Goal: Task Accomplishment & Management: Contribute content

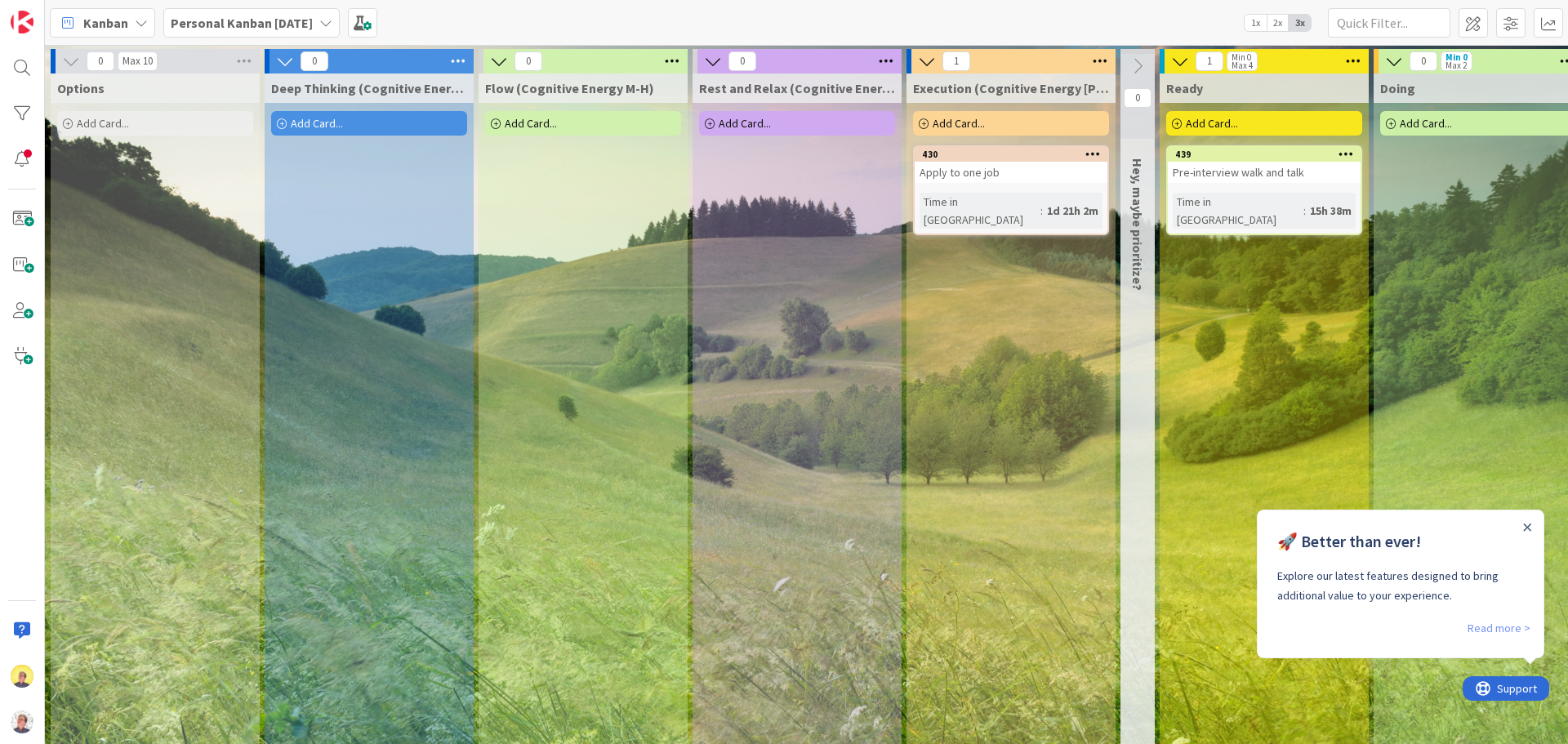
click at [1495, 625] on link "Read more >" at bounding box center [1499, 628] width 63 height 19
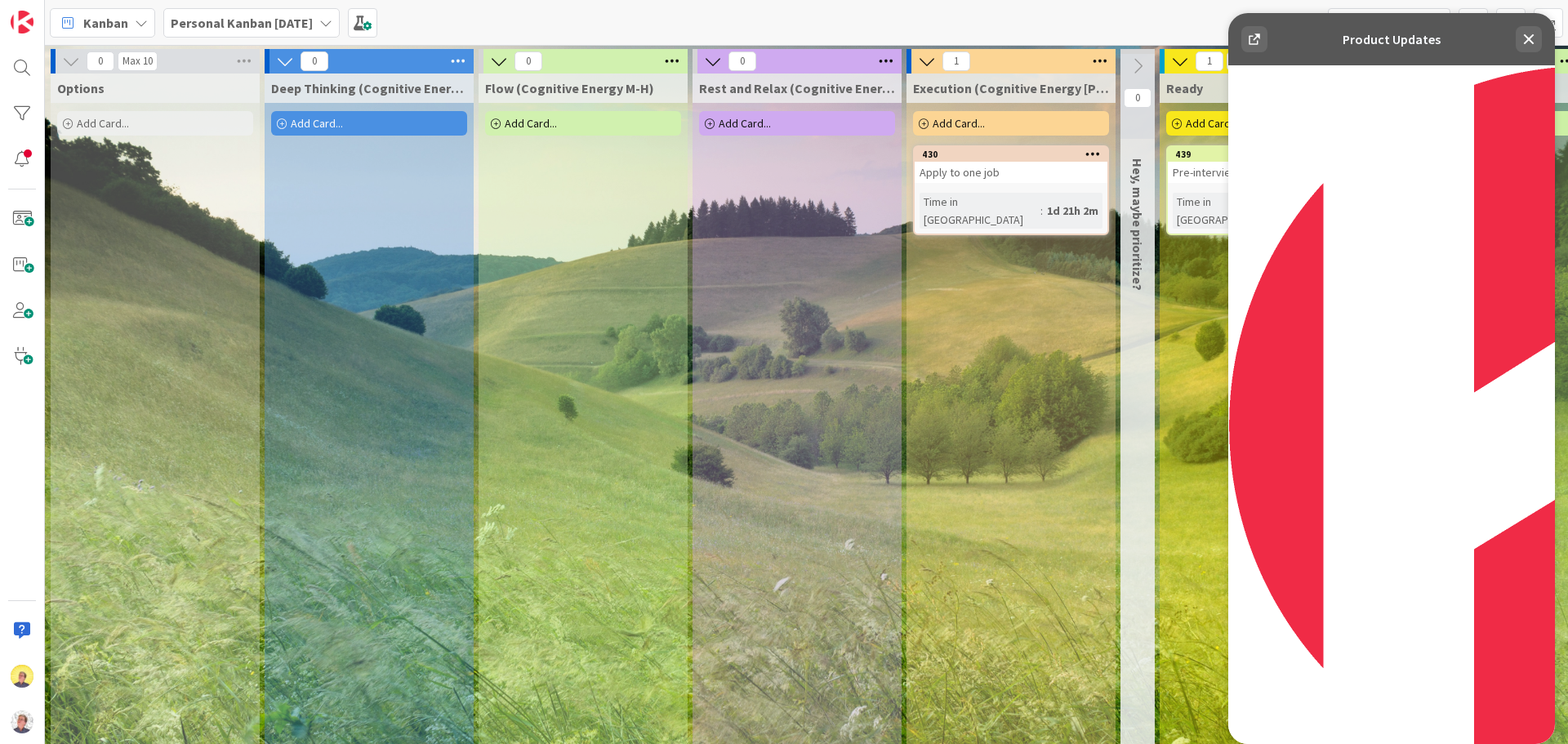
scroll to position [898, 0]
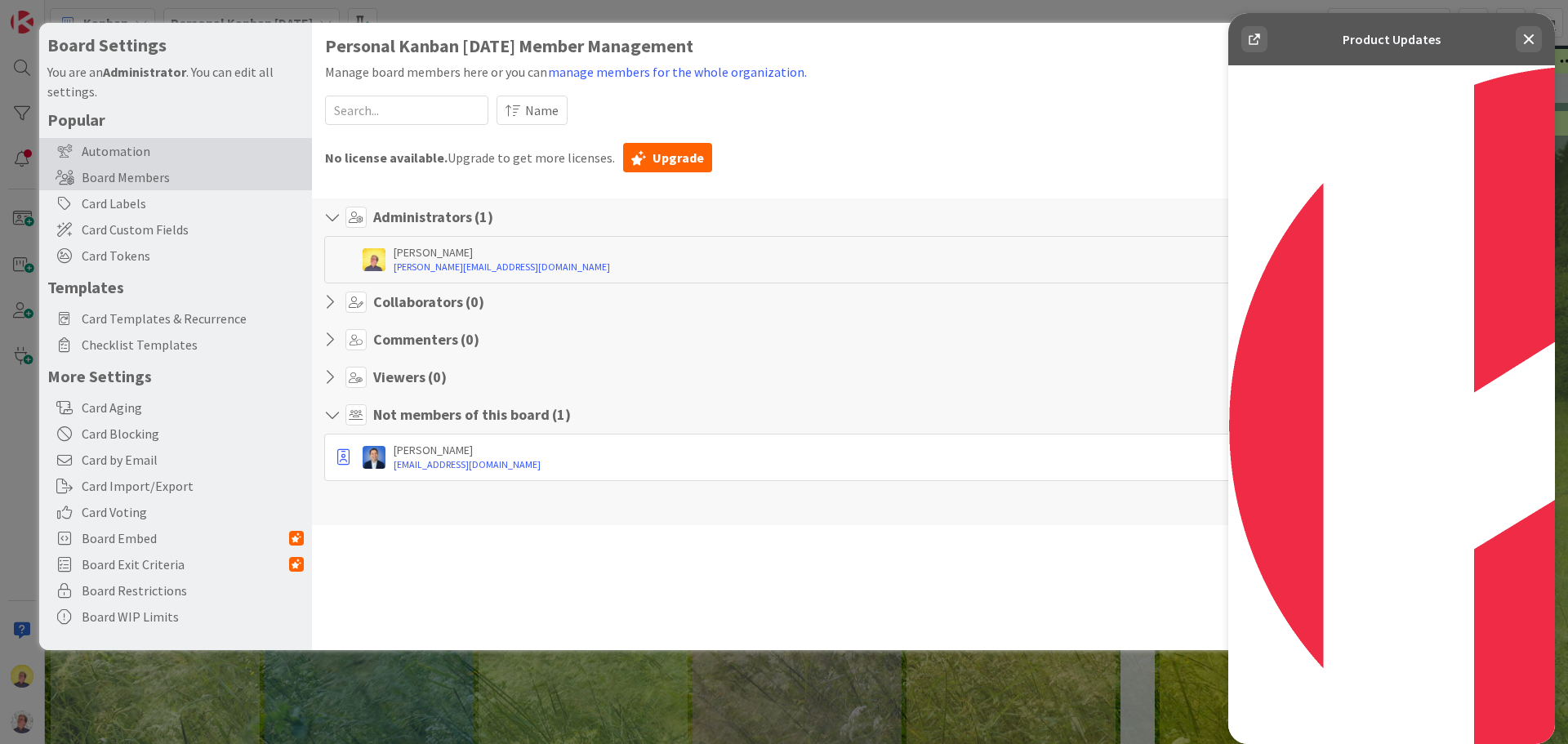
click at [116, 153] on div "Automation" at bounding box center [175, 151] width 272 height 26
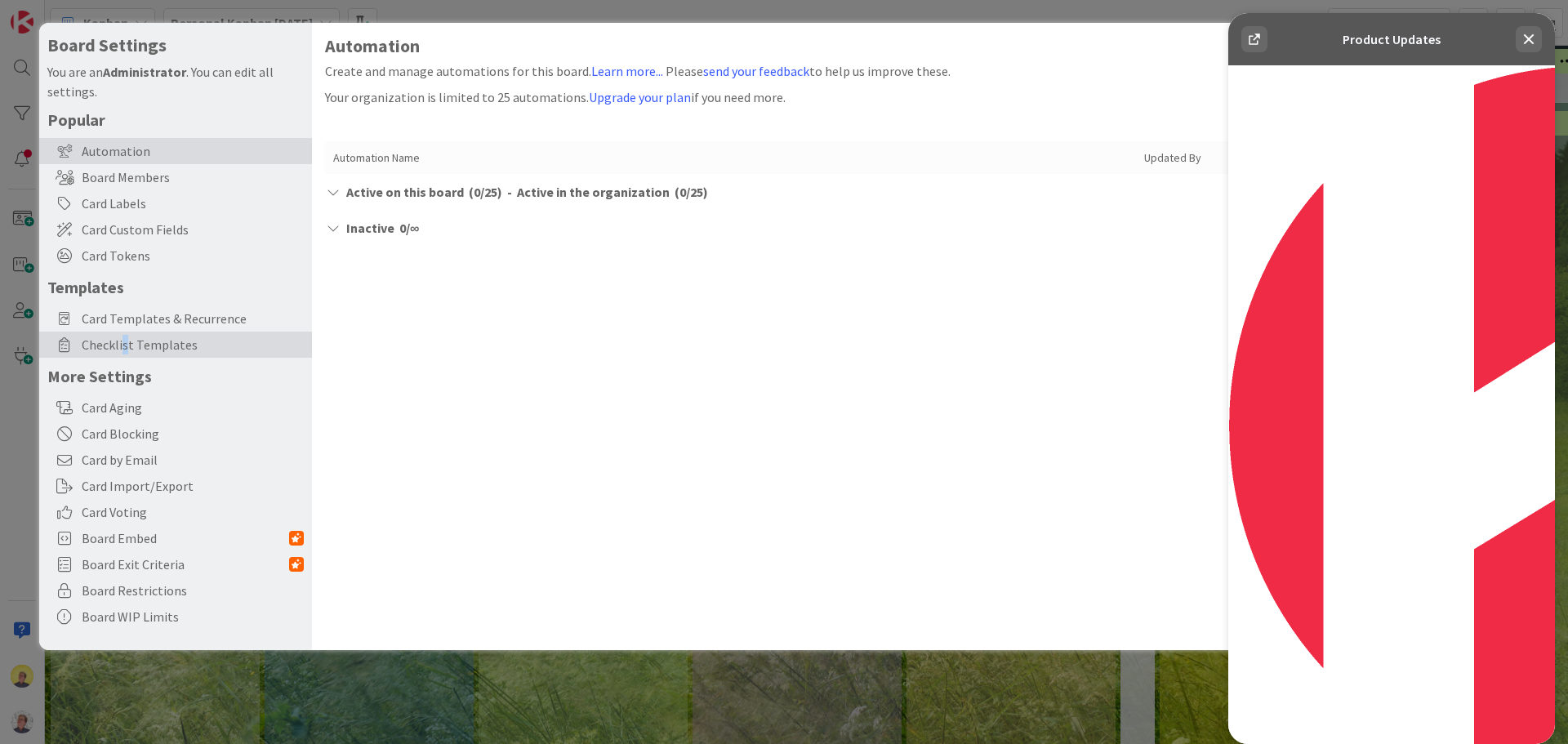
click at [126, 343] on span "Checklist Templates" at bounding box center [192, 344] width 222 height 19
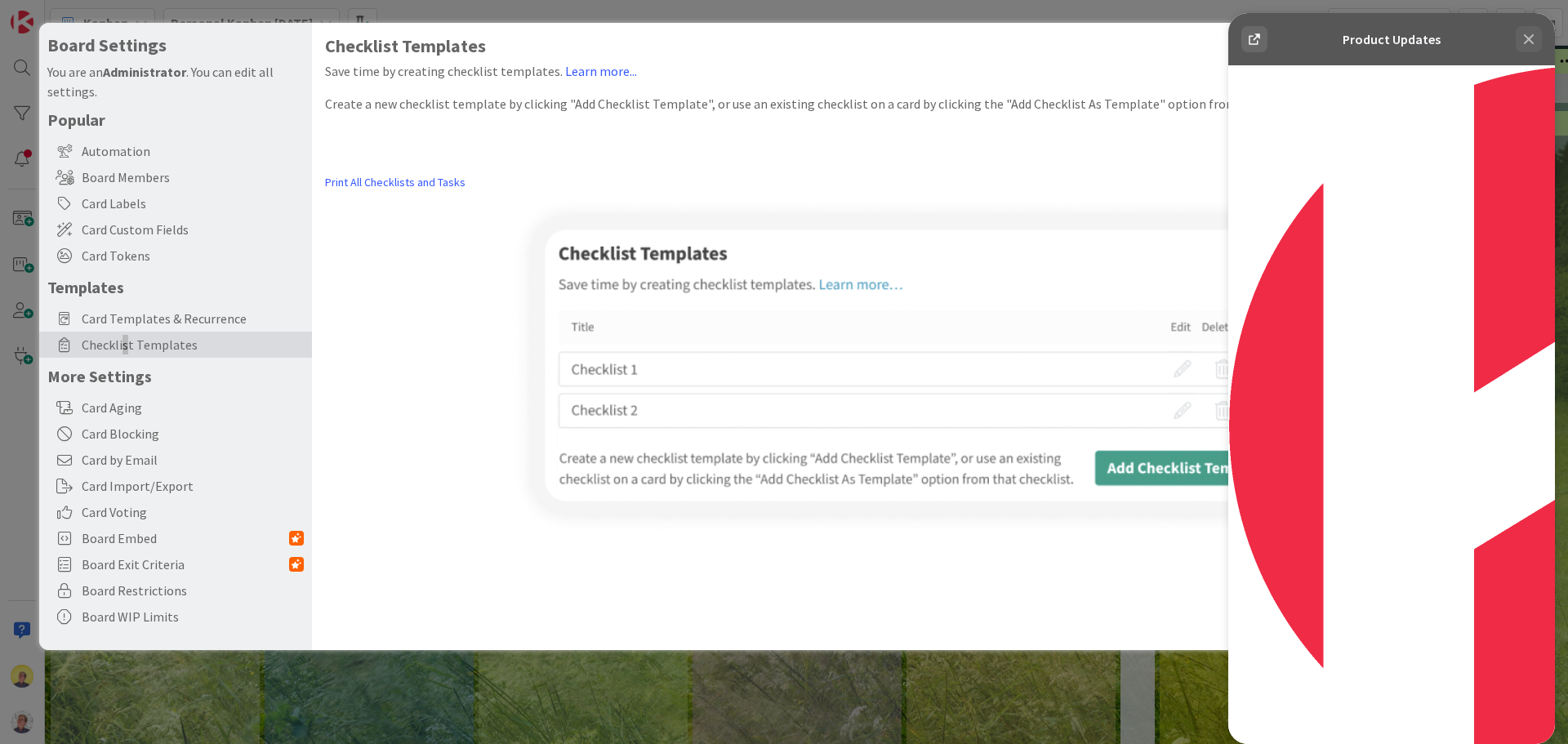
click at [1521, 43] on icon at bounding box center [1528, 39] width 19 height 19
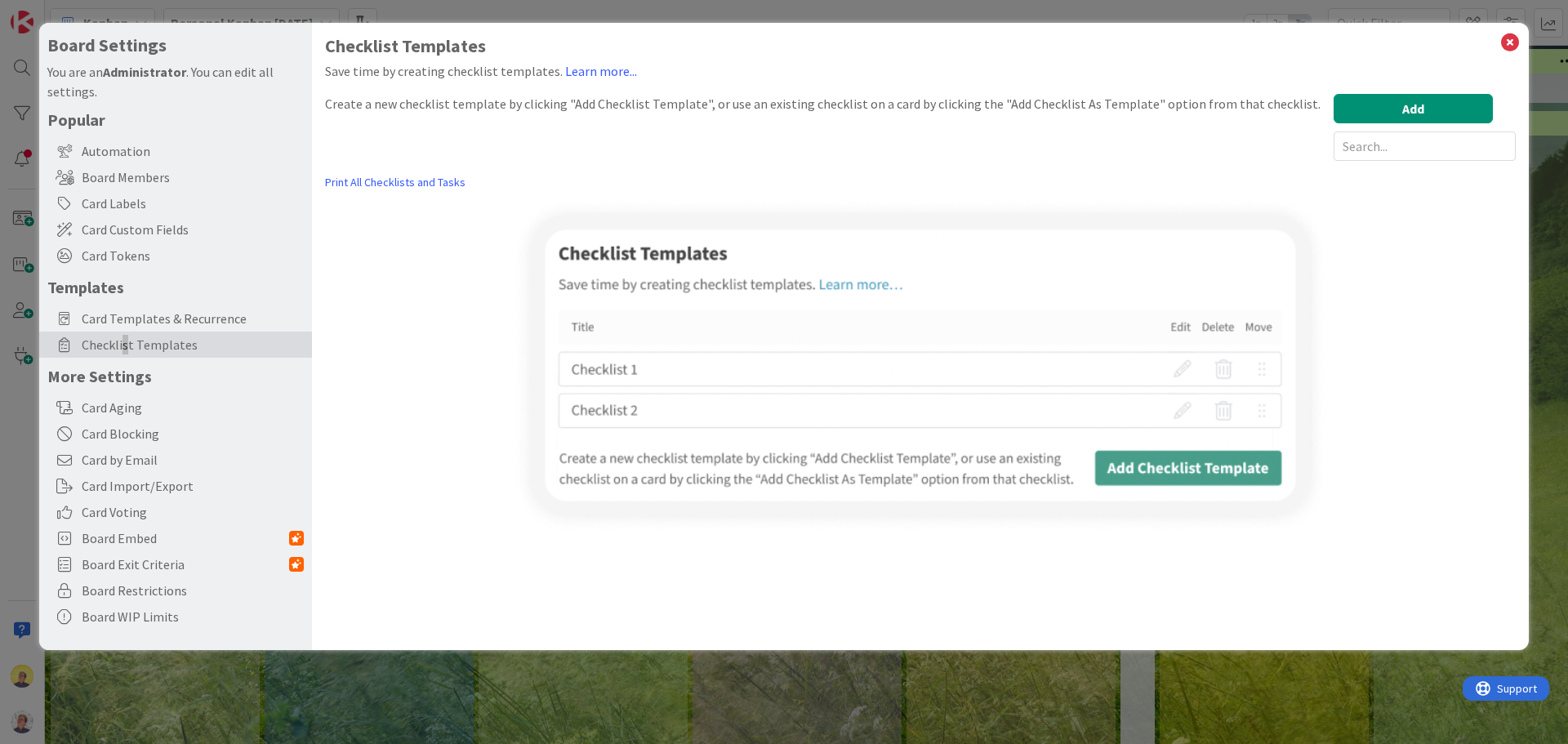
scroll to position [0, 0]
click at [1506, 44] on icon at bounding box center [1509, 42] width 21 height 23
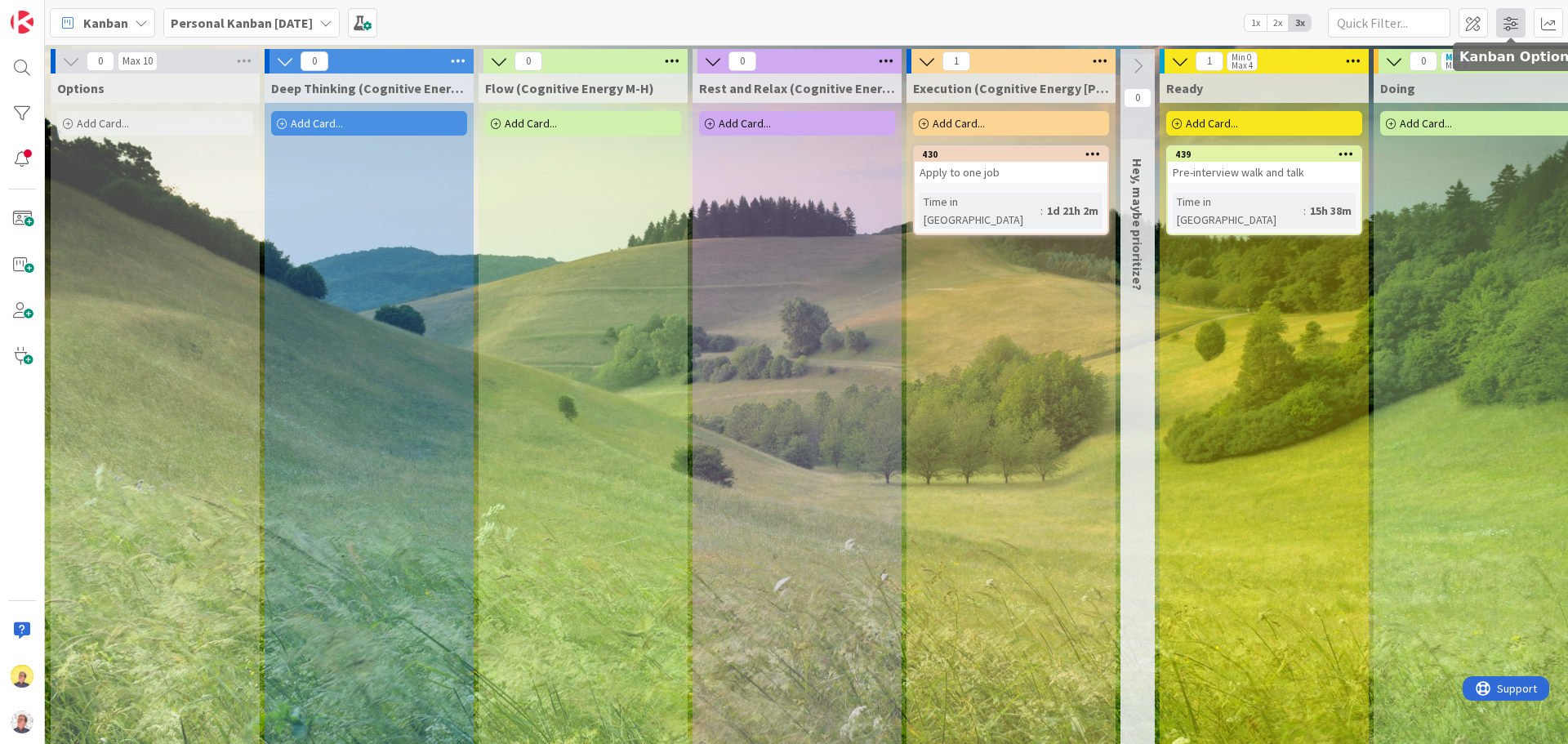
click at [1509, 21] on span at bounding box center [1510, 23] width 30 height 30
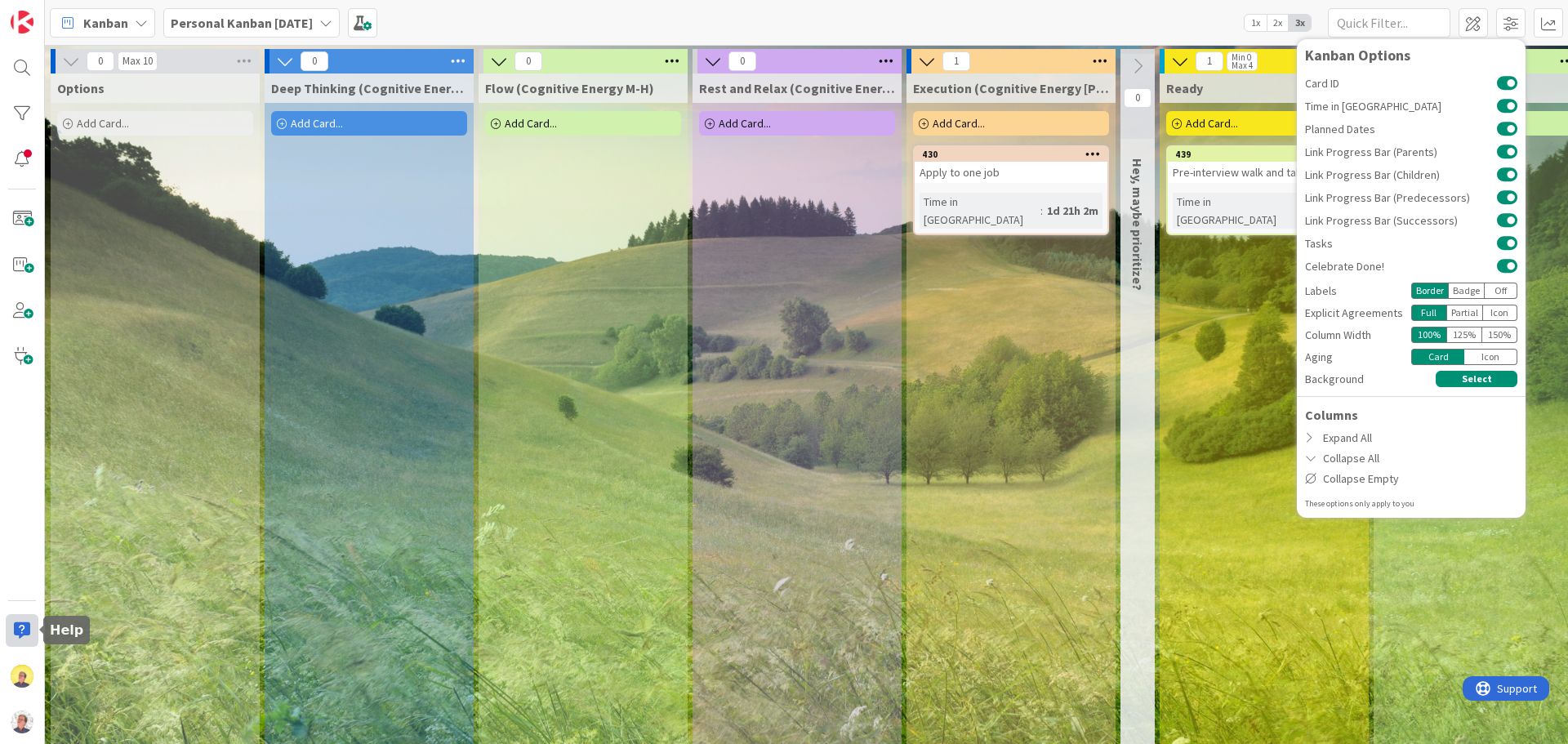
click at [24, 627] on div at bounding box center [22, 630] width 33 height 33
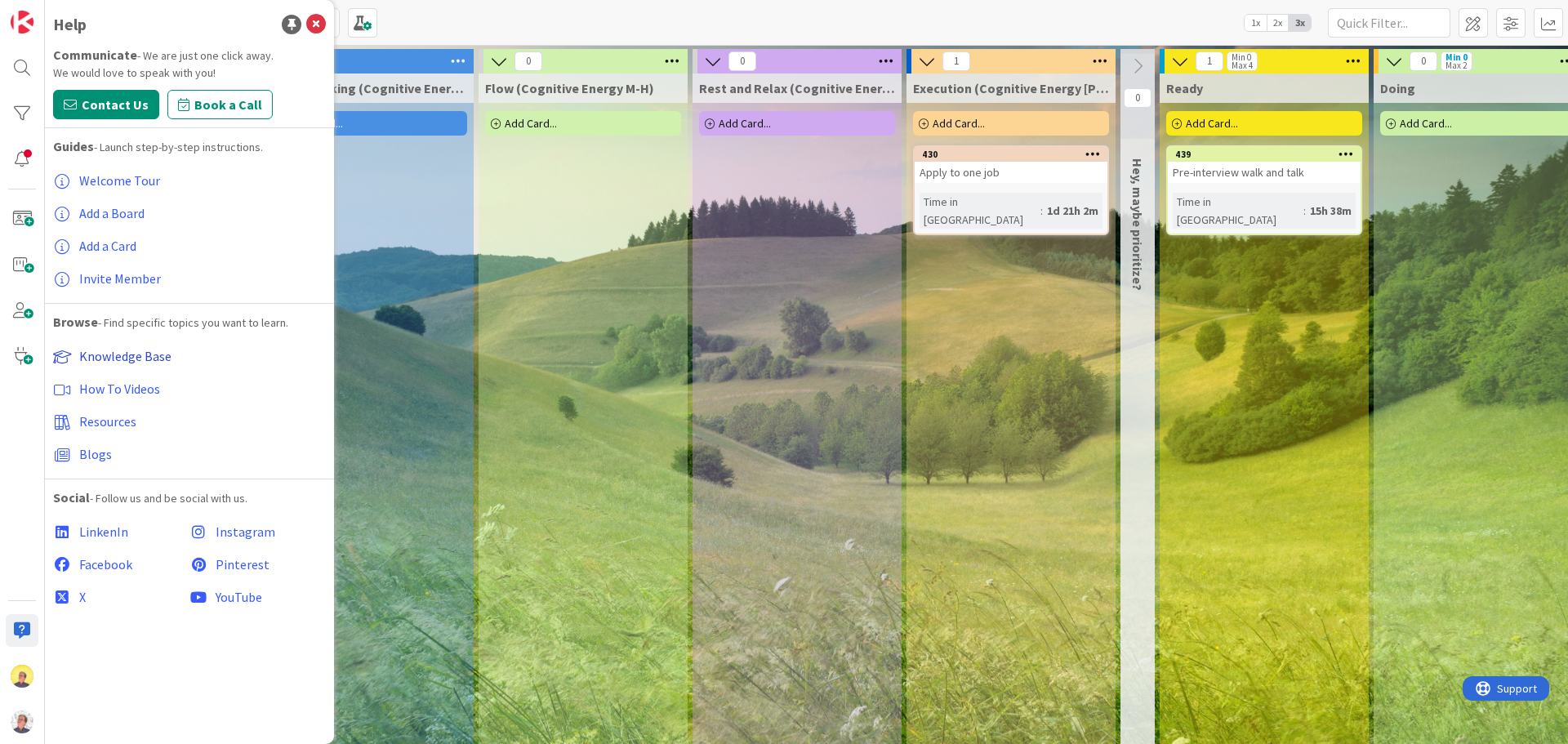
click at [146, 364] on span "Knowledge Base" at bounding box center [125, 355] width 92 height 16
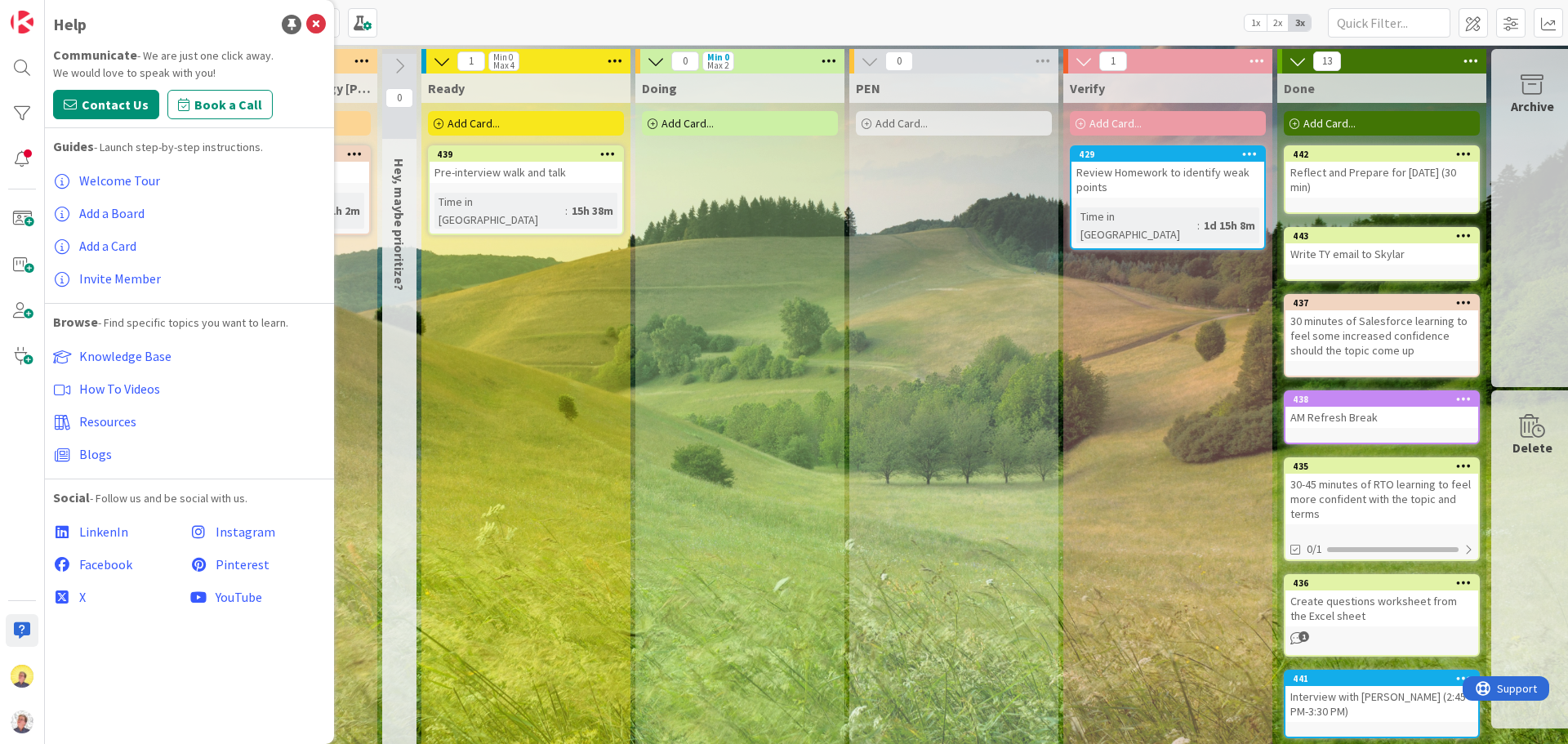
scroll to position [0, 761]
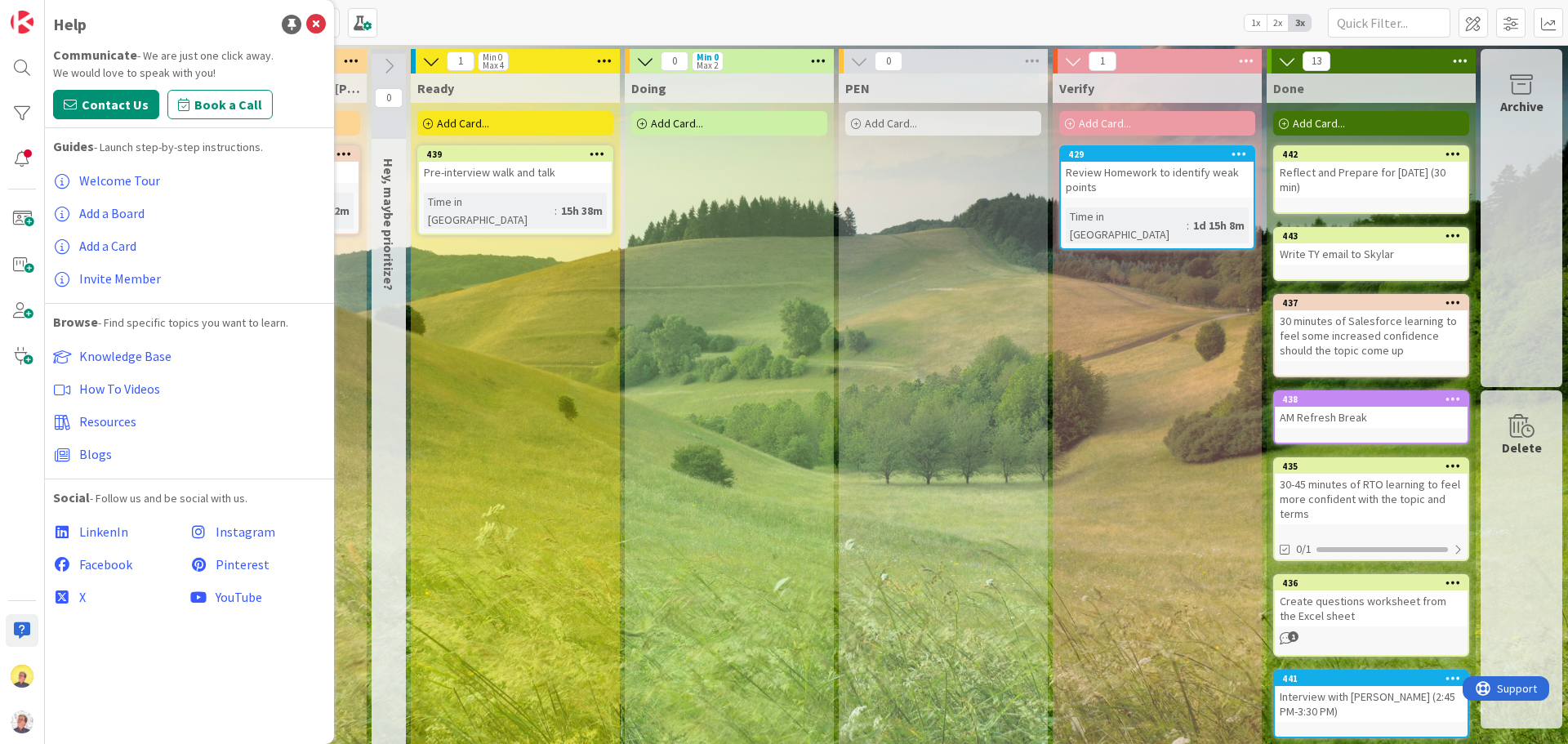
click at [1513, 169] on div "Archive" at bounding box center [1521, 218] width 82 height 338
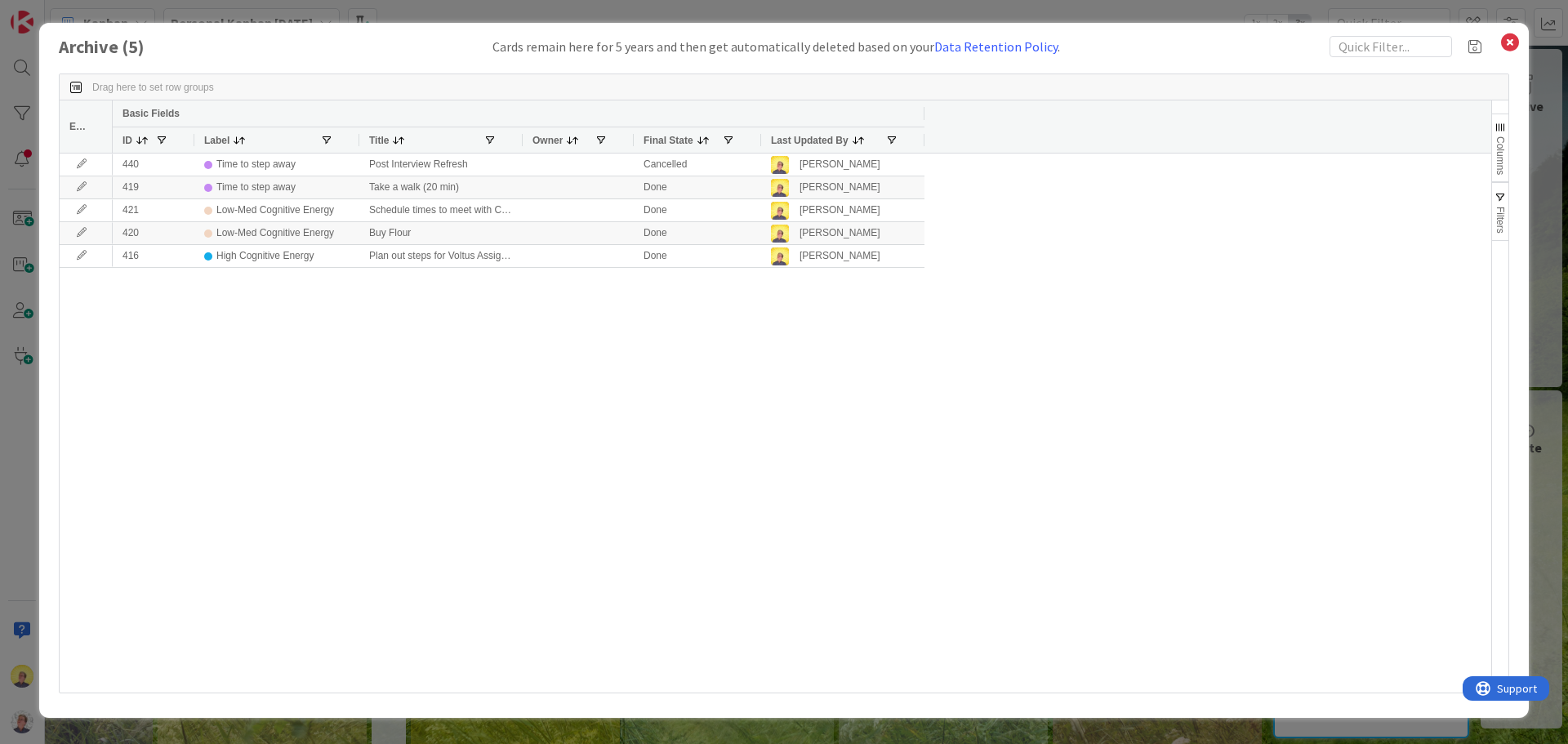
click at [1501, 217] on span "Filters" at bounding box center [1501, 220] width 12 height 27
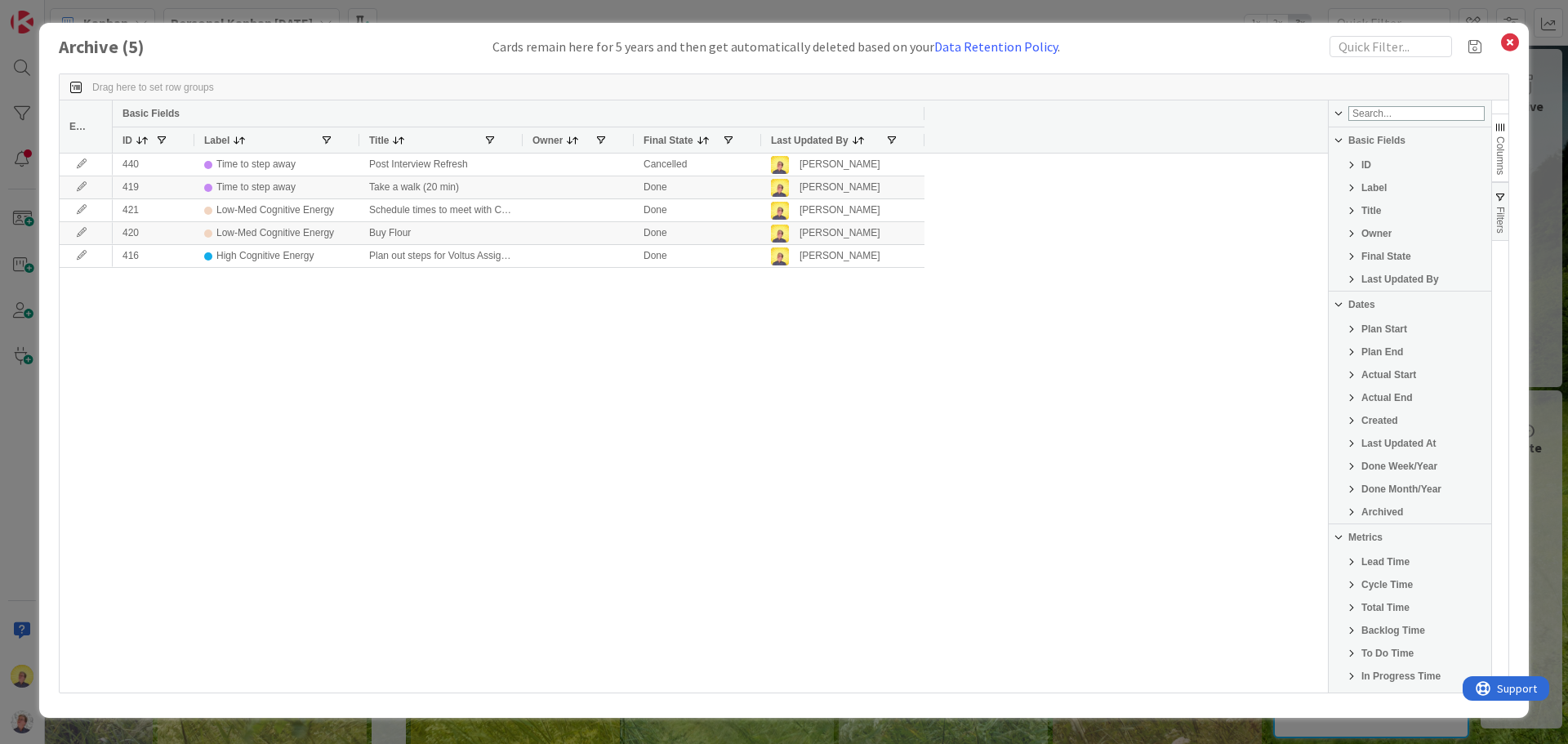
click at [1351, 466] on span "Filter List 23 Filters" at bounding box center [1350, 466] width 13 height 13
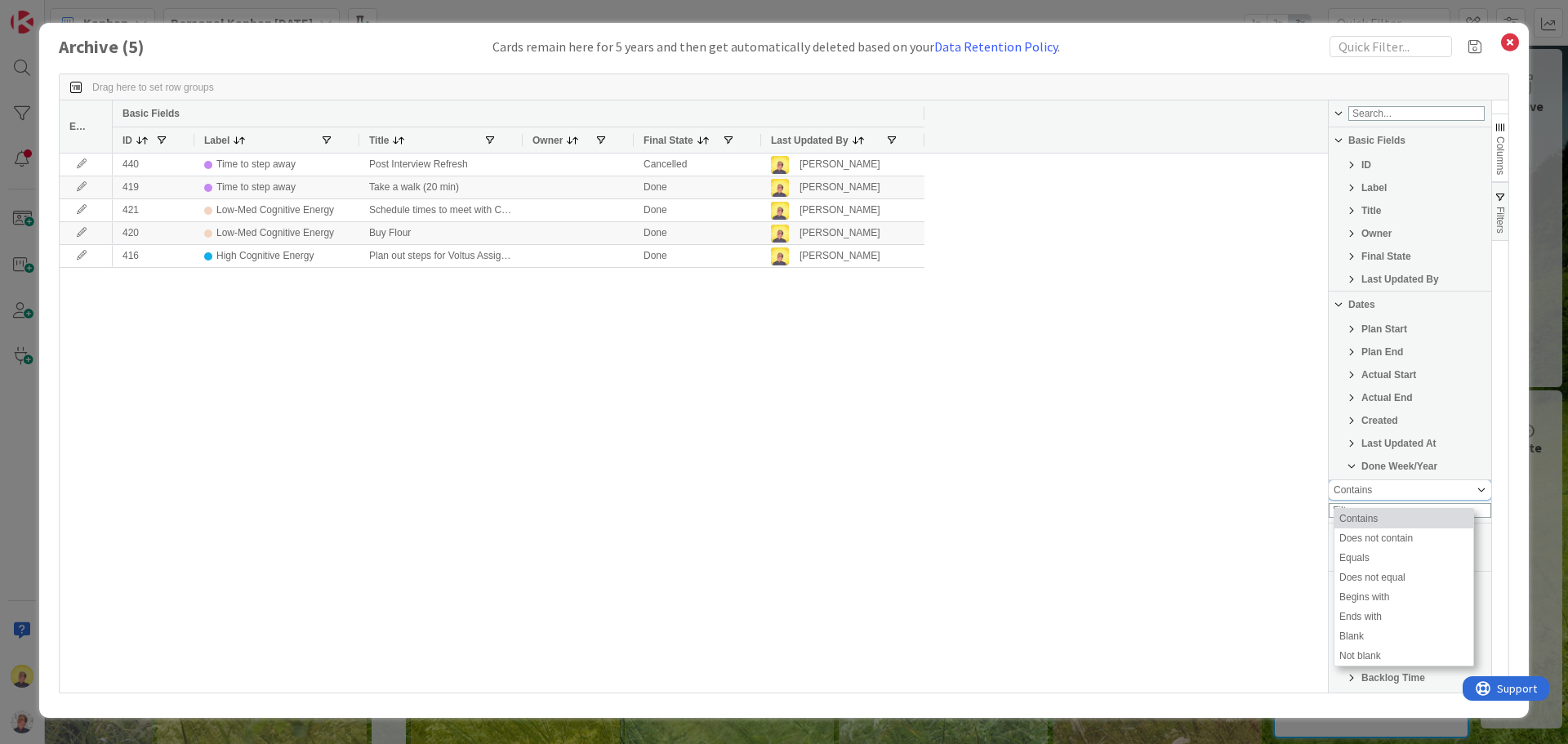
click at [1474, 497] on span "Filtering operator" at bounding box center [1480, 489] width 13 height 13
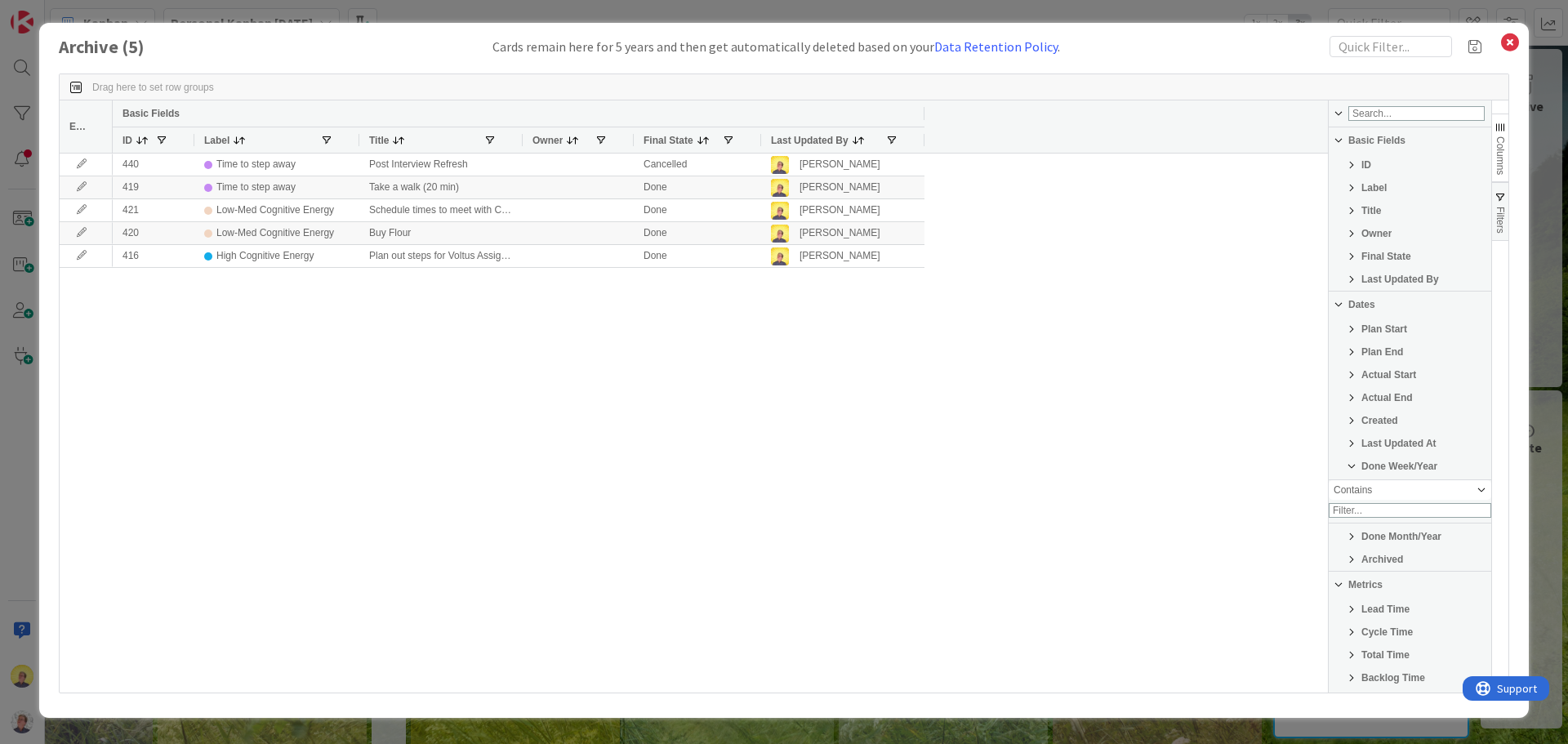
click at [1259, 432] on div "440 Time to step away Post Interview Refresh Cancelled [PERSON_NAME] 419 Time t…" at bounding box center [720, 423] width 1215 height 539
click at [1499, 142] on span "Columns" at bounding box center [1501, 155] width 12 height 38
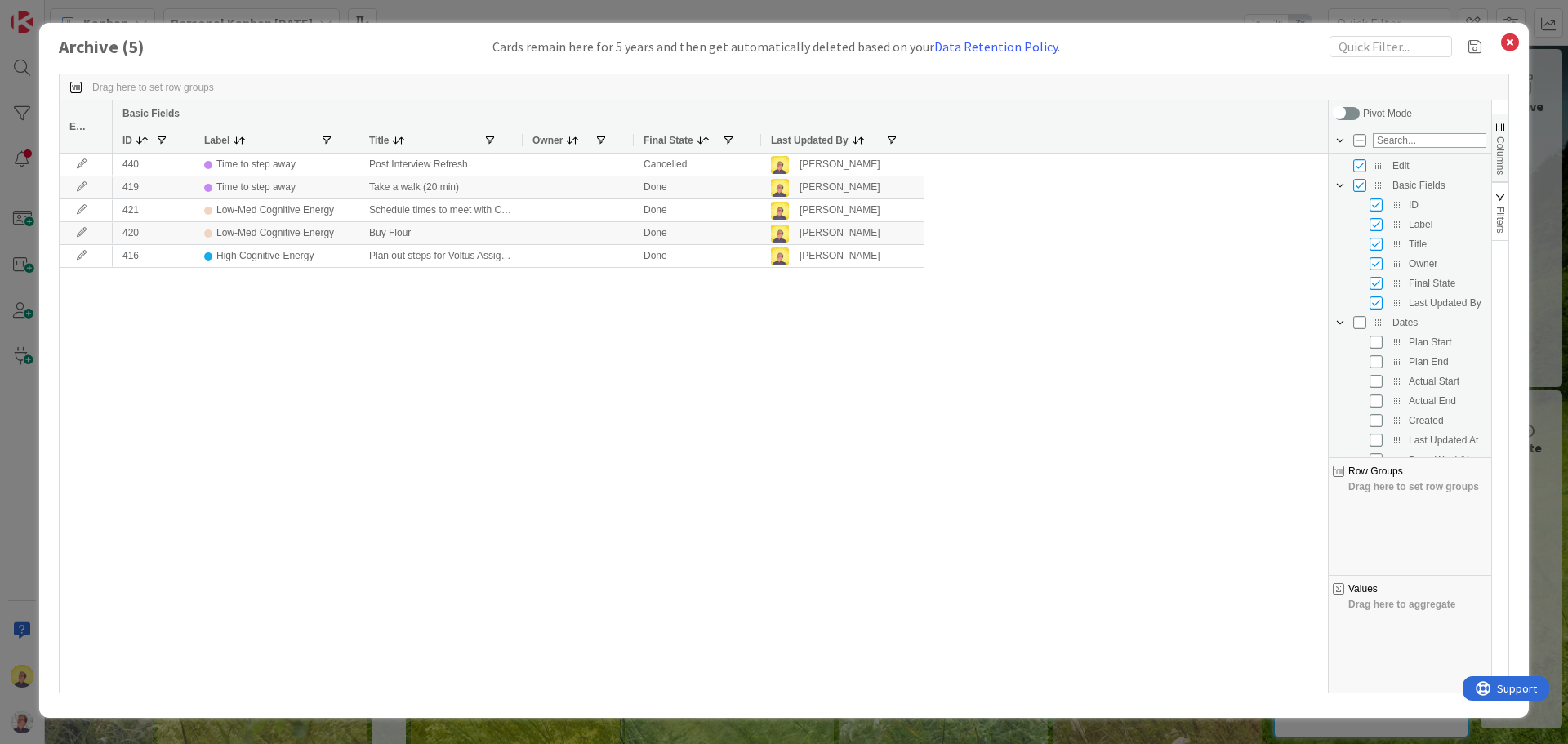
click at [1276, 121] on div "Basic Fields ID Label Title Owner Final State Last Updated By" at bounding box center [720, 127] width 1215 height 52
click at [1506, 45] on icon at bounding box center [1509, 42] width 21 height 23
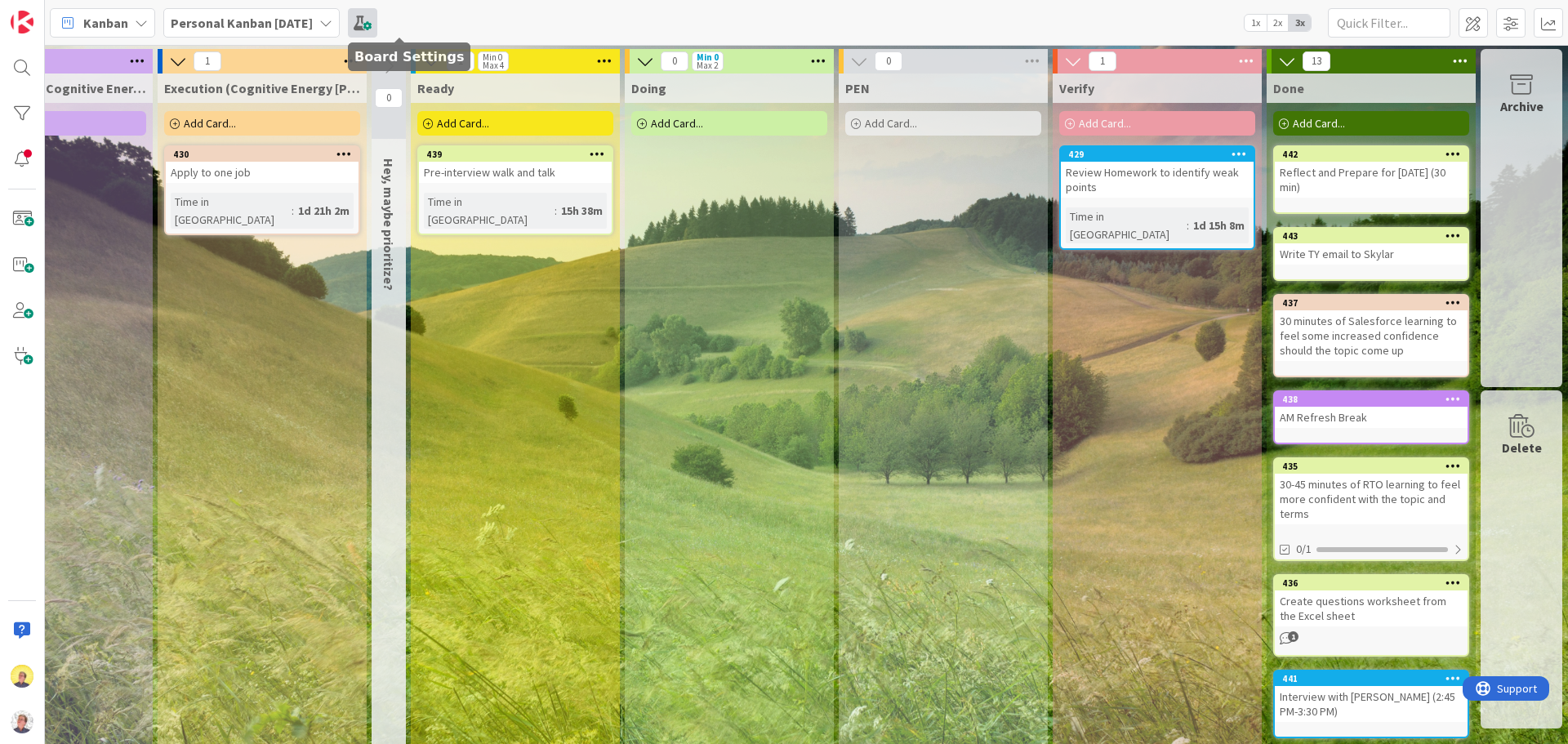
click at [377, 25] on span at bounding box center [362, 23] width 30 height 30
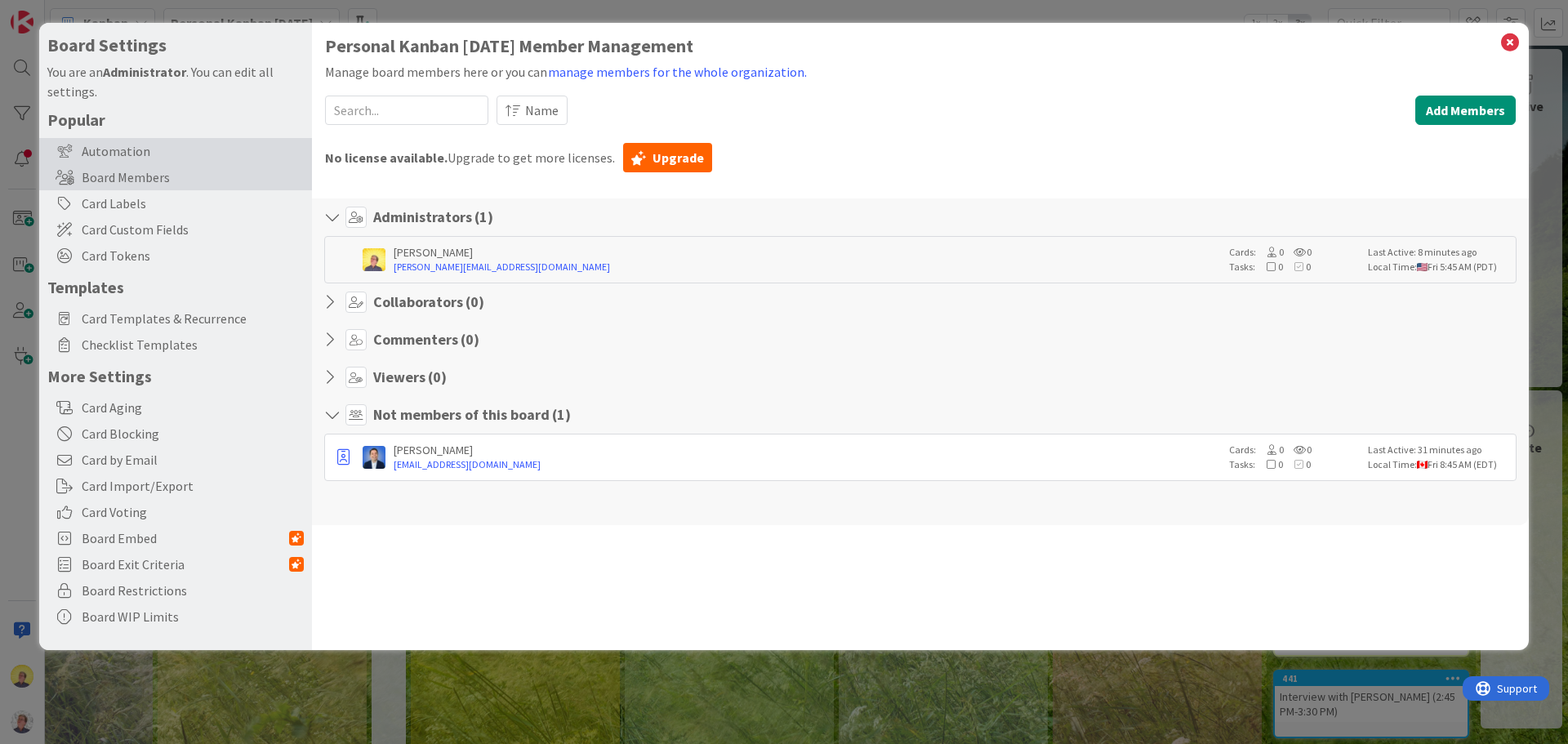
click at [120, 152] on div "Automation" at bounding box center [175, 151] width 272 height 26
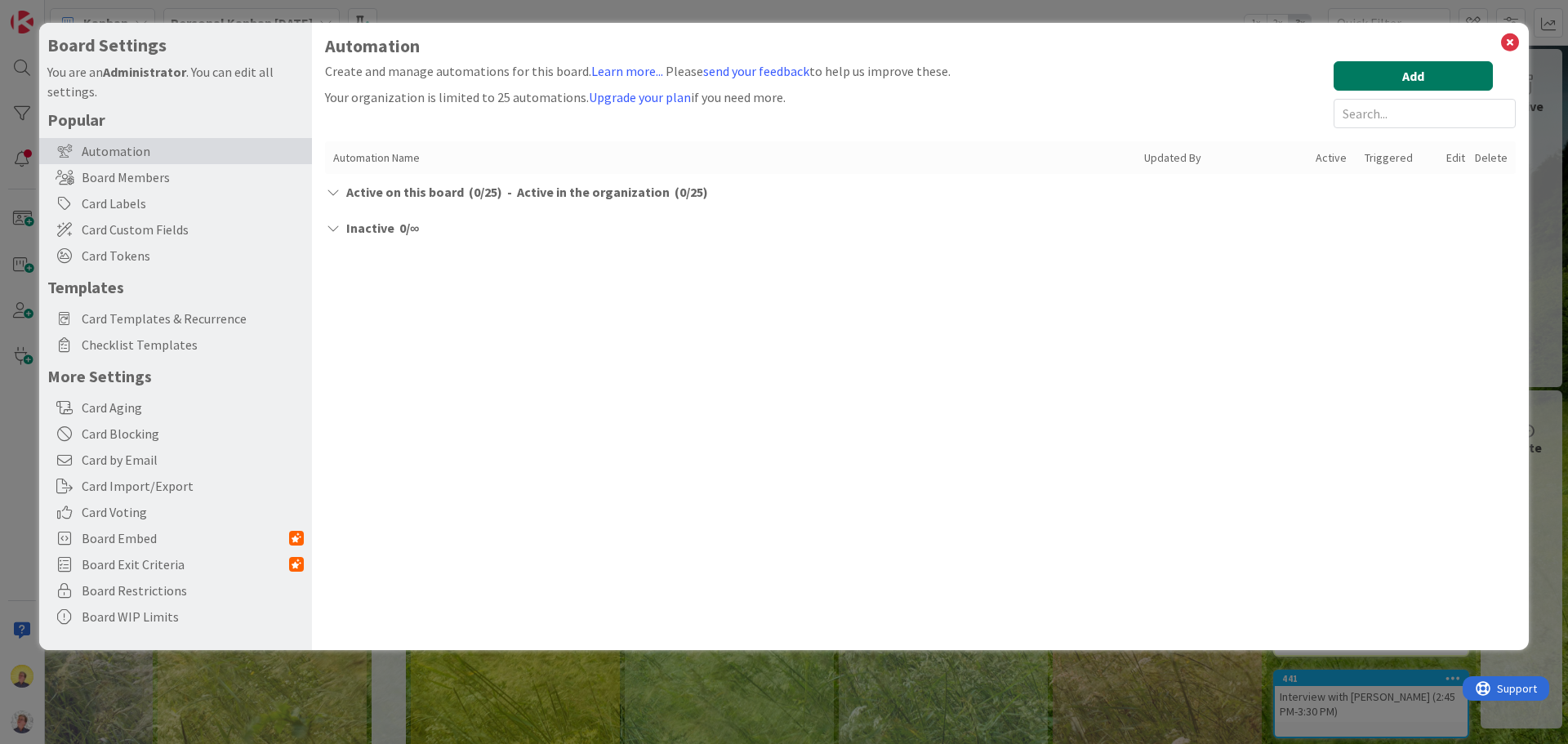
click at [1424, 77] on button "Add" at bounding box center [1413, 76] width 159 height 30
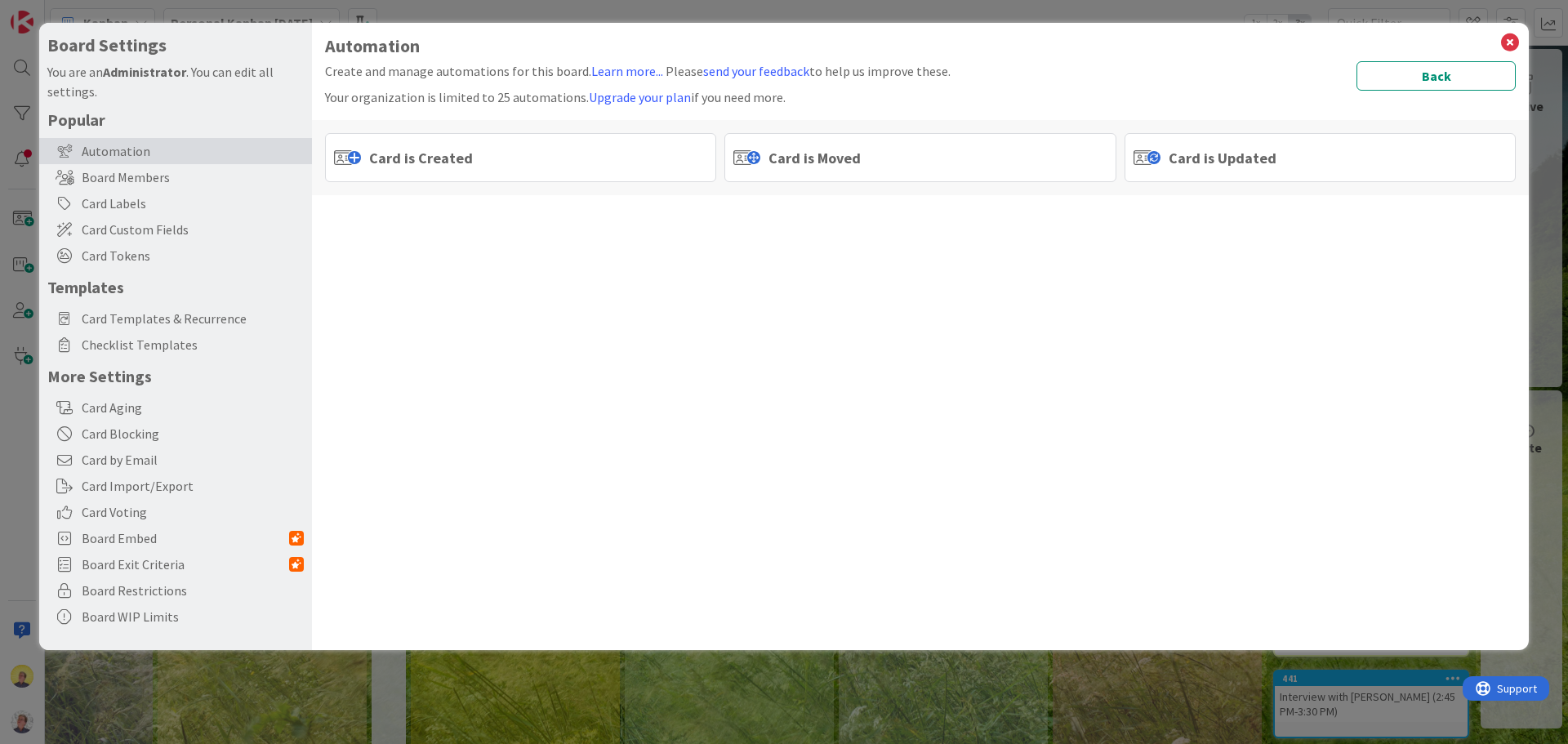
click at [919, 161] on div "Card is Moved" at bounding box center [920, 158] width 391 height 49
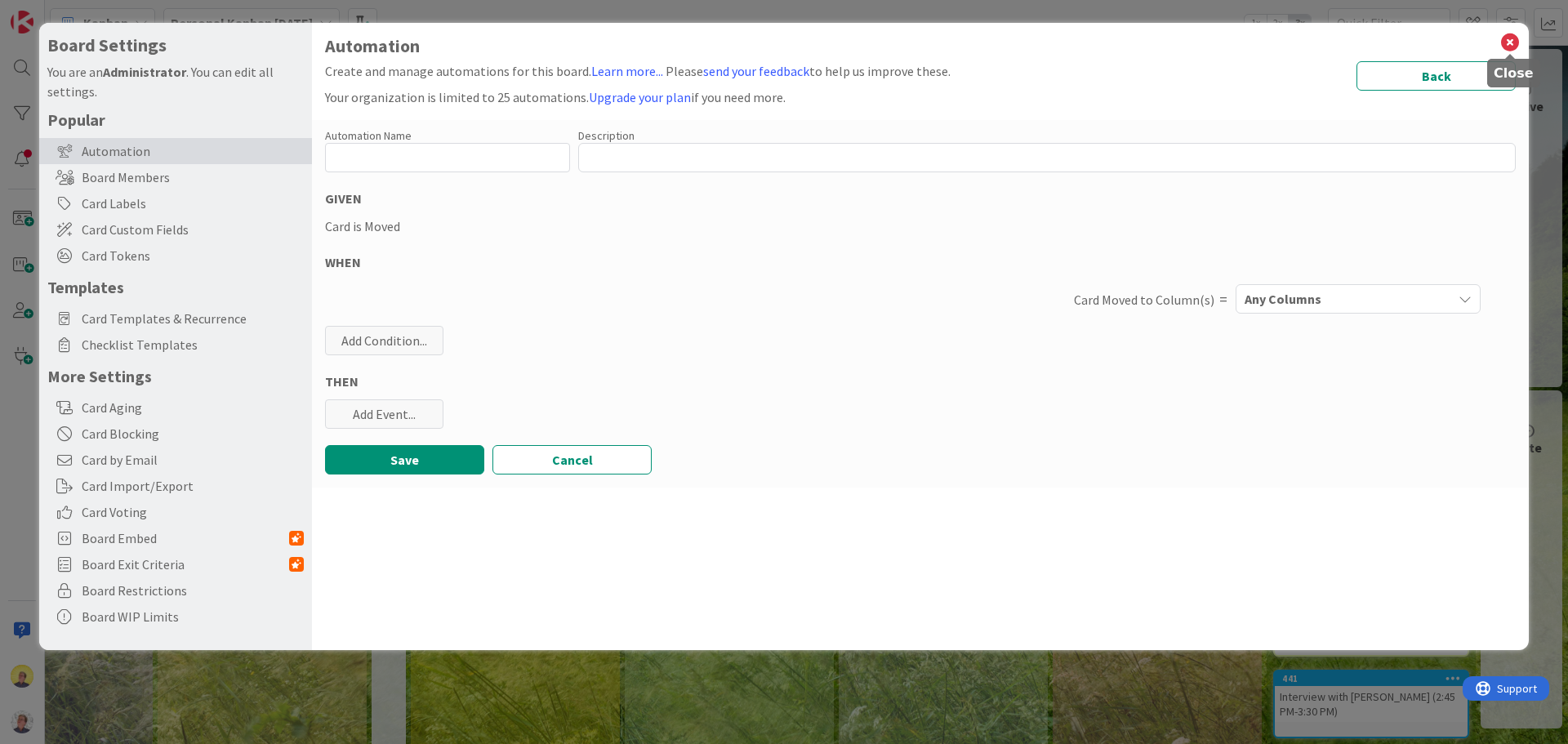
click at [1515, 43] on icon at bounding box center [1509, 42] width 21 height 23
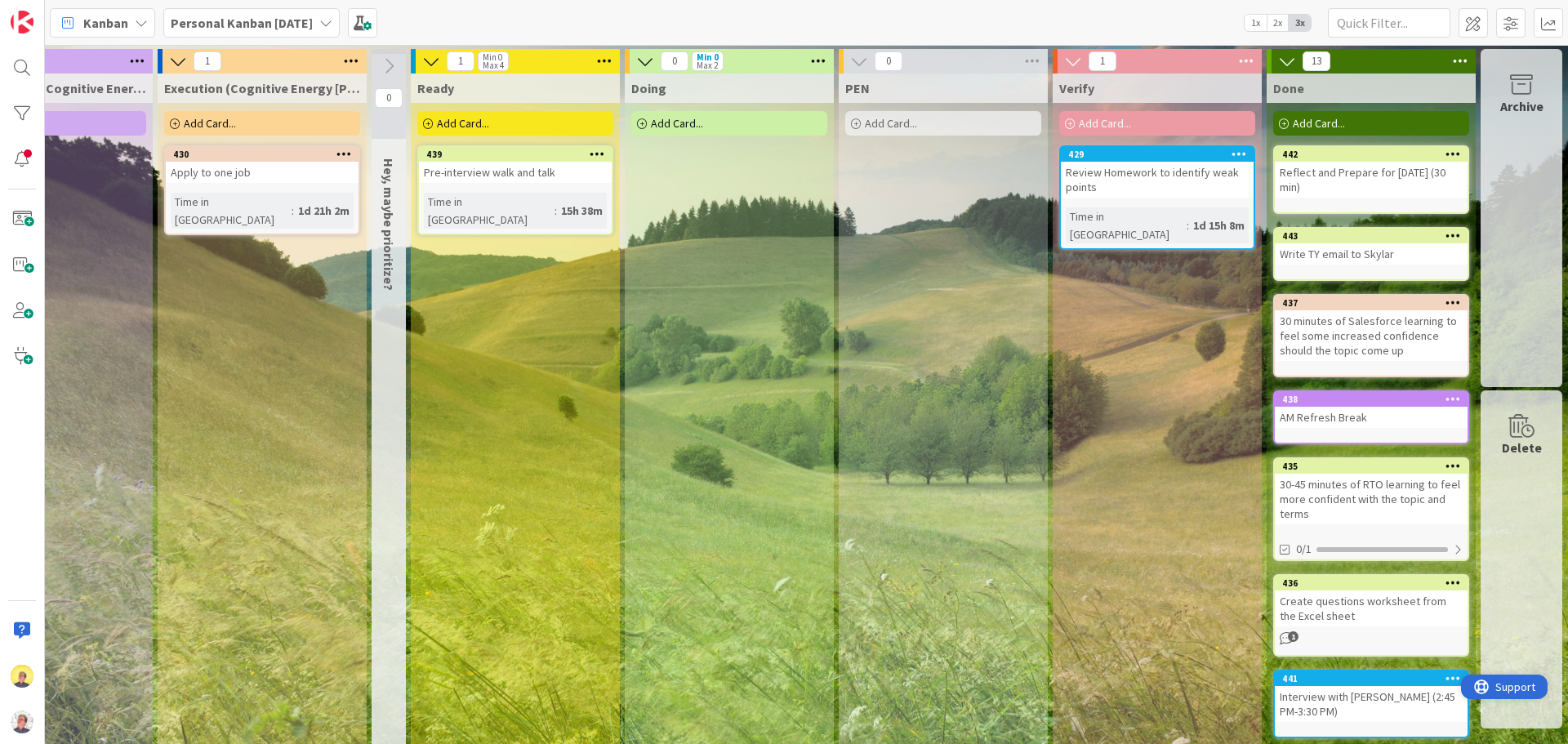
click at [1503, 692] on span "Support" at bounding box center [1515, 687] width 40 height 19
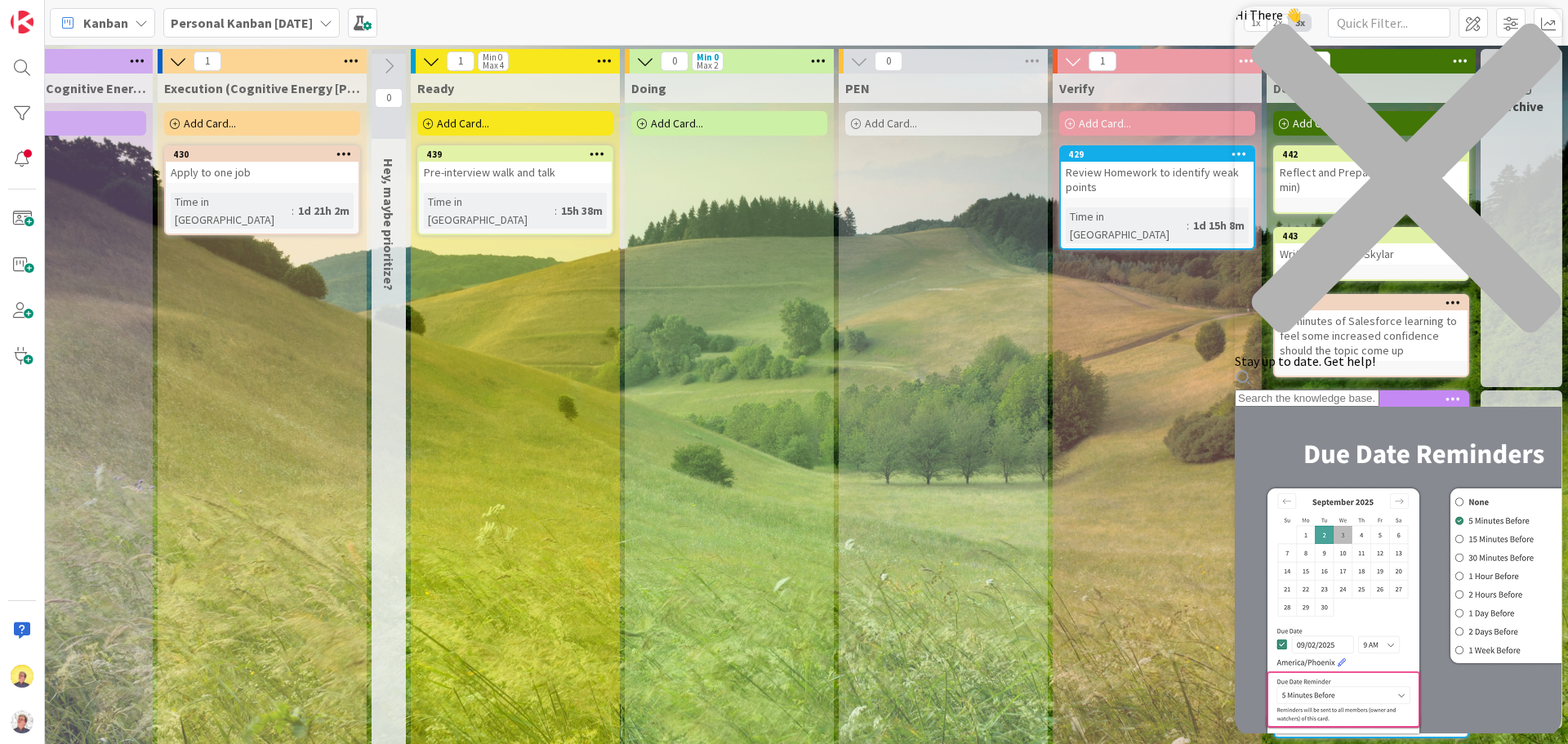
scroll to position [121, 0]
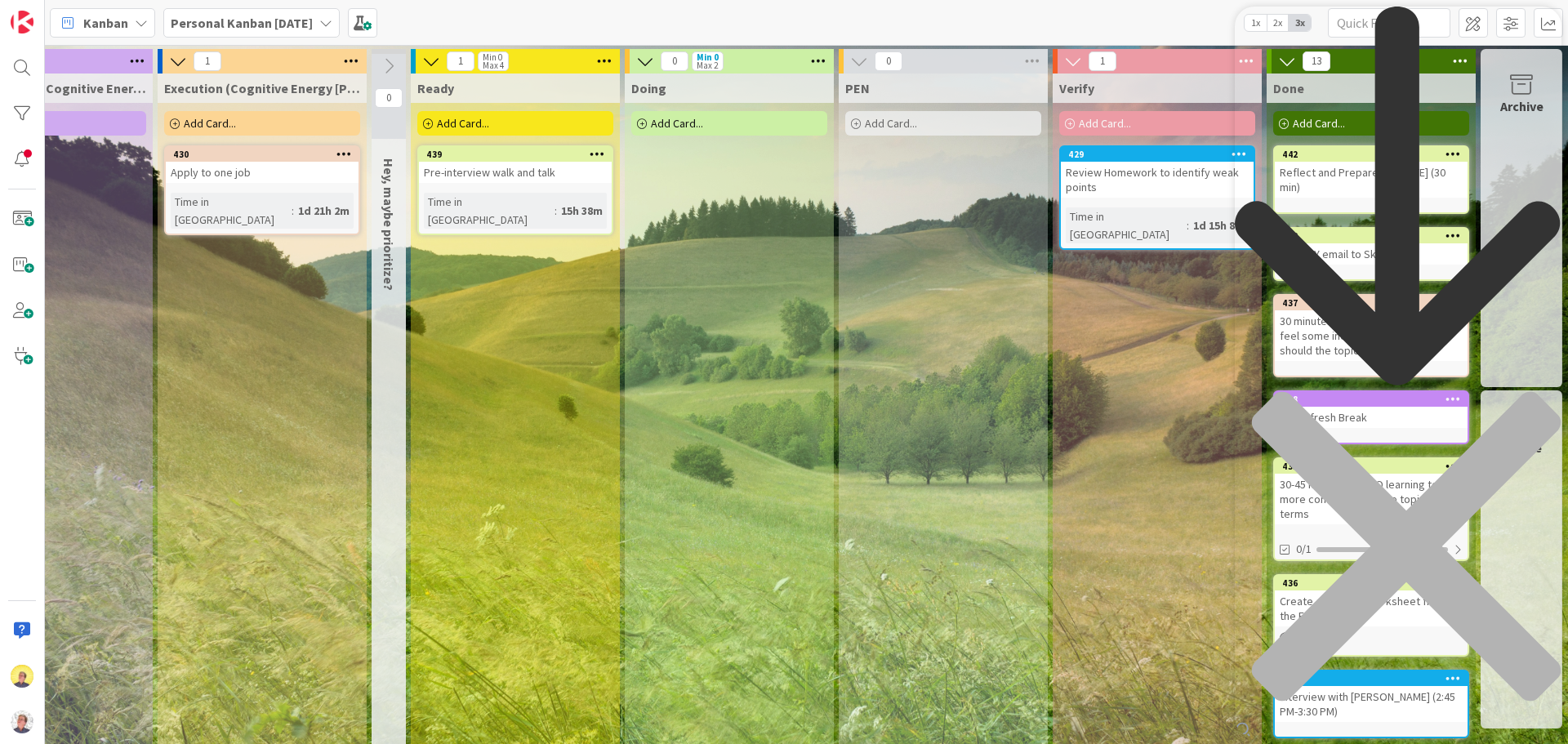
click at [1342, 92] on div "Resource Center Header" at bounding box center [1398, 383] width 326 height 752
type input "auto archive"
click at [1526, 391] on div "close resource center" at bounding box center [1398, 556] width 326 height 330
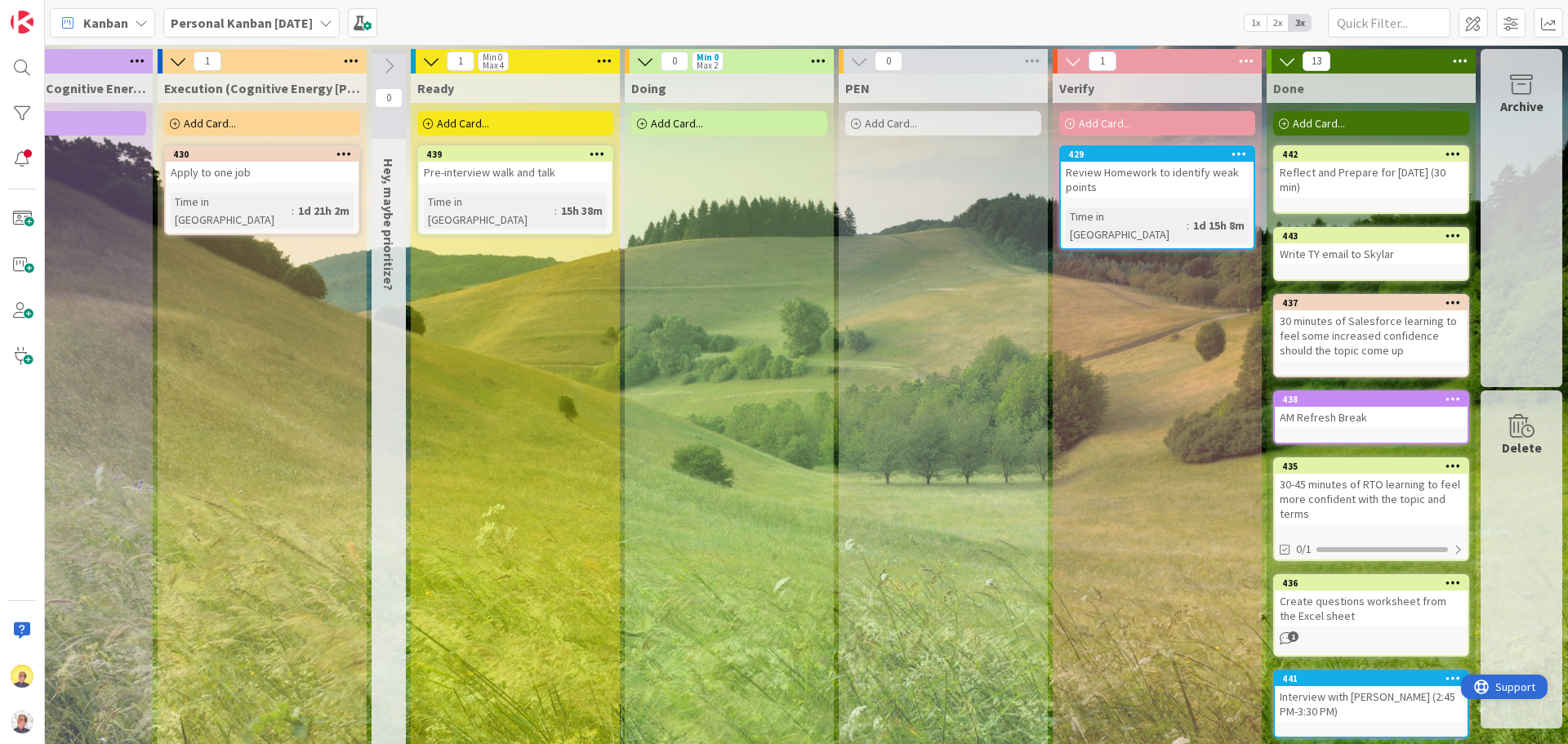
click at [1493, 693] on div "Support" at bounding box center [1504, 687] width 62 height 19
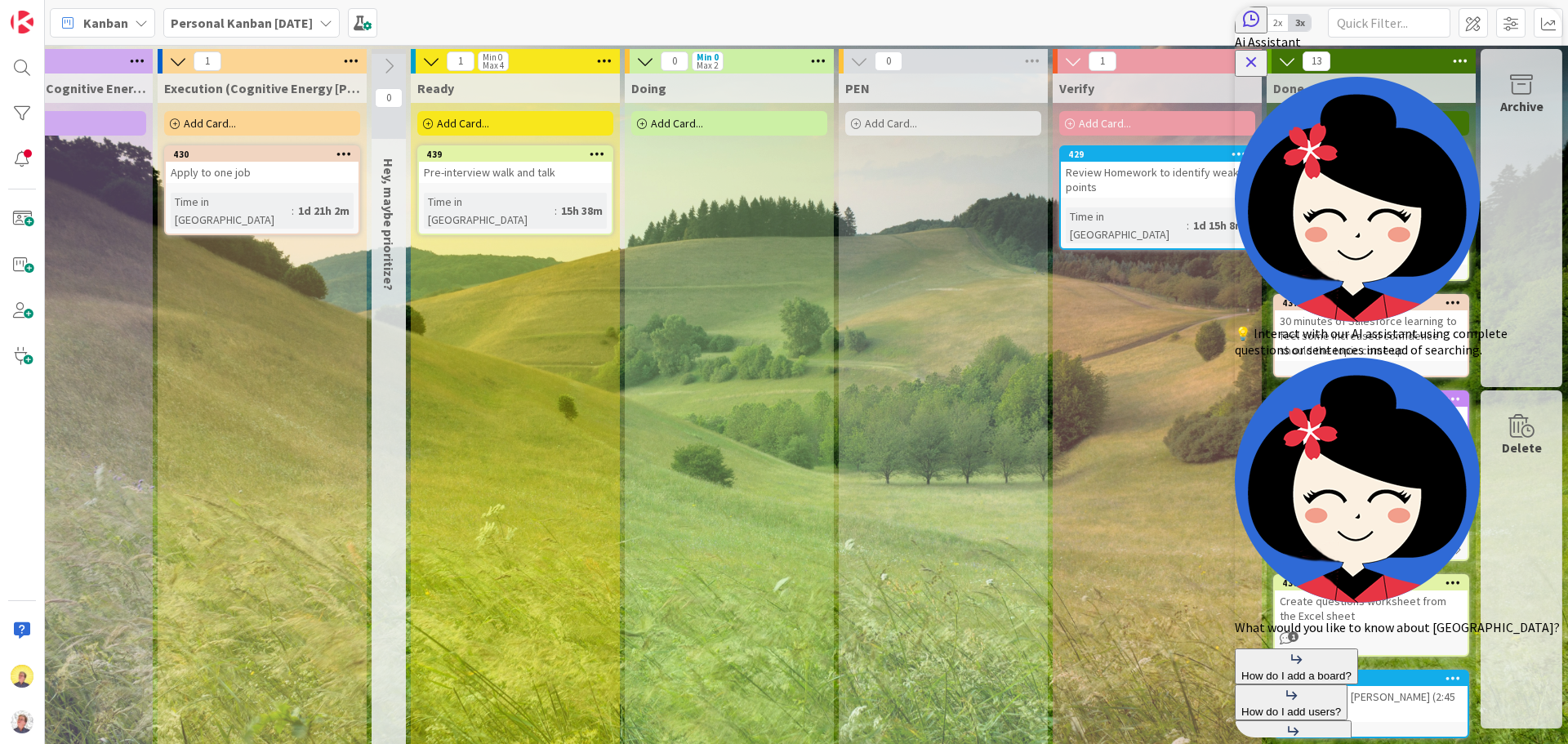
drag, startPoint x: 1317, startPoint y: 622, endPoint x: 1226, endPoint y: 618, distance: 91.1
click at [1235, 618] on html "Ai Assistant 💡 Interact with our AI assistant using complete questions or sente…" at bounding box center [1398, 478] width 326 height 944
type textarea "How do I change the settings for auto-archiving?"
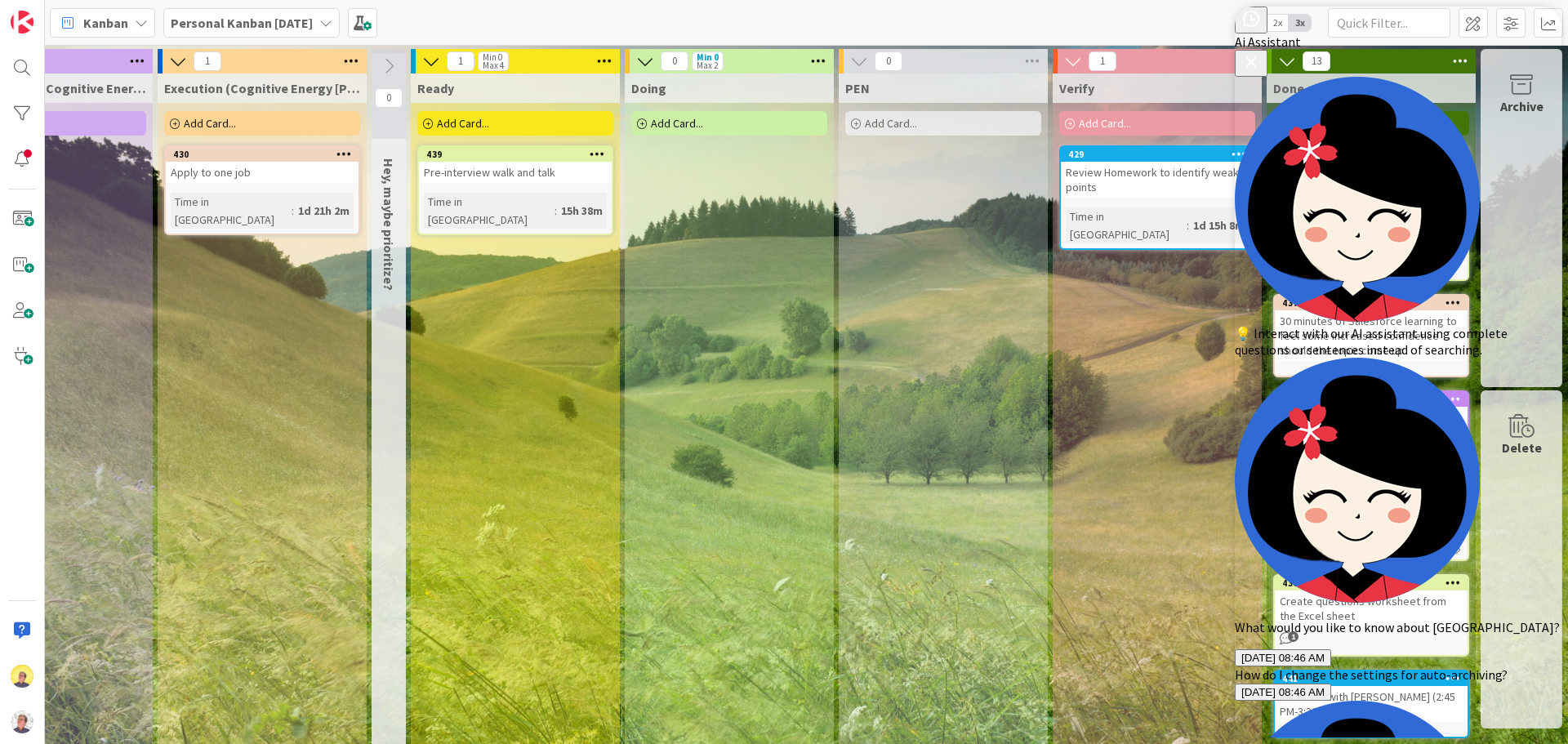
click at [1171, 472] on div "Verify Add Card... 429 Review Homework to identify weak points Time in Column :…" at bounding box center [1157, 583] width 209 height 1019
click at [1261, 52] on icon "Close Button" at bounding box center [1250, 62] width 19 height 19
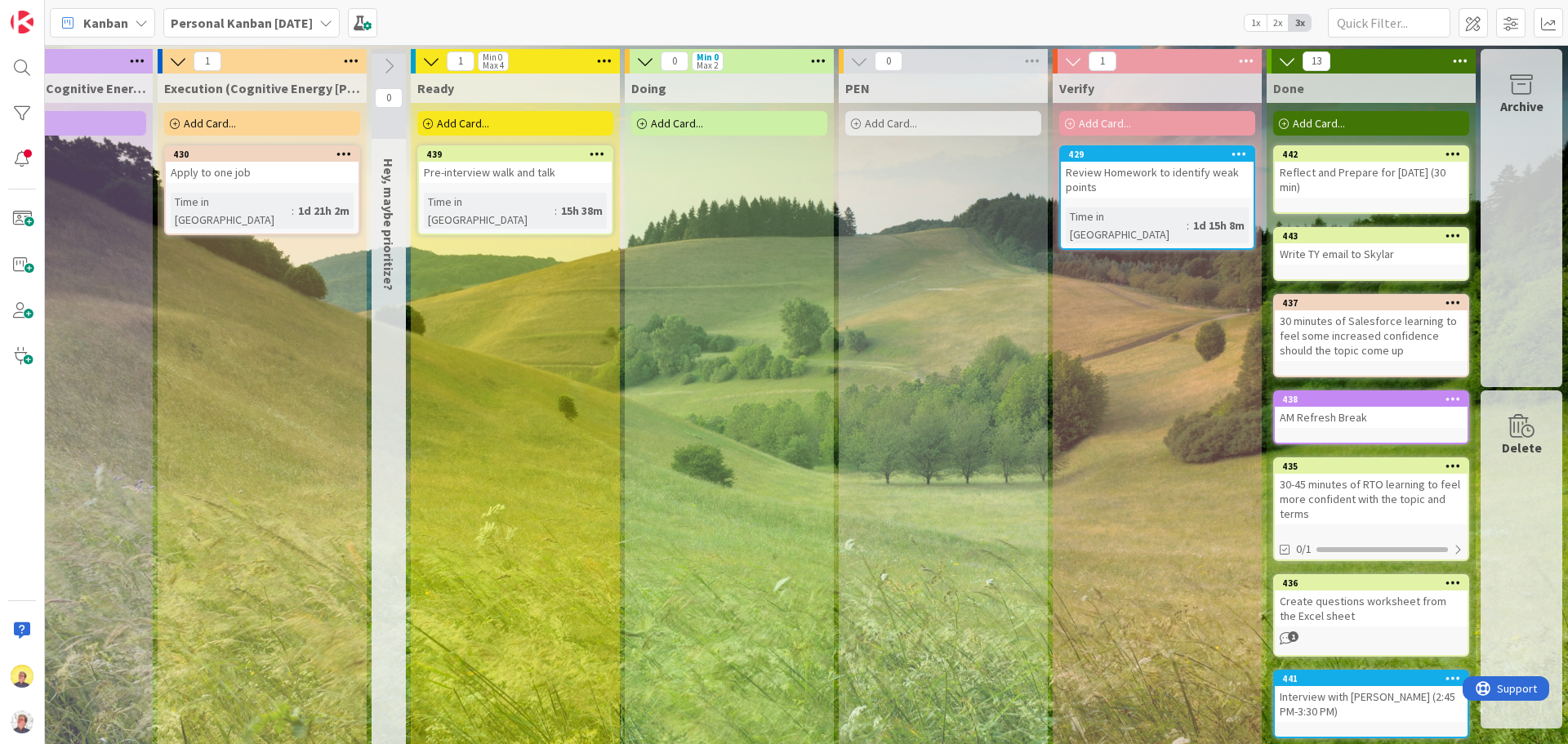
click at [1449, 54] on icon at bounding box center [1459, 61] width 21 height 24
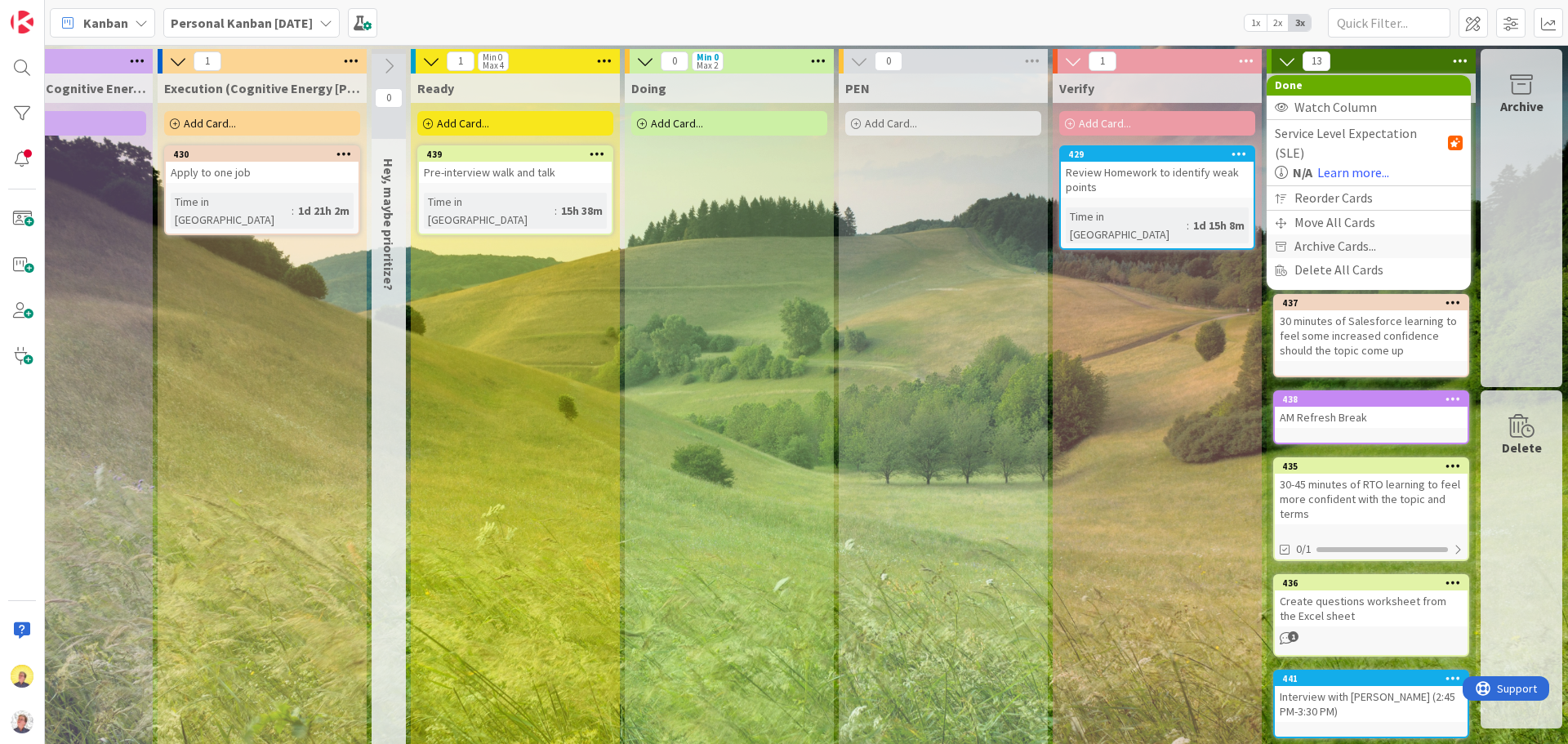
click at [1336, 235] on span "Archive Cards..." at bounding box center [1334, 246] width 82 height 24
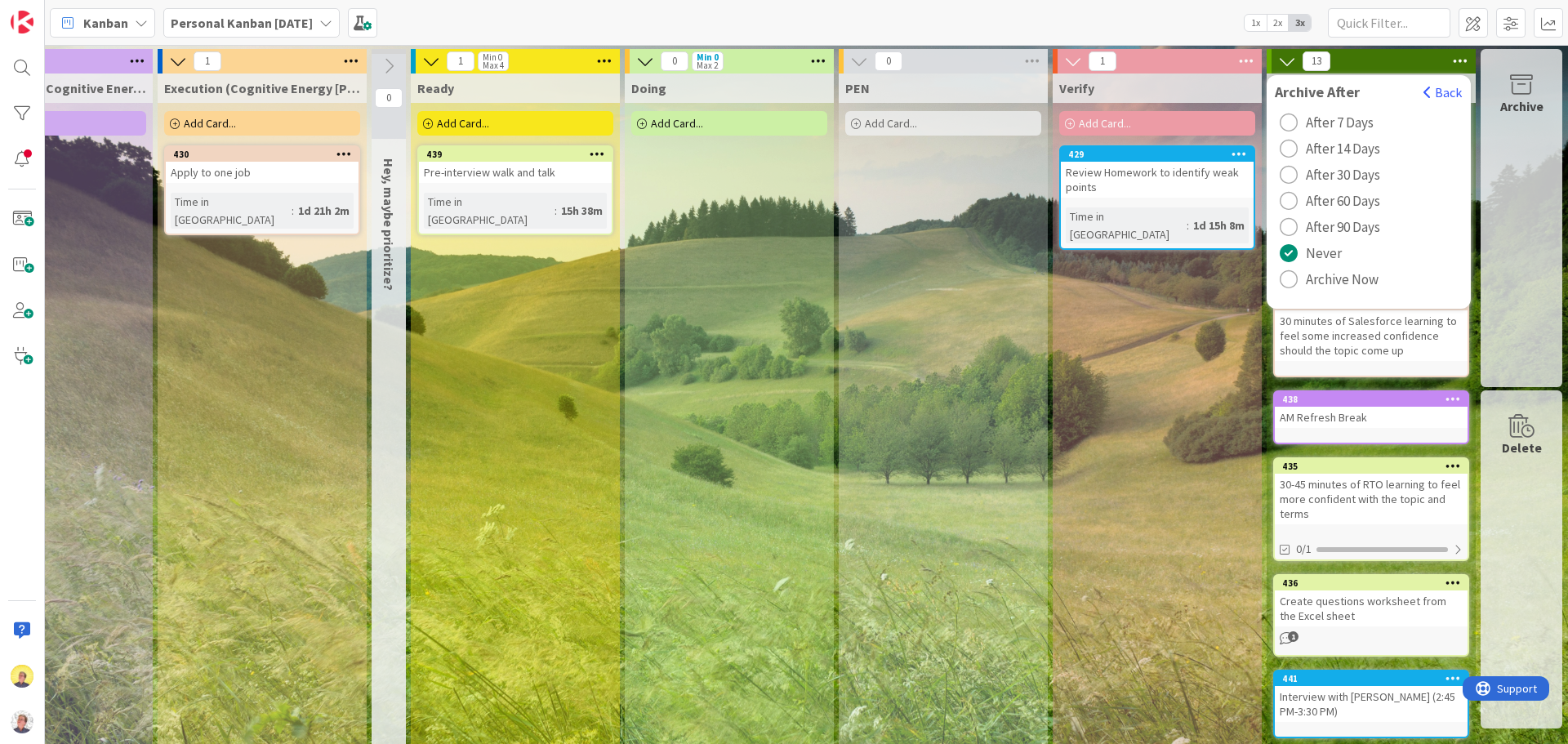
click at [1280, 121] on div "radio" at bounding box center [1288, 122] width 18 height 18
click at [1430, 89] on button "Back" at bounding box center [1441, 92] width 40 height 18
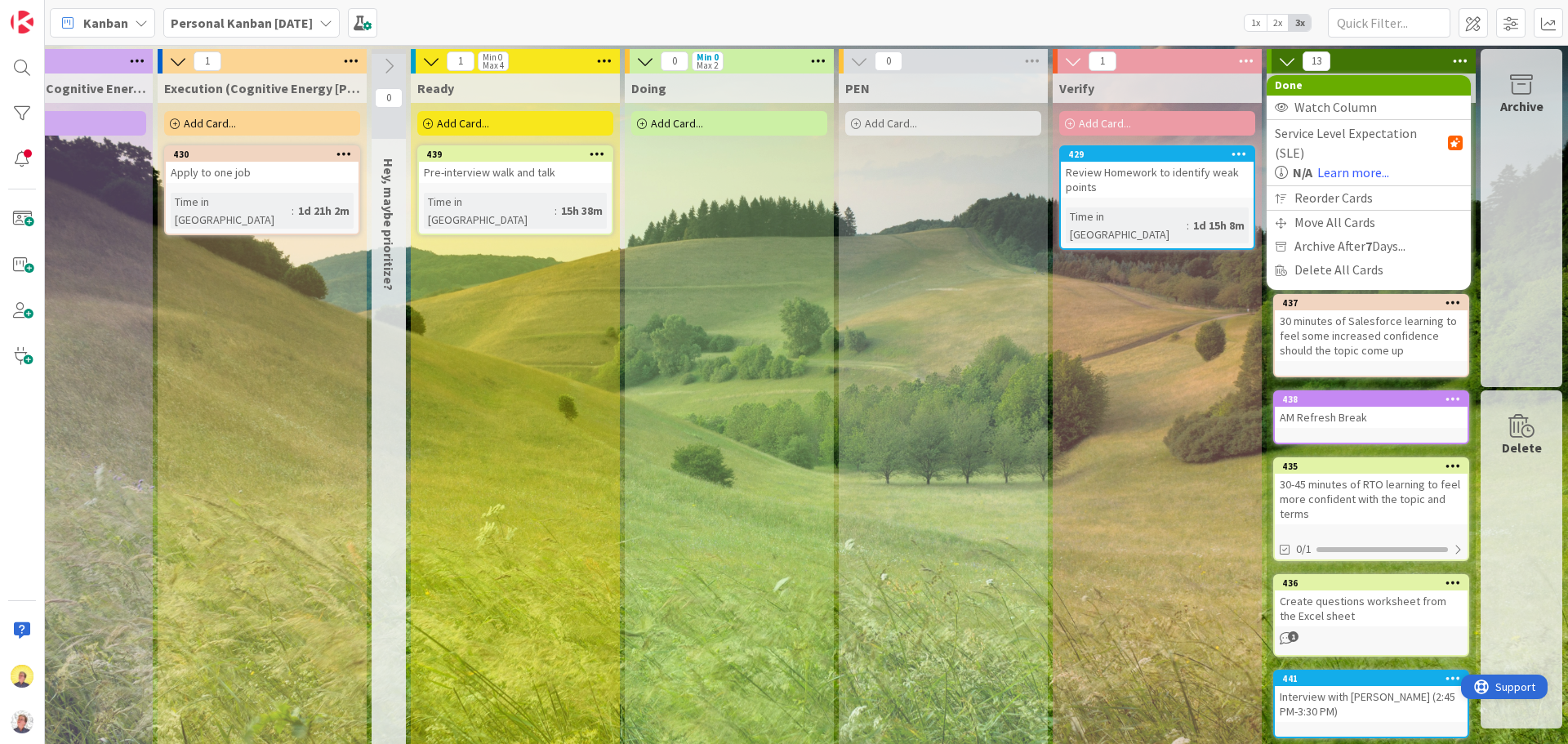
click at [1496, 690] on span "Support" at bounding box center [1515, 687] width 40 height 19
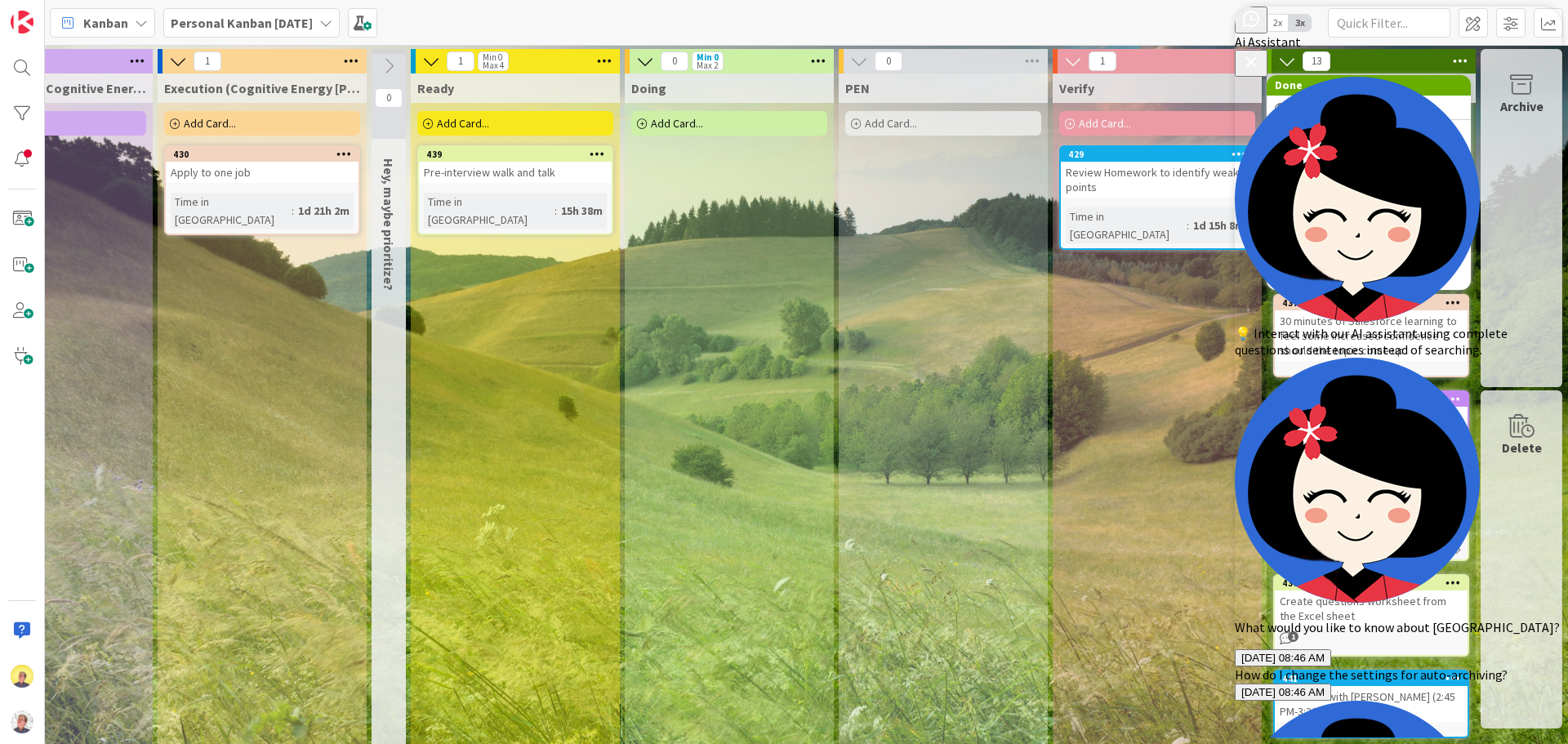
drag, startPoint x: 1326, startPoint y: 624, endPoint x: 1233, endPoint y: 616, distance: 93.3
click at [1235, 616] on html "Ai Assistant 💡 Interact with our AI assistant using complete questions or sente…" at bounding box center [1398, 734] width 326 height 1455
type textarea "How do I automatically group archive cards by week done?"
drag, startPoint x: 1455, startPoint y: 31, endPoint x: 930, endPoint y: 68, distance: 526.3
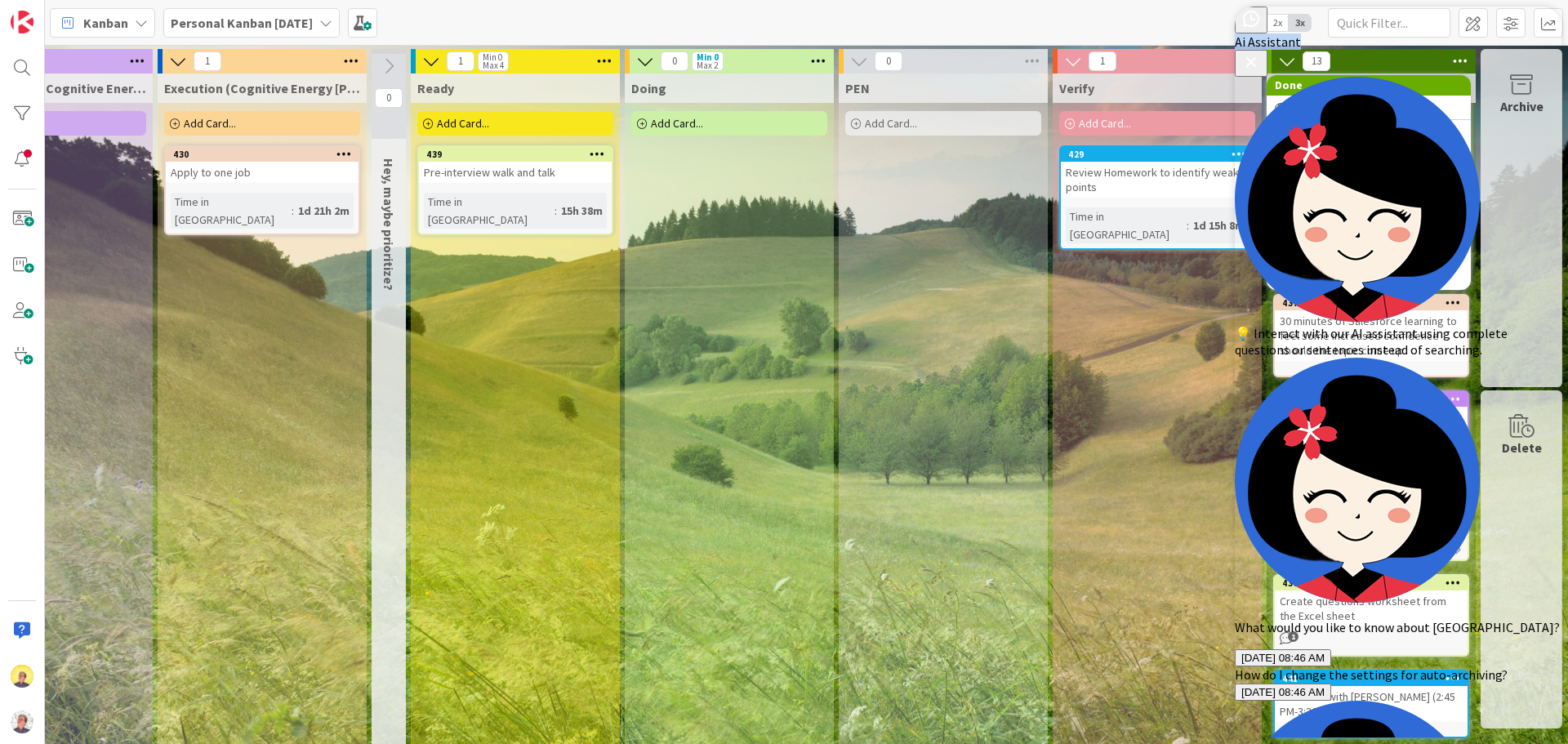
click at [1261, 52] on icon "Close Button" at bounding box center [1250, 62] width 19 height 19
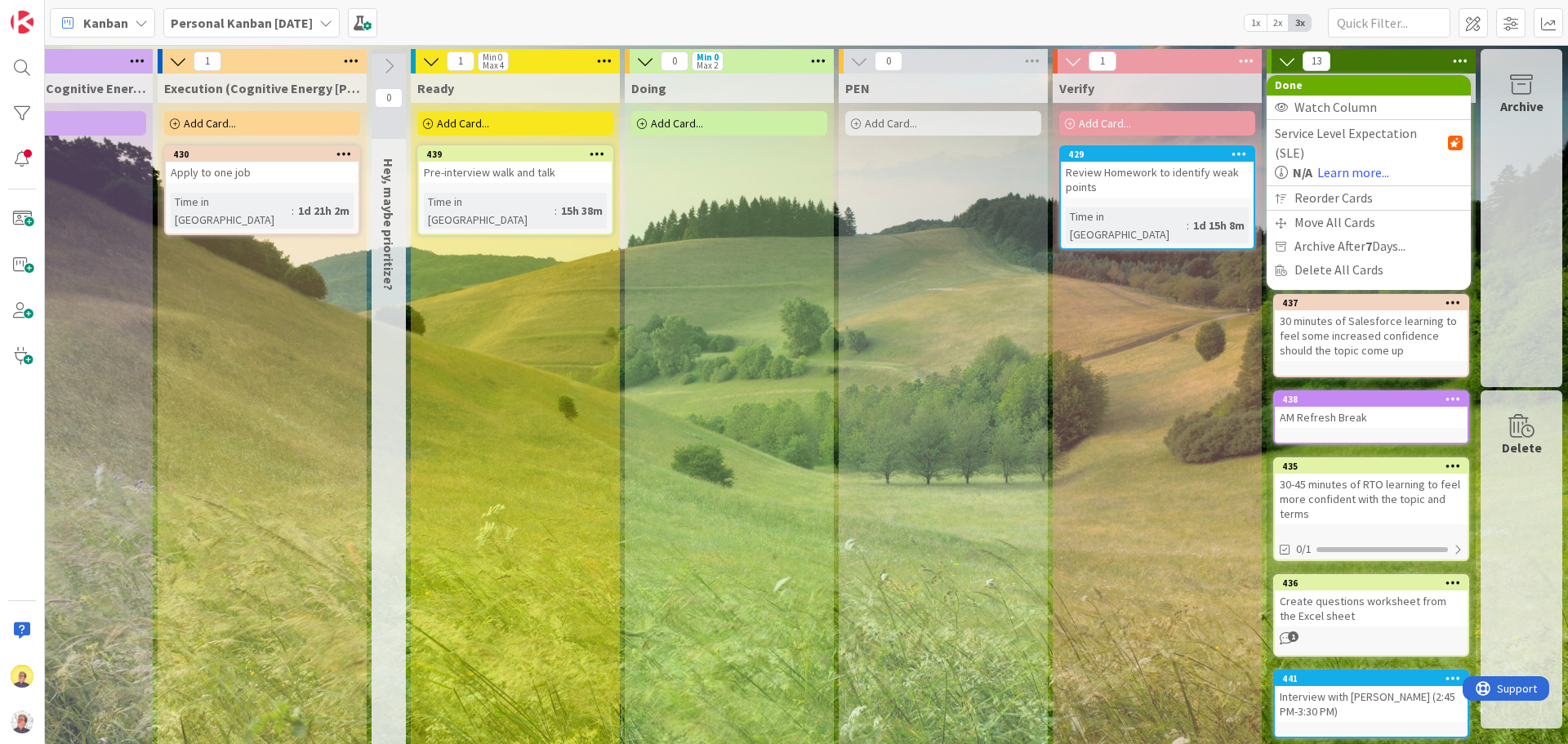
click at [1521, 132] on div "Archive" at bounding box center [1521, 218] width 82 height 338
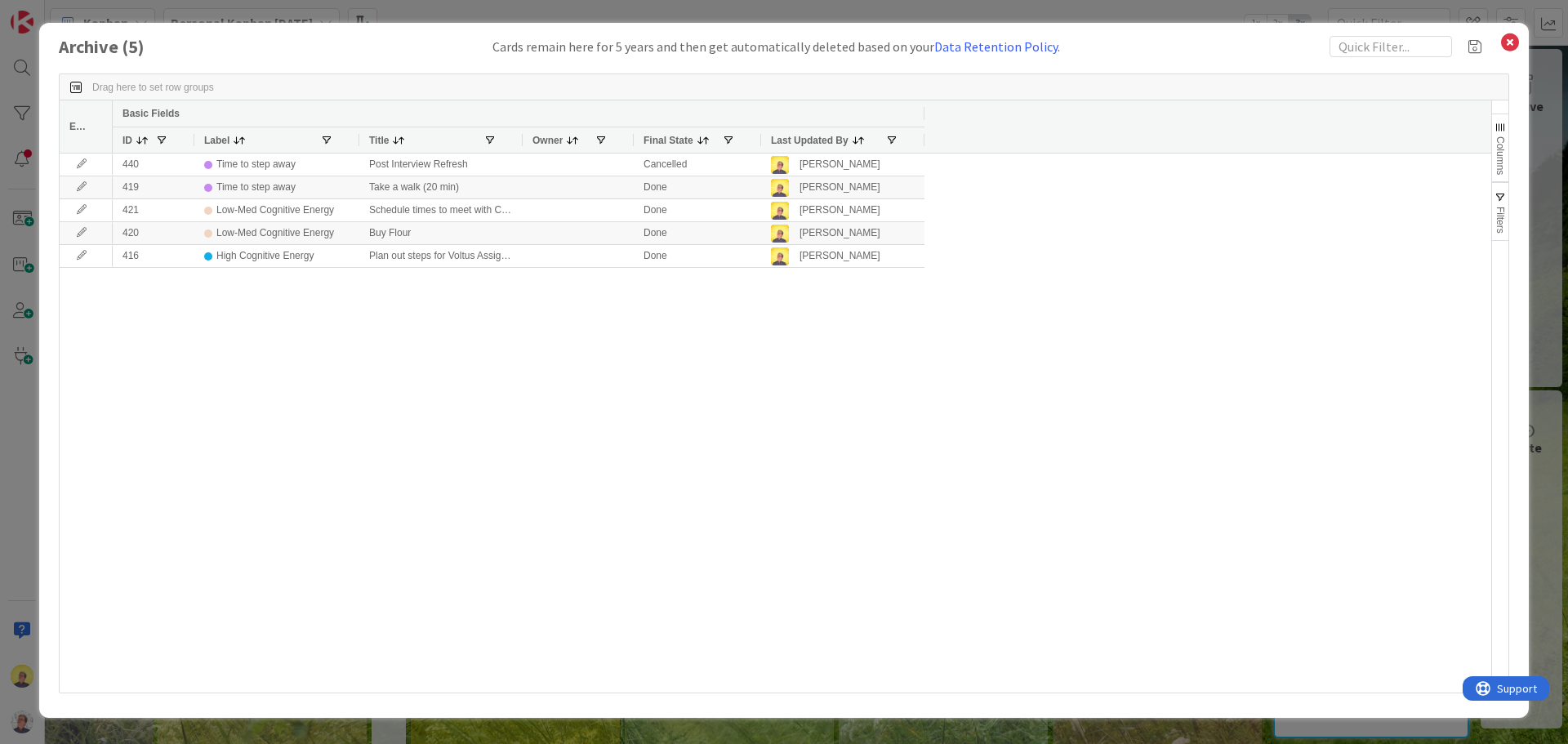
click at [1495, 213] on span "Filters" at bounding box center [1501, 220] width 12 height 27
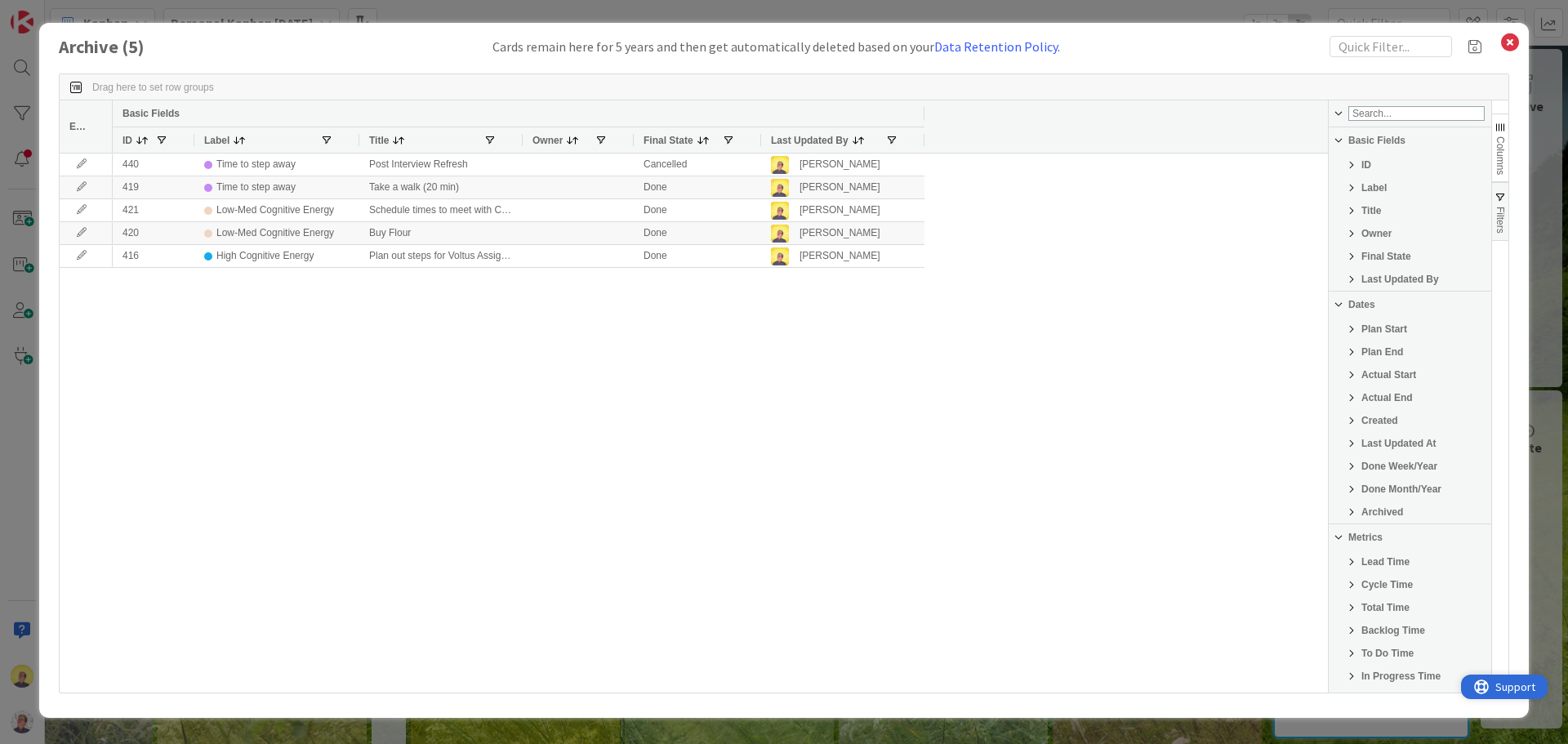
click at [1491, 686] on div "Support" at bounding box center [1504, 687] width 62 height 19
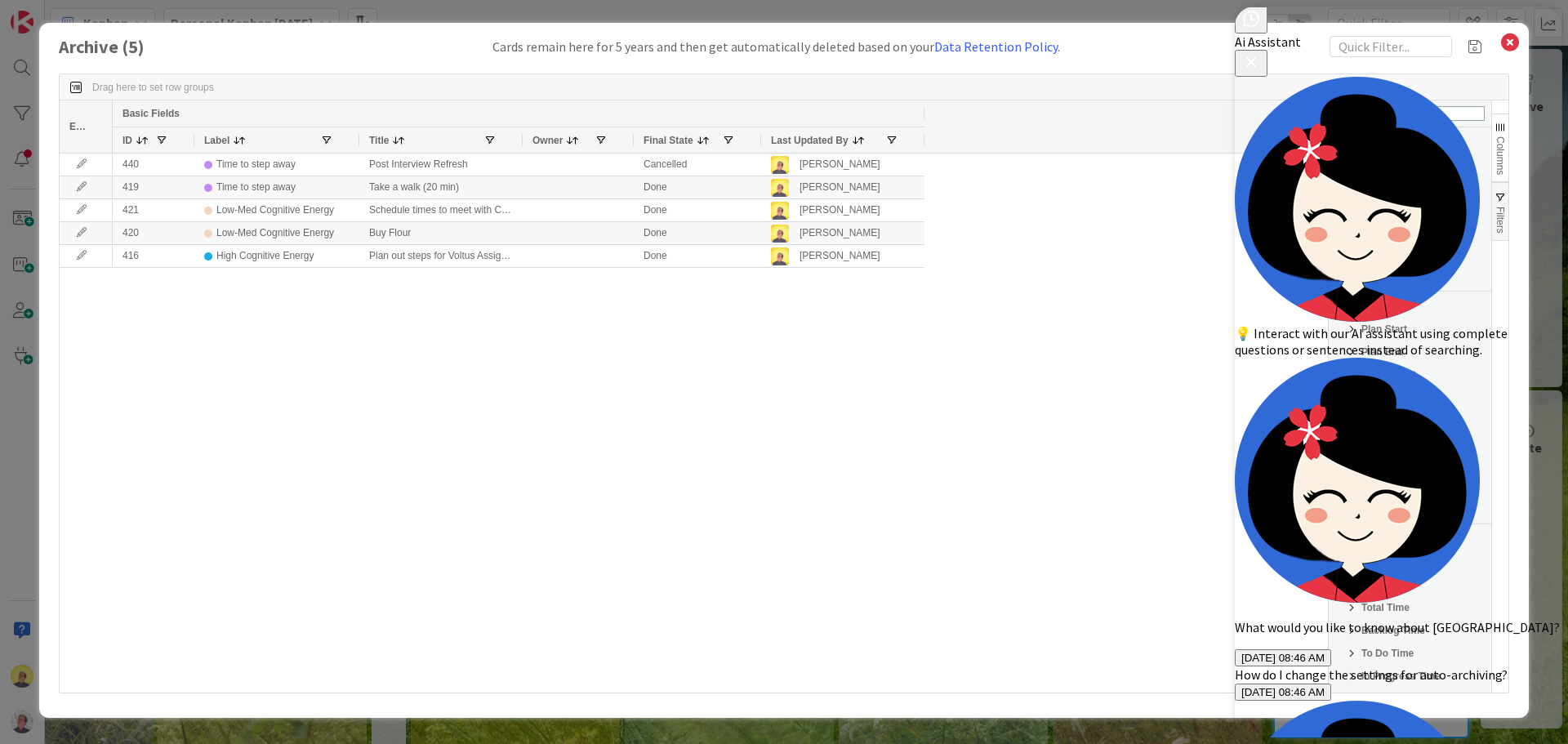
click at [1257, 57] on icon "Close Button" at bounding box center [1251, 62] width 11 height 11
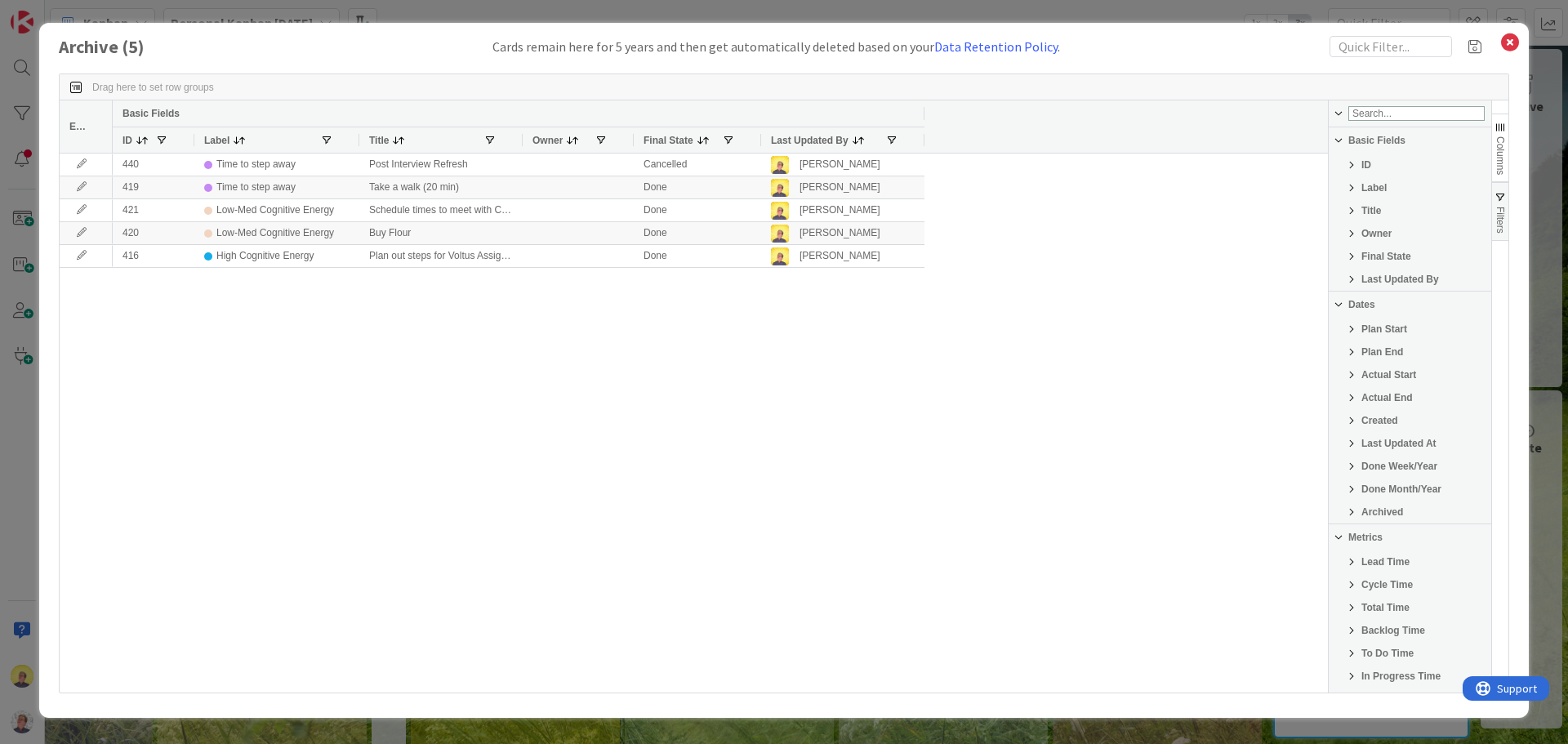
click at [1502, 141] on span "Columns" at bounding box center [1501, 155] width 12 height 38
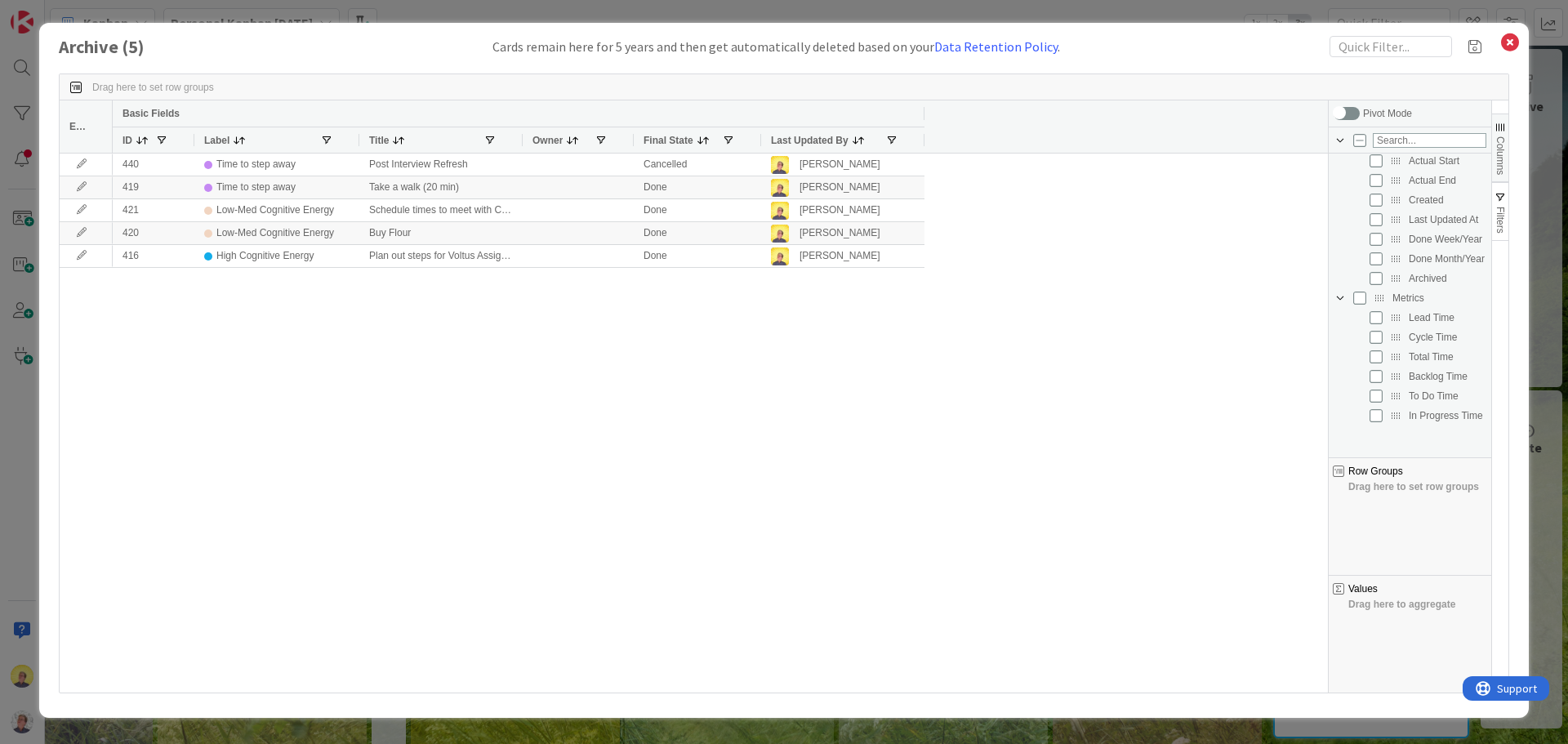
scroll to position [230, 0]
click at [1493, 688] on div "Support" at bounding box center [1504, 687] width 62 height 19
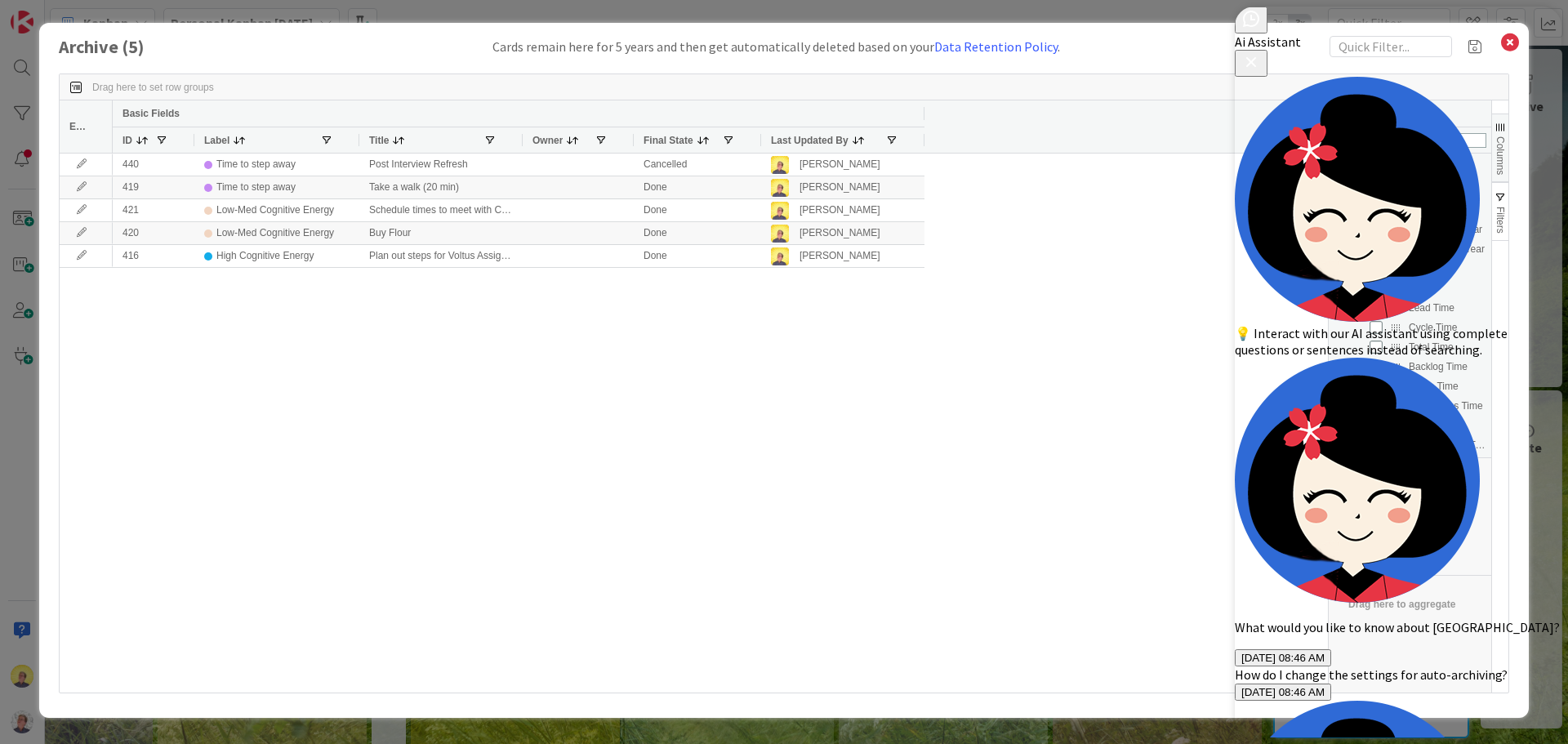
scroll to position [0, 0]
click at [1261, 52] on icon "Close Button" at bounding box center [1250, 62] width 19 height 19
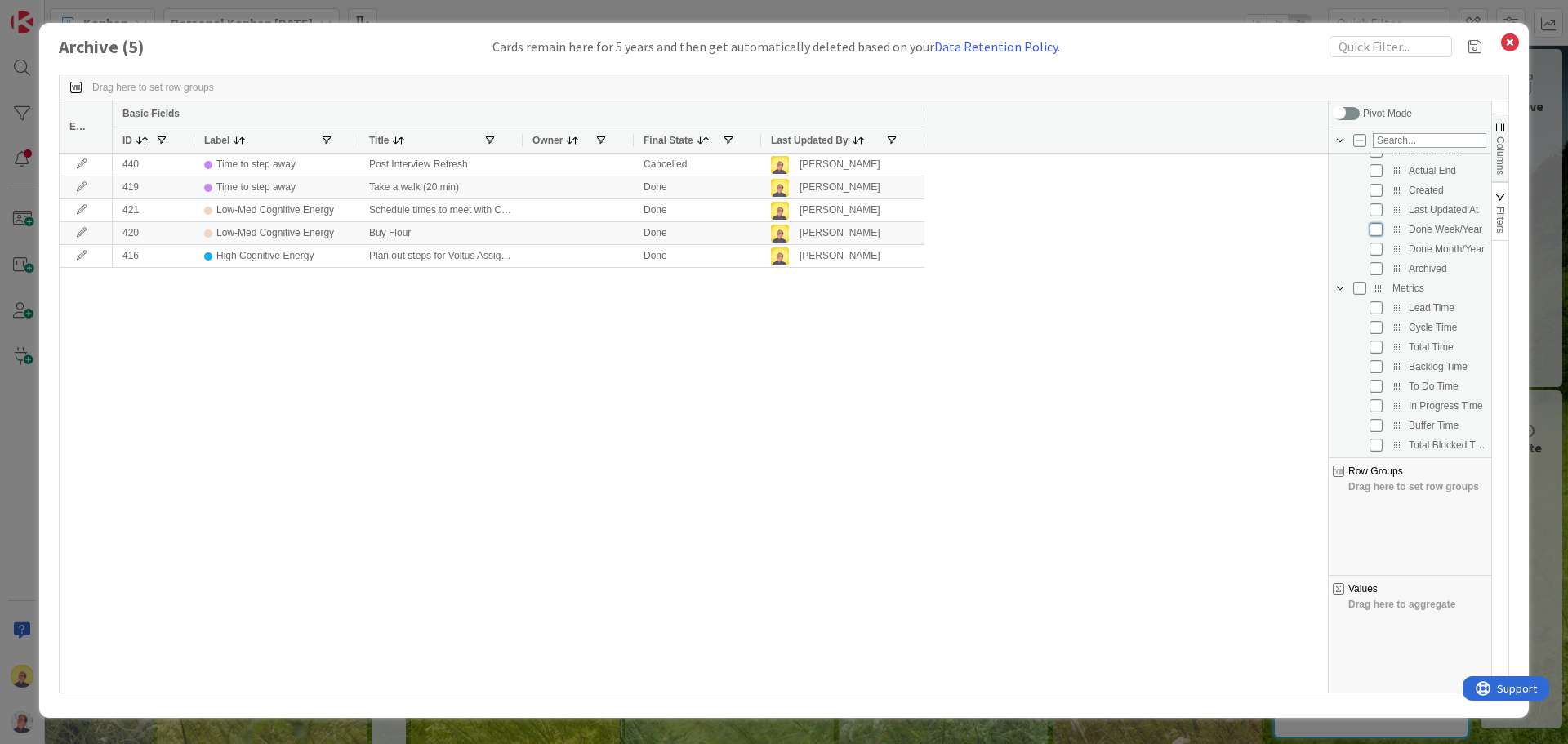
click at [1377, 232] on input "Press SPACE to toggle visibility (hidden)" at bounding box center [1375, 229] width 13 height 13
checkbox input "true"
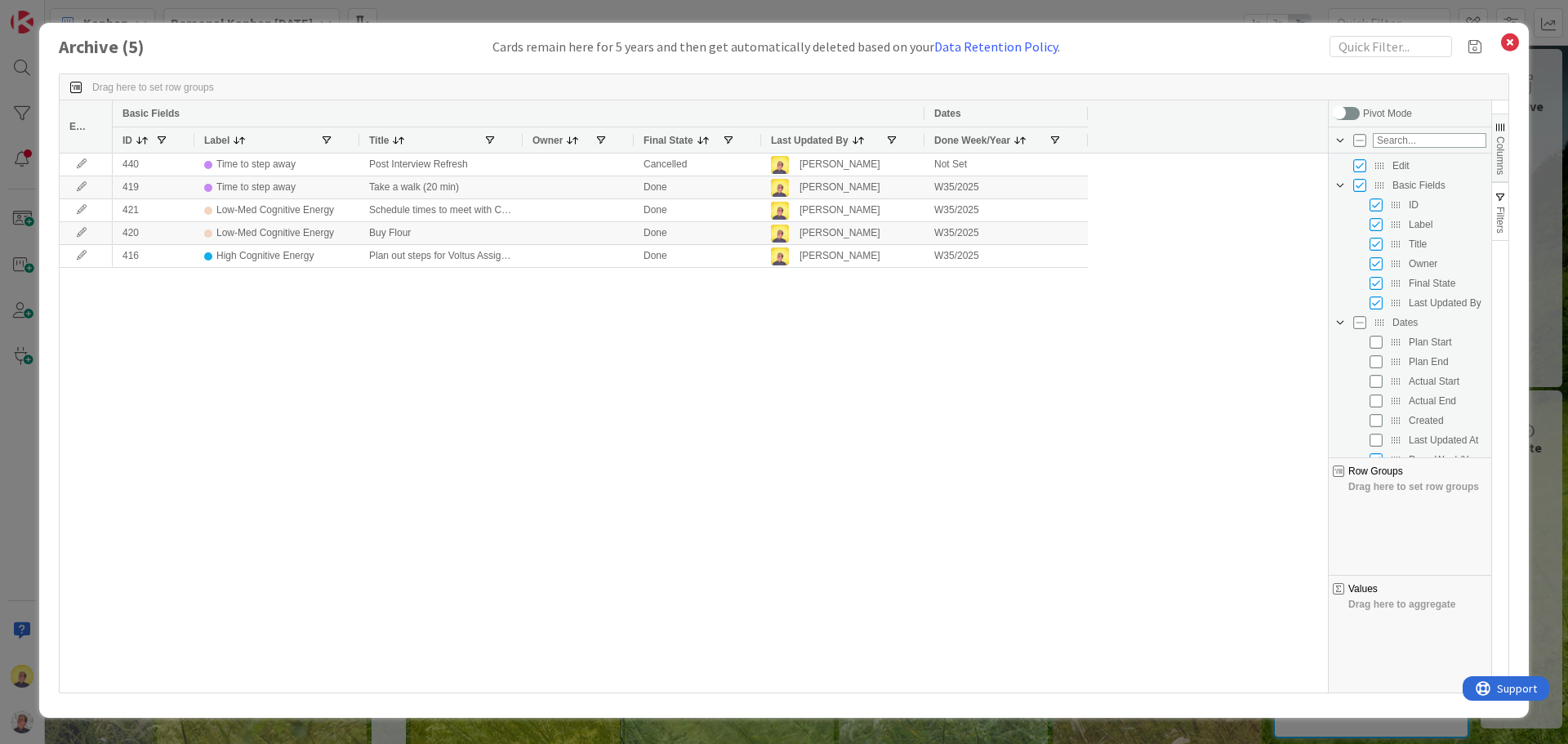
scroll to position [230, 0]
click at [1491, 691] on div "Support" at bounding box center [1504, 687] width 62 height 19
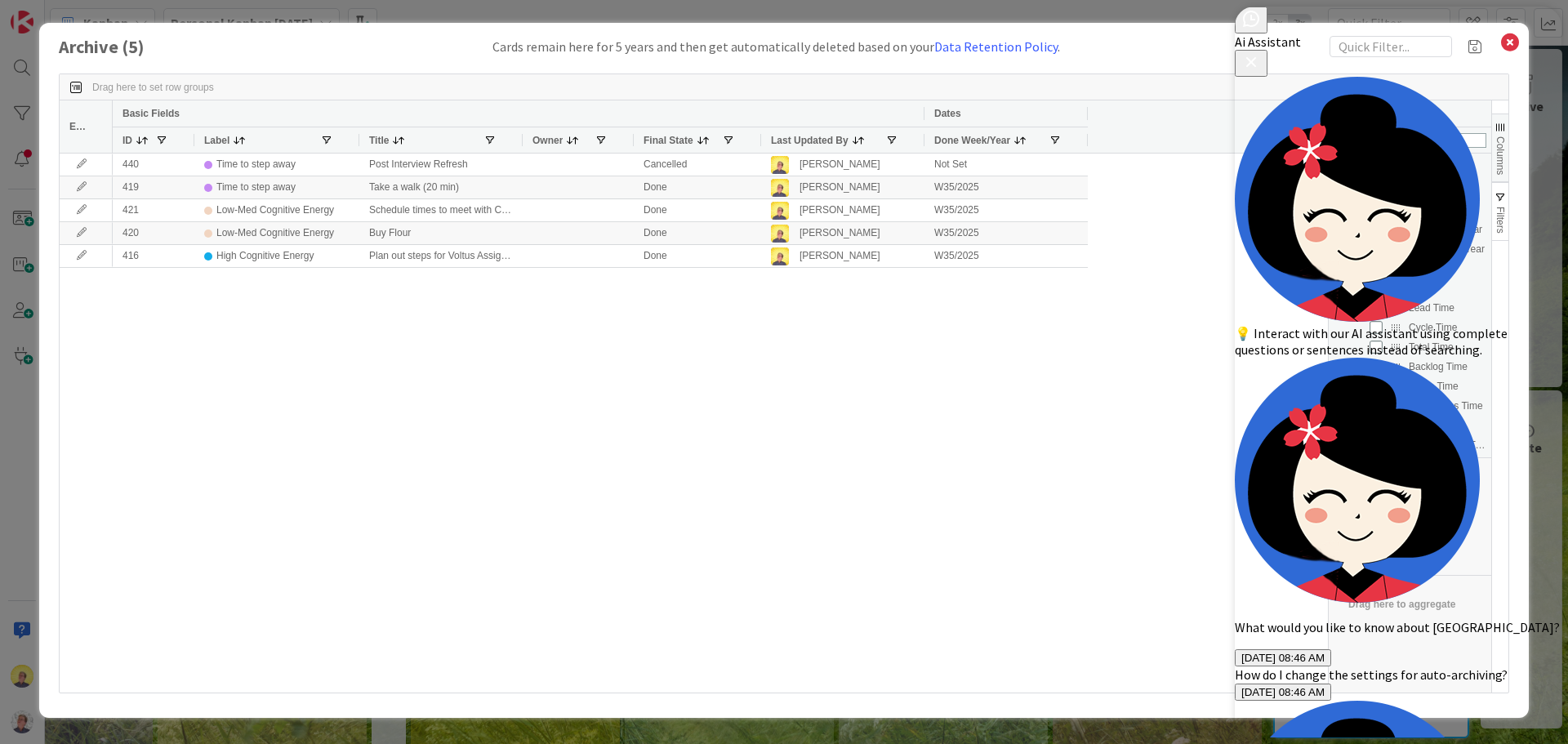
scroll to position [0, 0]
drag, startPoint x: 959, startPoint y: 137, endPoint x: 106, endPoint y: 82, distance: 854.8
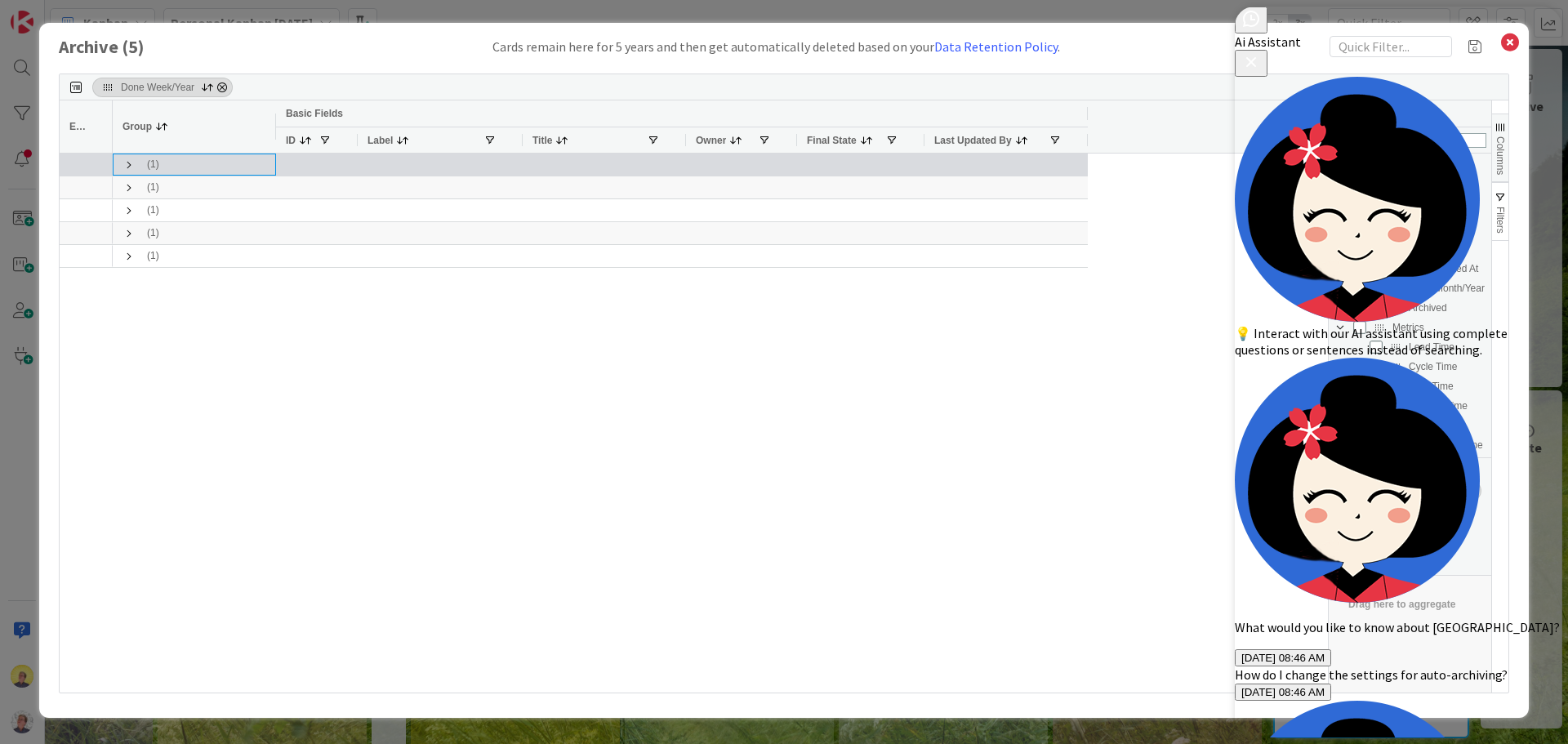
click at [126, 166] on span at bounding box center [128, 164] width 13 height 13
click at [130, 165] on span at bounding box center [128, 164] width 13 height 13
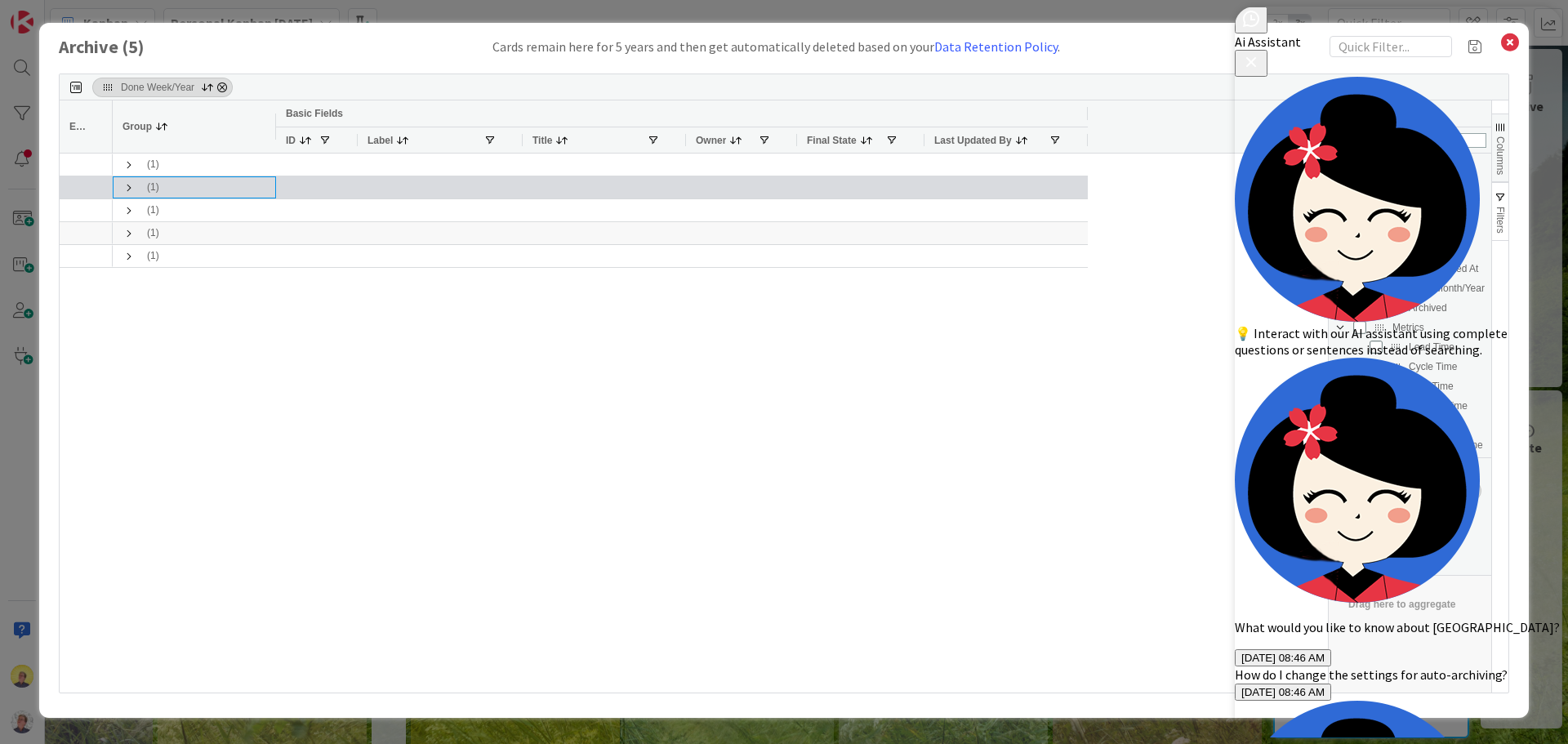
click at [127, 186] on span at bounding box center [128, 187] width 13 height 13
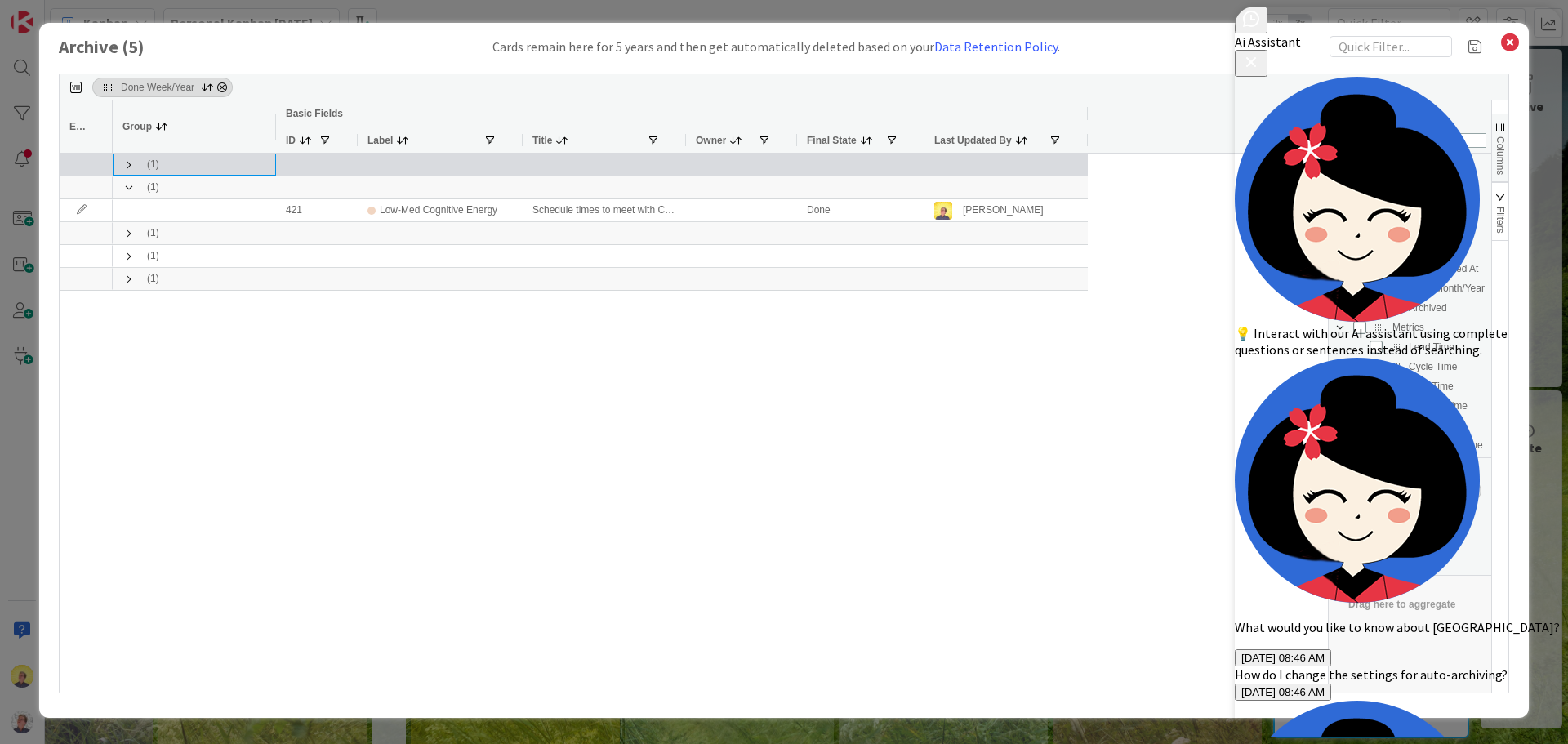
click at [129, 159] on span at bounding box center [128, 164] width 13 height 13
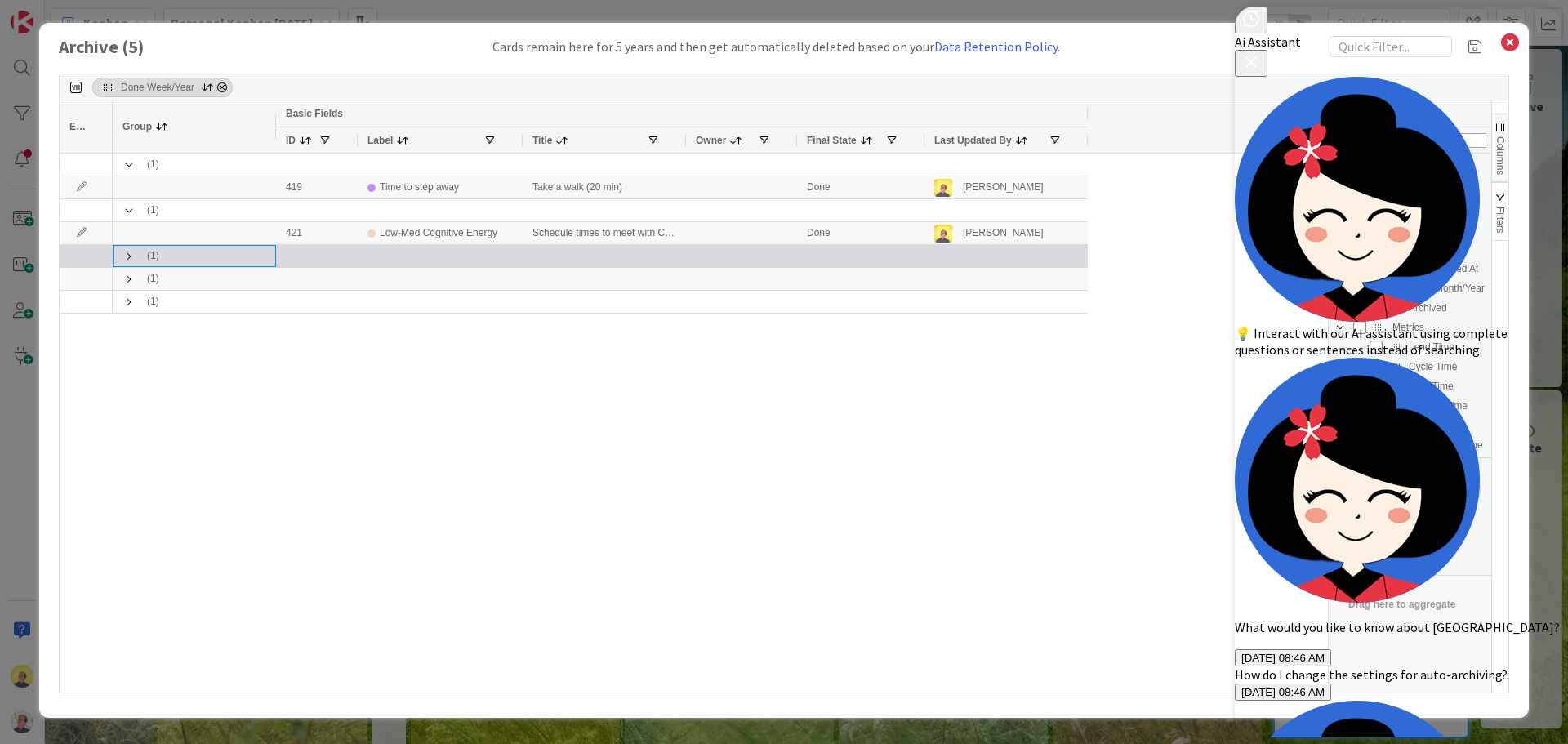
click at [129, 256] on span at bounding box center [128, 256] width 13 height 13
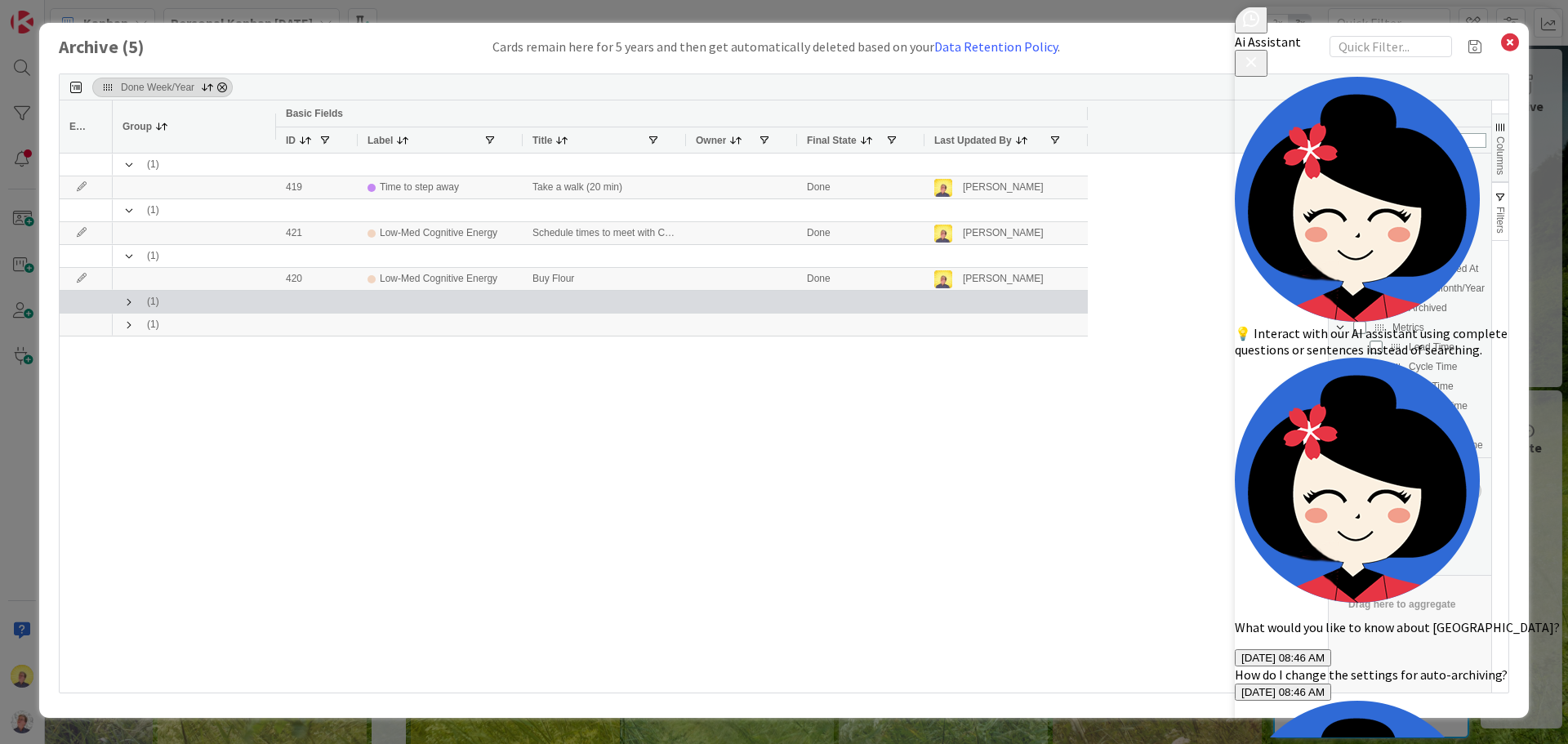
click at [126, 298] on span at bounding box center [128, 301] width 13 height 13
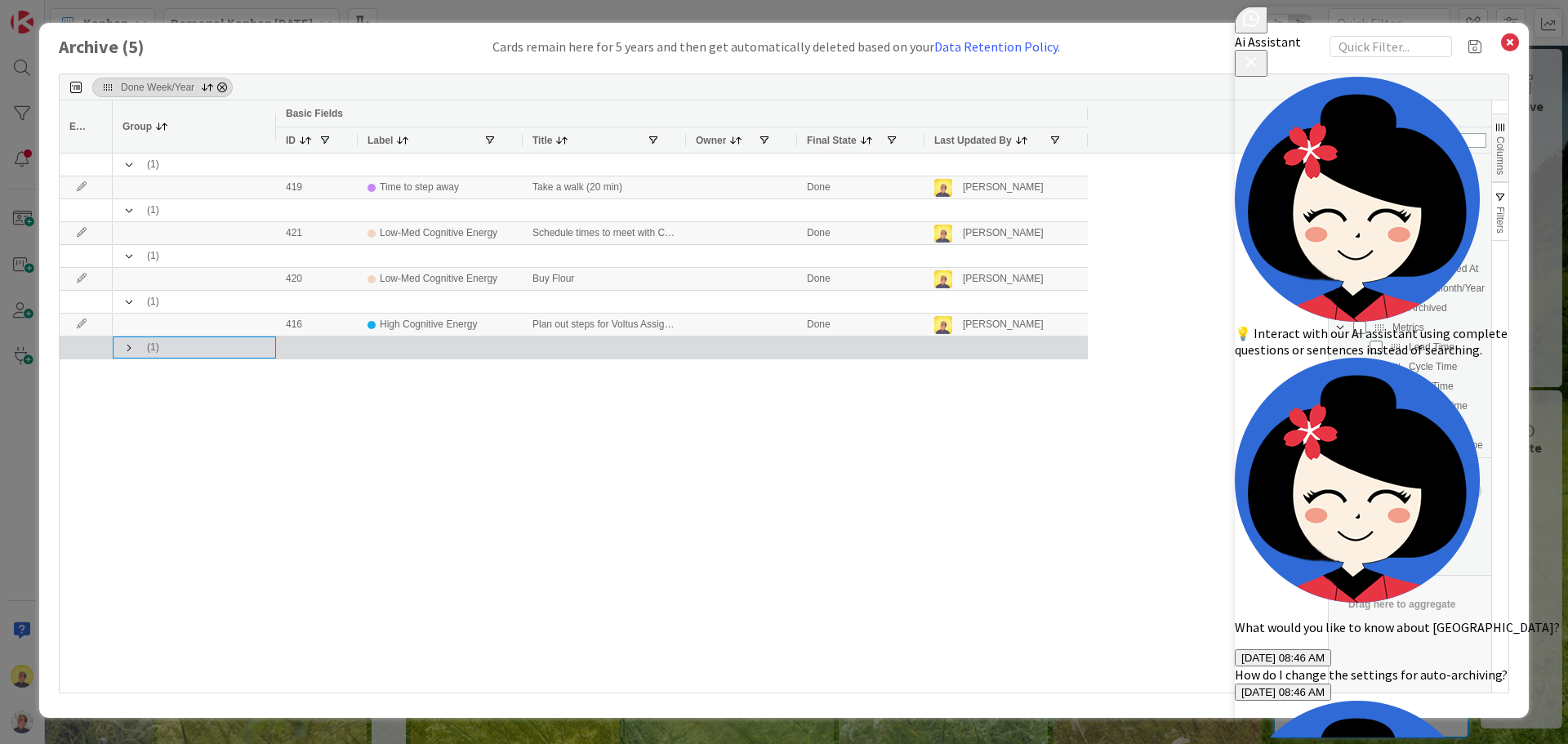
click at [129, 345] on span at bounding box center [128, 348] width 13 height 13
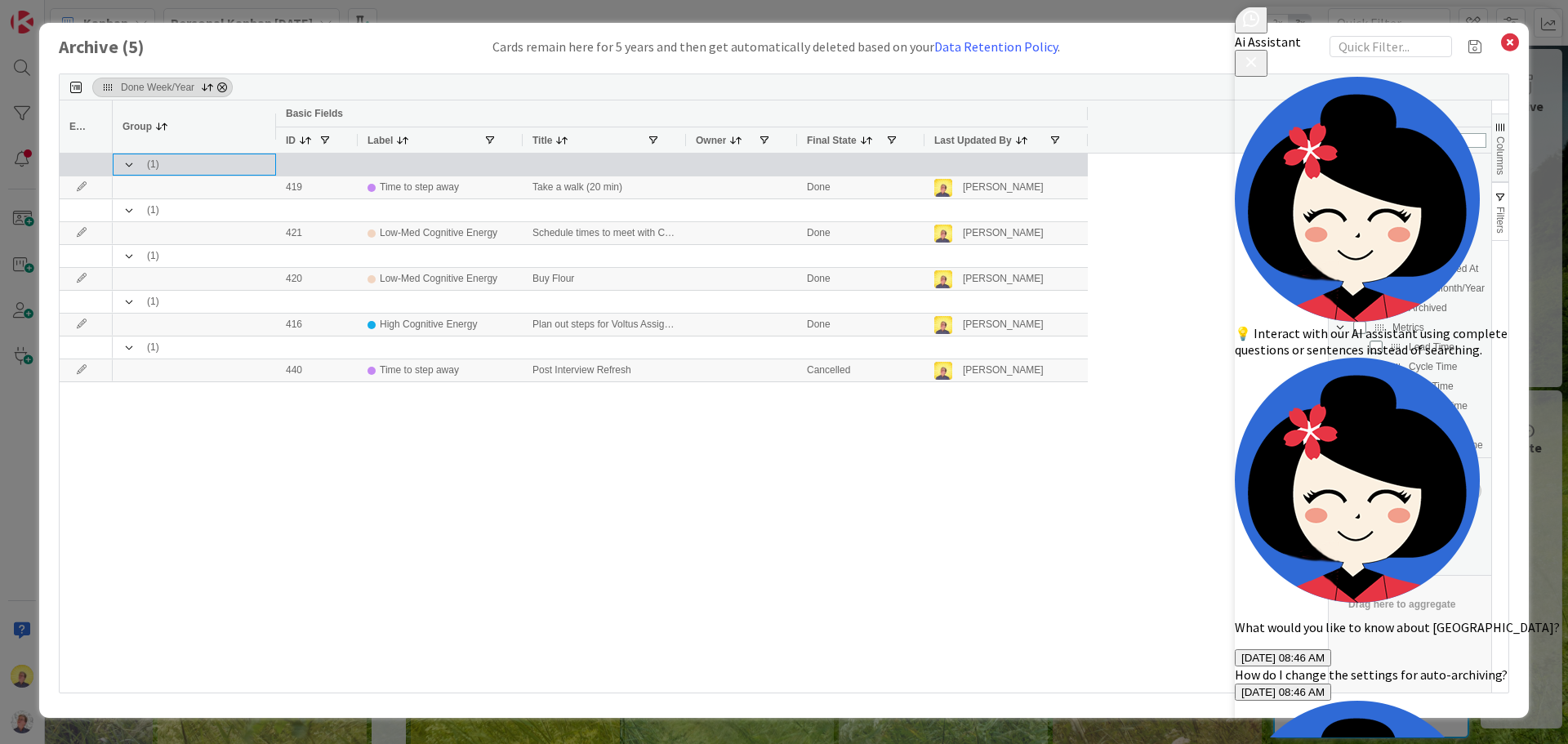
click at [131, 167] on span at bounding box center [128, 164] width 13 height 13
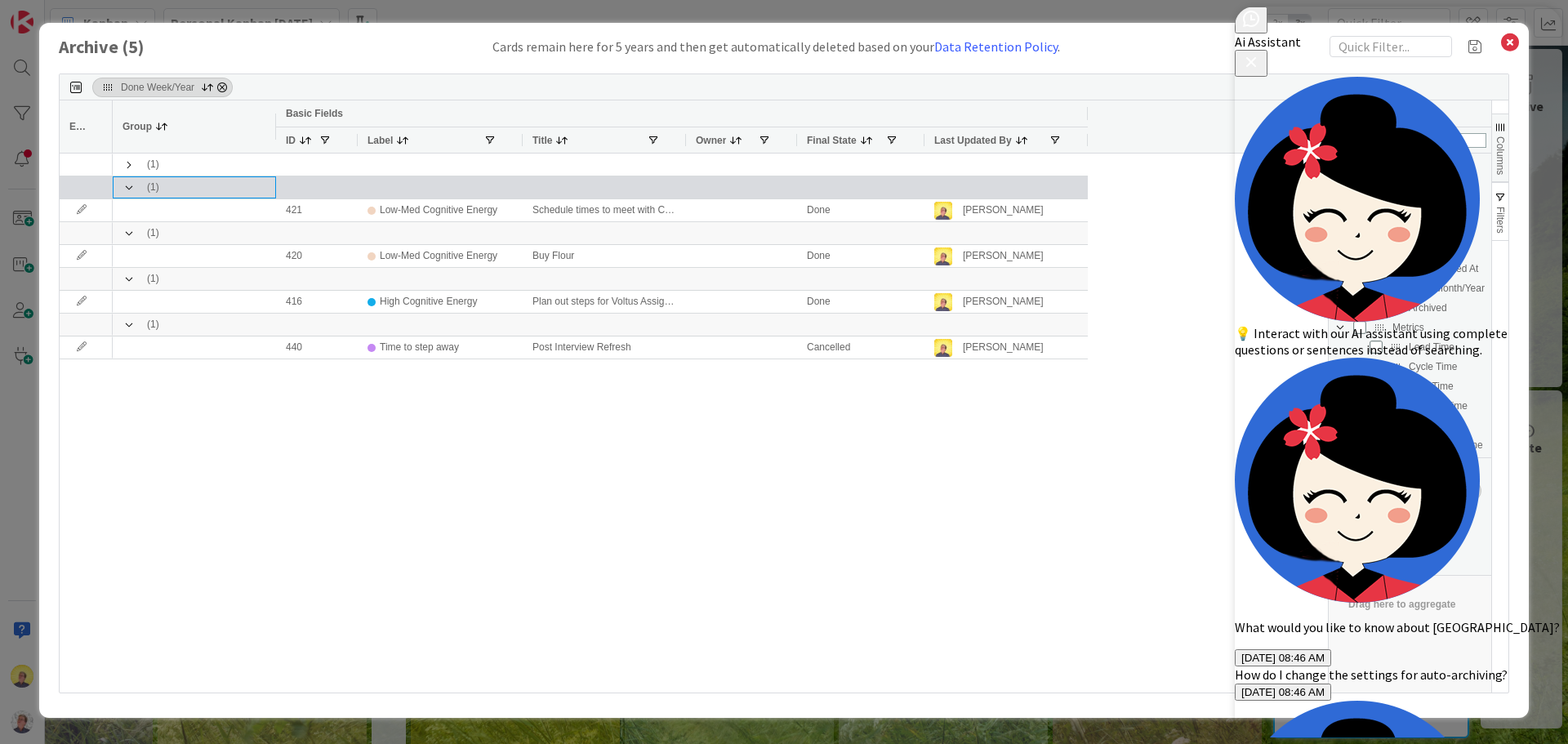
click at [132, 186] on span at bounding box center [128, 187] width 13 height 13
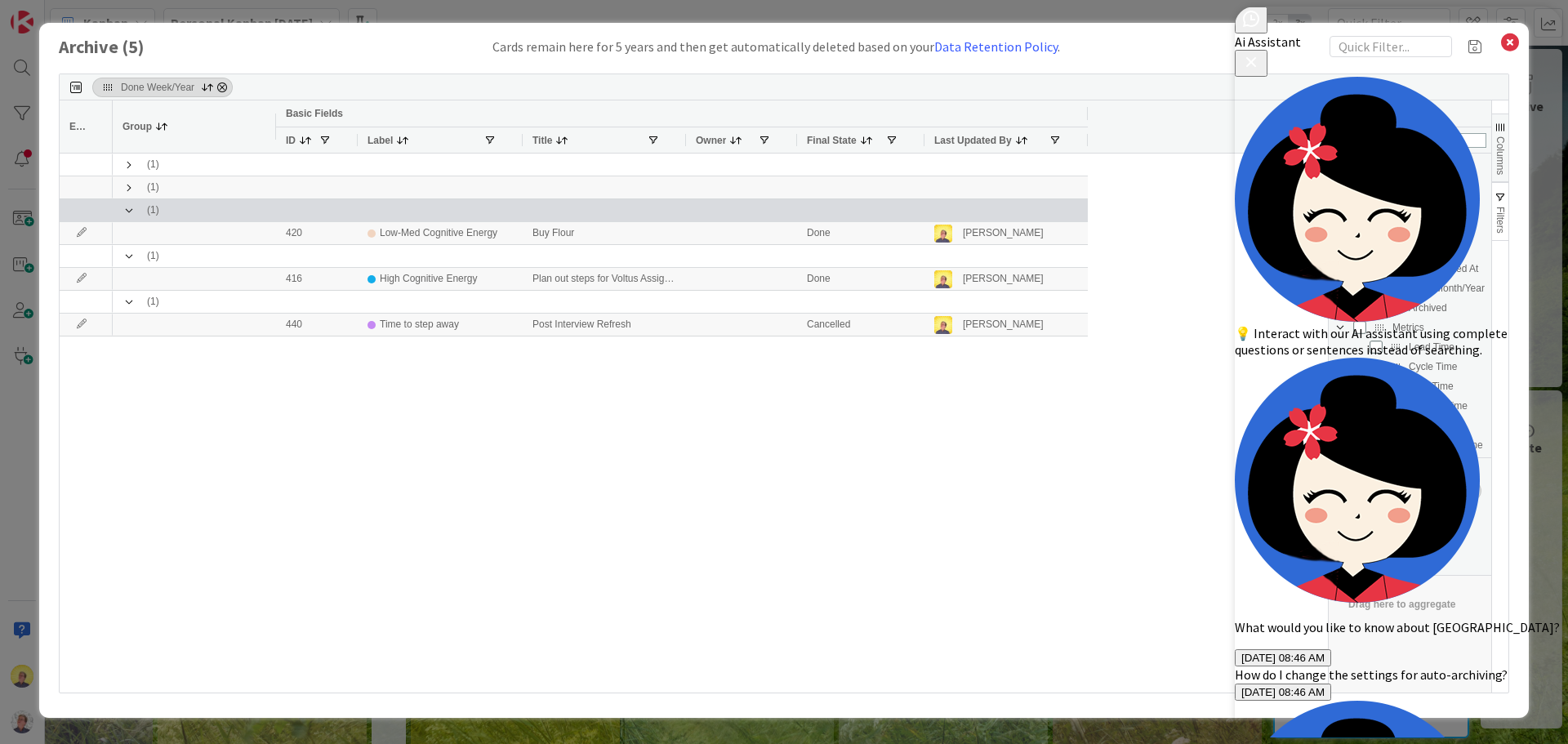
click at [130, 207] on span at bounding box center [128, 210] width 13 height 13
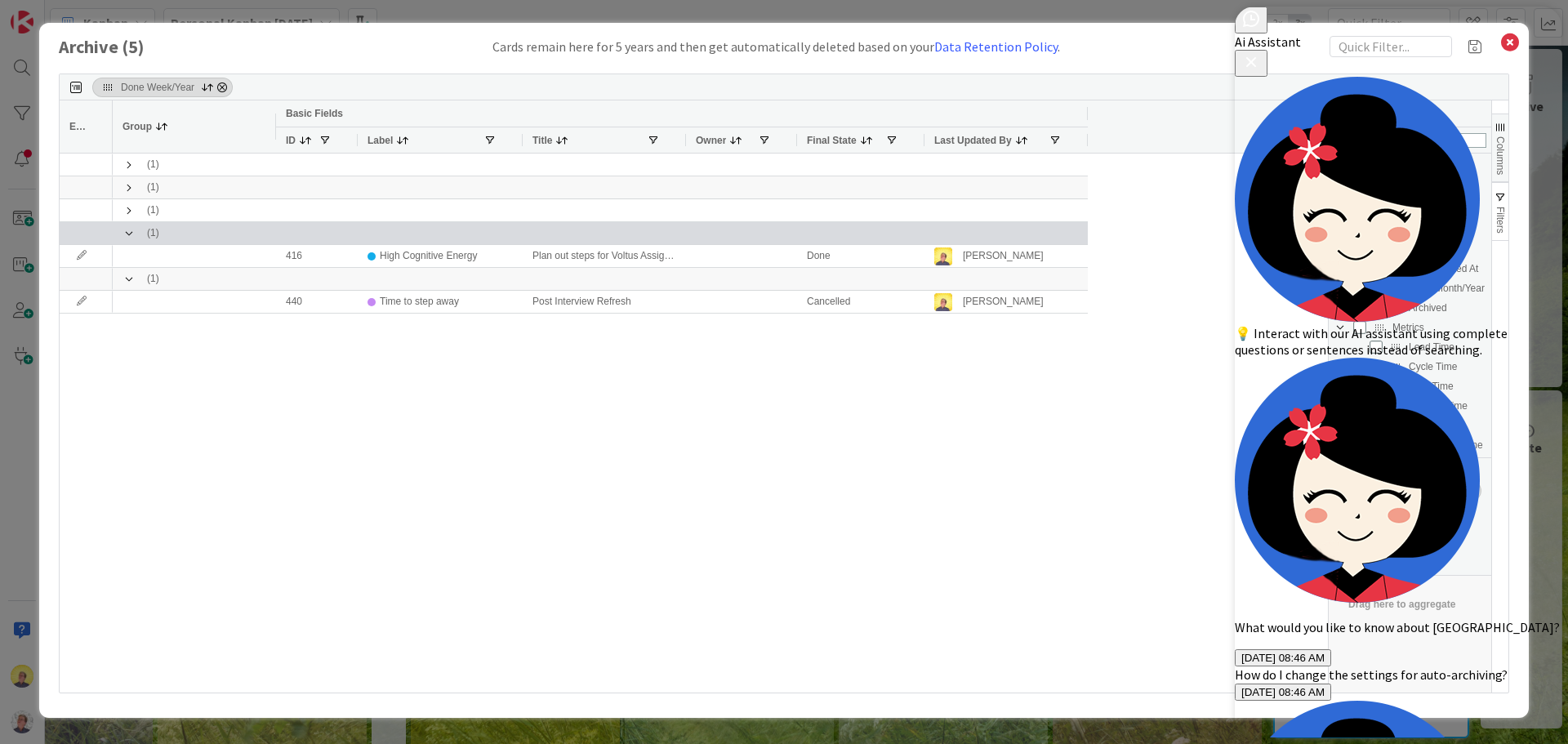
click at [129, 227] on span at bounding box center [128, 233] width 13 height 13
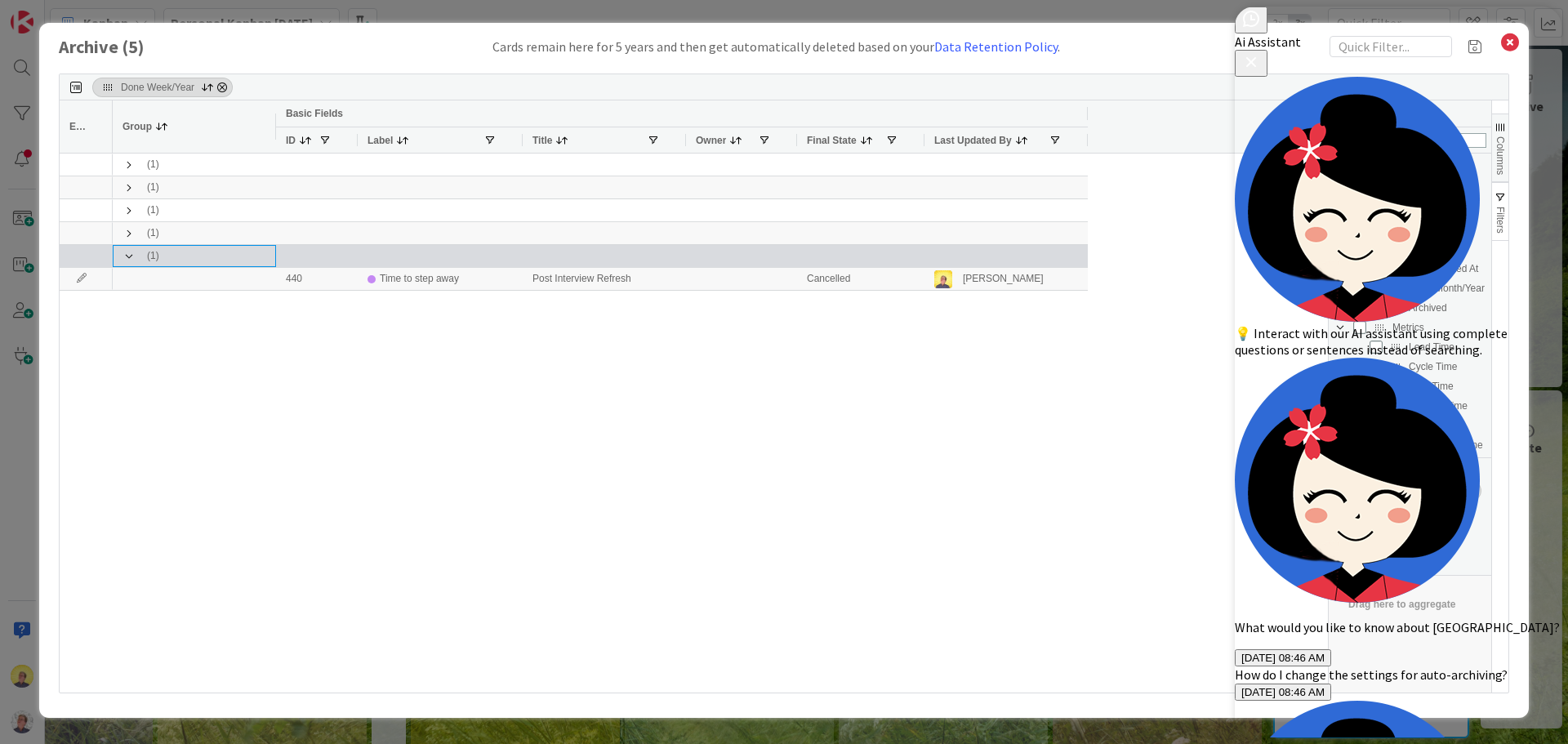
click at [128, 250] on span at bounding box center [128, 256] width 13 height 13
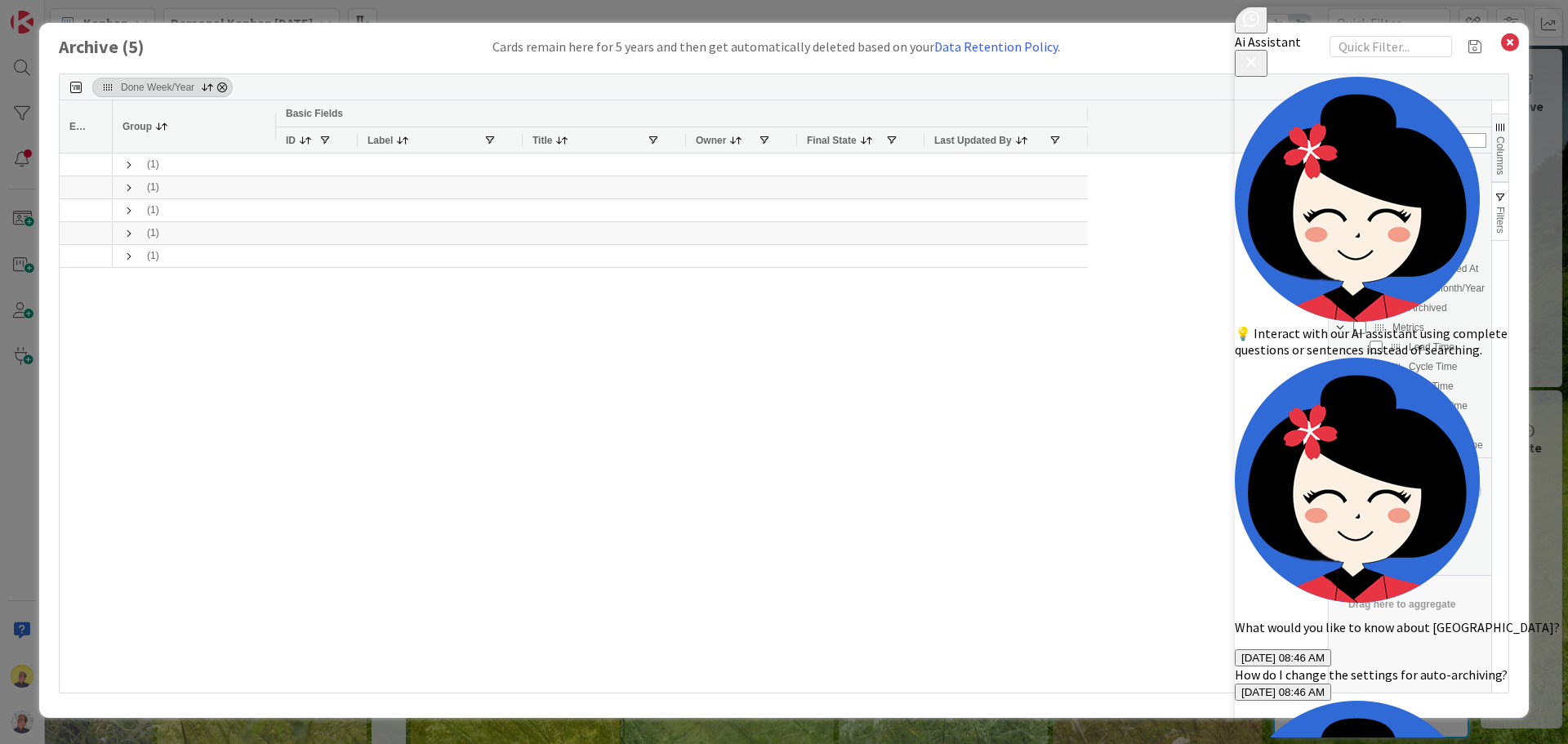
click at [163, 129] on span at bounding box center [161, 126] width 13 height 13
click at [156, 87] on span "Done Week/Year" at bounding box center [157, 88] width 73 height 12
drag, startPoint x: 145, startPoint y: 89, endPoint x: 185, endPoint y: 101, distance: 41.8
click at [189, 103] on div "Done Week/Year Drag here to set column labels Edit Basic Fields ID Label Title …" at bounding box center [784, 383] width 1450 height 620
drag, startPoint x: 105, startPoint y: 85, endPoint x: 173, endPoint y: 133, distance: 83.2
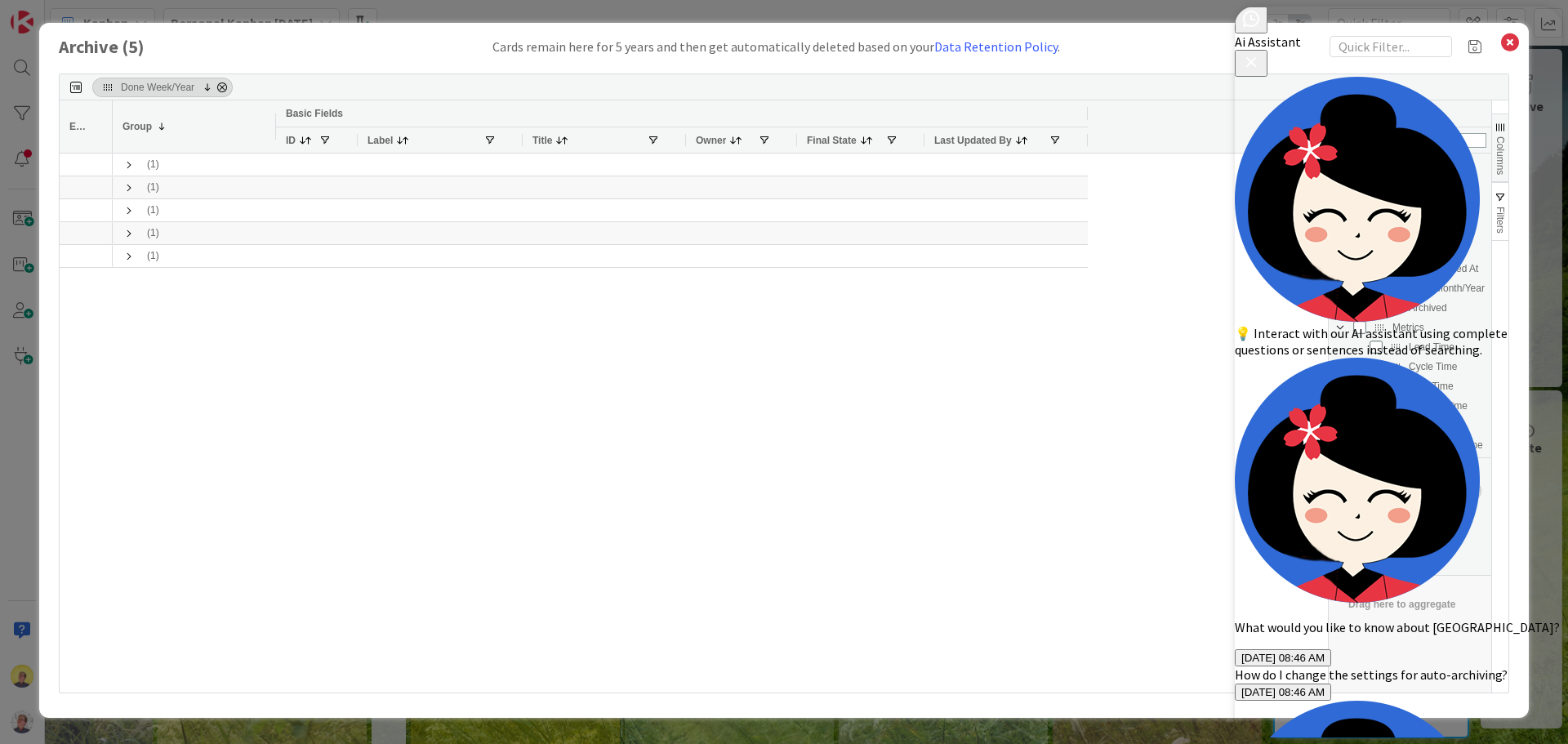
drag, startPoint x: 1342, startPoint y: 625, endPoint x: 1208, endPoint y: 626, distance: 134.0
type textarea "How do I name groups in the archive?"
click at [1261, 52] on icon "Close Button" at bounding box center [1250, 62] width 19 height 19
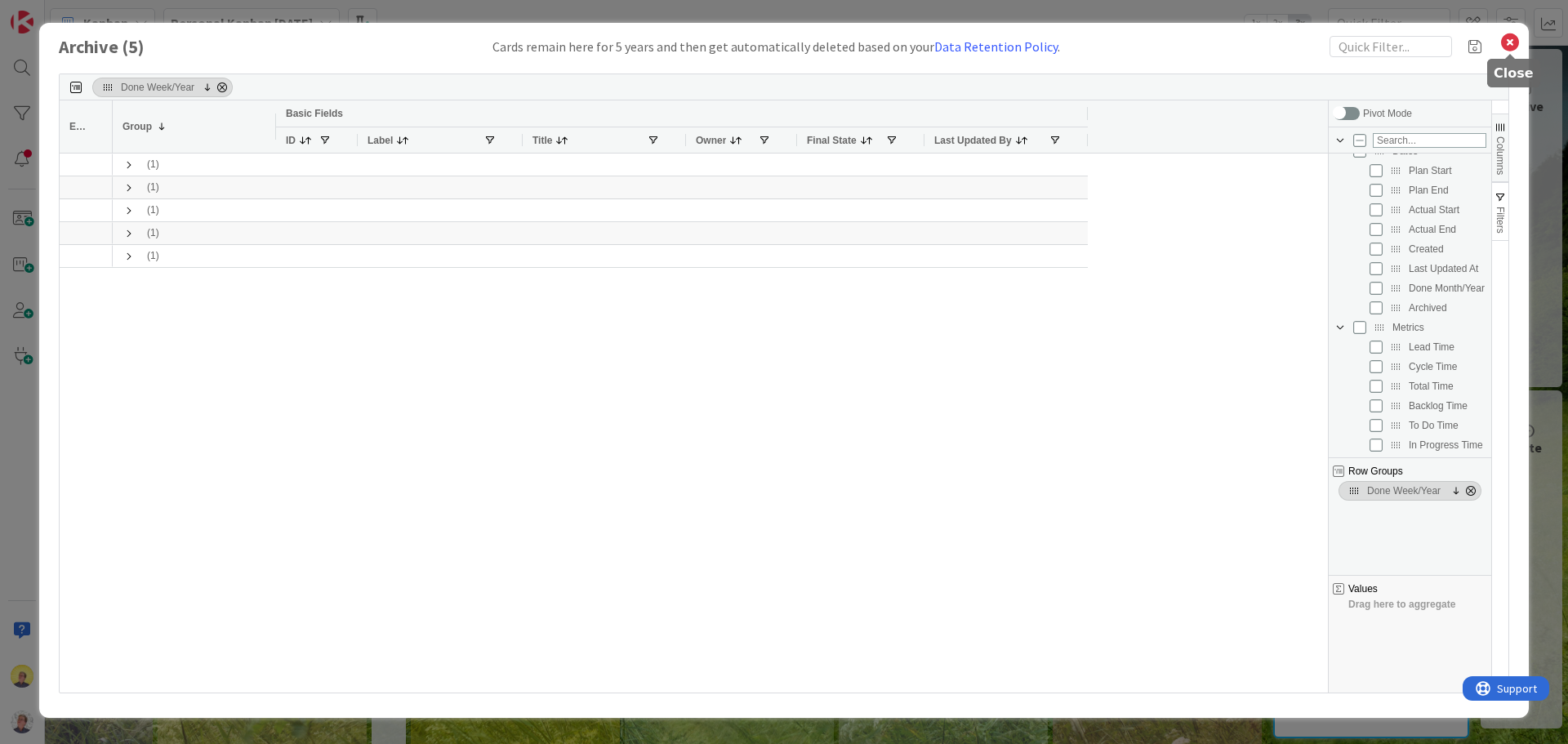
click at [1509, 38] on icon at bounding box center [1509, 42] width 21 height 23
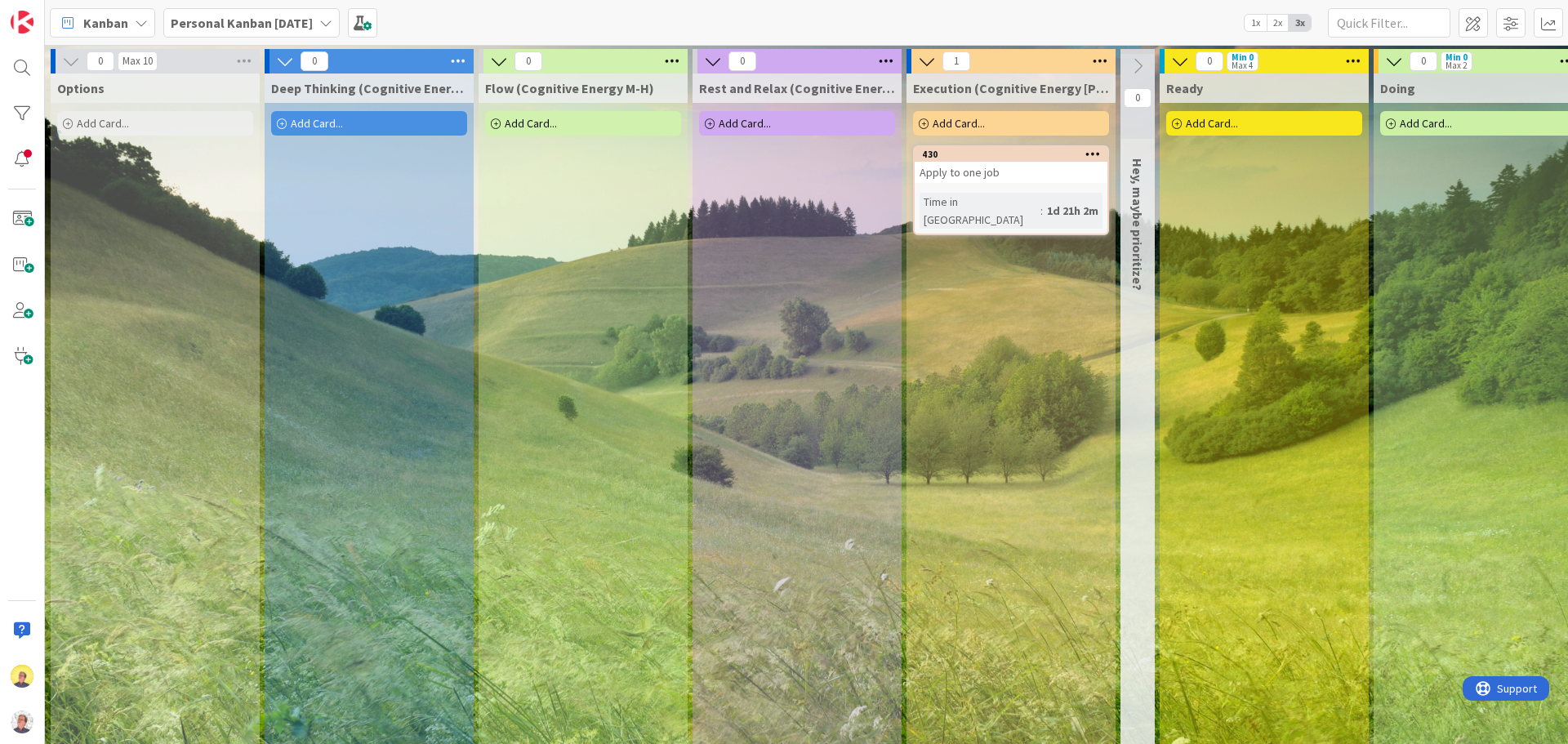
click at [102, 127] on span "Add Card..." at bounding box center [103, 122] width 52 height 14
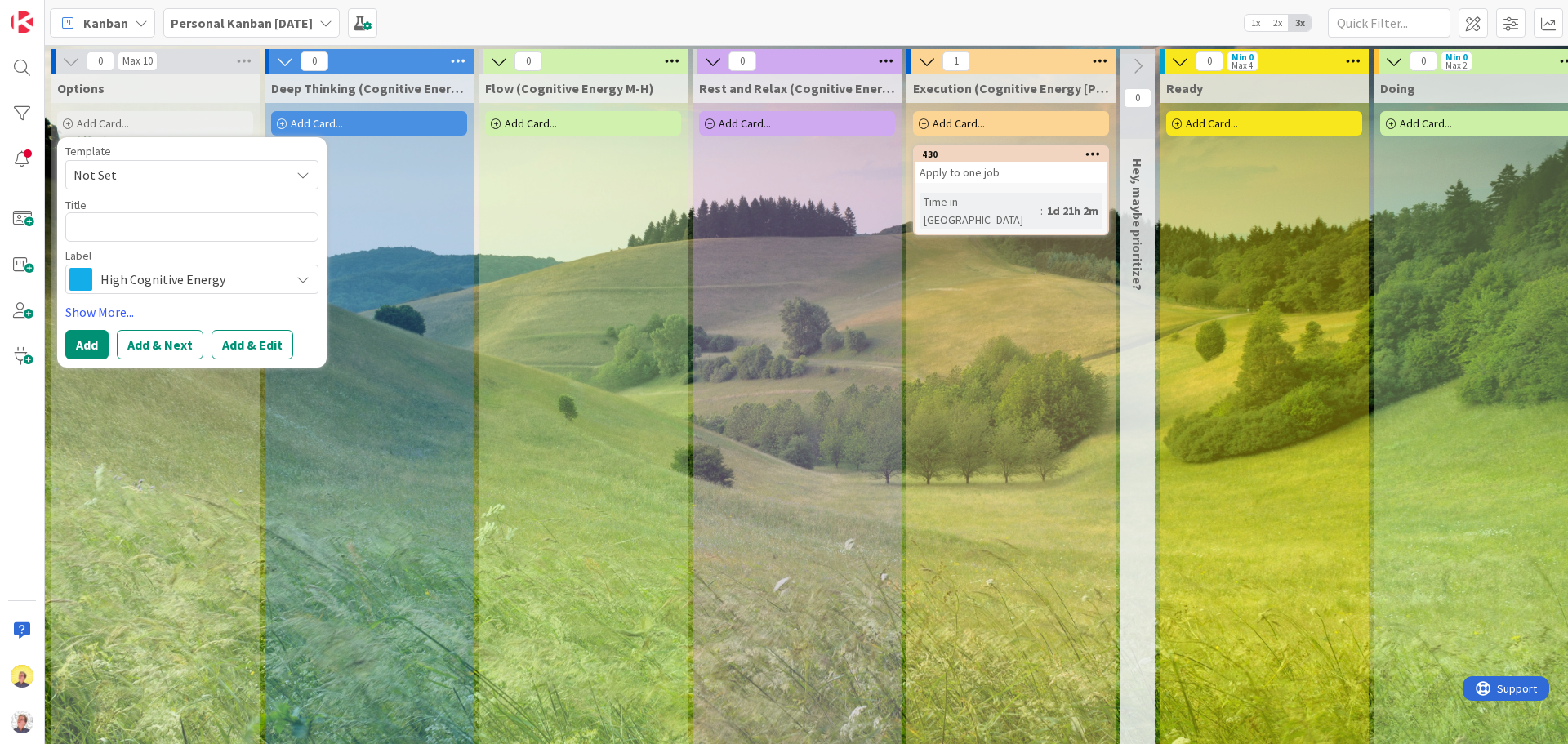
type textarea "x"
type textarea "O"
type textarea "x"
type textarea "Ol"
type textarea "x"
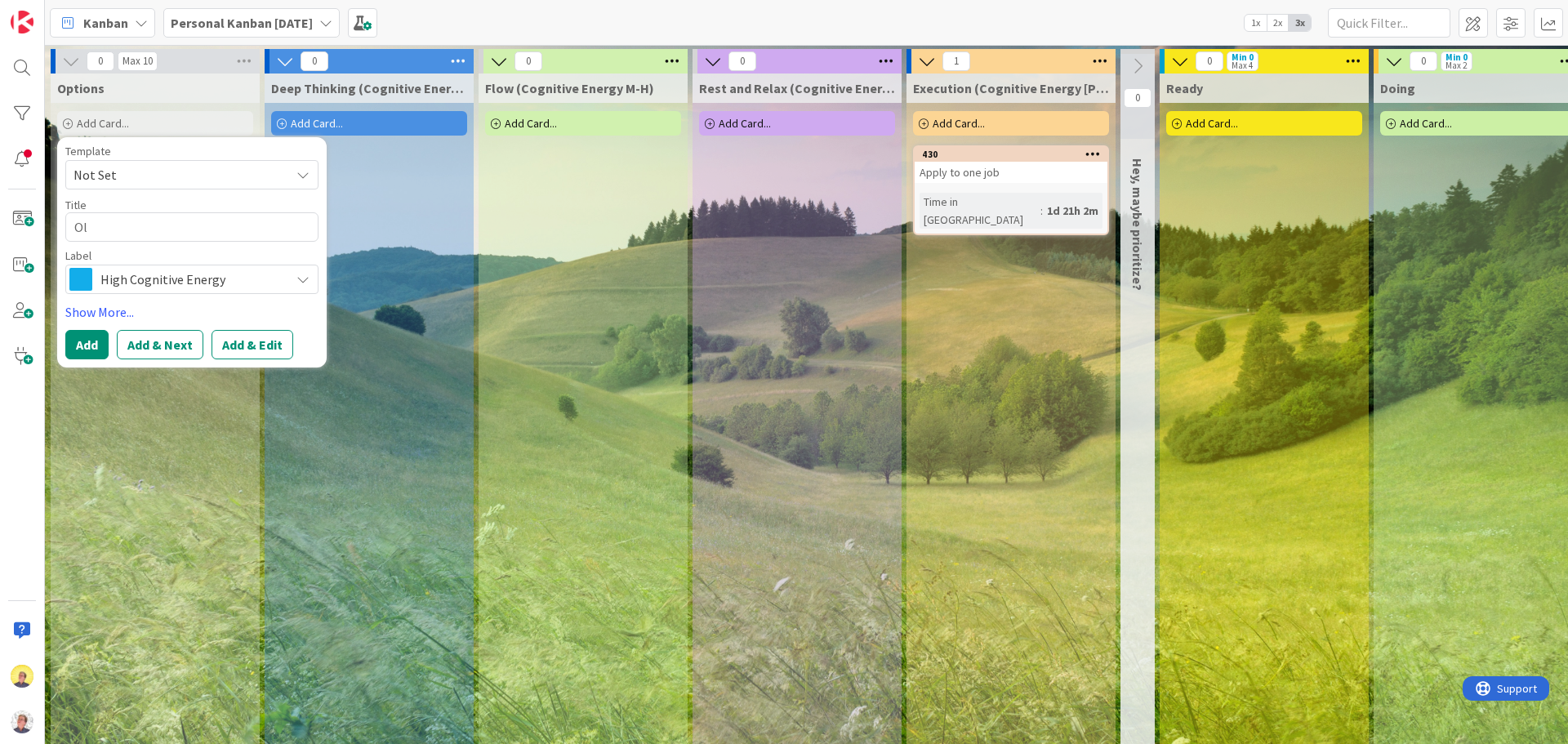
type textarea "O"
type textarea "x"
type textarea "O"
type textarea "x"
type textarea "Oh"
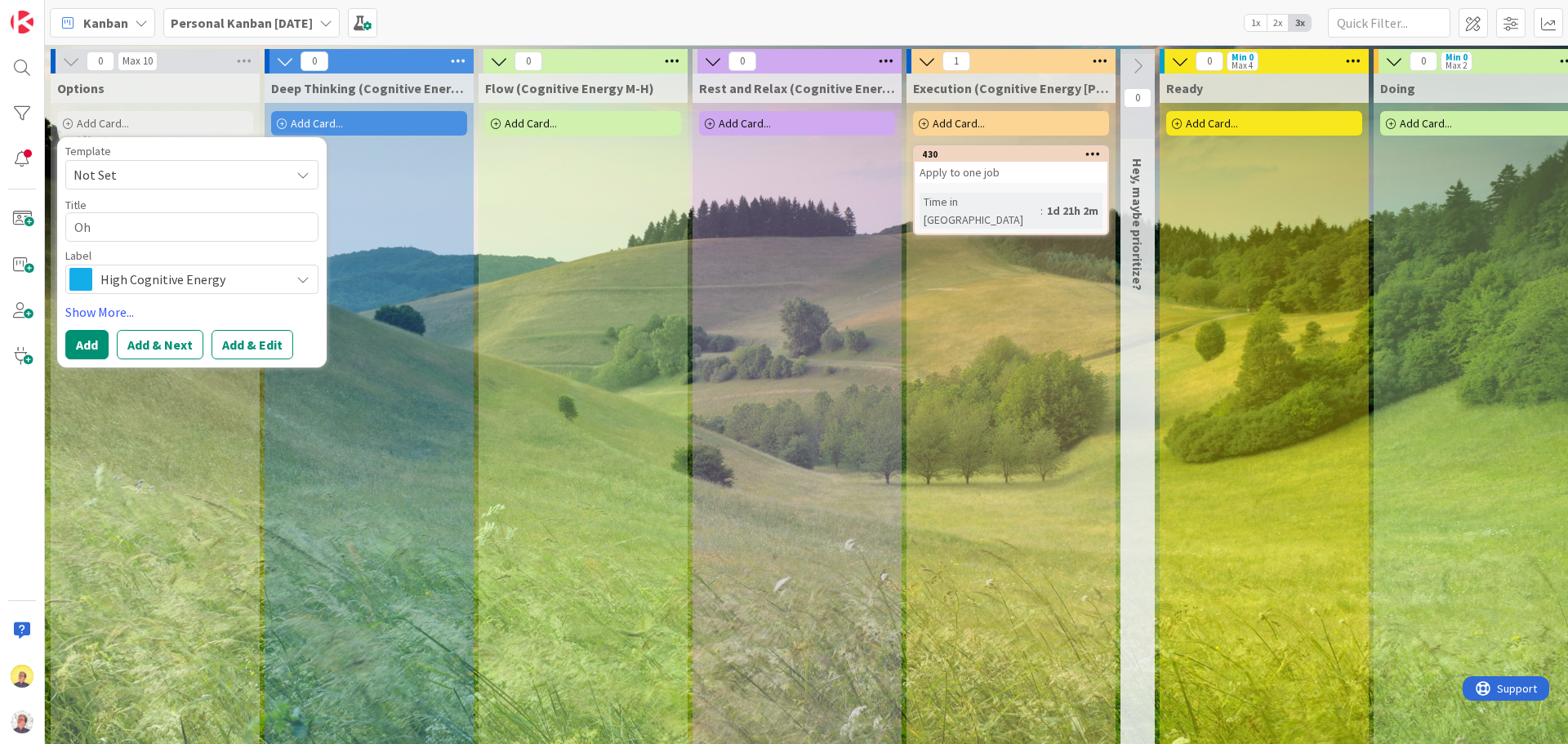
type textarea "x"
type textarea "Ohi"
type textarea "x"
type textarea "Oh"
type textarea "x"
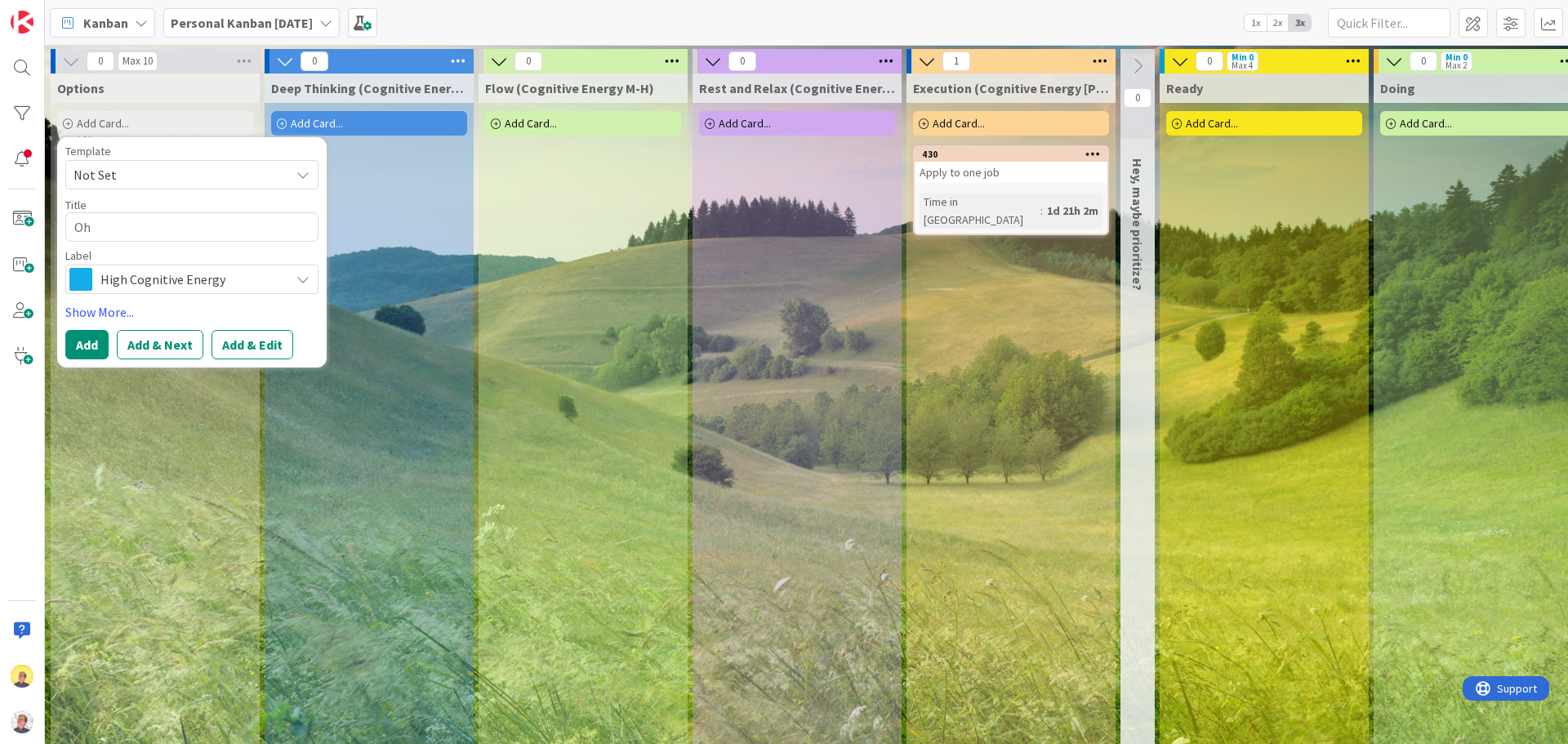
type textarea "O"
type textarea "x"
type textarea "f"
type textarea "x"
type textarea "ff"
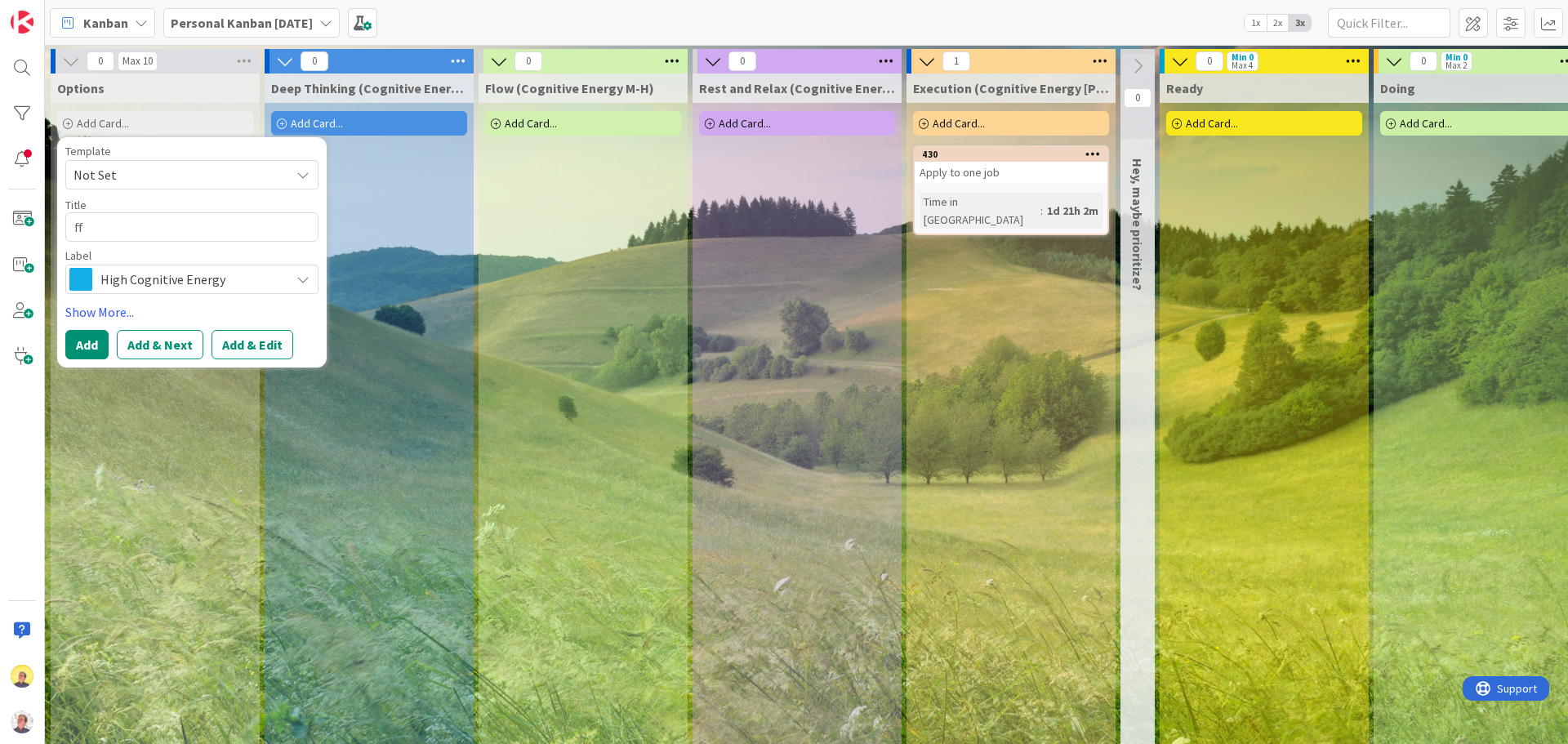
type textarea "x"
type textarea "f"
type textarea "x"
type textarea "O"
type textarea "x"
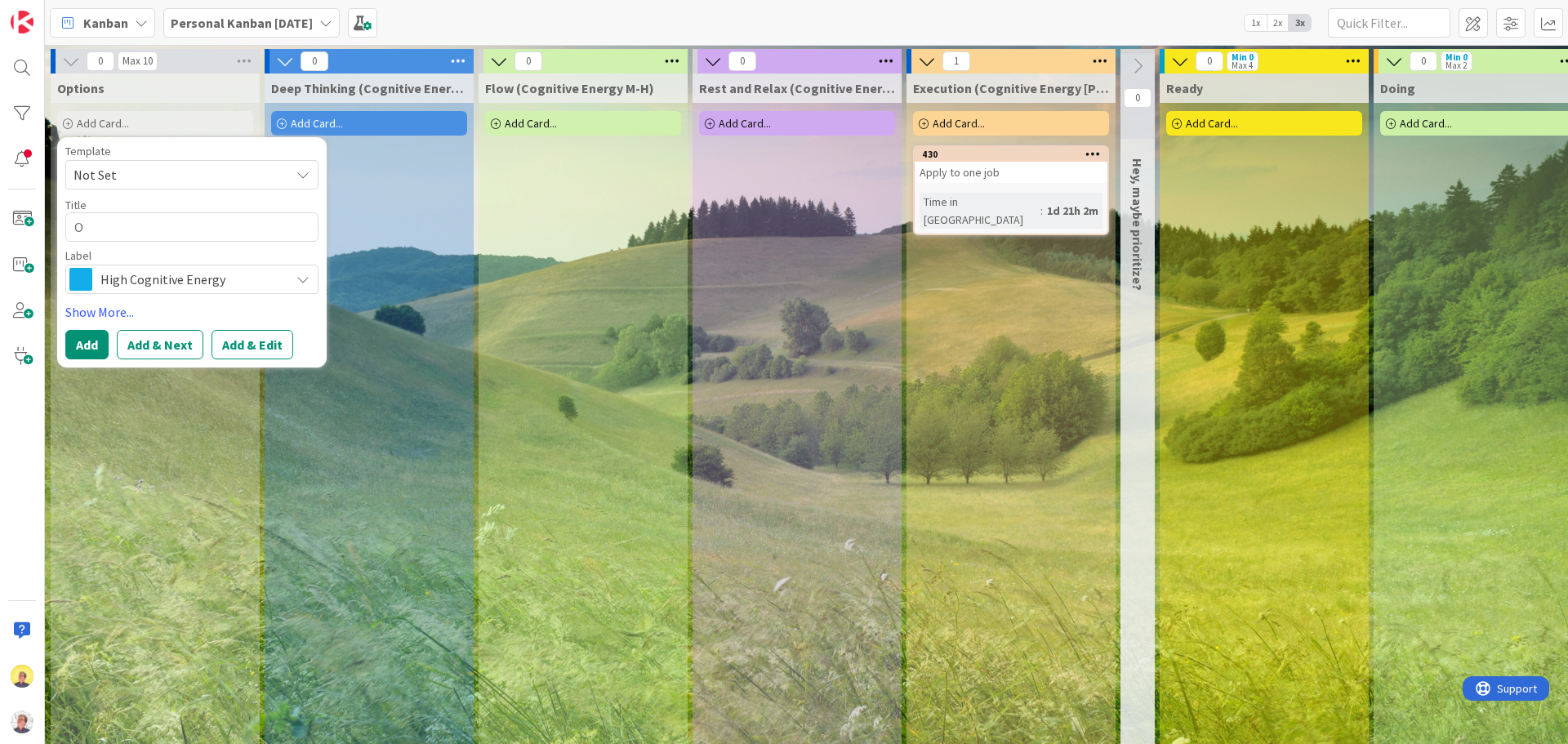
type textarea "Of"
type textarea "x"
type textarea "Off"
type textarea "x"
type textarea "Offi"
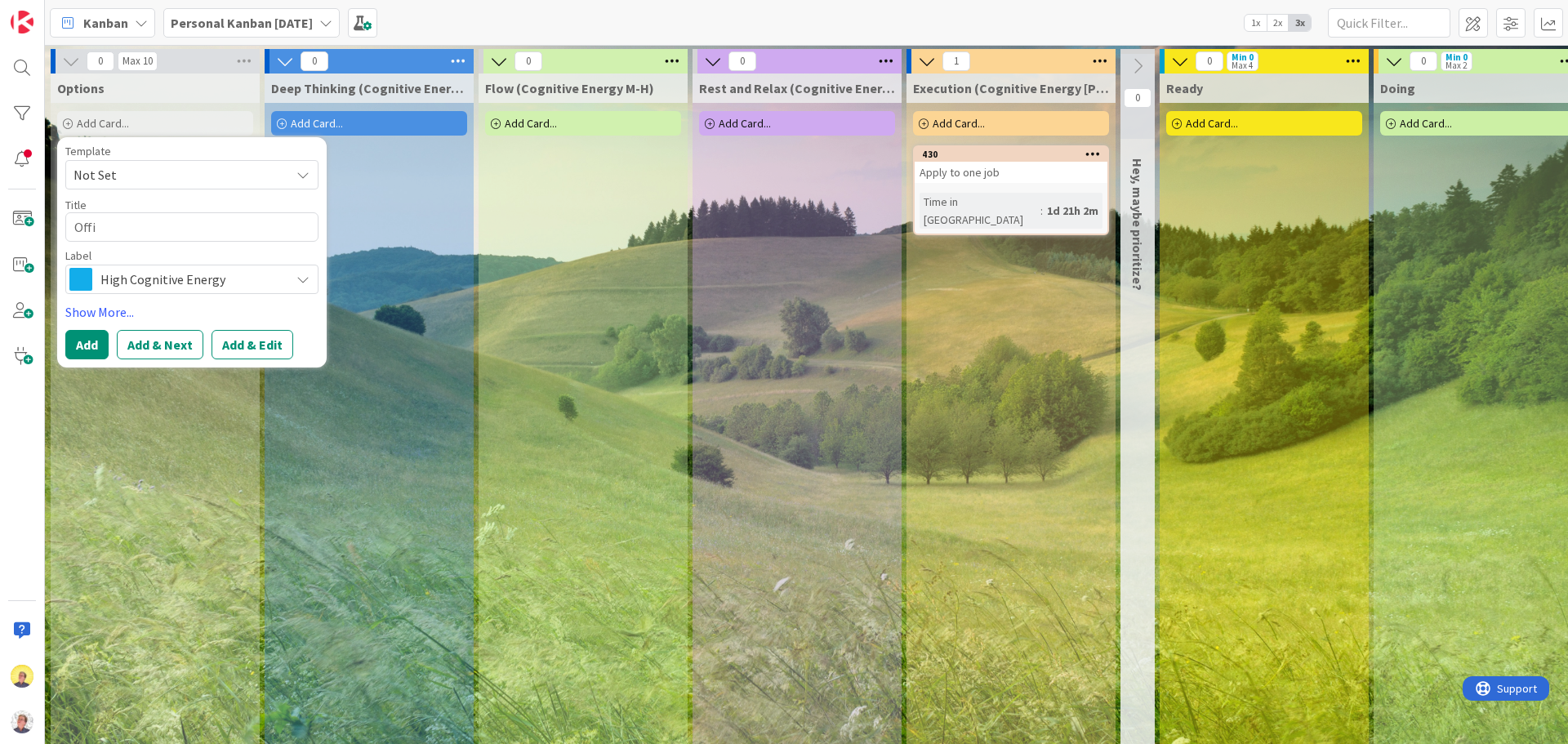
type textarea "x"
type textarea "Offic"
type textarea "x"
type textarea "Office"
type textarea "x"
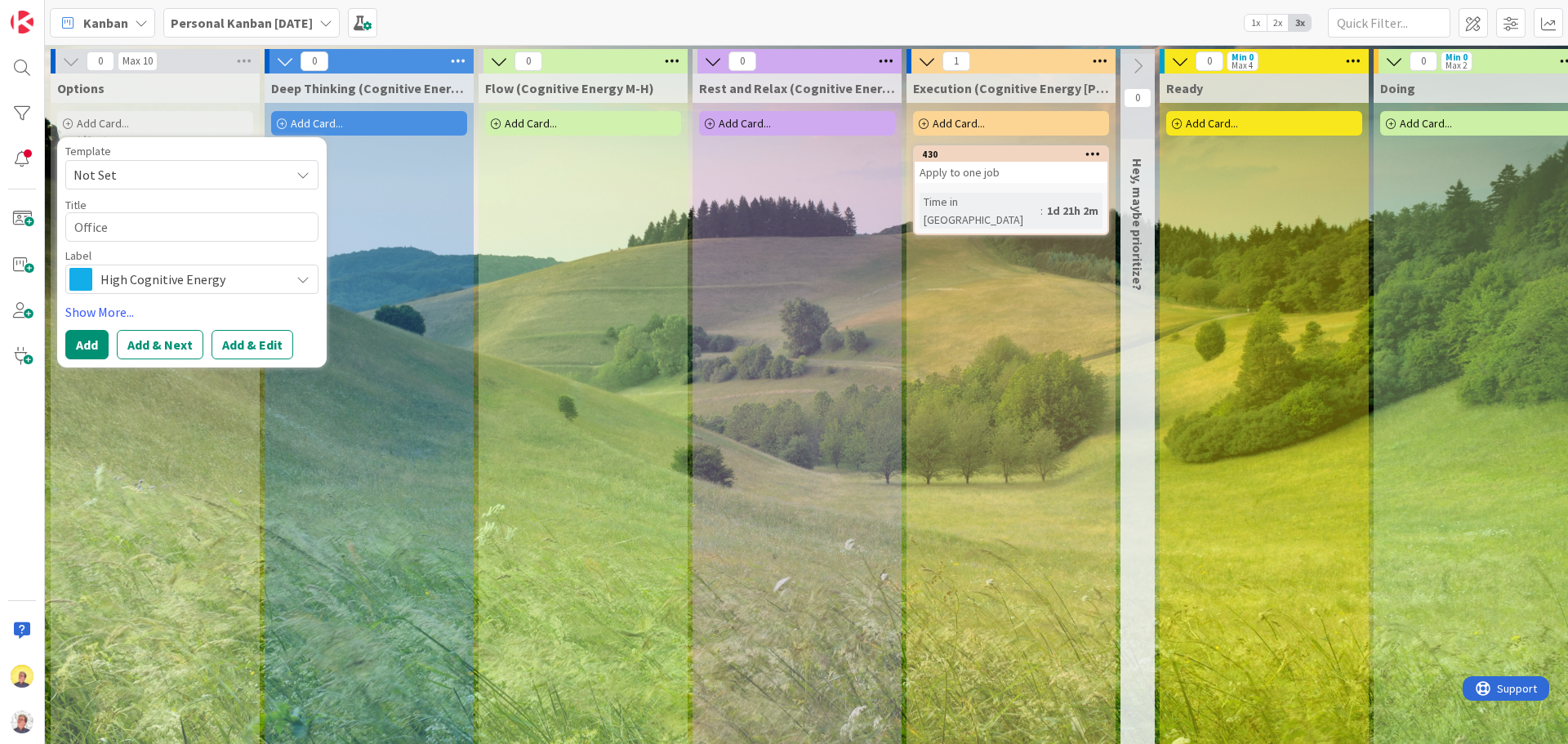
type textarea "Office"
type textarea "x"
type textarea "Office H"
type textarea "x"
type textarea "Office Ho"
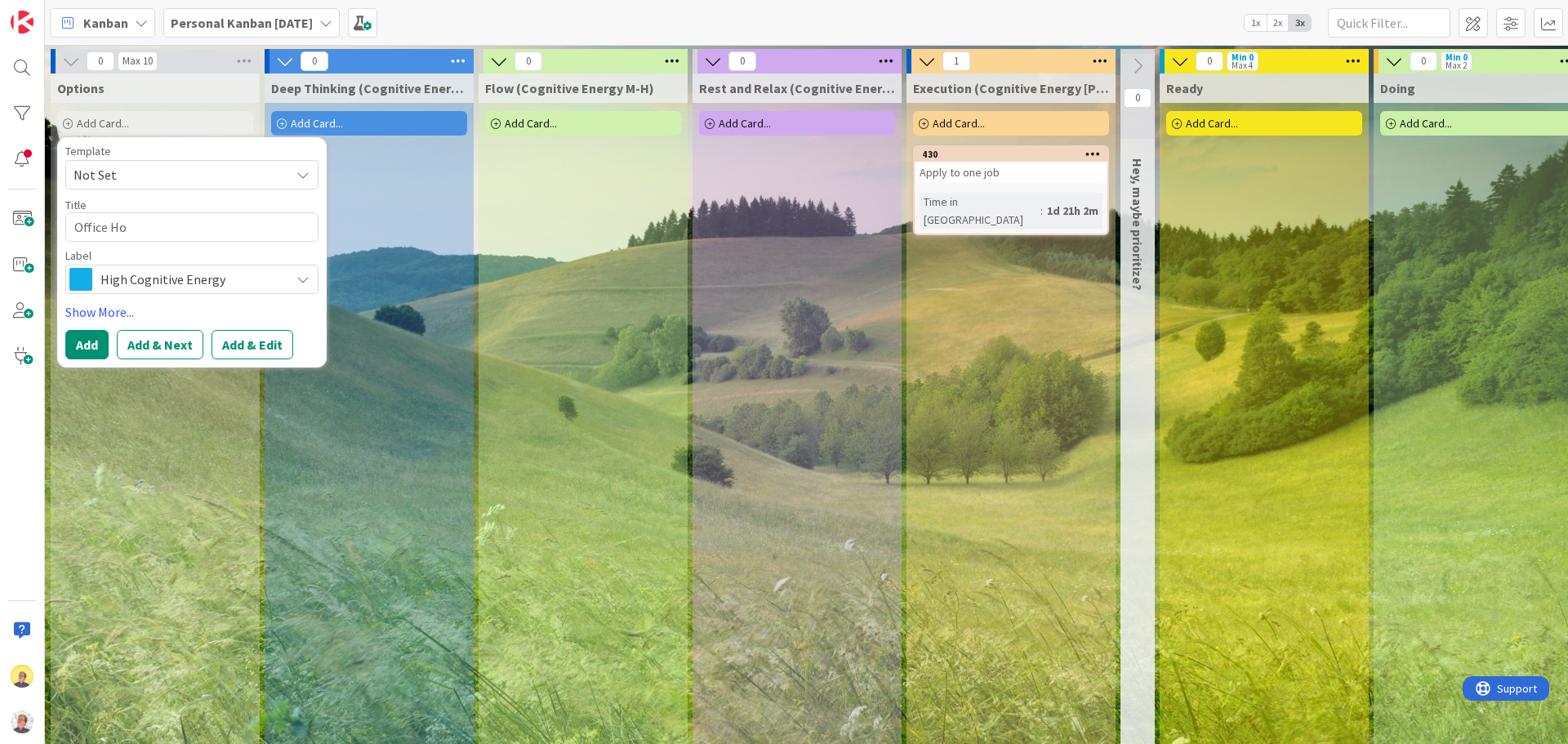
type textarea "x"
type textarea "Office Hou"
type textarea "x"
type textarea "Office Hout"
type textarea "x"
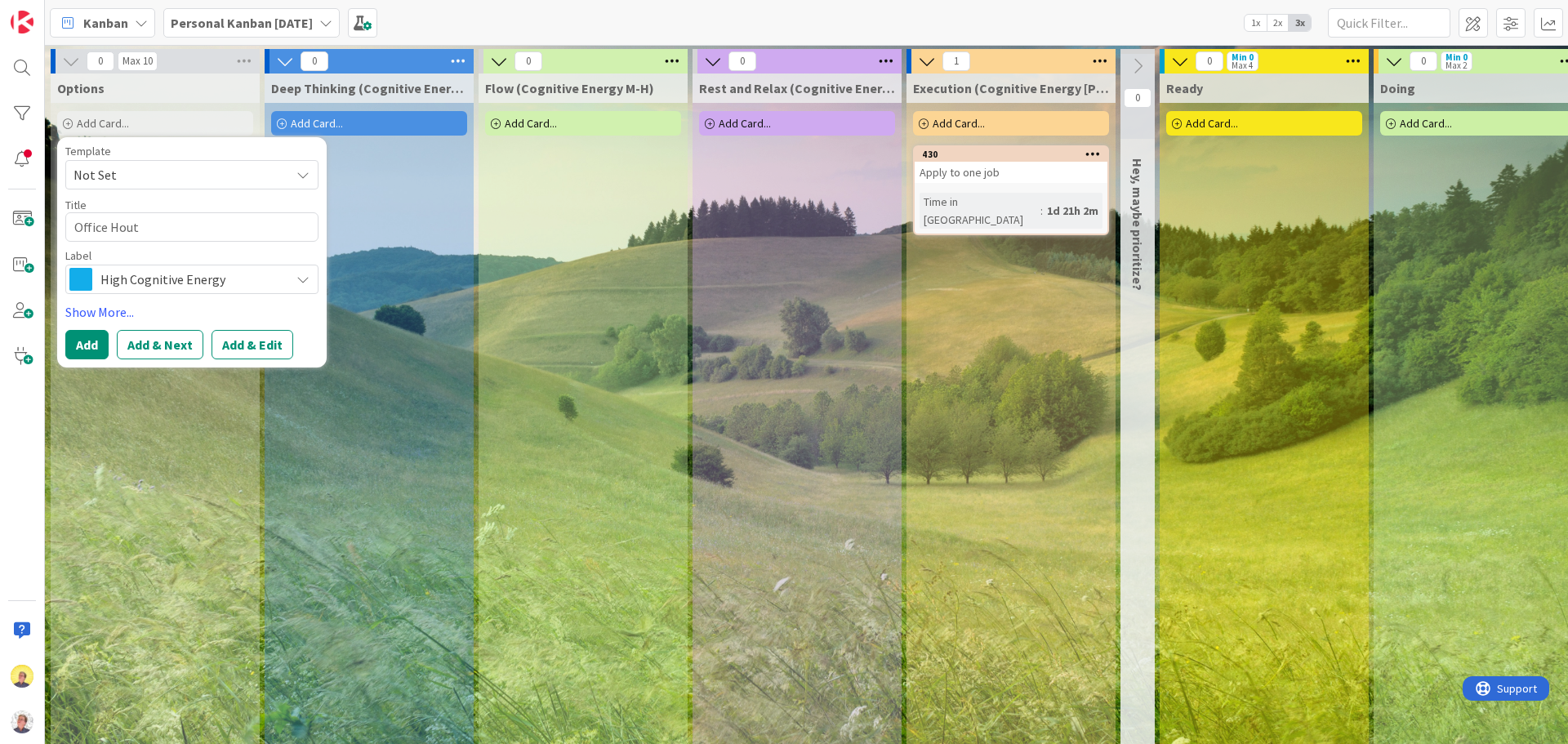
type textarea "Office Hou"
type textarea "x"
type textarea "Office Hour"
type textarea "x"
type textarea "Office Hour"
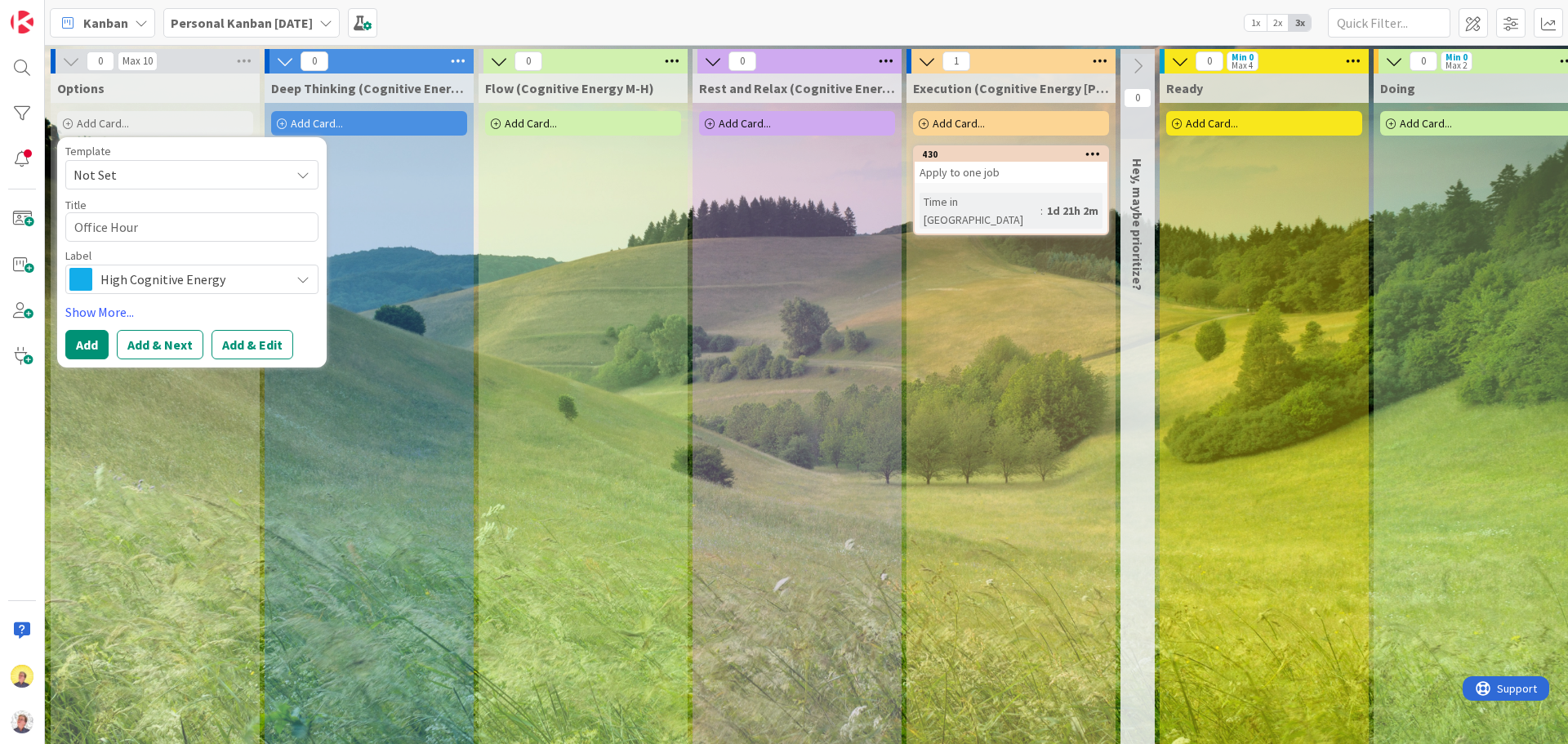
type textarea "x"
type textarea "Office Hour w"
type textarea "x"
type textarea "Office Hour wit"
type textarea "x"
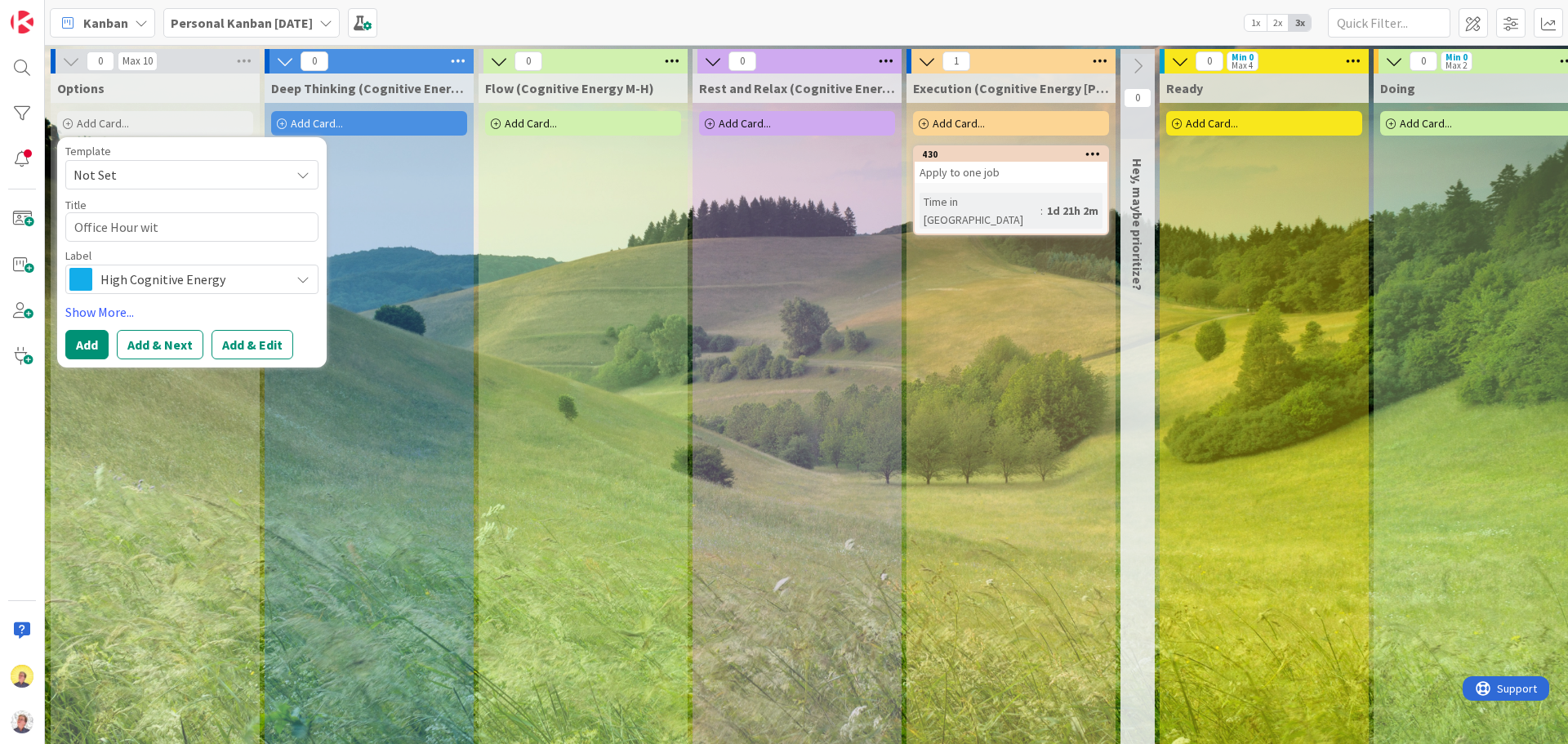
type textarea "Office Hour with"
type textarea "x"
type textarea "Office Hour with"
type textarea "x"
type textarea "Office Hour with O"
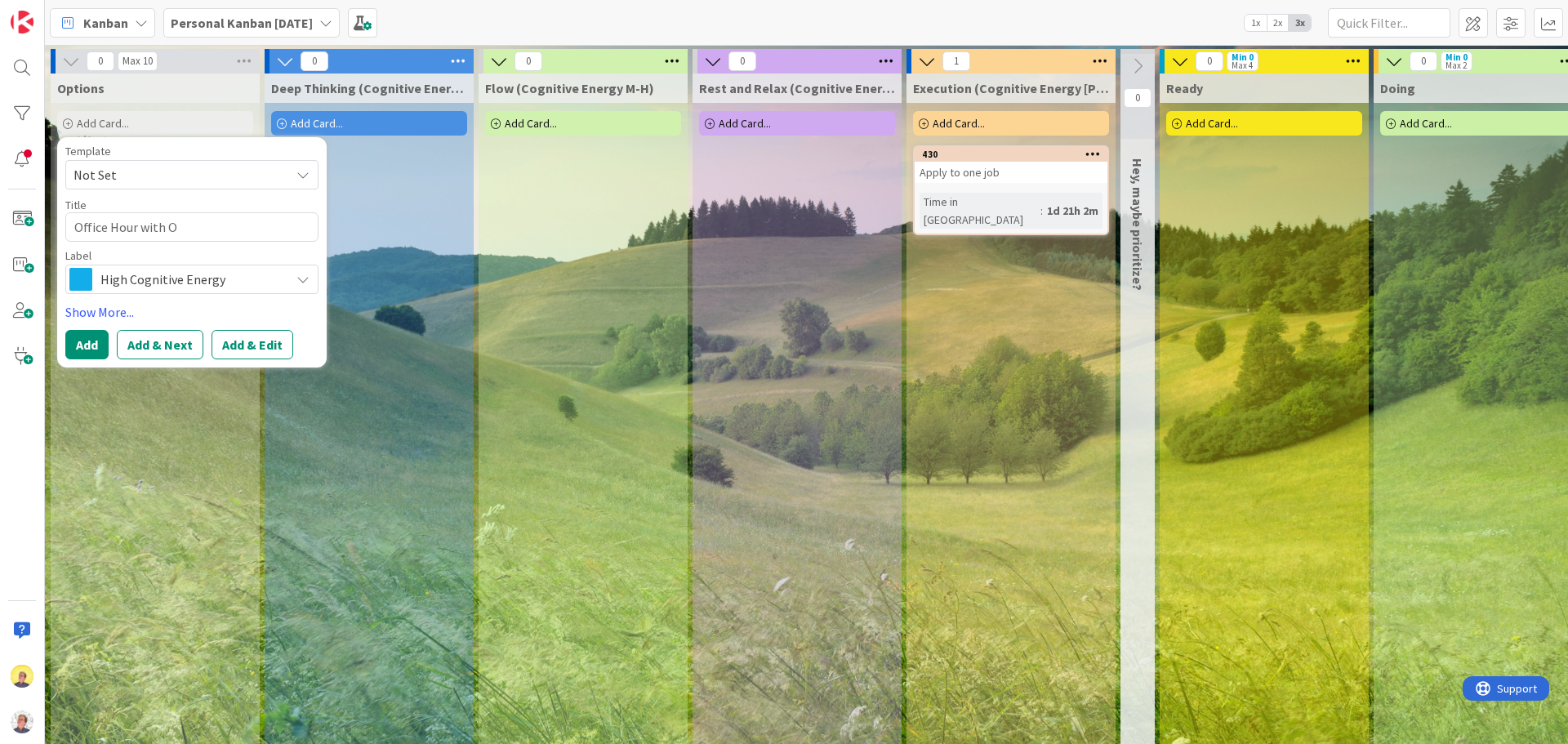
type textarea "x"
type textarea "Office Hour with Oo"
type textarea "x"
type textarea "Office Hour with O"
type textarea "x"
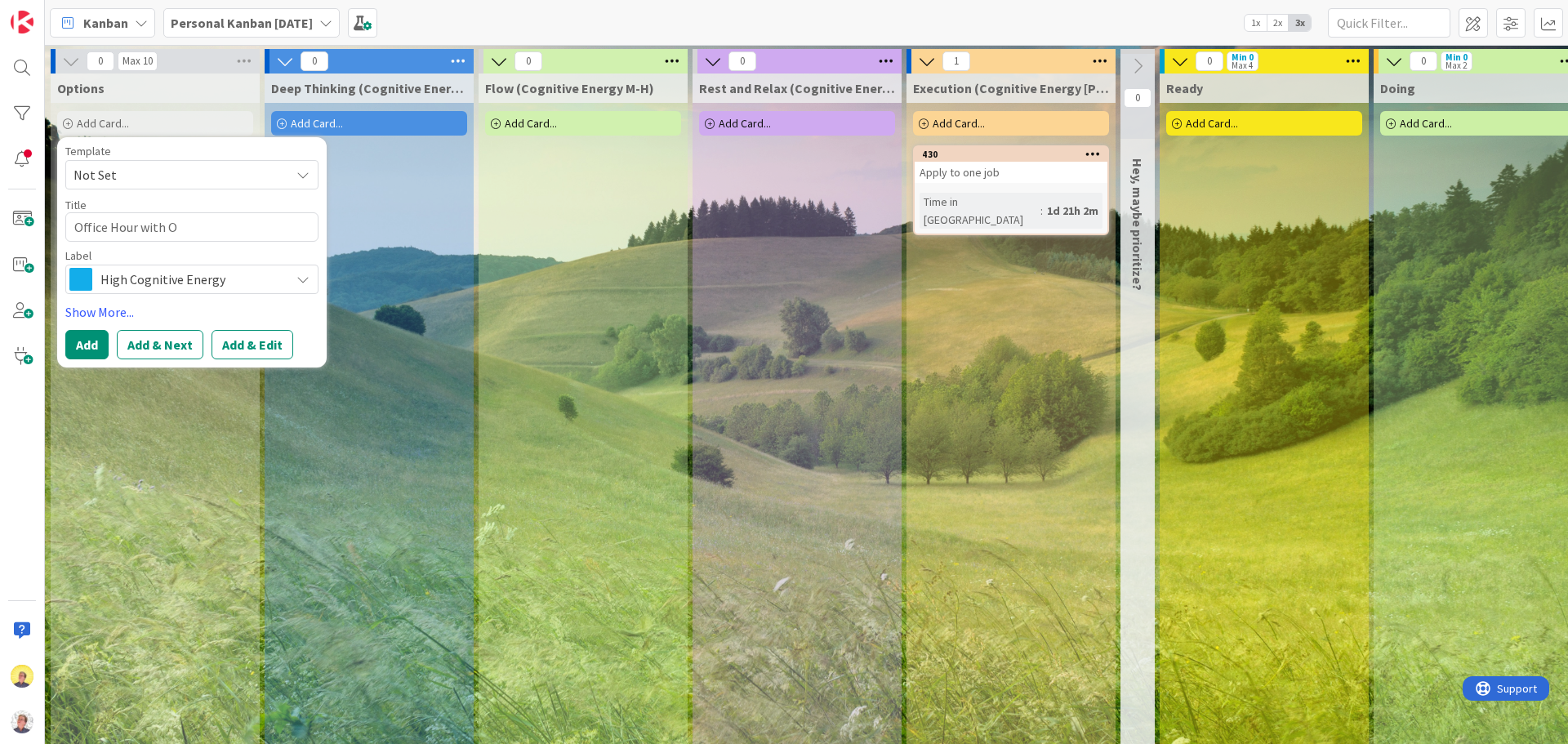
type textarea "Office Hour with Ol"
type textarea "x"
type textarea "Office Hour with [PERSON_NAME]"
type textarea "x"
type textarea "Office Hour with Oliv"
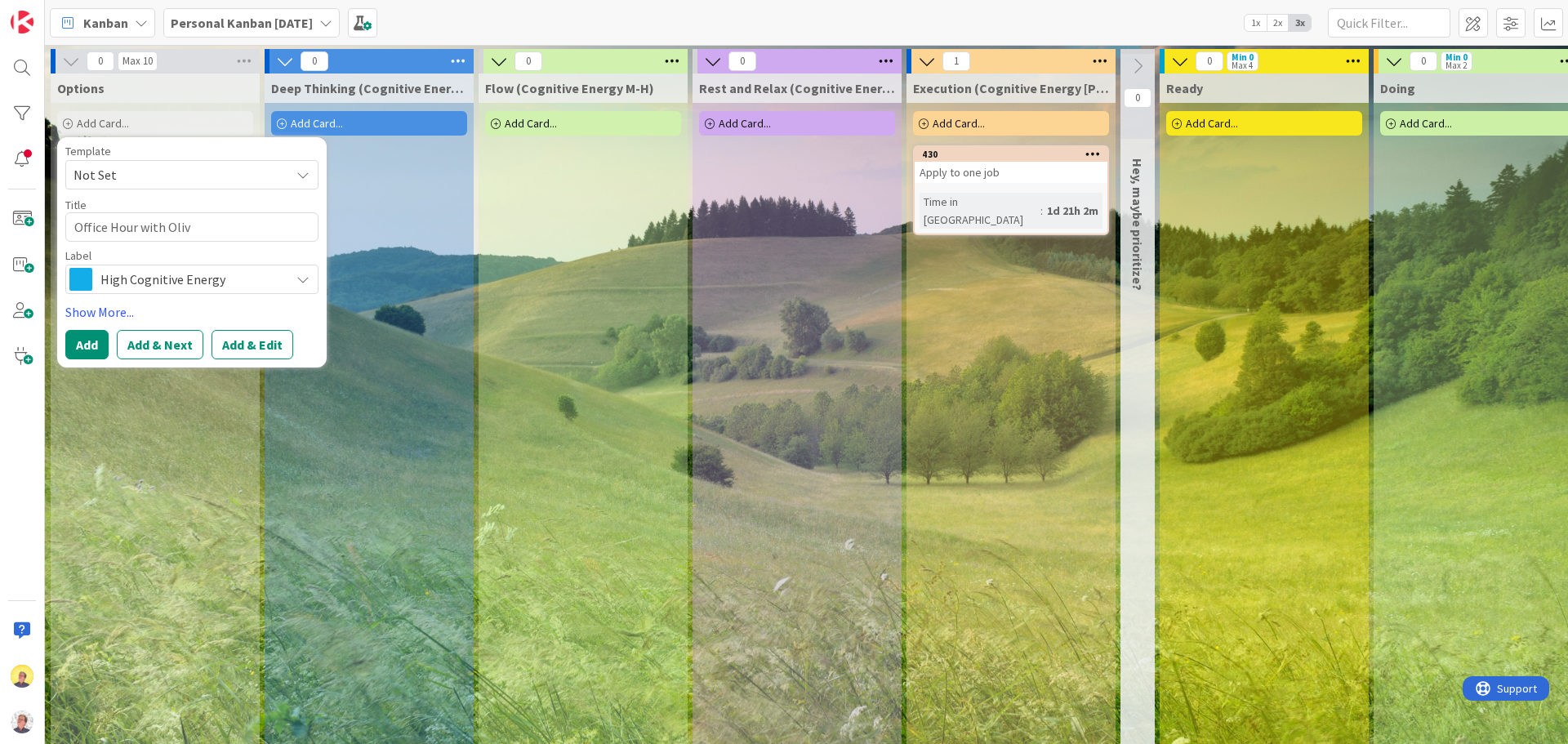
type textarea "x"
type textarea "Office Hour with [PERSON_NAME]"
type textarea "x"
type textarea "Office Hour with [PERSON_NAME]"
click at [293, 272] on div "High Cognitive Energy" at bounding box center [191, 279] width 253 height 30
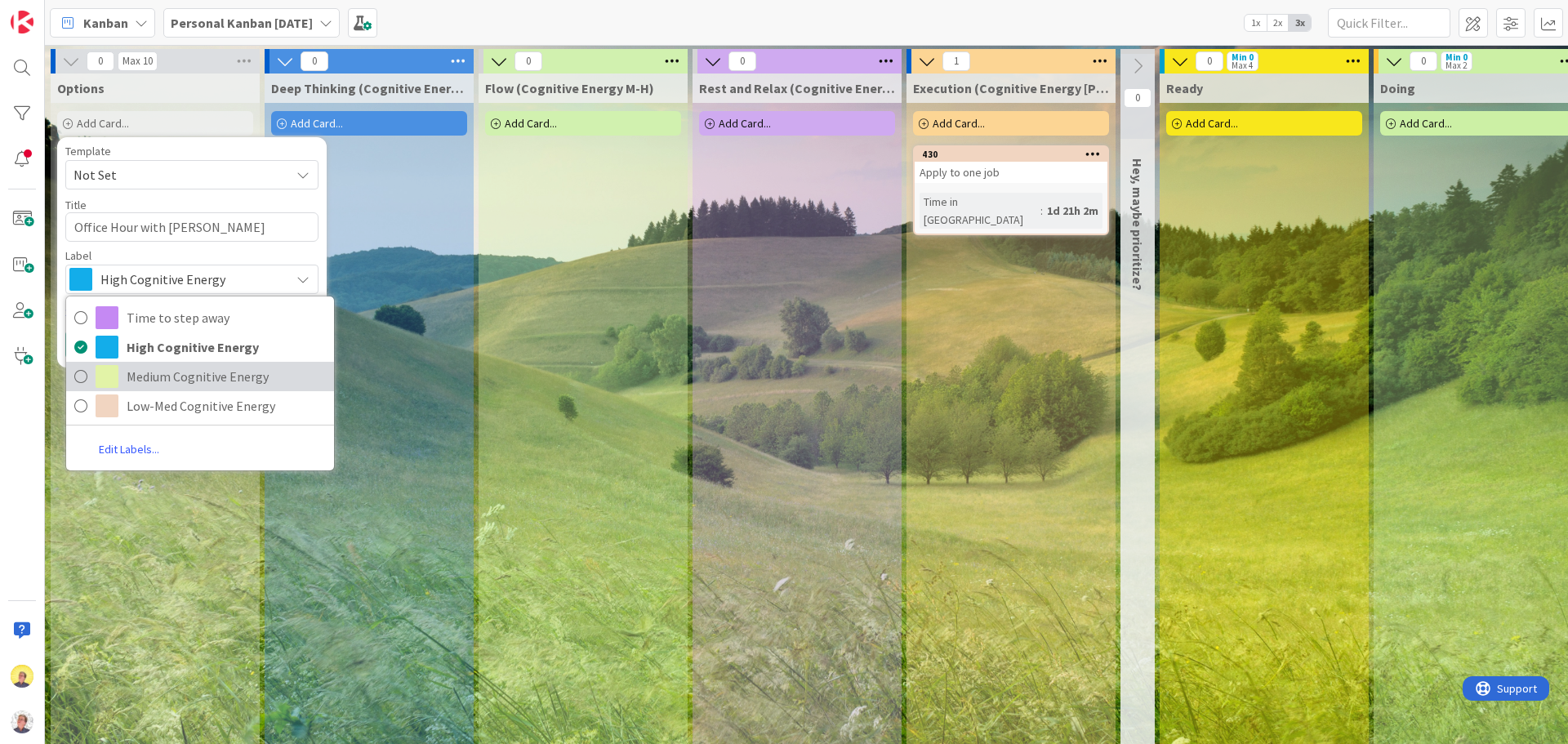
click at [208, 385] on span "Medium Cognitive Energy" at bounding box center [226, 376] width 199 height 24
type textarea "x"
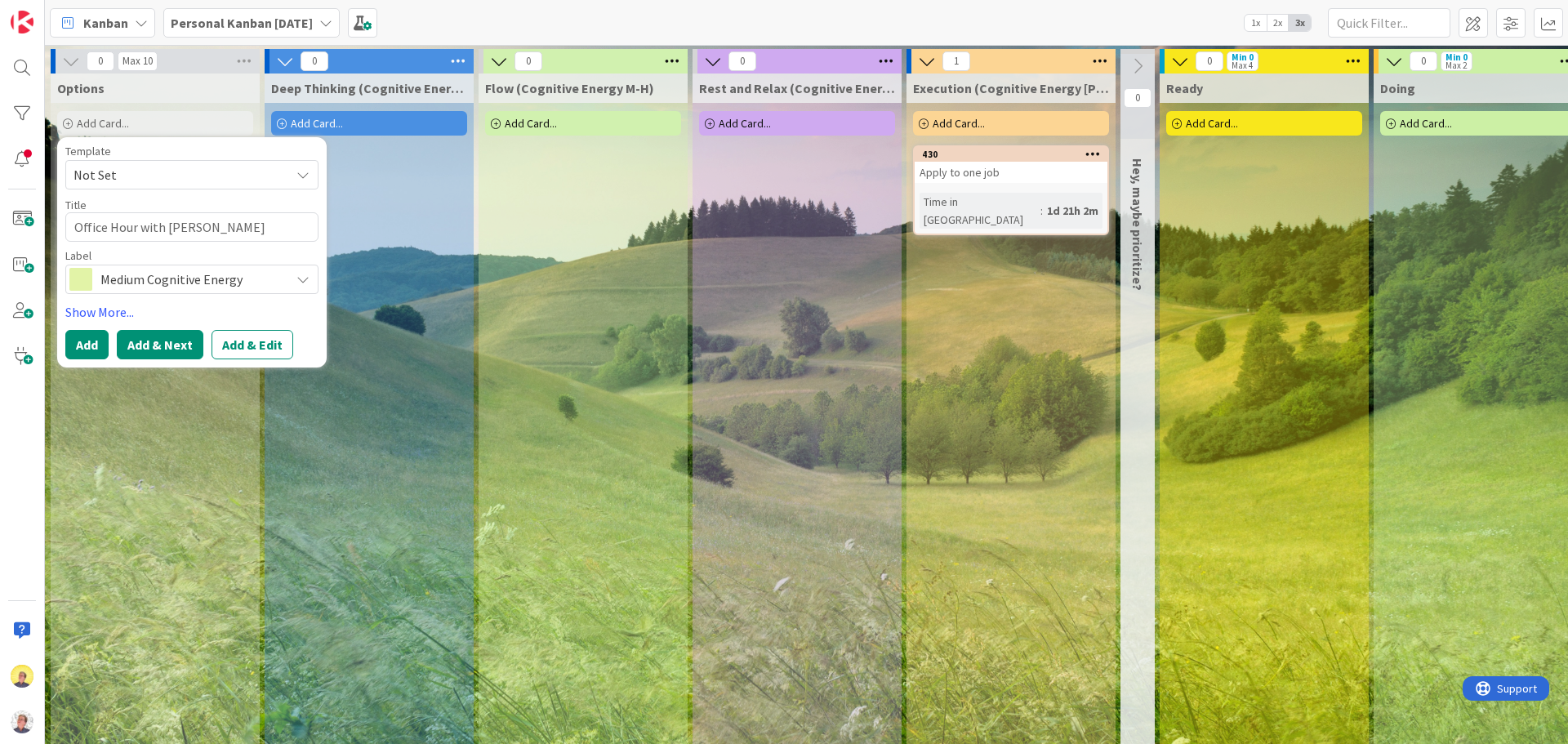
click at [146, 349] on button "Add & Next" at bounding box center [159, 344] width 87 height 30
click at [153, 226] on textarea at bounding box center [191, 227] width 253 height 30
type textarea "x"
type textarea "A"
type textarea "x"
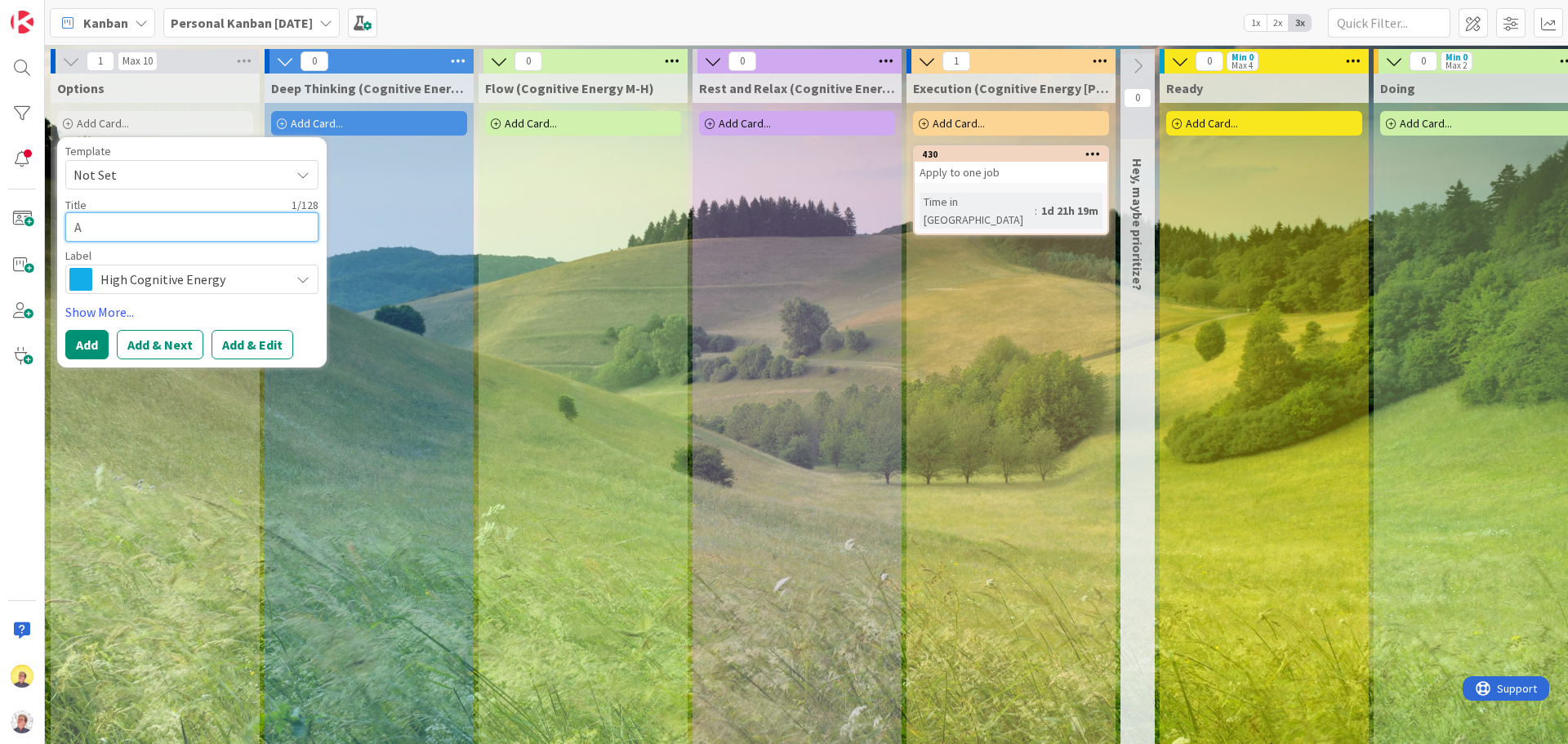
type textarea "Ap"
type textarea "x"
type textarea "App"
type textarea "x"
type textarea "Applu"
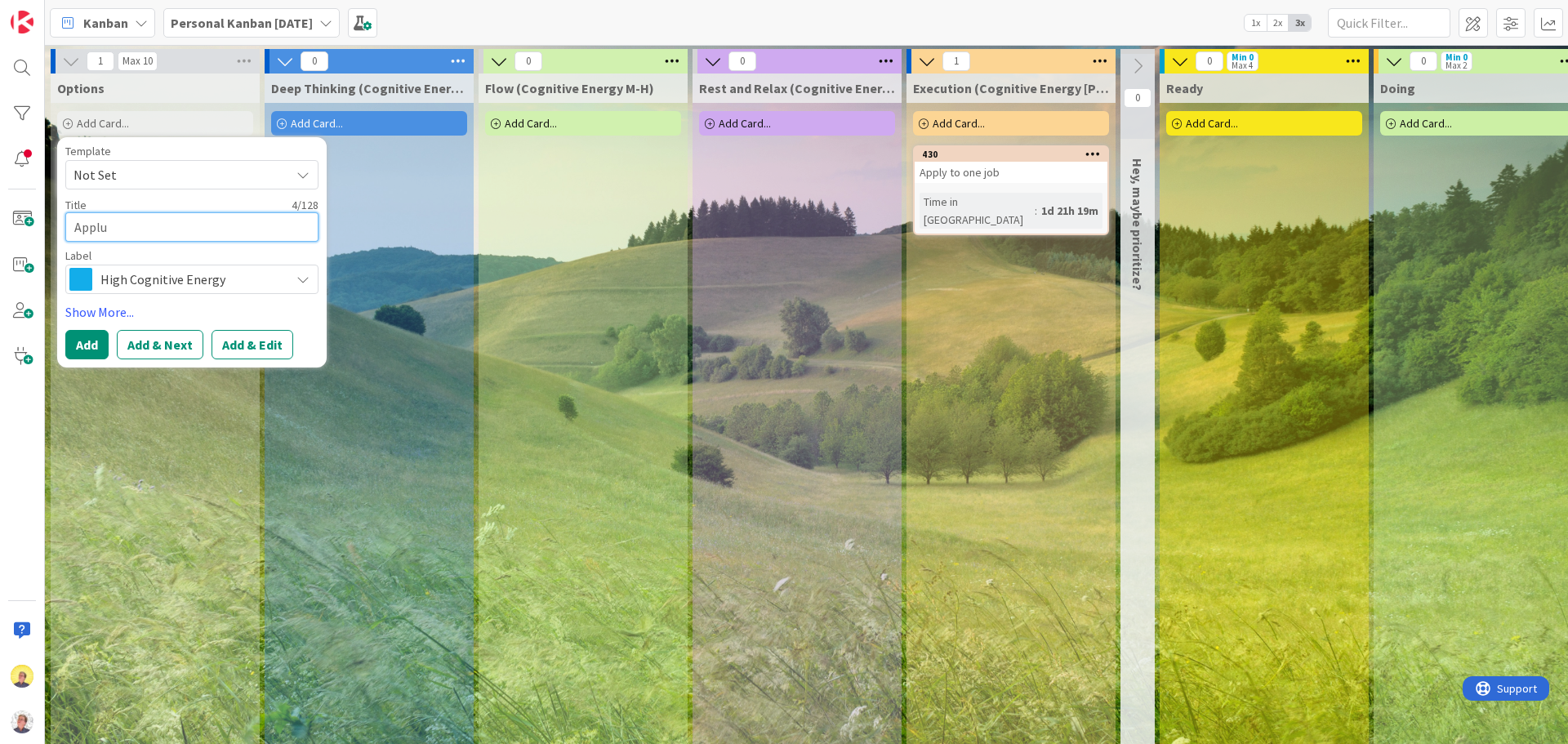
type textarea "x"
type textarea "Appluy"
type textarea "x"
type textarea "Appluy"
type textarea "x"
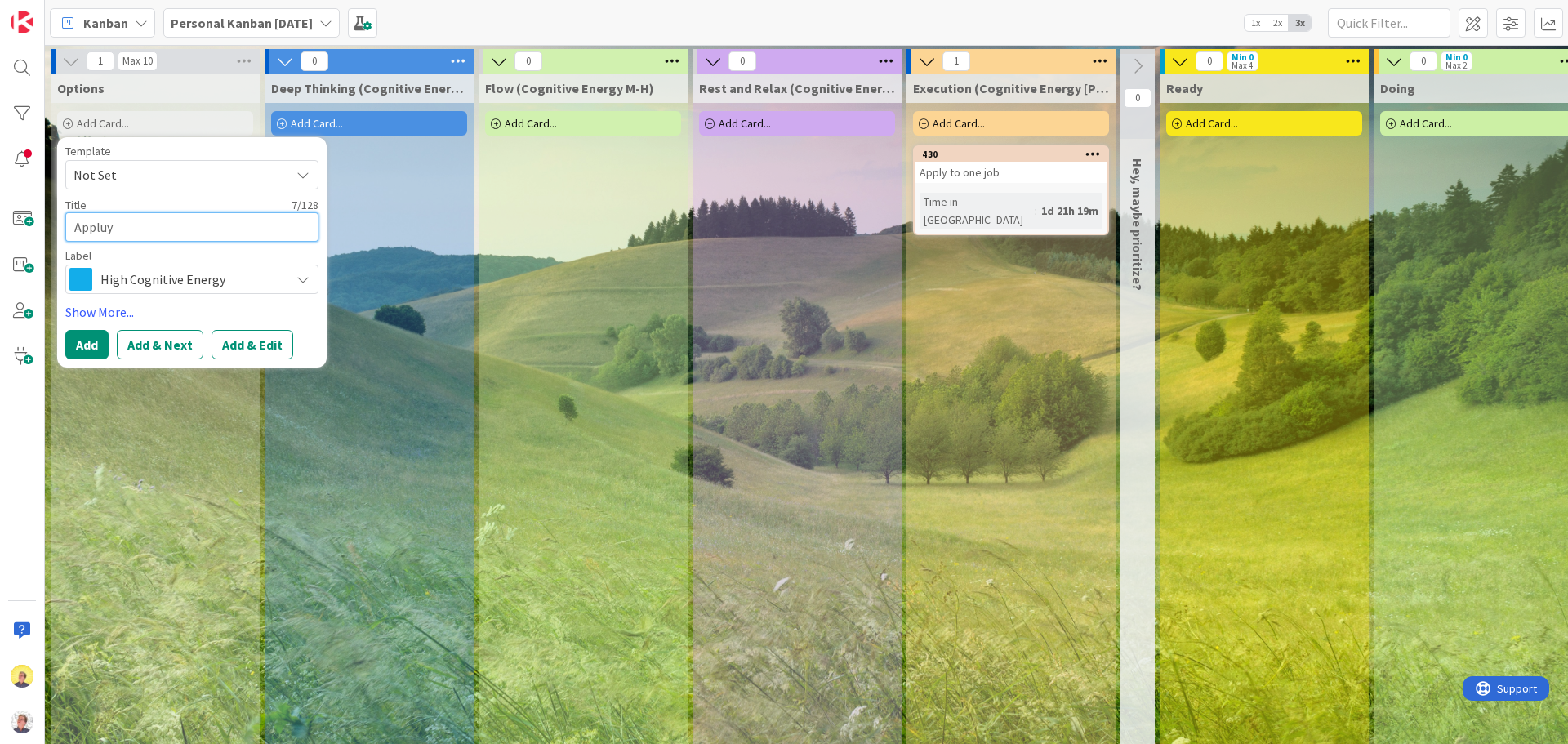
type textarea "Appluy t"
type textarea "x"
type textarea "Appluy to"
type textarea "x"
type textarea "Appluy t"
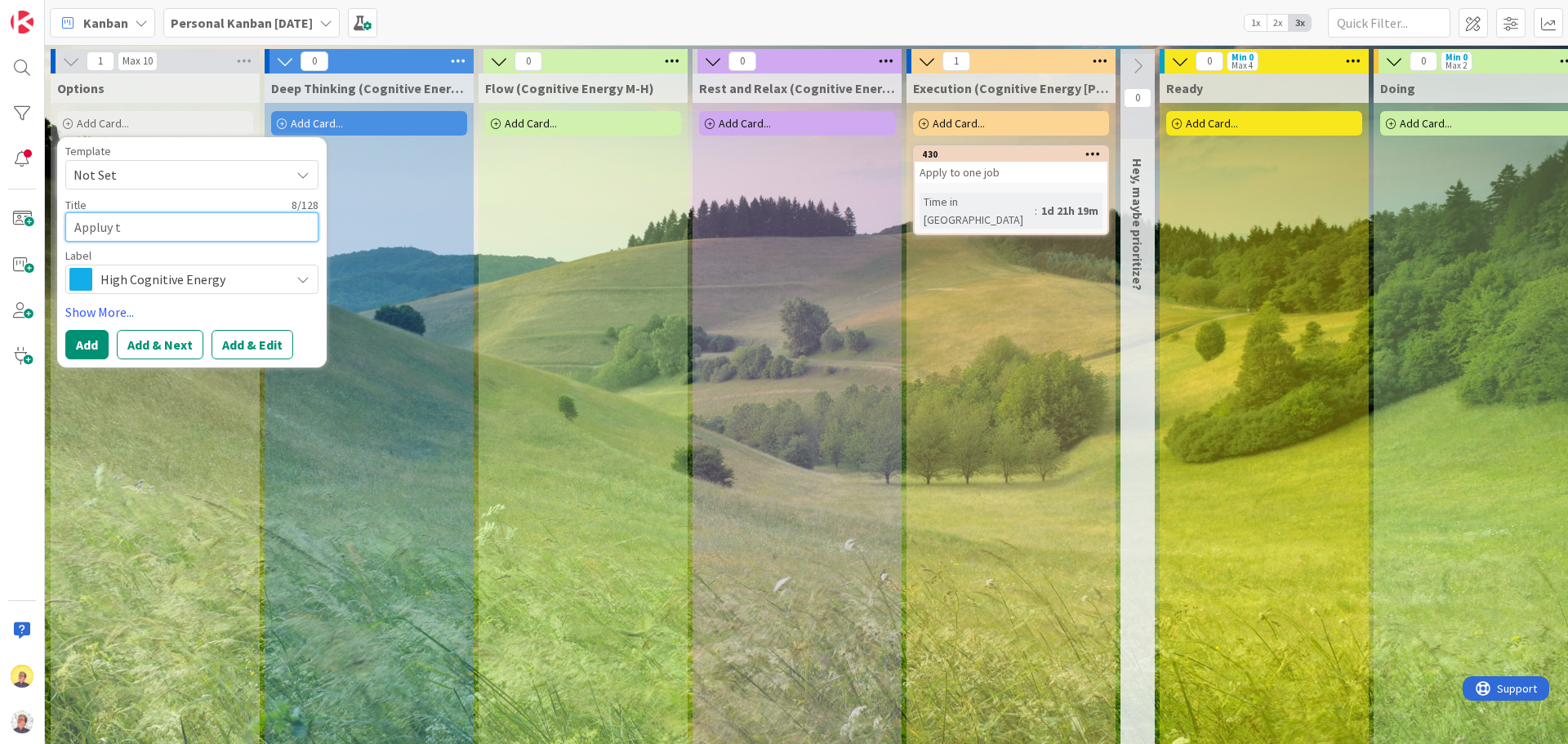
type textarea "x"
type textarea "Appluy"
type textarea "x"
type textarea "Appluy"
type textarea "x"
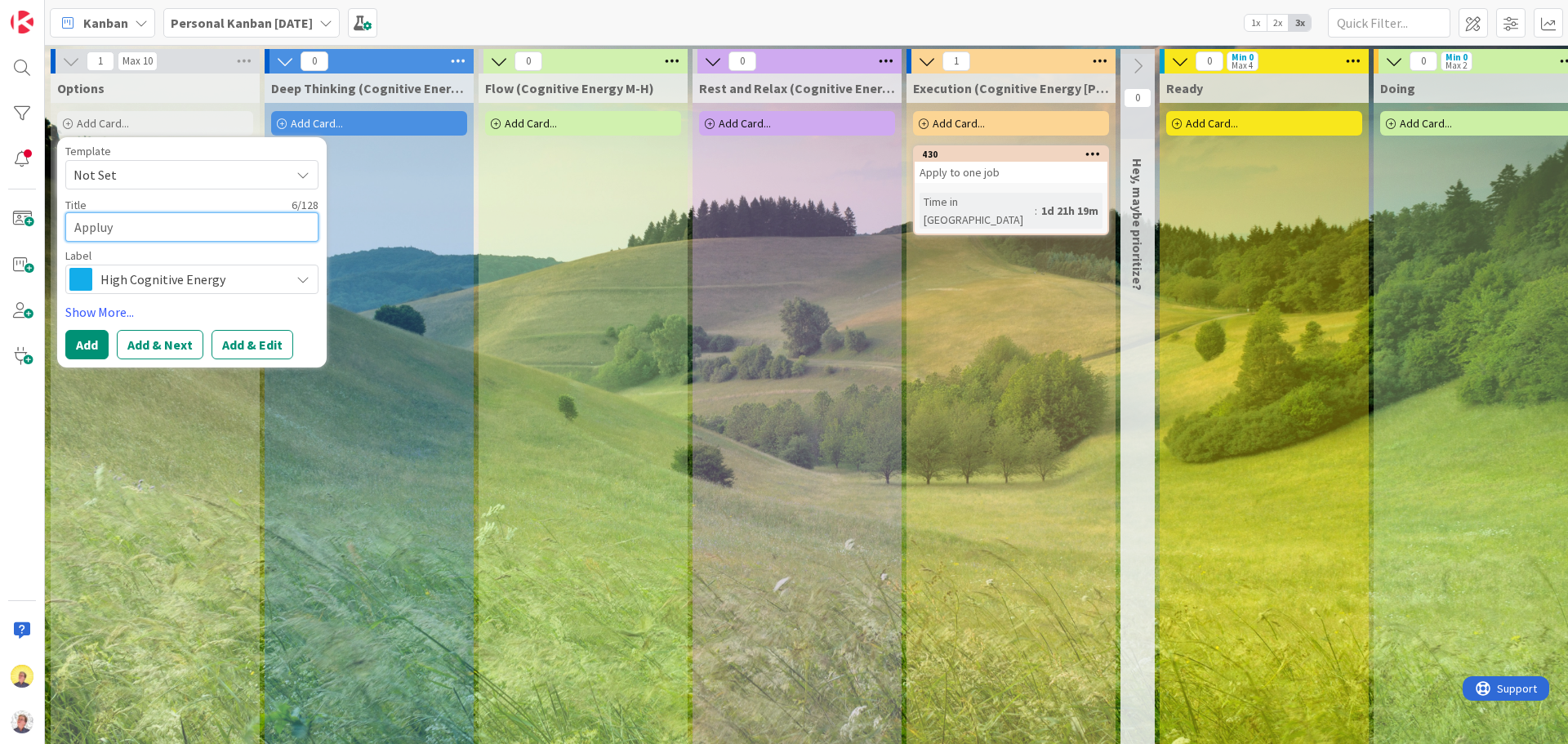
type textarea "Applu"
type textarea "x"
type textarea "Appl"
type textarea "x"
type textarea "Apply"
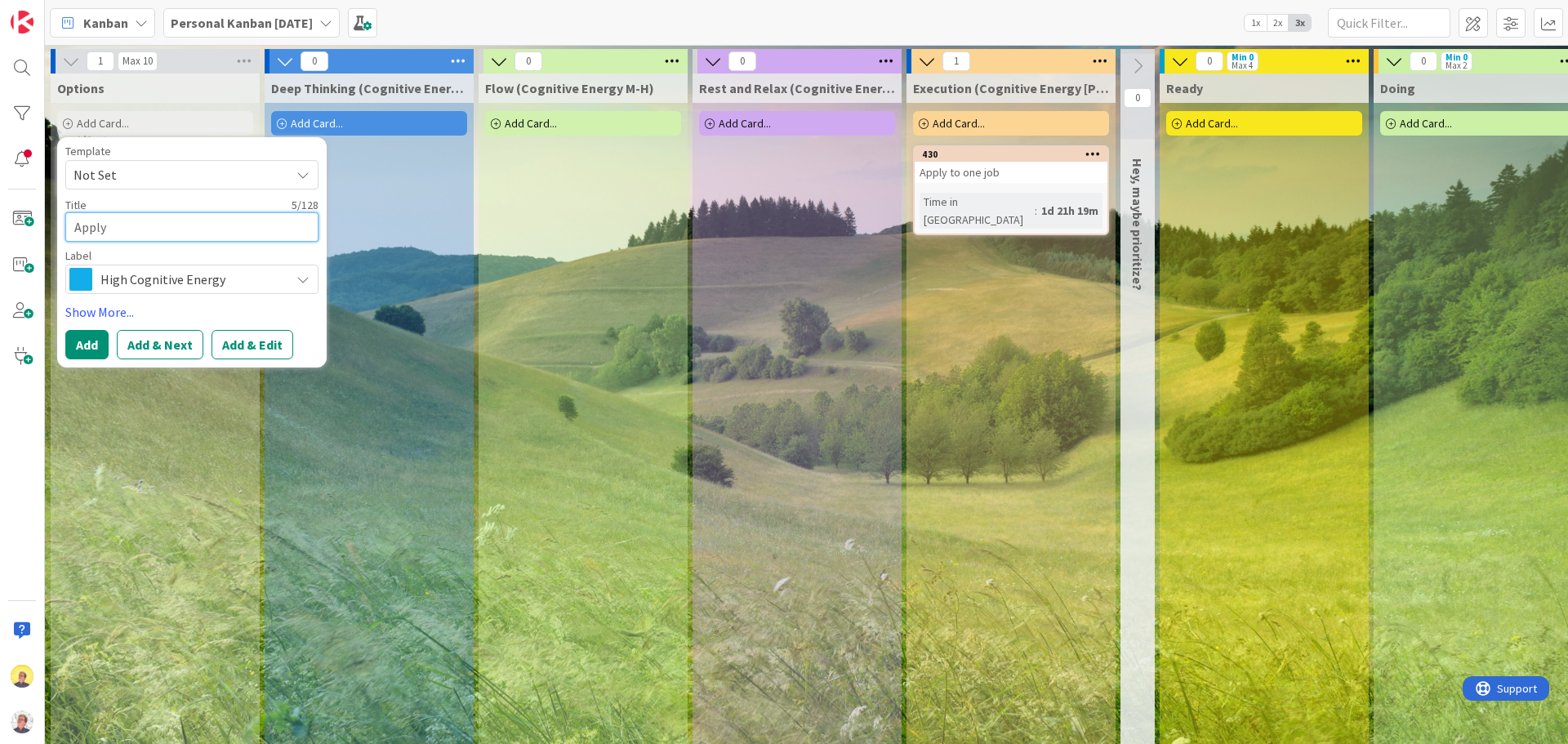
type textarea "x"
type textarea "Apply"
type textarea "x"
type textarea "Apply t"
type textarea "x"
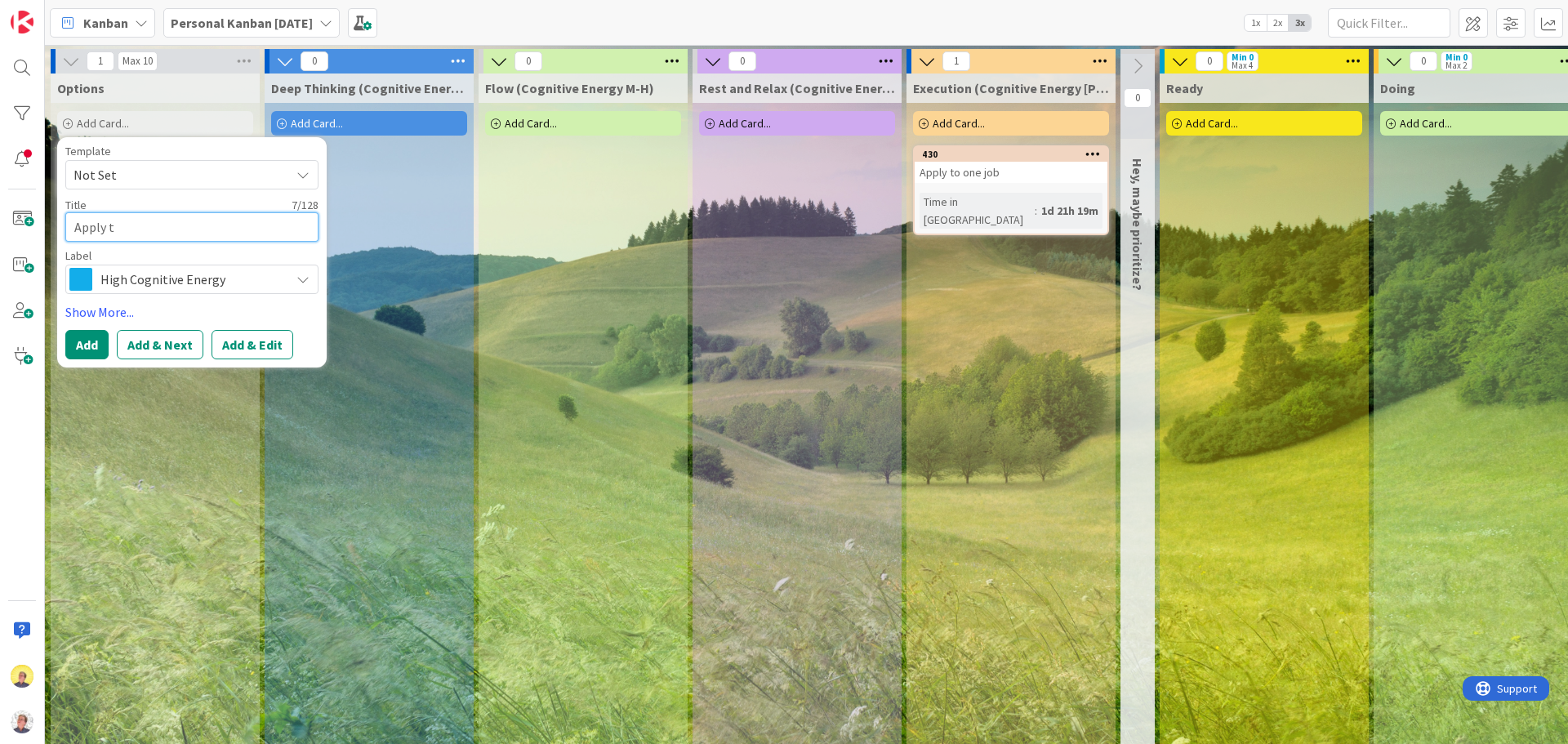
type textarea "Apply to"
type textarea "x"
type textarea "Apply to"
type textarea "x"
type textarea "Apply to o"
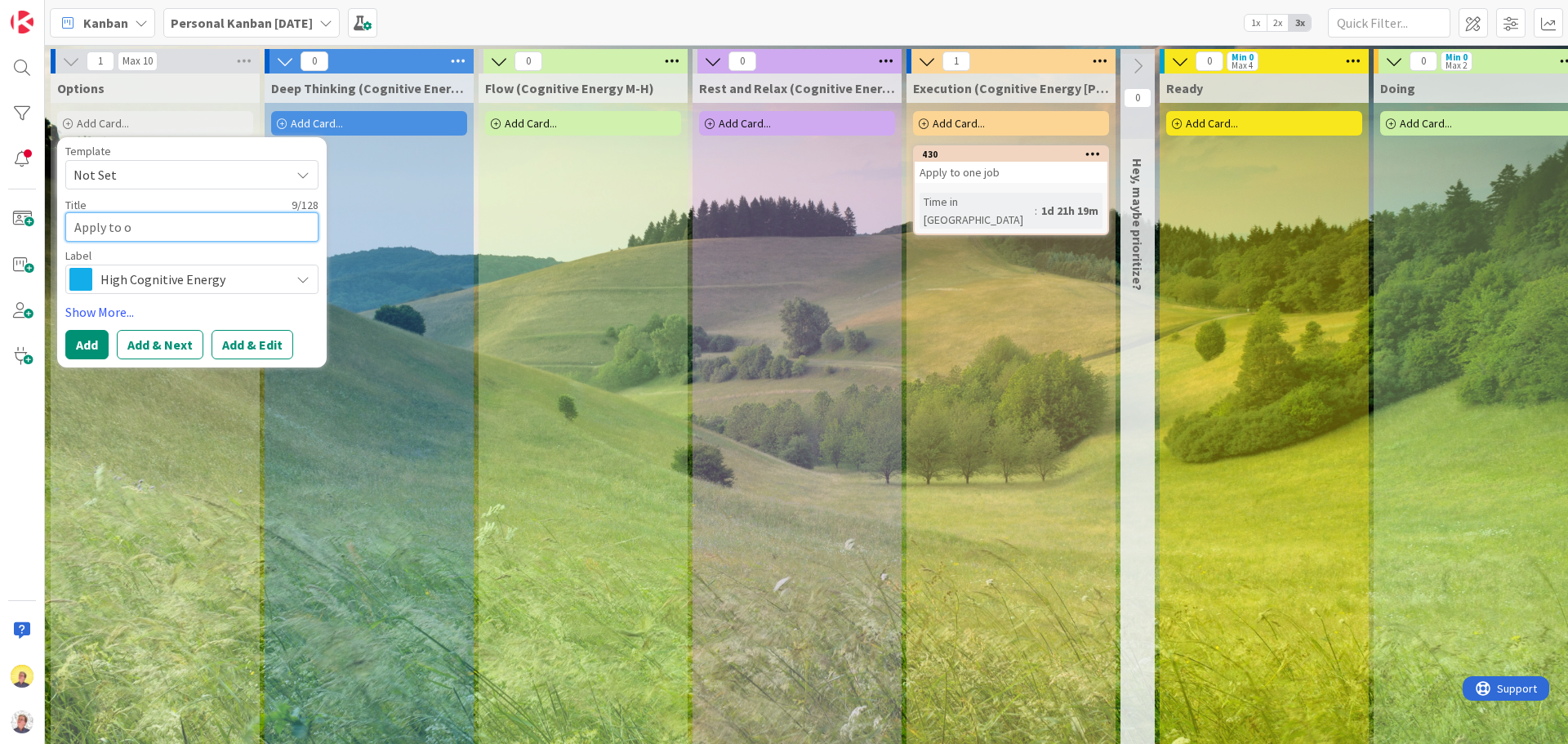
type textarea "x"
type textarea "Apply to on"
type textarea "x"
type textarea "Apply to onc"
type textarea "x"
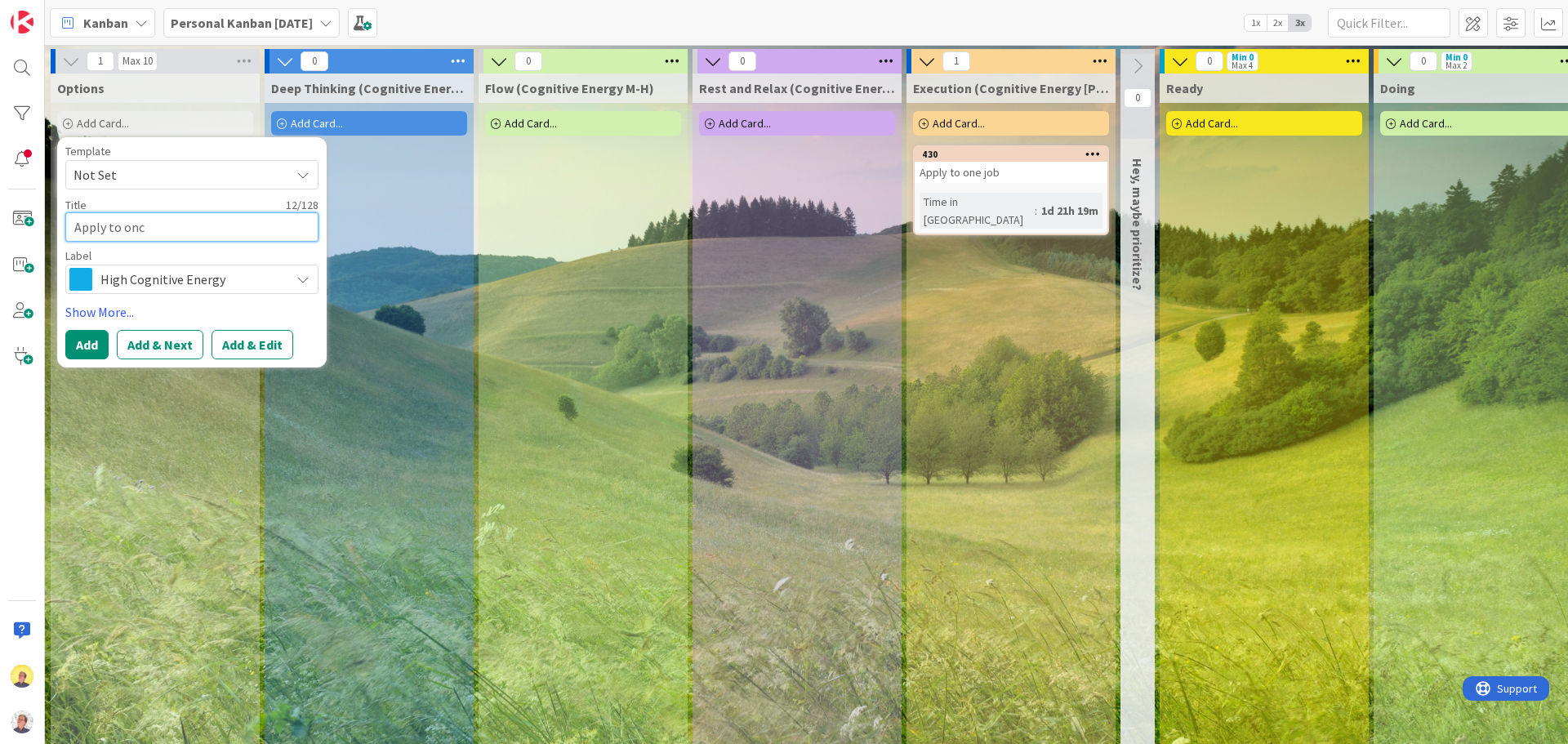
type textarea "Apply to once"
type textarea "x"
type textarea "Apply to onc"
type textarea "x"
type textarea "Apply to on"
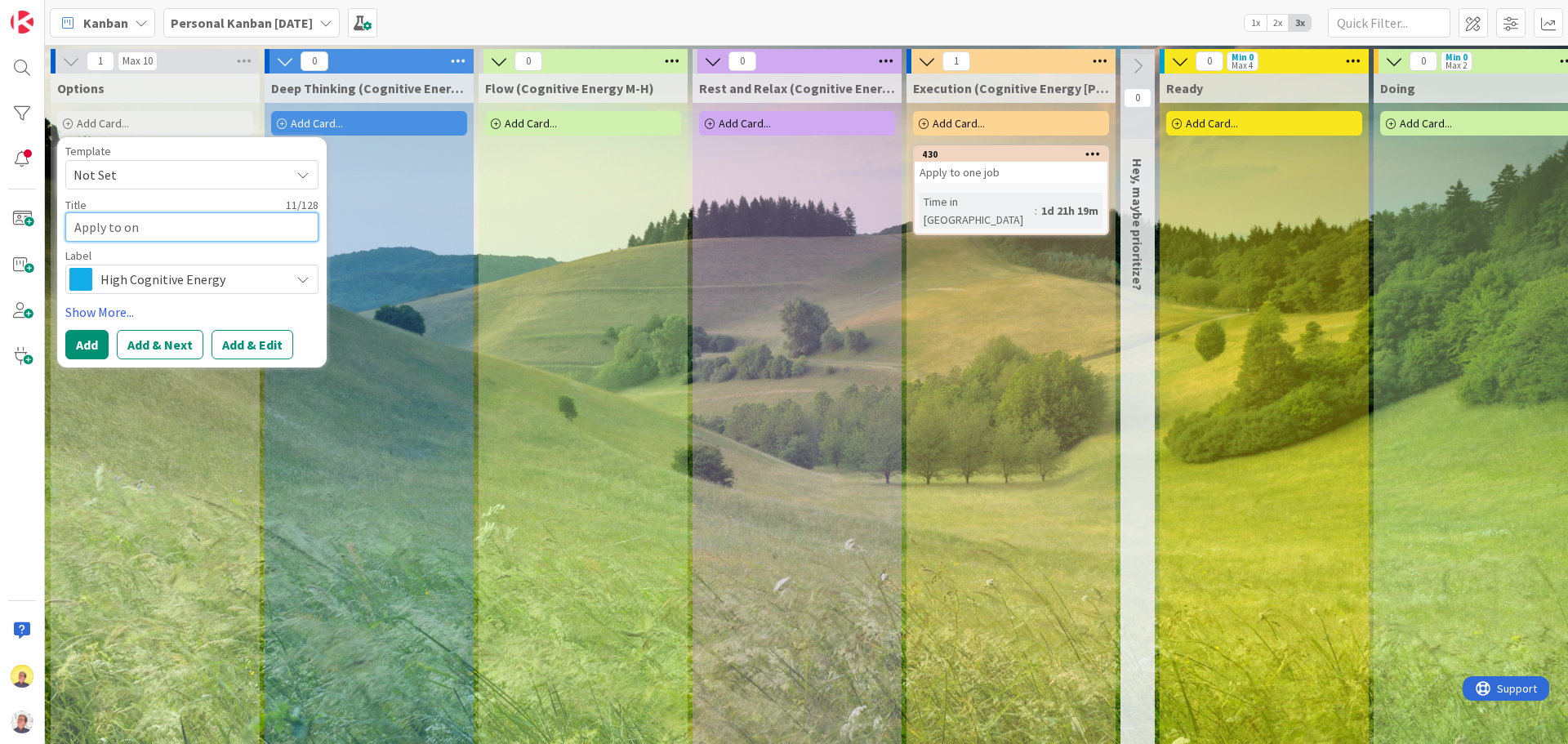
type textarea "x"
type textarea "Apply to one"
type textarea "x"
type textarea "Apply to one"
type textarea "x"
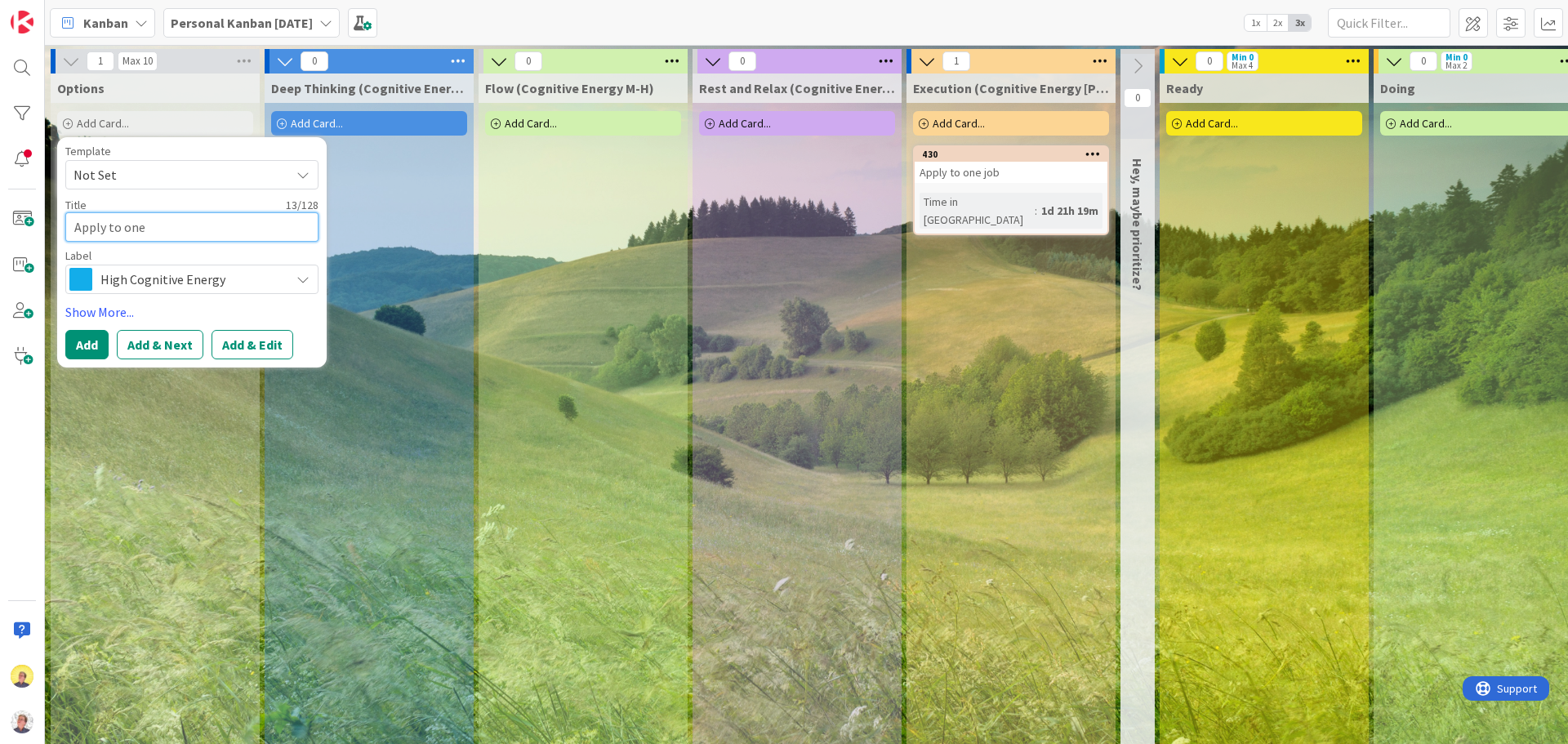
type textarea "Apply to one"
type textarea "x"
type textarea "Apply to on"
type textarea "x"
type textarea "Apply to o"
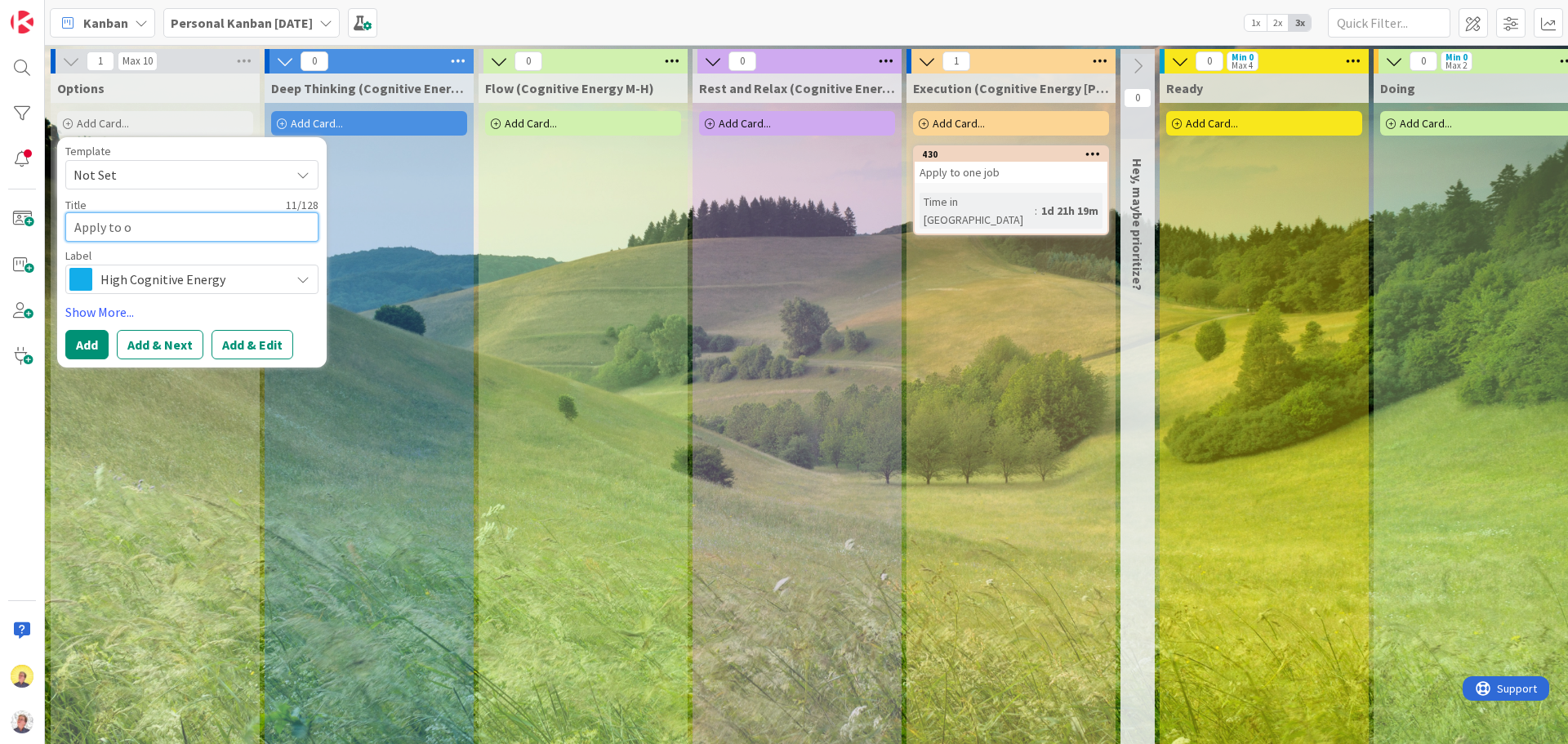
type textarea "x"
type textarea "Apply to"
type textarea "x"
type textarea "Apply to 1"
type textarea "x"
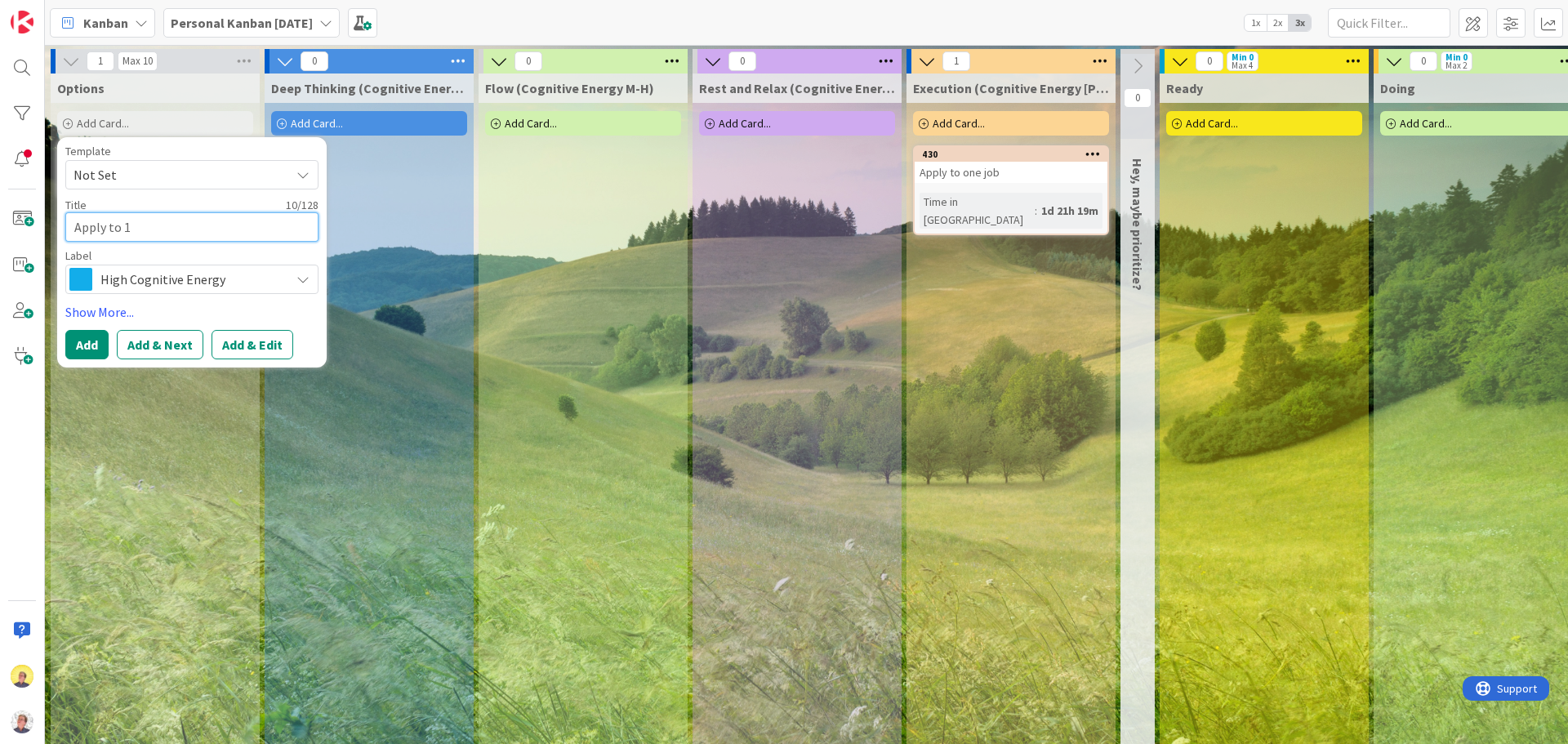
type textarea "Apply to 1-"
type textarea "x"
type textarea "Apply to 1-2"
type textarea "x"
type textarea "Apply to 1-2"
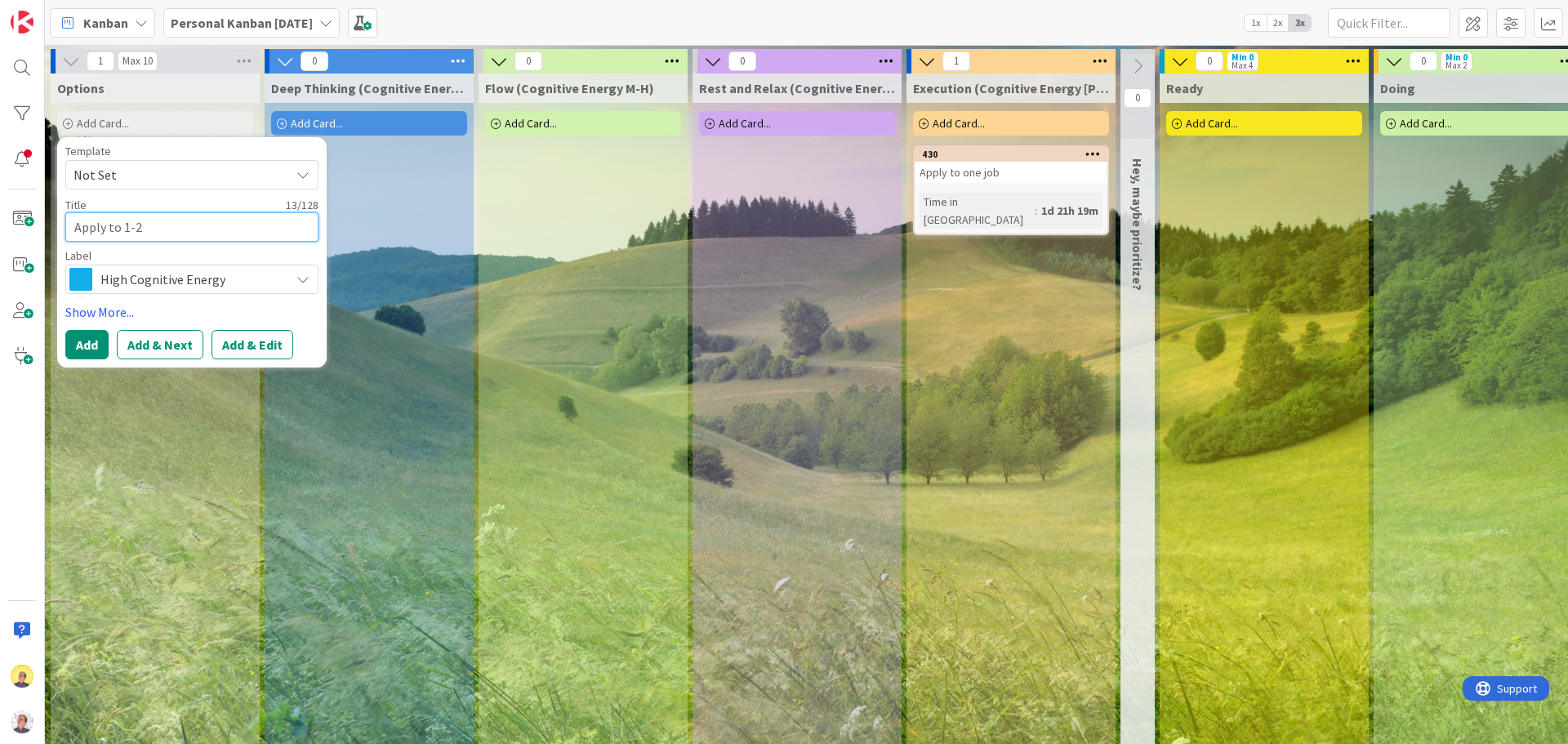
type textarea "x"
type textarea "Apply to 1-2 j"
type textarea "x"
type textarea "Apply to 1-2 jo"
type textarea "x"
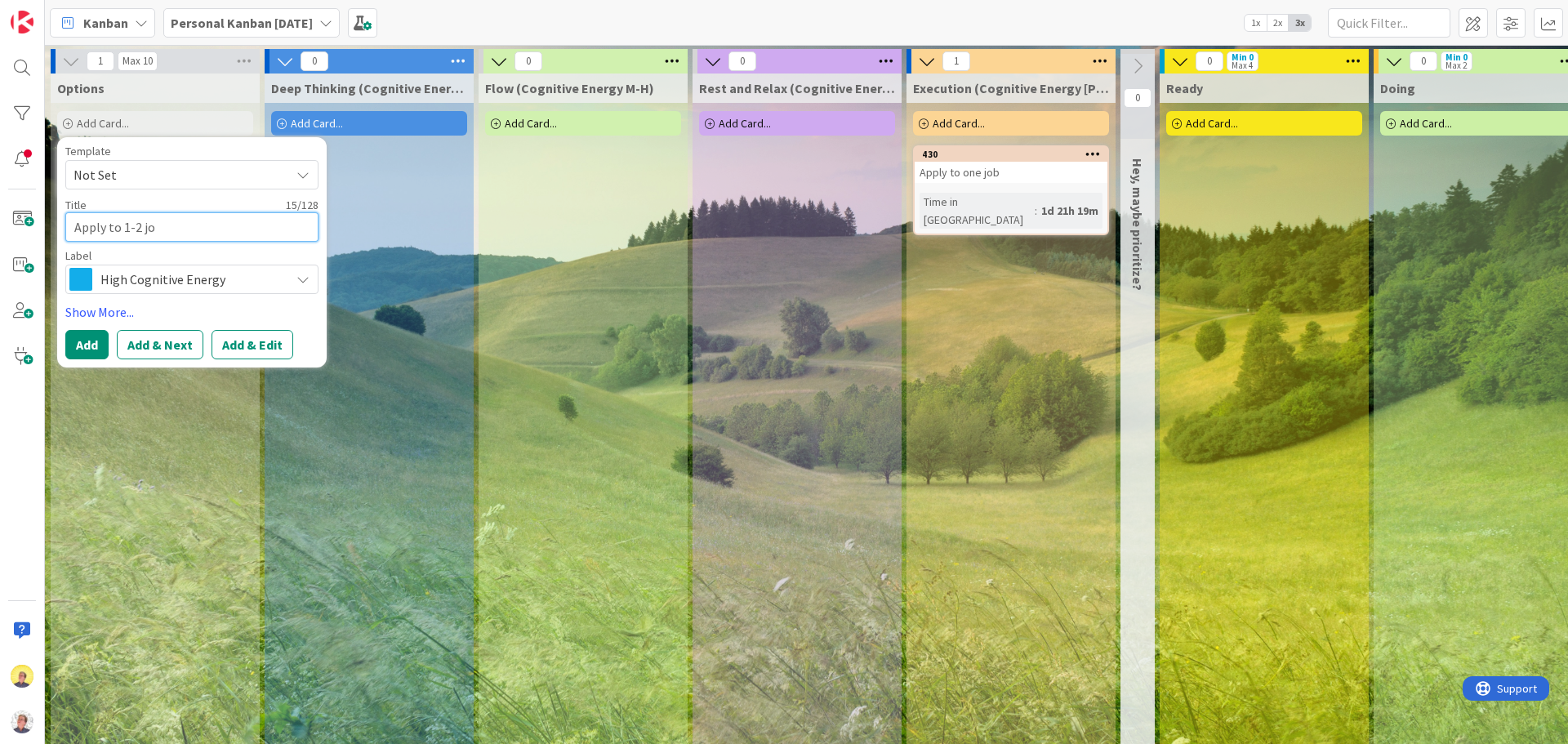
type textarea "Apply to 1-2 job"
type textarea "x"
type textarea "Apply to 1-2 jobs"
click at [298, 281] on icon at bounding box center [302, 278] width 13 height 13
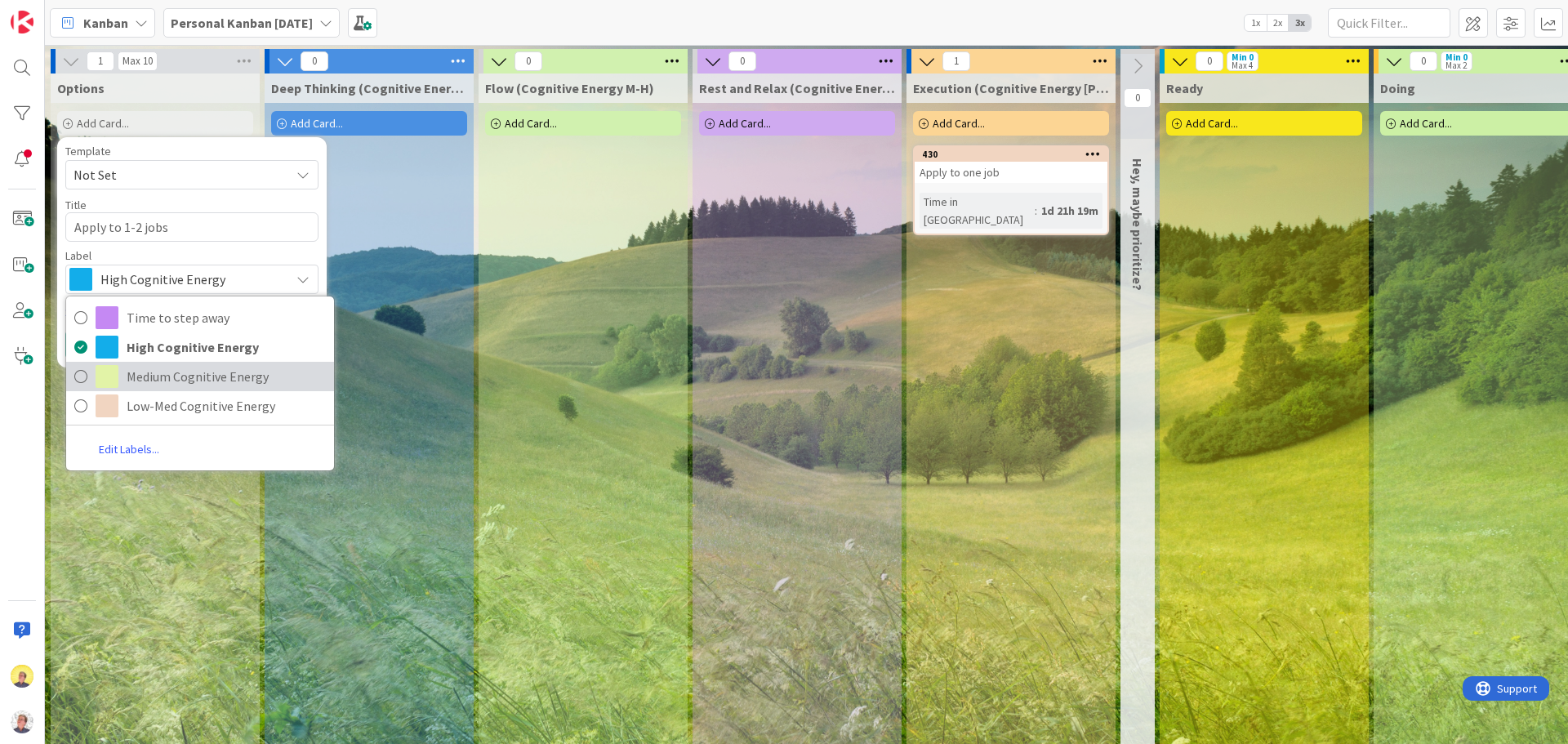
click at [145, 377] on span "Medium Cognitive Energy" at bounding box center [226, 376] width 199 height 24
type textarea "x"
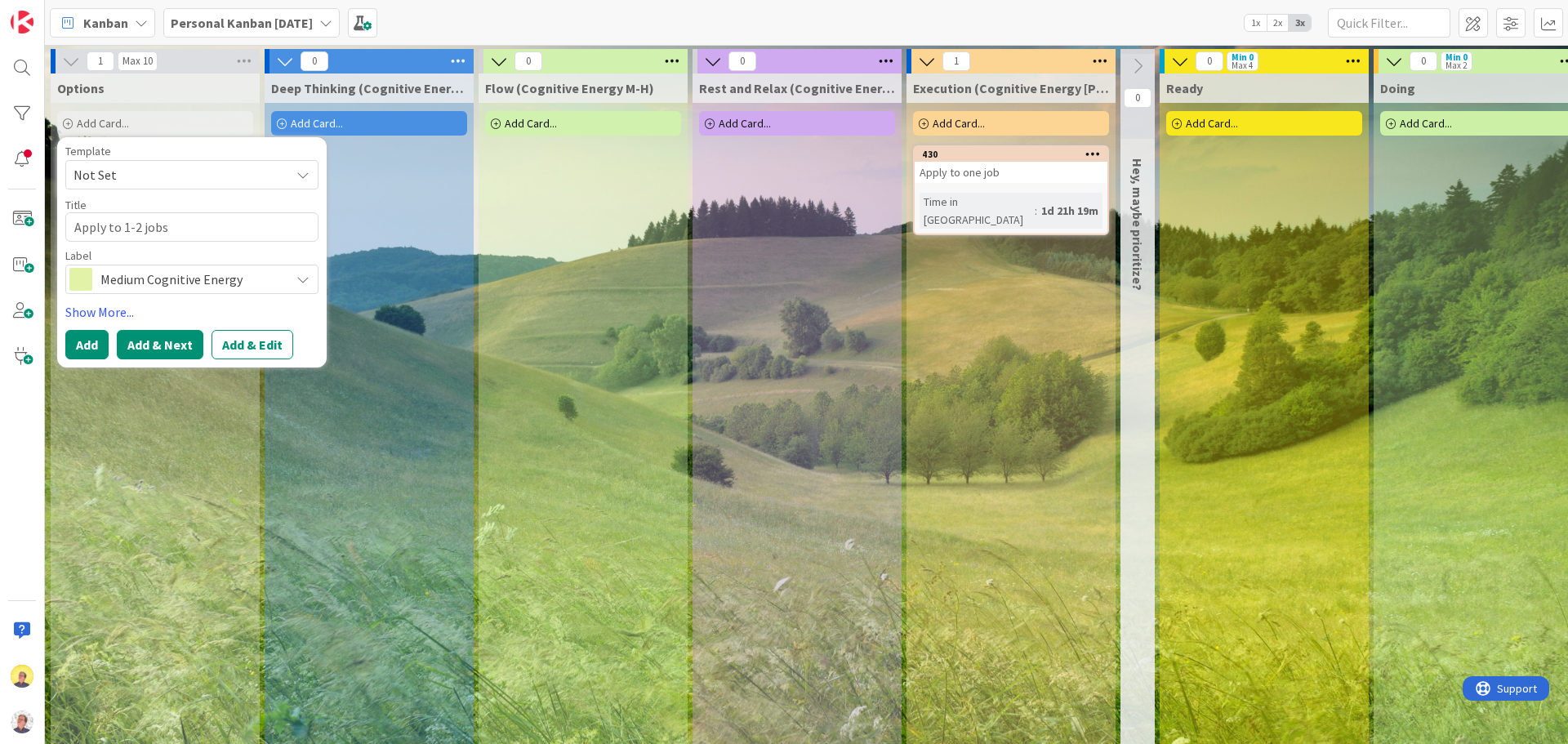
click at [152, 350] on button "Add & Next" at bounding box center [159, 344] width 87 height 30
click at [137, 231] on textarea at bounding box center [191, 227] width 253 height 30
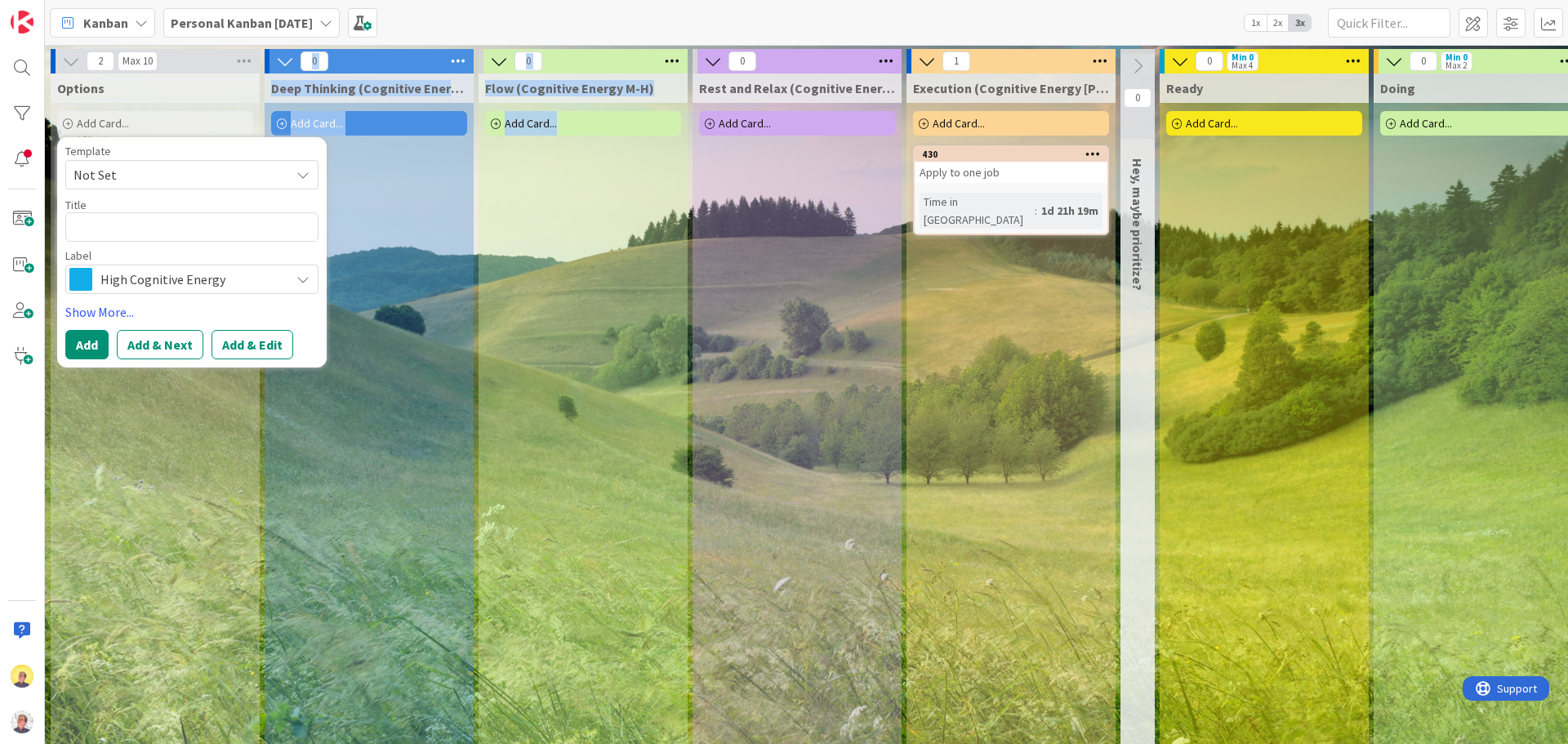
drag, startPoint x: 181, startPoint y: 574, endPoint x: 145, endPoint y: 560, distance: 38.6
click at [145, 574] on div "2 Max 10 Options Add Card... Template Not Set Title 0 / 128 Label High Cognitiv…" at bounding box center [1180, 546] width 2265 height 995
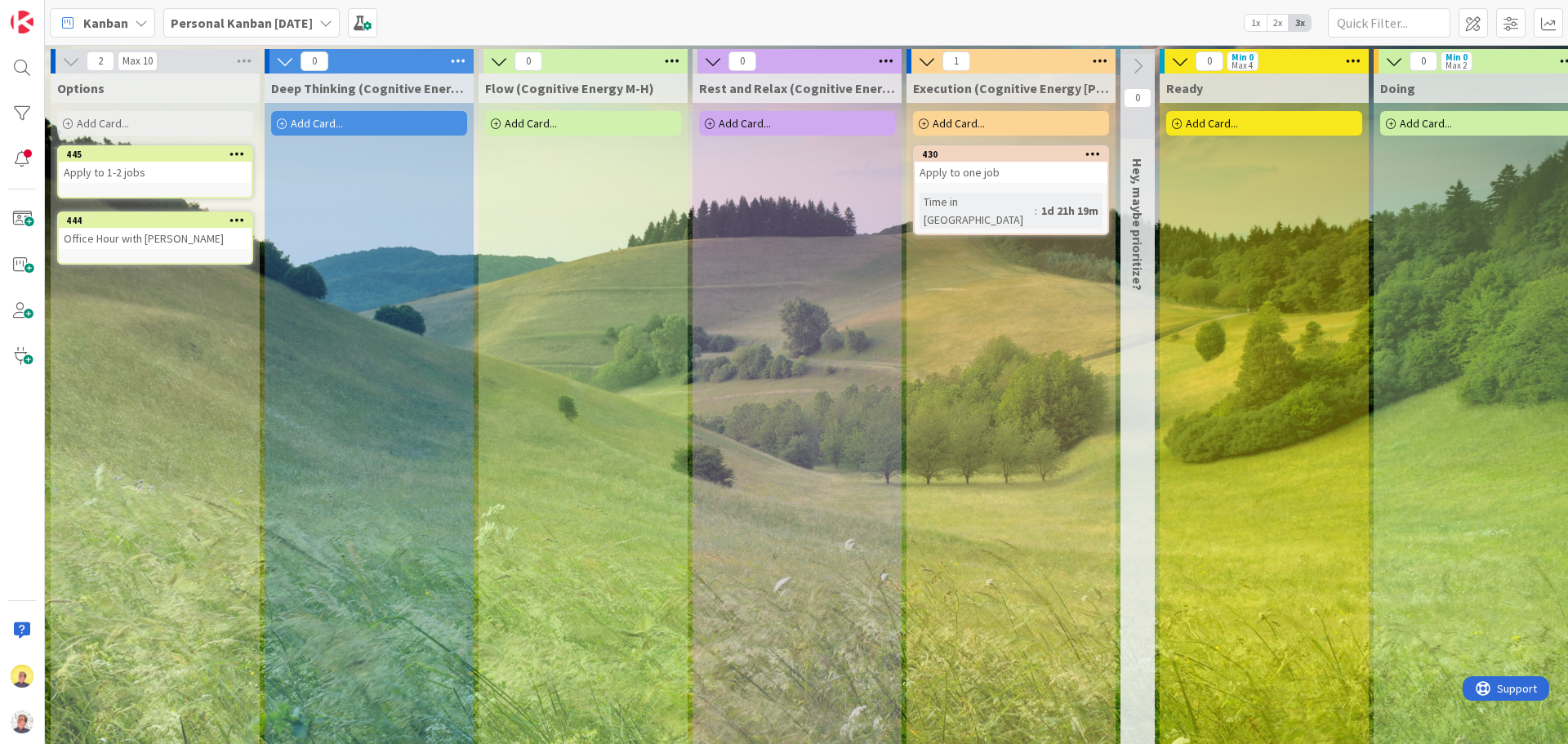
click at [102, 123] on span "Add Card..." at bounding box center [103, 122] width 52 height 14
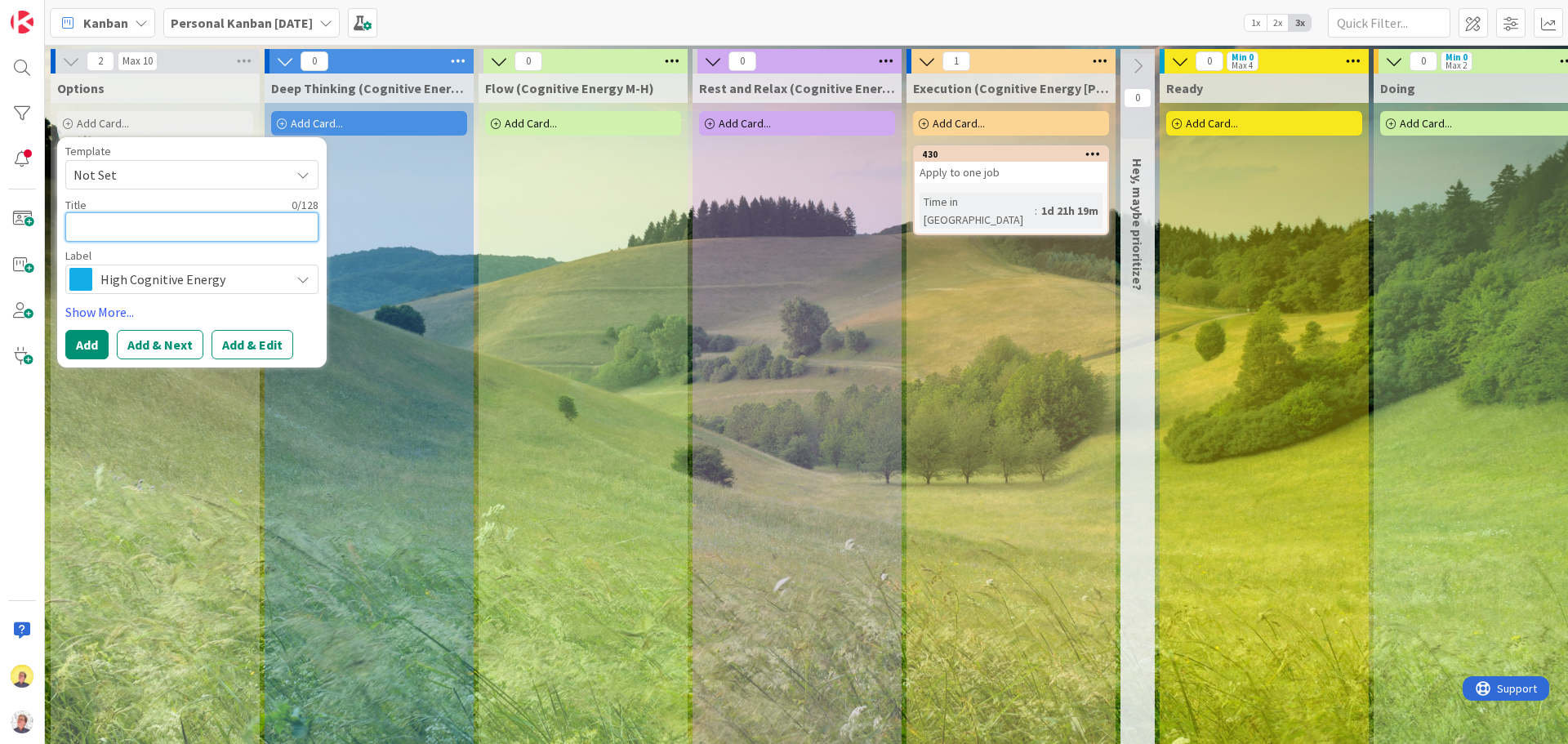
paste textarea "esearch Voltus’ competitors"
type textarea "x"
type textarea "esearch Voltus’ competitors"
click at [76, 234] on textarea "esearch Voltus’ competitors" at bounding box center [191, 227] width 253 height 30
type textarea "x"
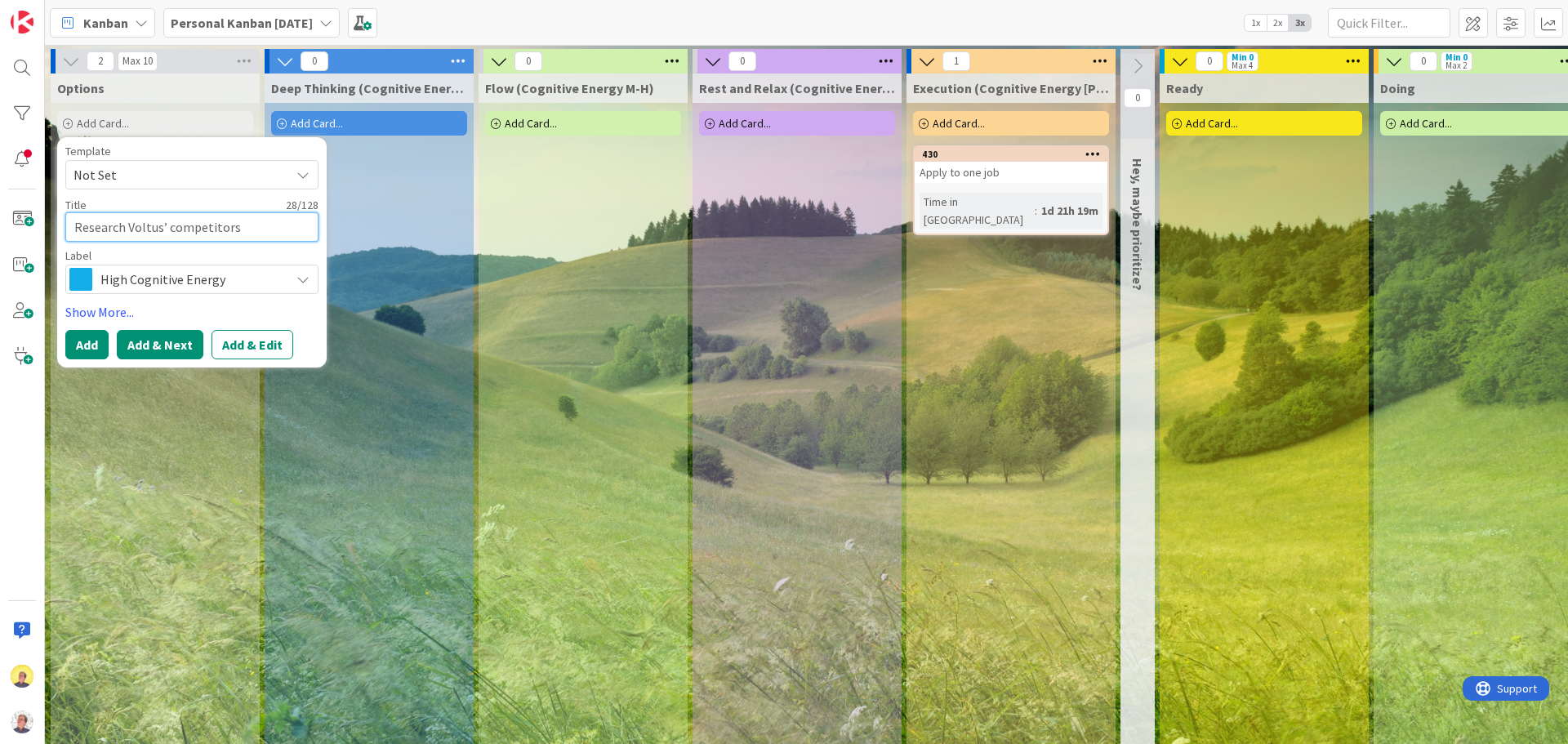
type textarea "Research Voltus’ competitors"
click at [170, 347] on button "Add & Next" at bounding box center [159, 344] width 87 height 30
click at [147, 226] on textarea at bounding box center [191, 227] width 253 height 30
click at [237, 224] on textarea at bounding box center [191, 227] width 253 height 30
paste textarea "Email [PERSON_NAME] at PVcase"
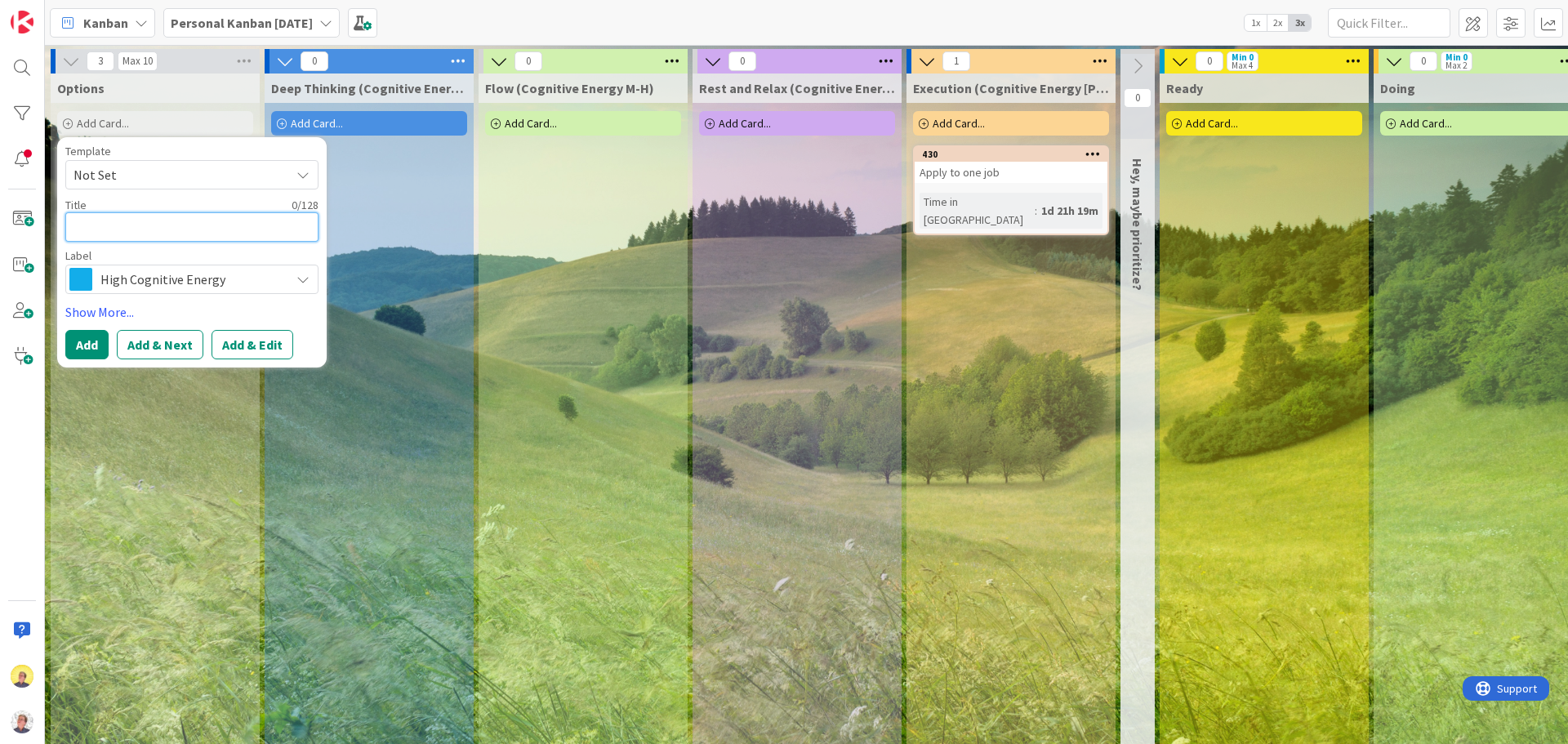
type textarea "x"
type textarea "Email [PERSON_NAME] at PVcase"
click at [299, 278] on icon at bounding box center [302, 278] width 13 height 13
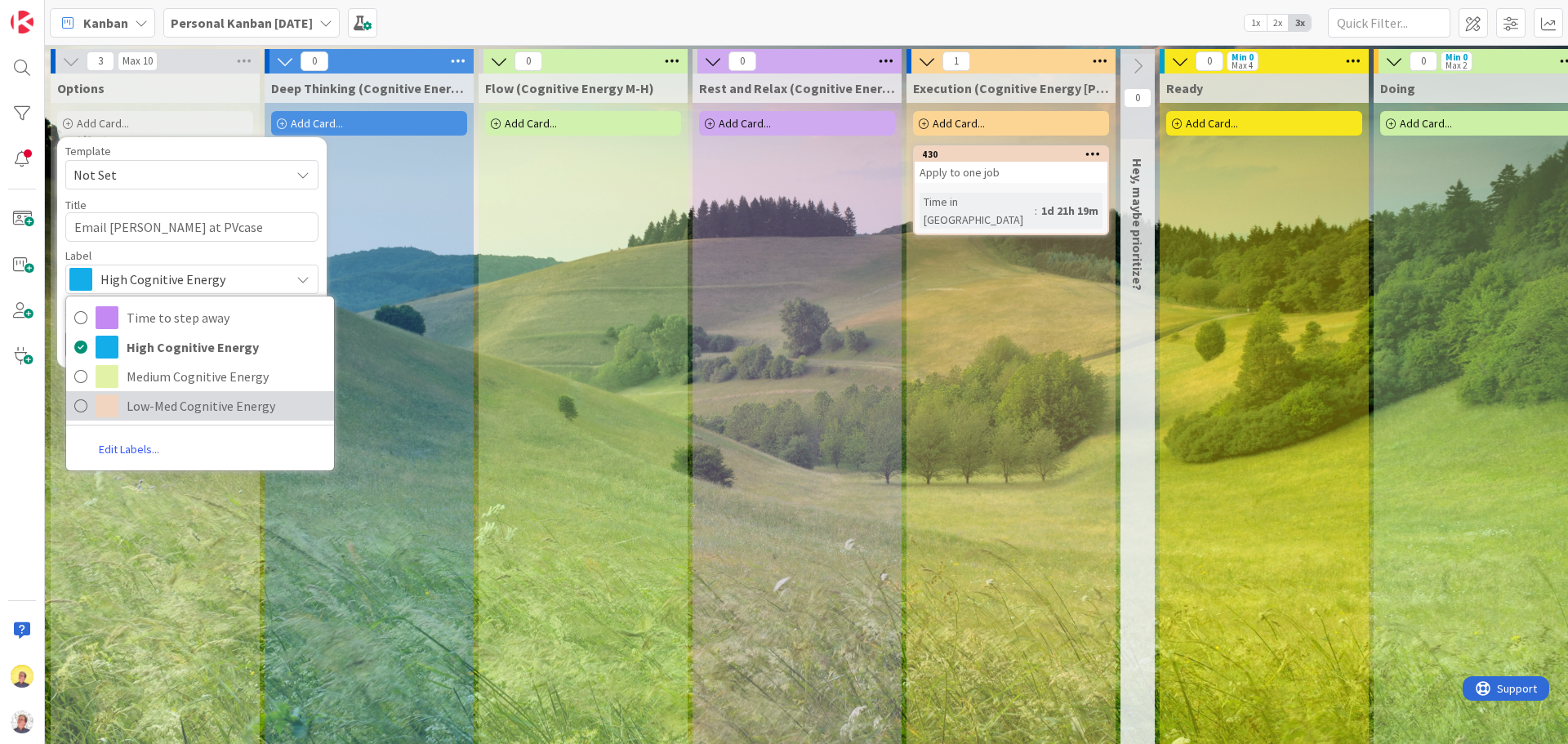
click at [254, 402] on span "Low-Med Cognitive Energy" at bounding box center [226, 406] width 199 height 24
type textarea "x"
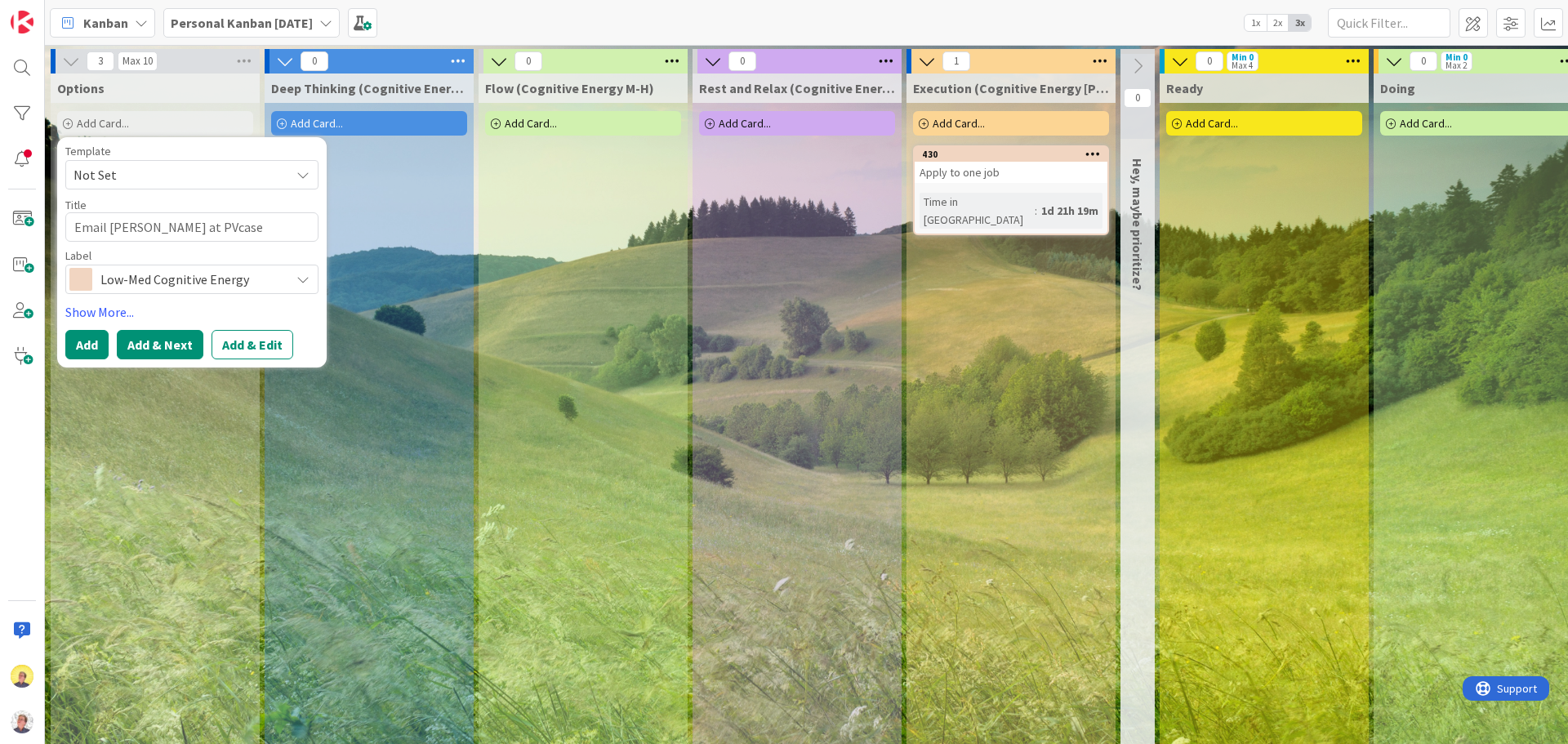
click at [150, 339] on button "Add & Next" at bounding box center [159, 344] width 87 height 30
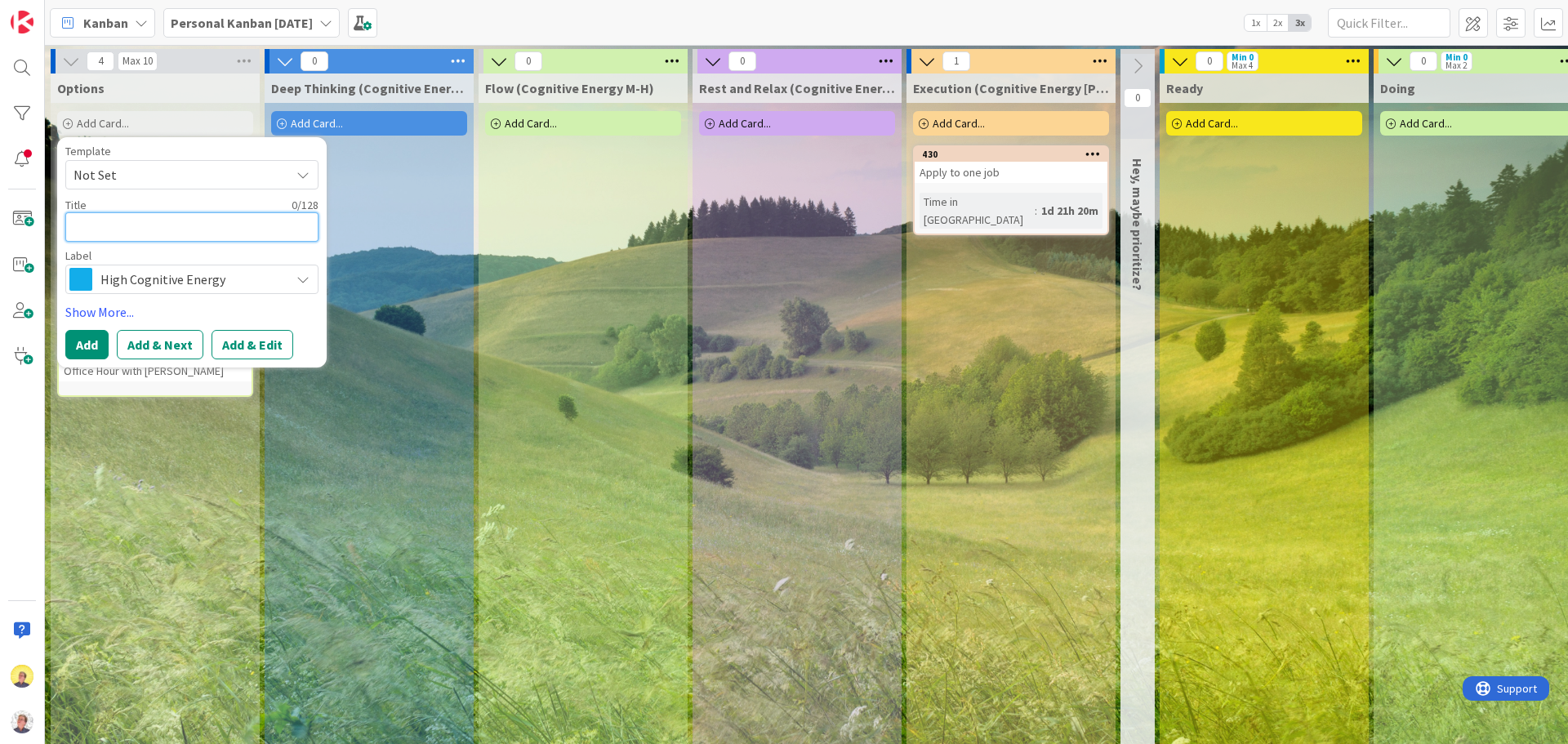
click at [130, 233] on textarea at bounding box center [191, 227] width 253 height 30
type textarea "x"
type textarea "3"
type textarea "x"
type textarea "30"
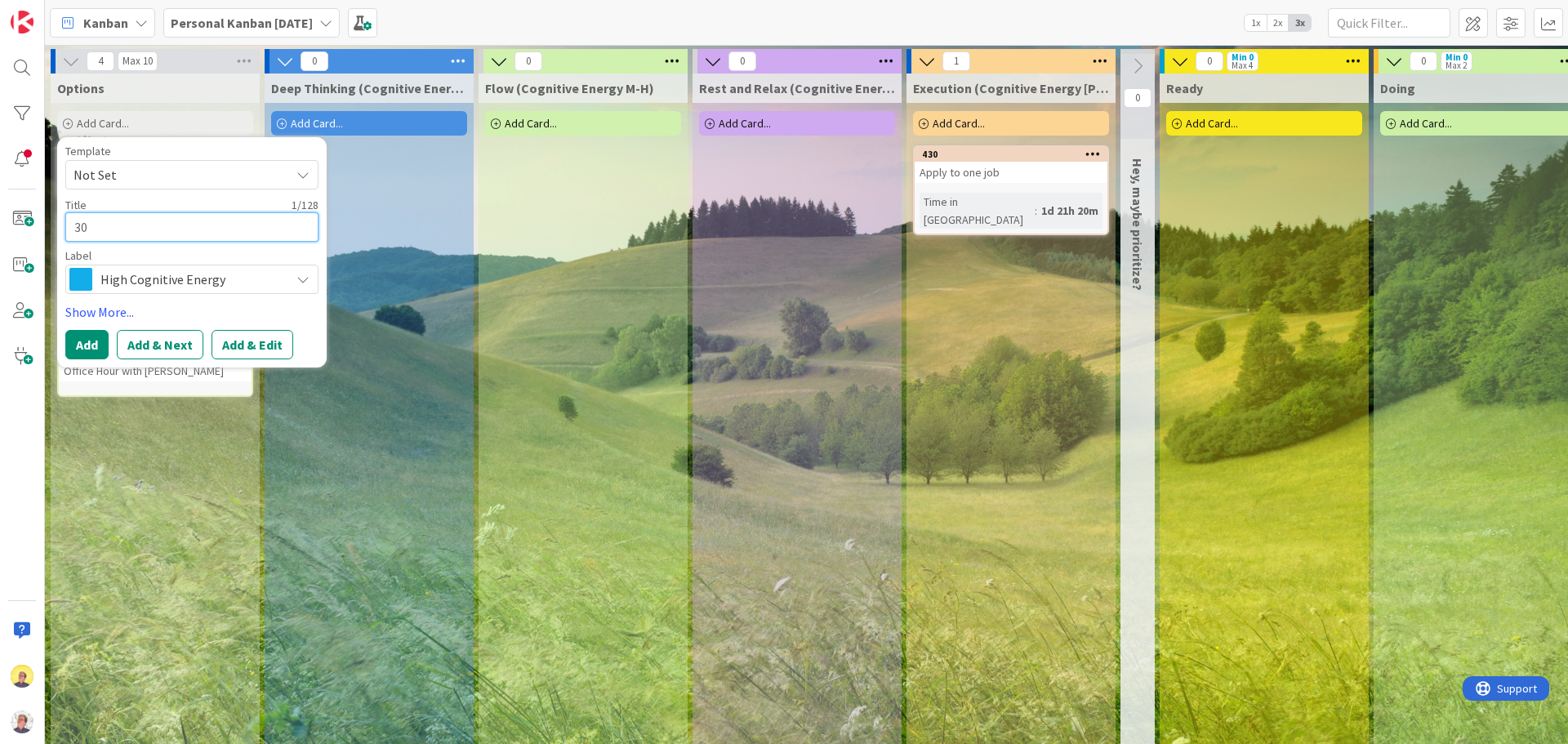
type textarea "x"
type textarea "30"
type textarea "x"
type textarea "30"
type textarea "x"
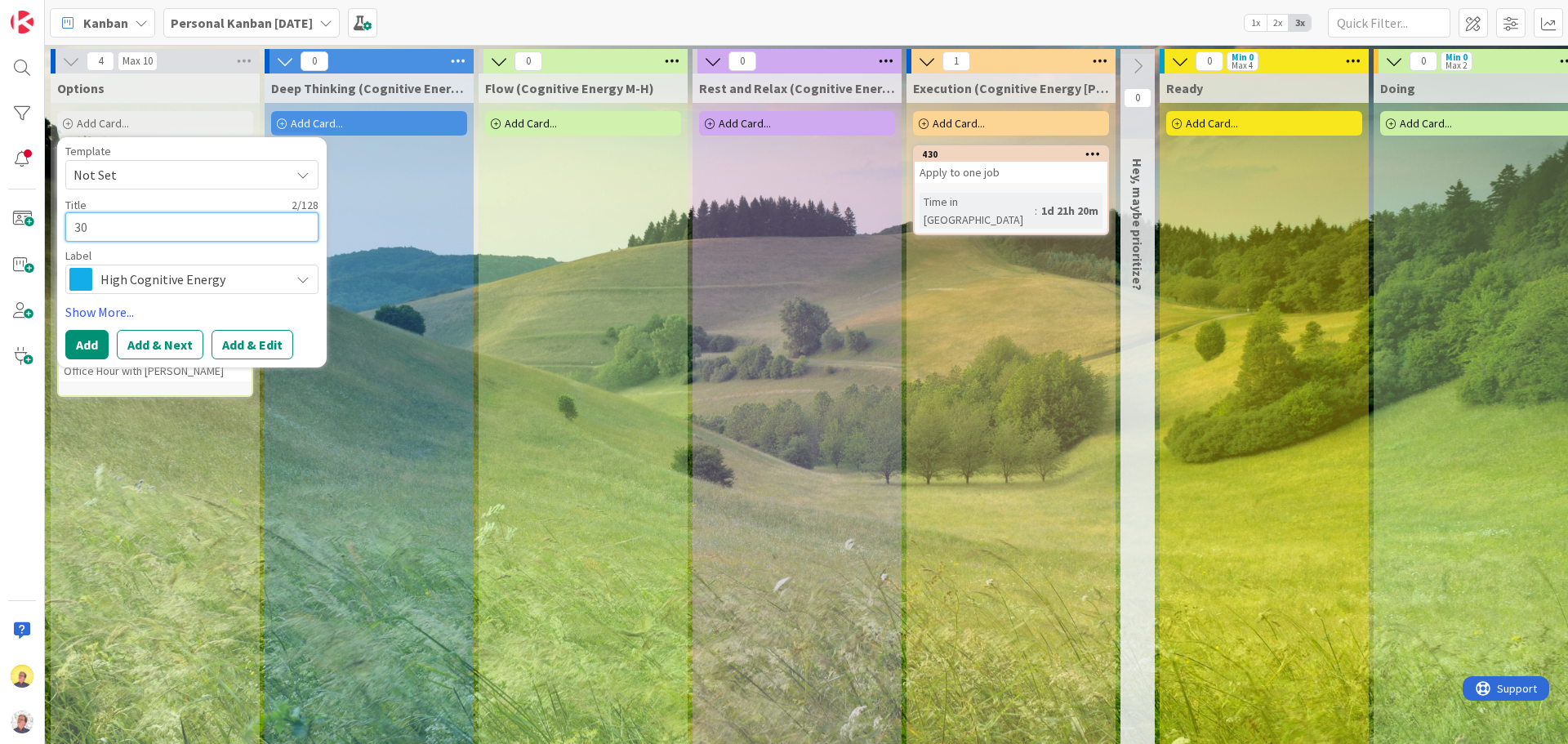
type textarea "3"
type textarea "x"
type textarea "C"
type textarea "x"
type textarea "Co"
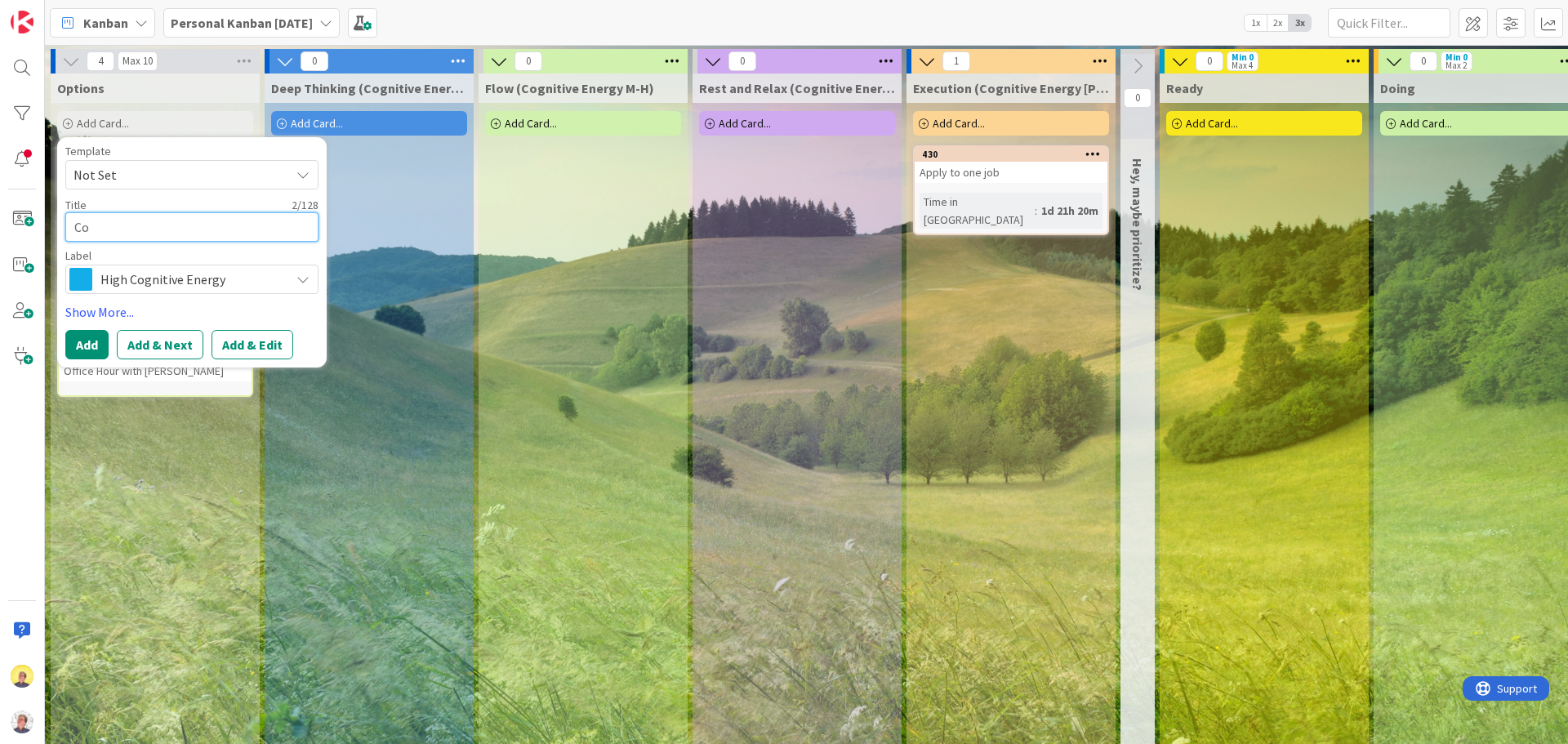
type textarea "x"
type textarea "Com"
type textarea "x"
type textarea "Comp"
type textarea "x"
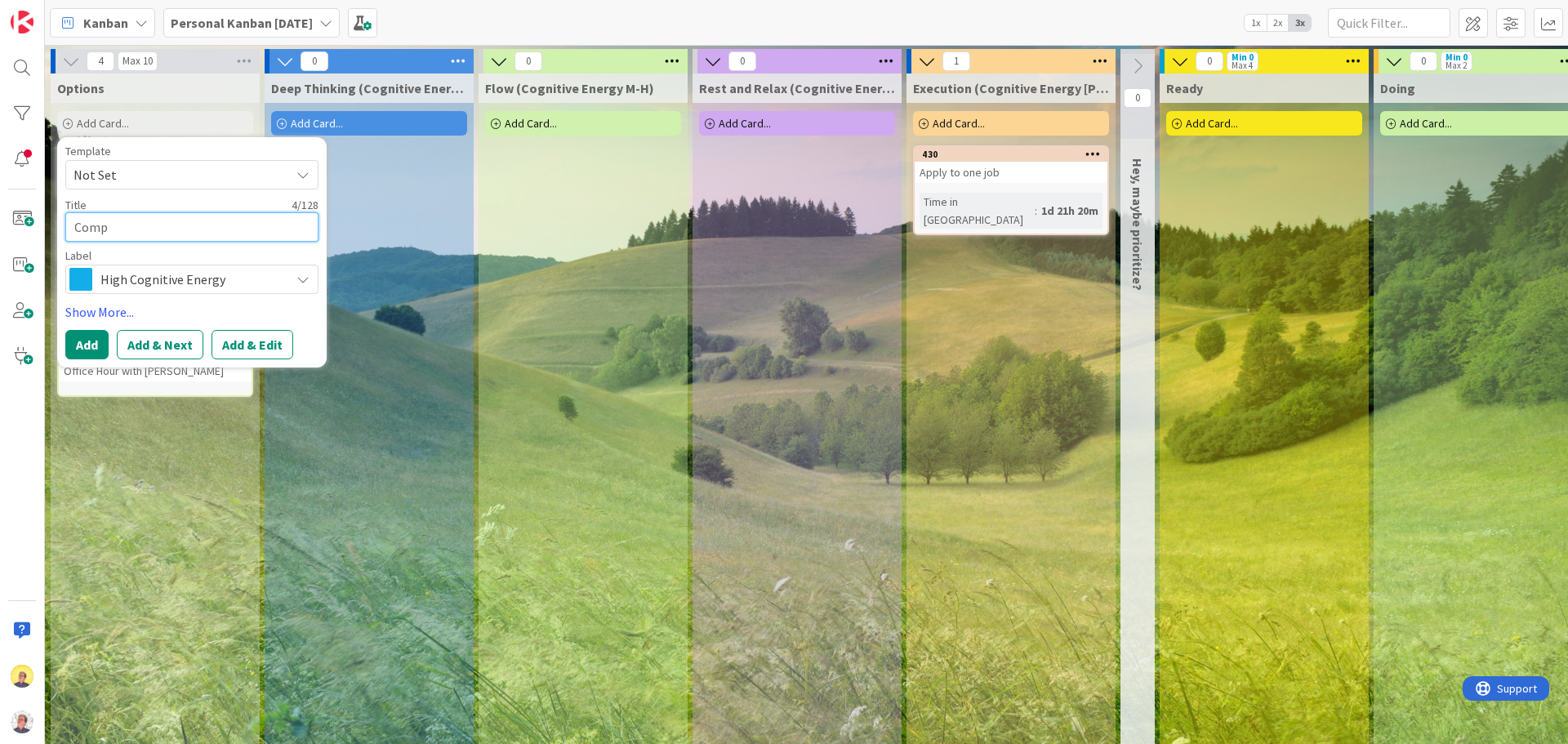
type textarea "Compl"
type textarea "x"
type textarea "Comple"
type textarea "x"
type textarea "Complet"
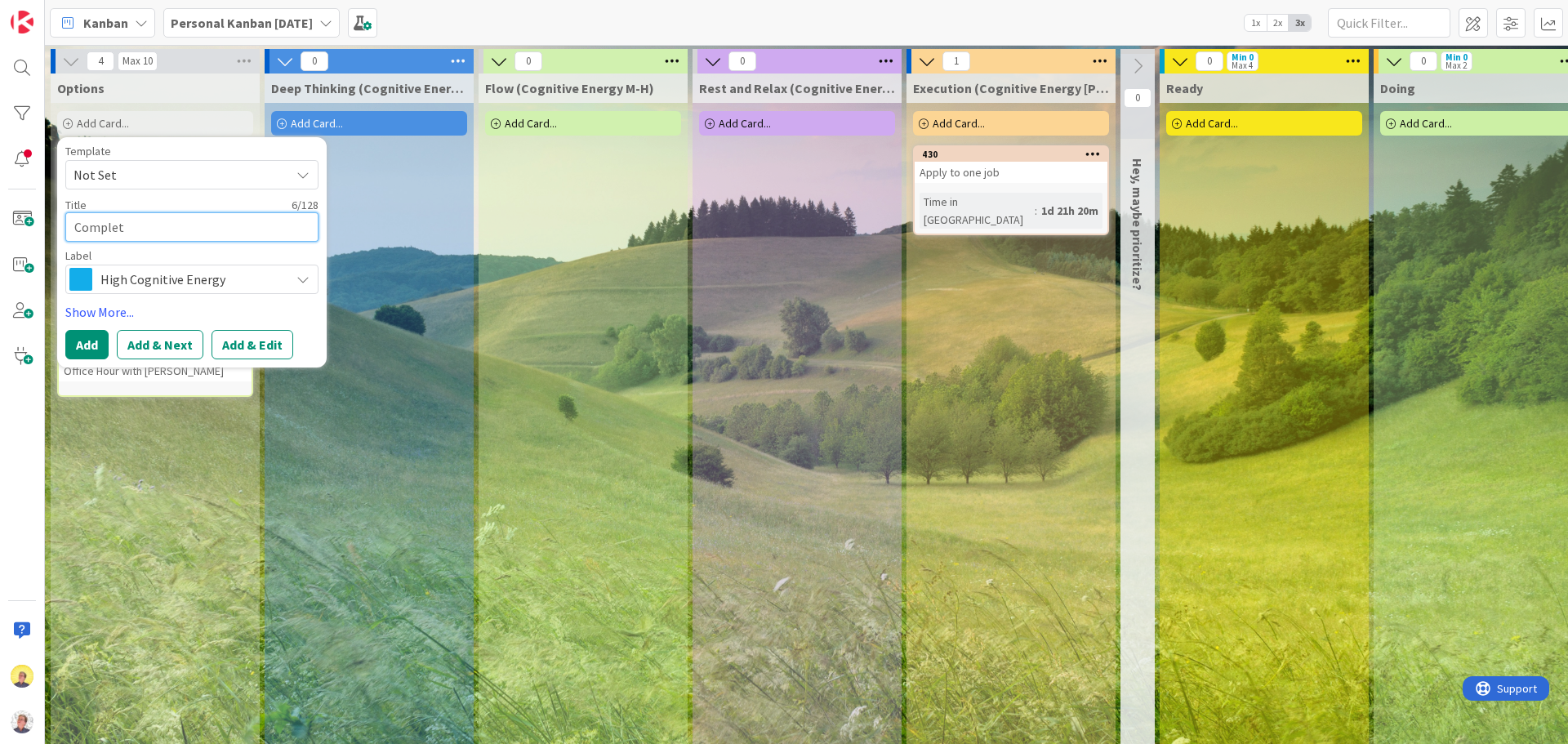
type textarea "x"
click at [224, 276] on span "High Cognitive Energy" at bounding box center [191, 279] width 181 height 23
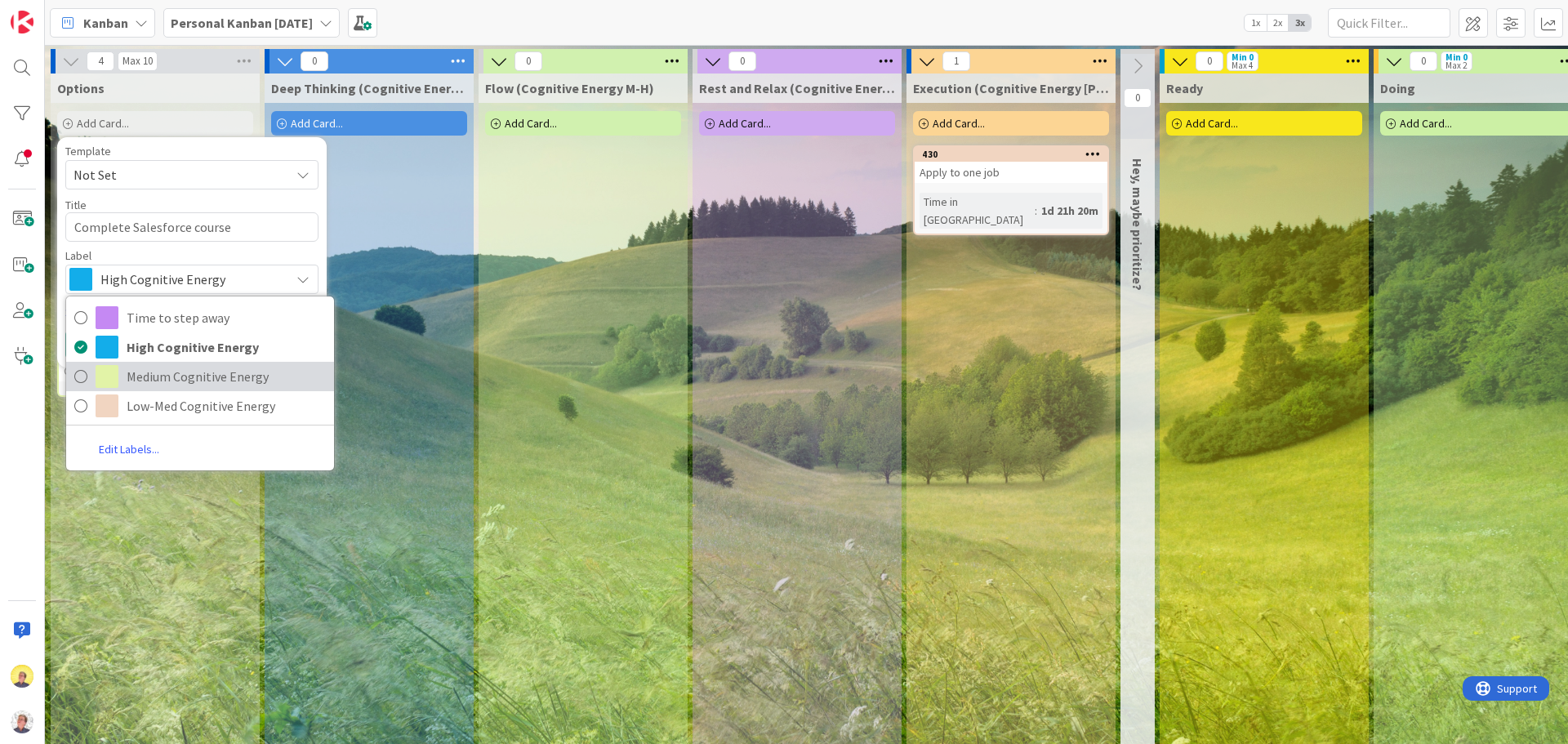
click at [171, 389] on link "Medium Cognitive Energy" at bounding box center [200, 376] width 268 height 30
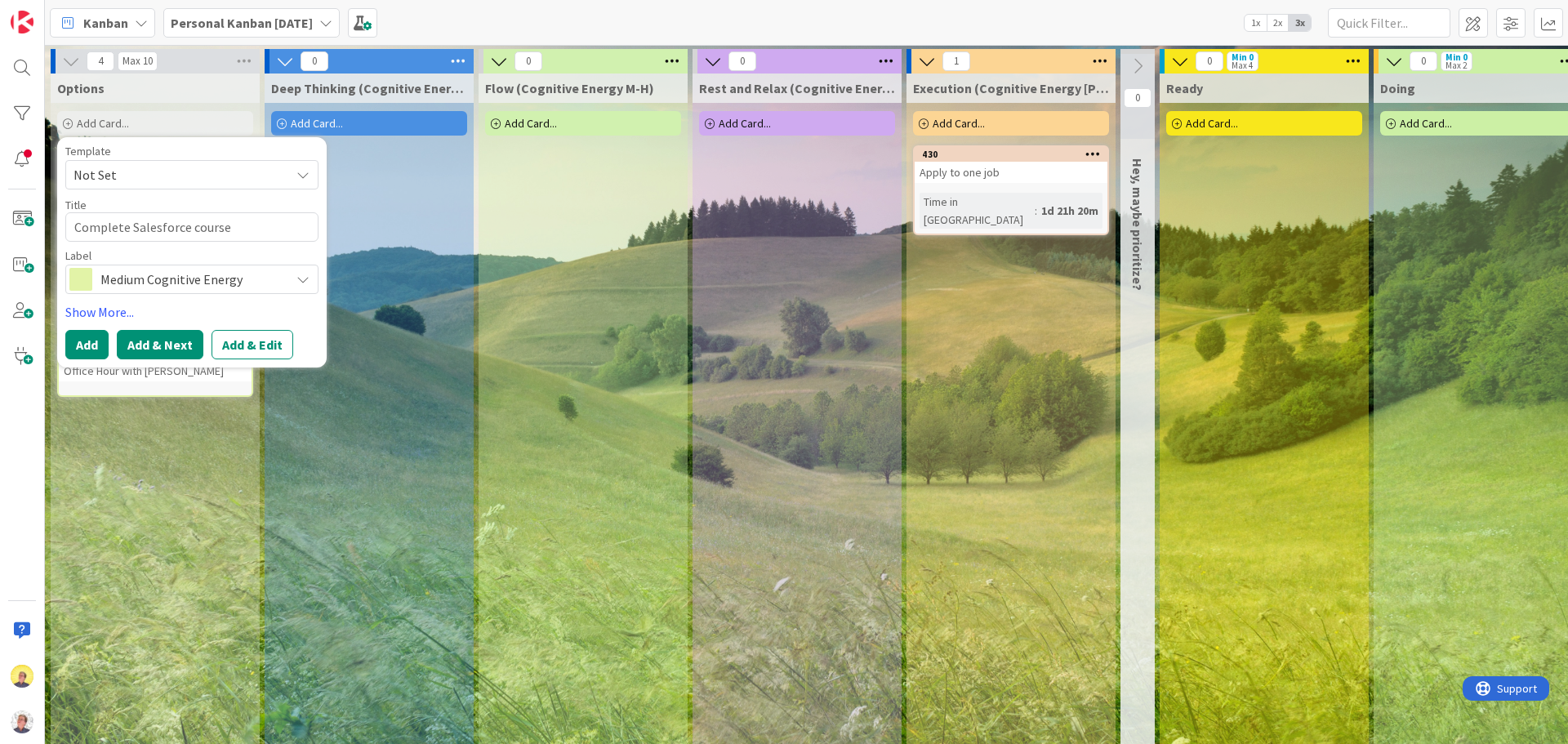
click at [151, 353] on button "Add & Next" at bounding box center [159, 344] width 87 height 30
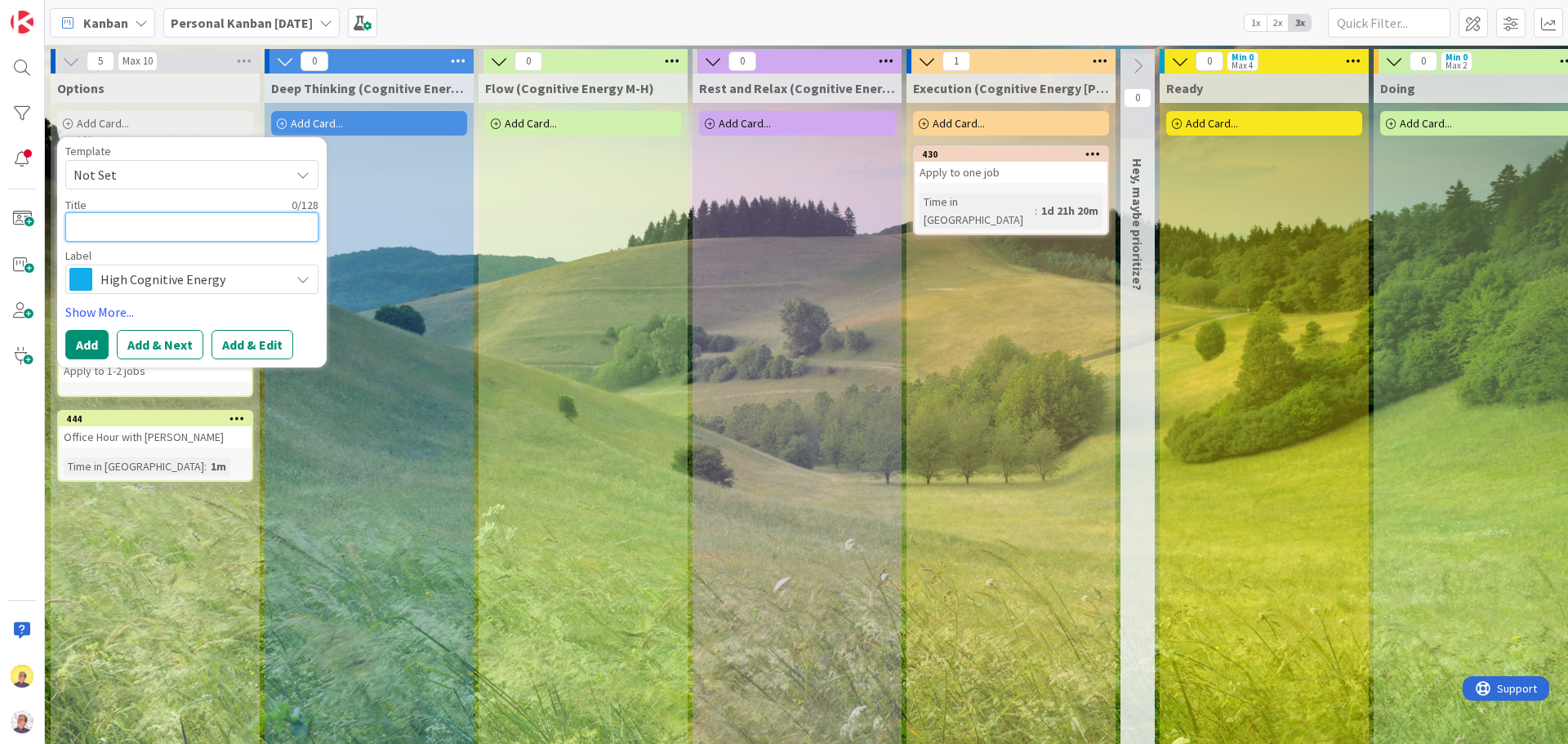
click at [283, 224] on textarea at bounding box center [191, 227] width 253 height 30
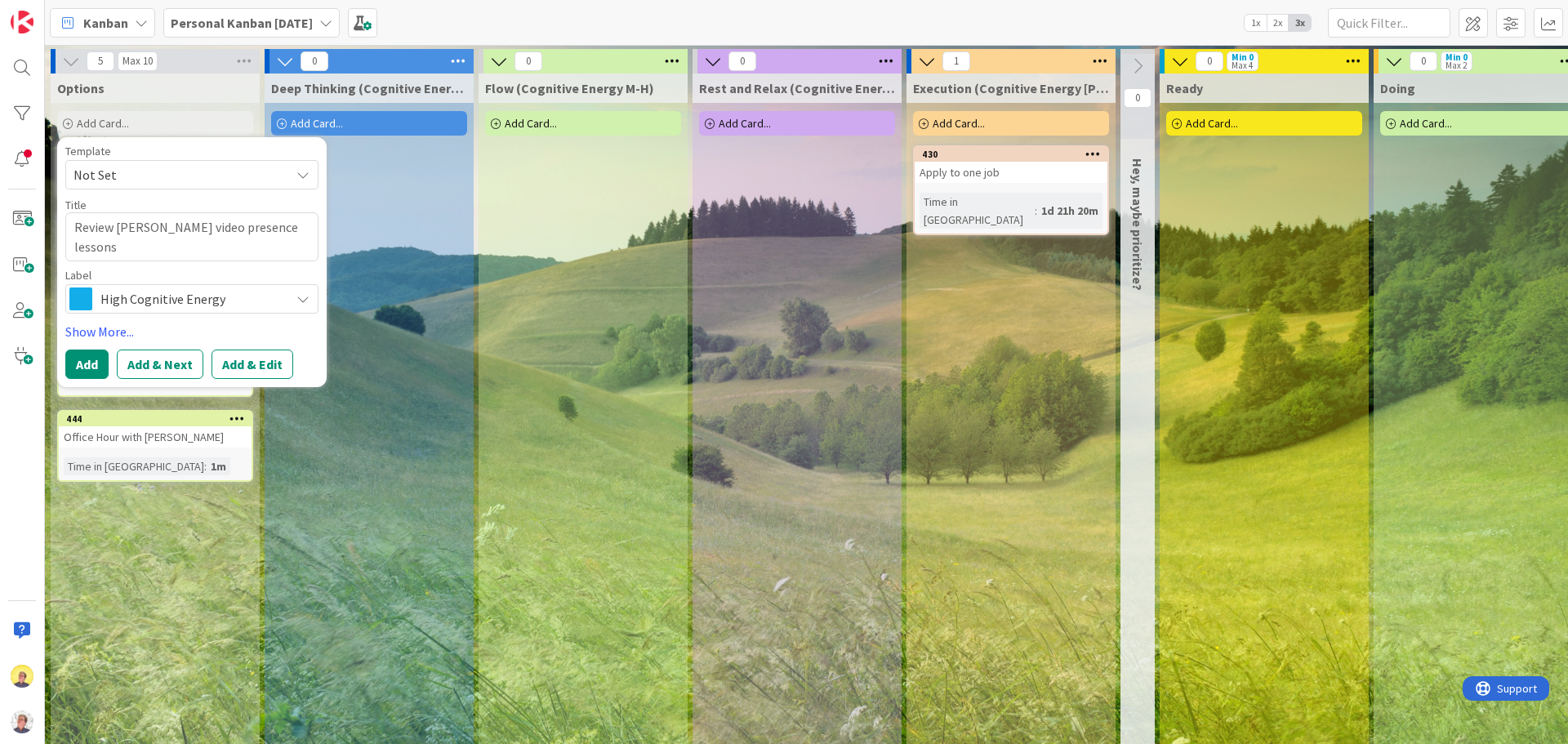
click at [259, 306] on span "High Cognitive Energy" at bounding box center [191, 299] width 181 height 23
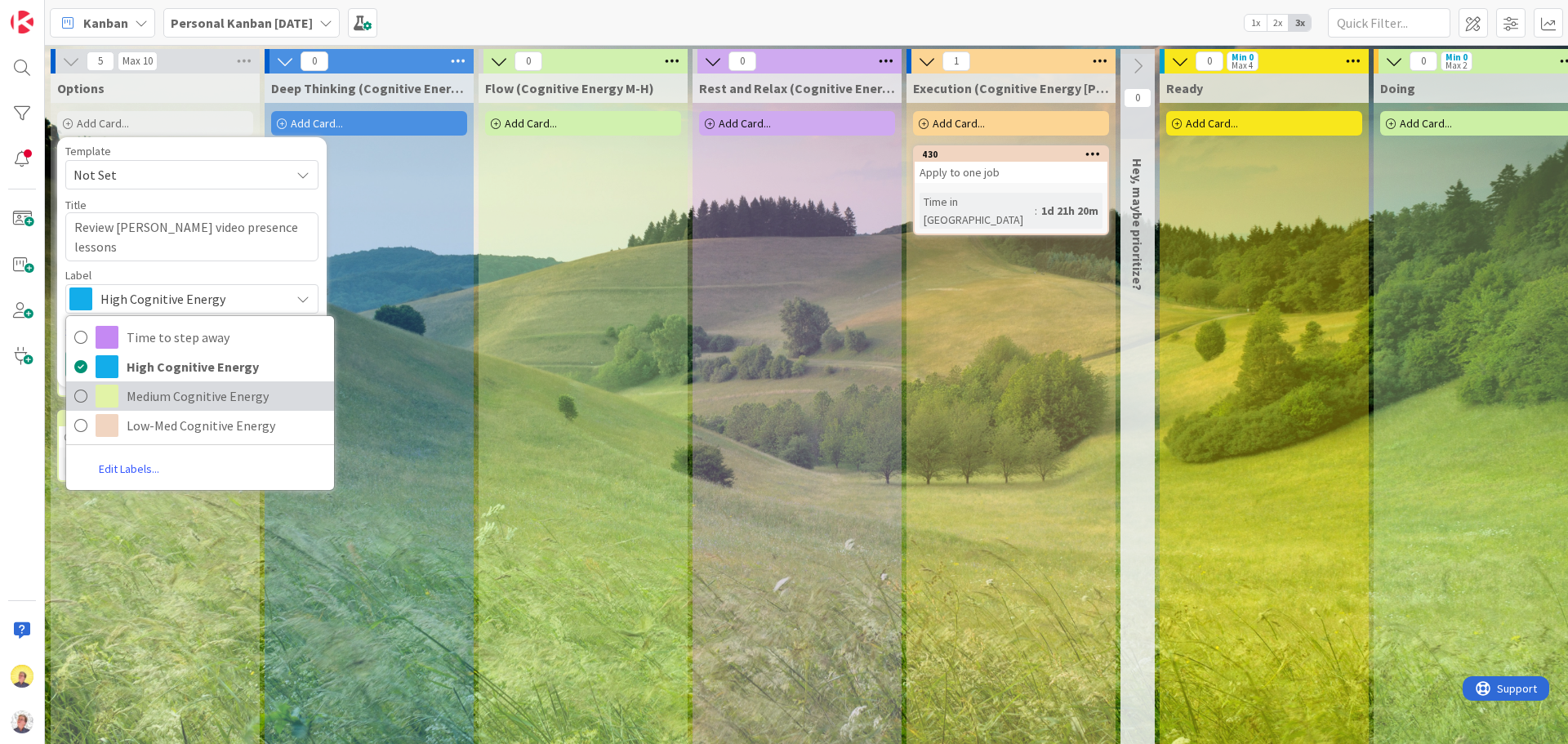
click at [207, 401] on span "Medium Cognitive Energy" at bounding box center [226, 396] width 199 height 24
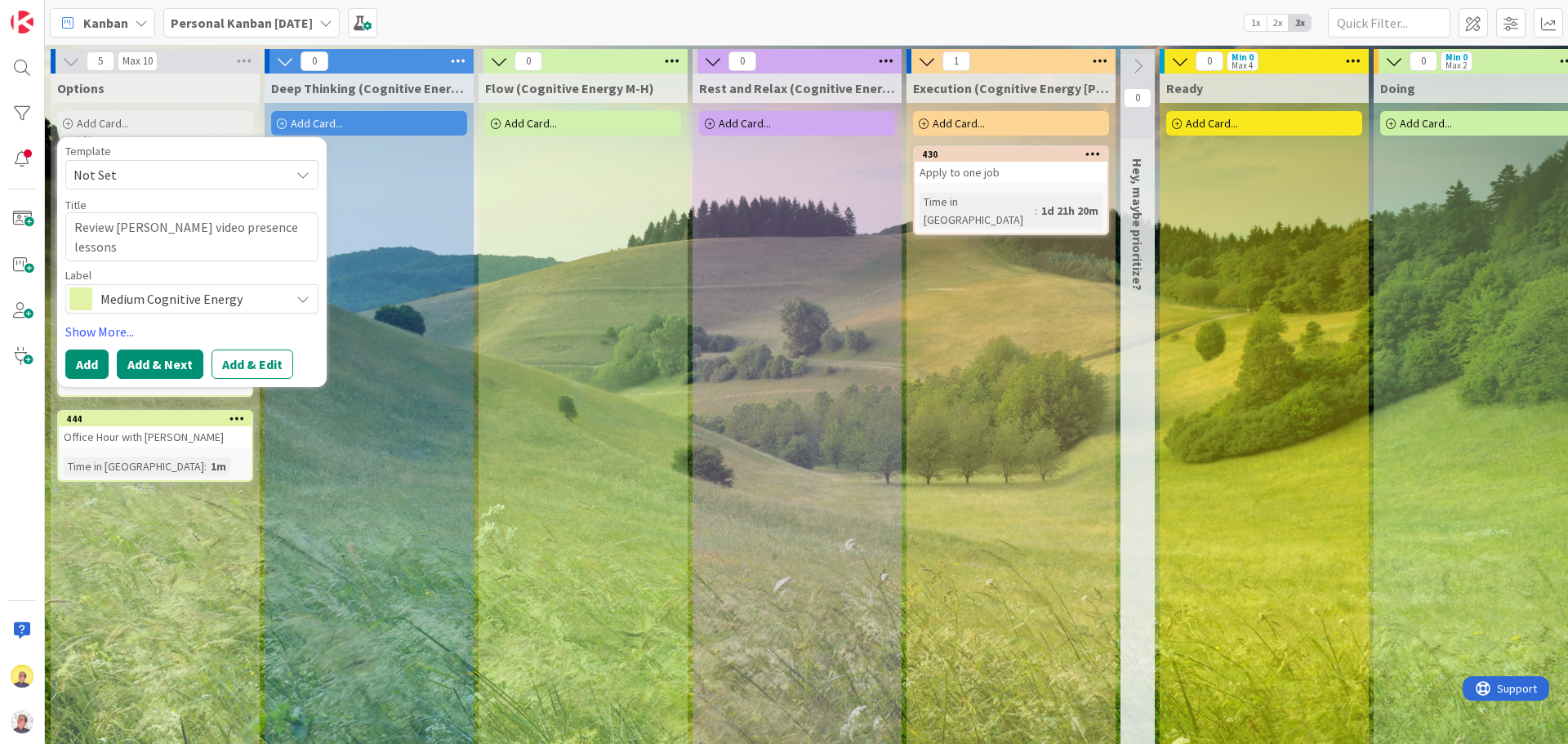
click at [163, 375] on button "Add & Next" at bounding box center [159, 364] width 87 height 30
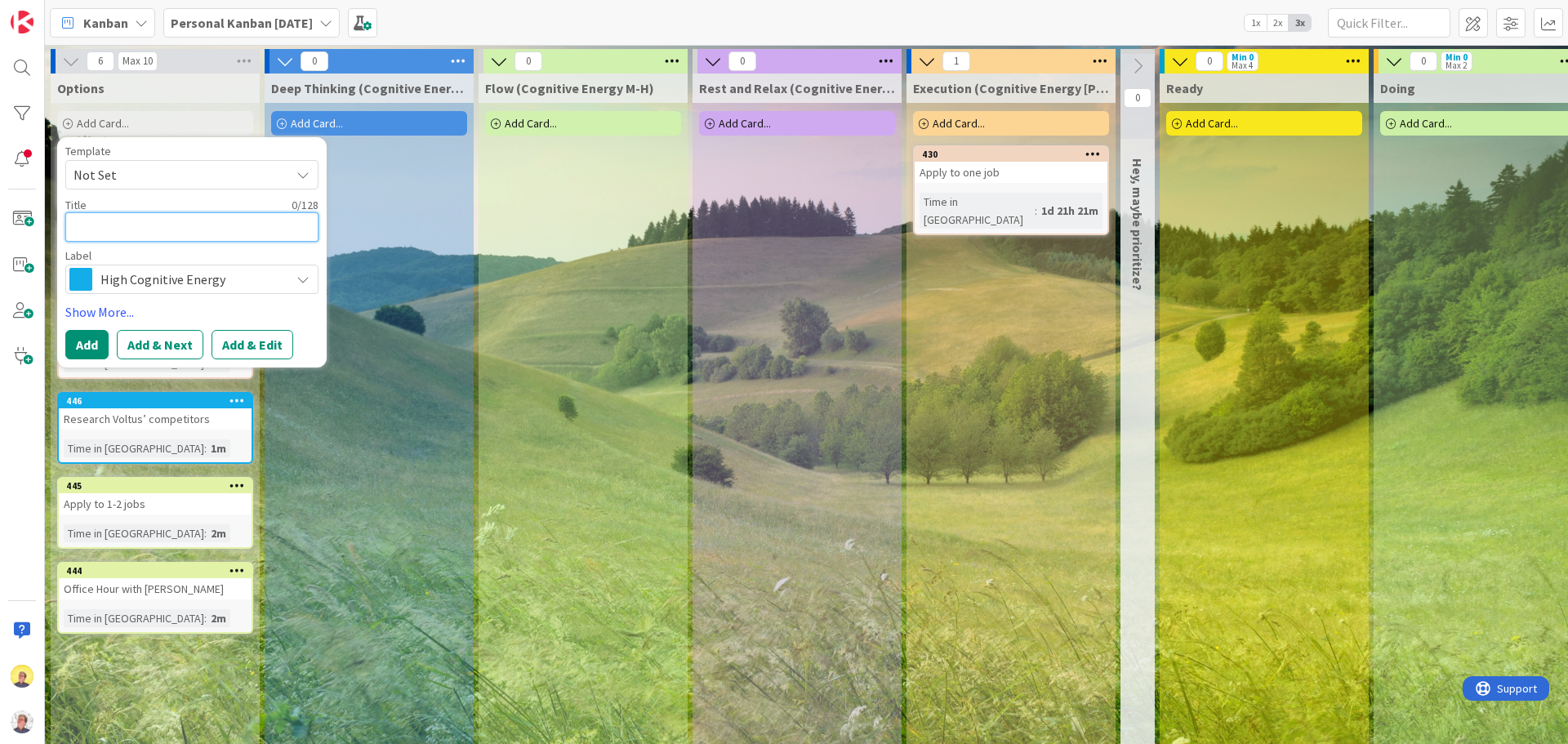
click at [138, 224] on textarea at bounding box center [191, 227] width 253 height 30
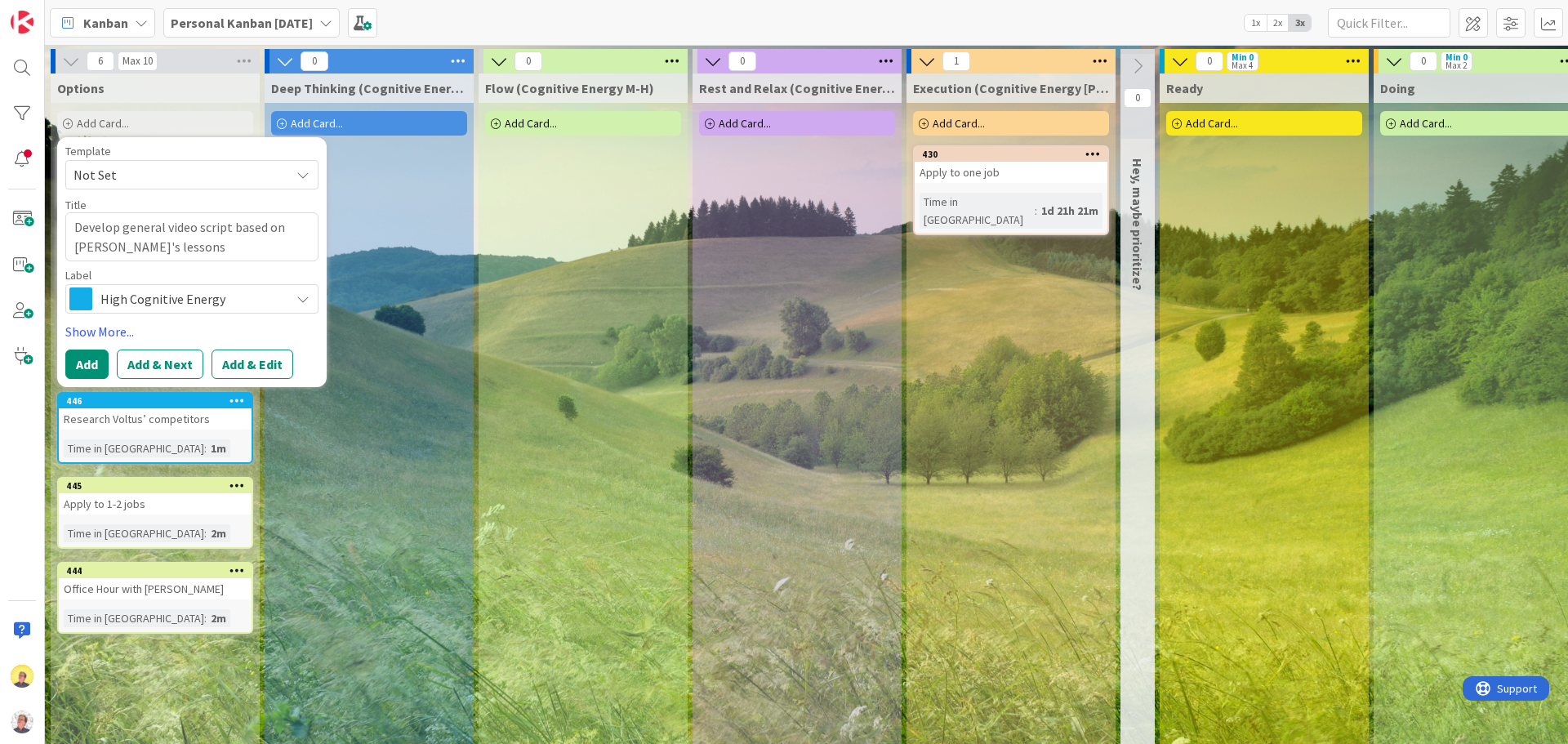
click at [137, 294] on span "High Cognitive Energy" at bounding box center [191, 299] width 181 height 23
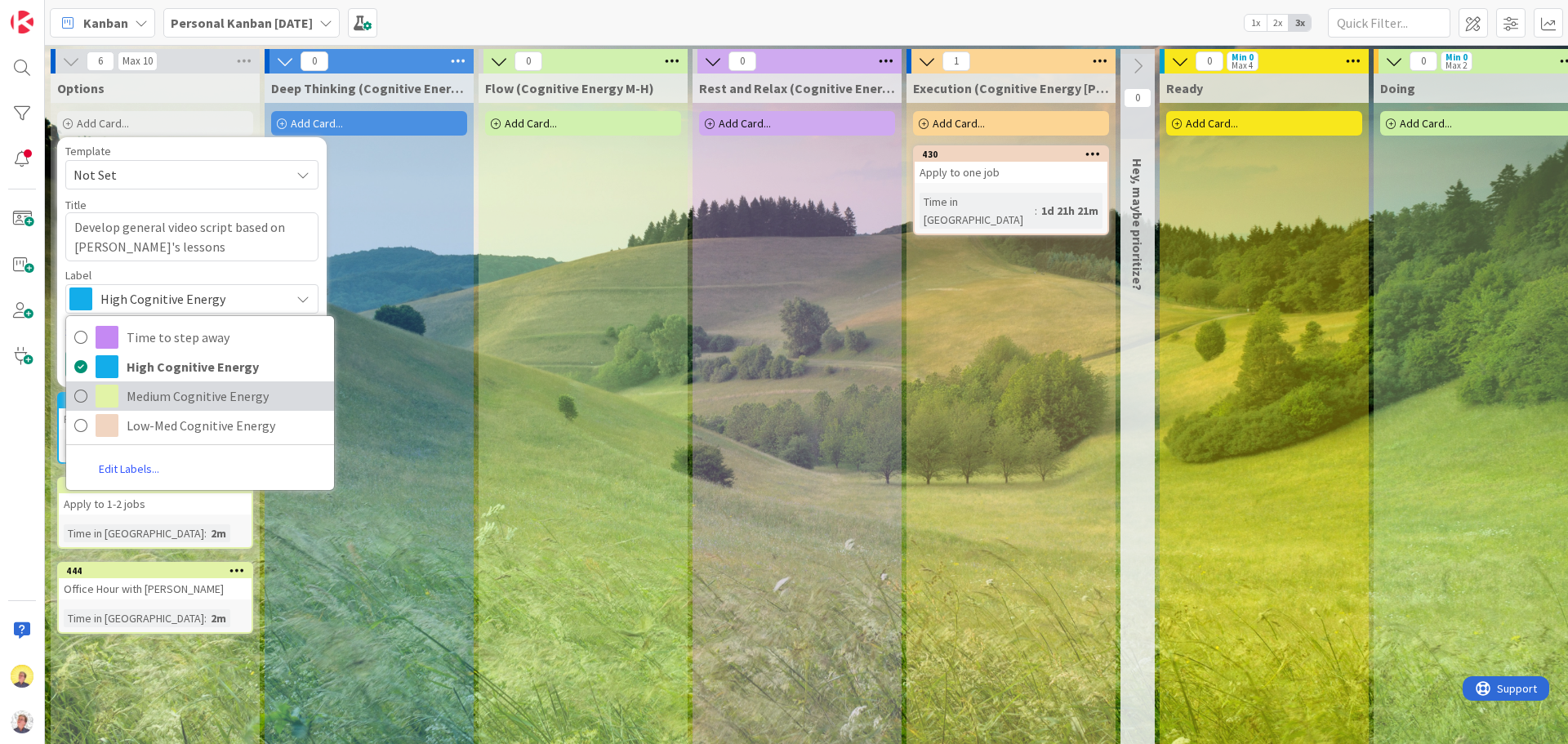
click at [154, 394] on span "Medium Cognitive Energy" at bounding box center [226, 396] width 199 height 24
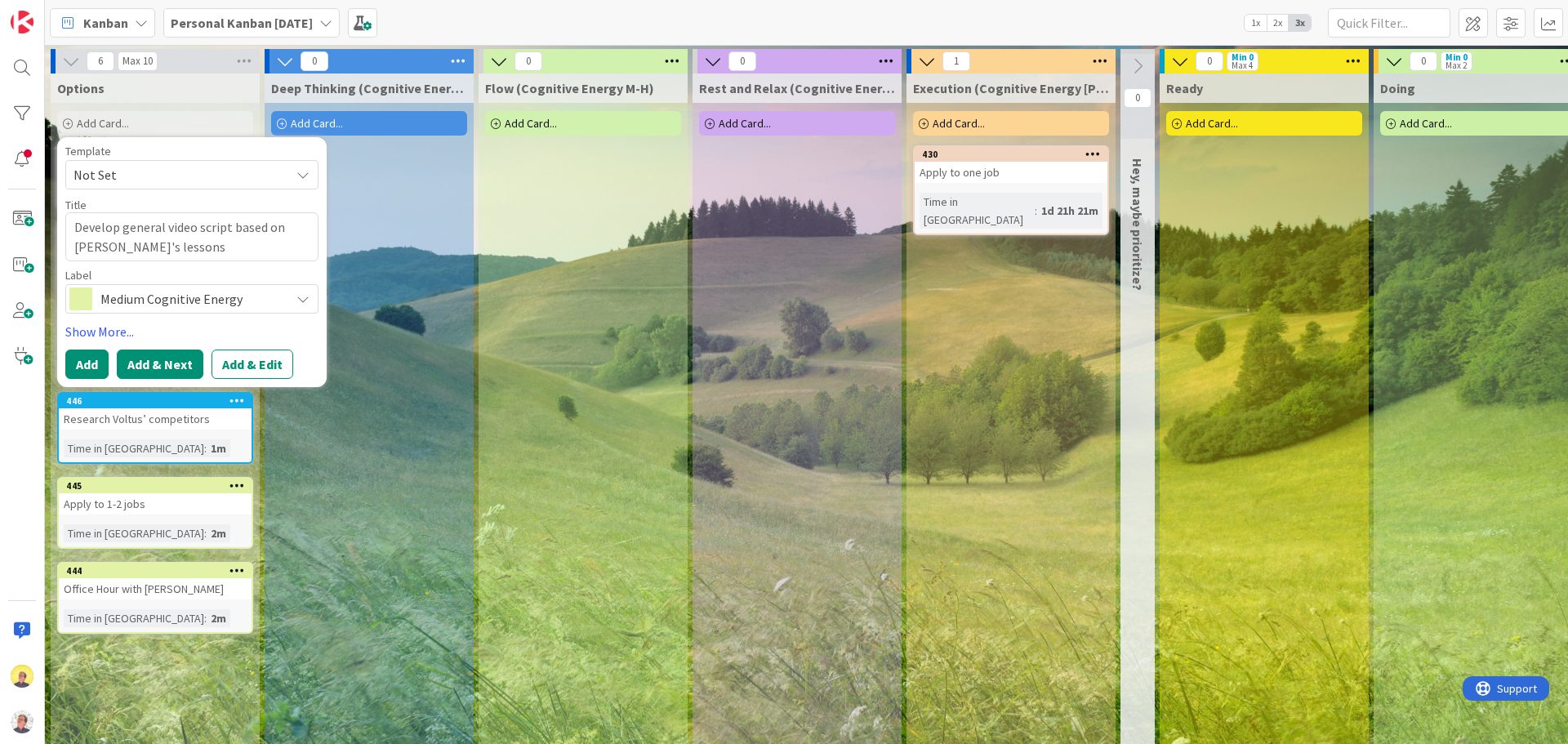
click at [180, 363] on button "Add & Next" at bounding box center [159, 364] width 87 height 30
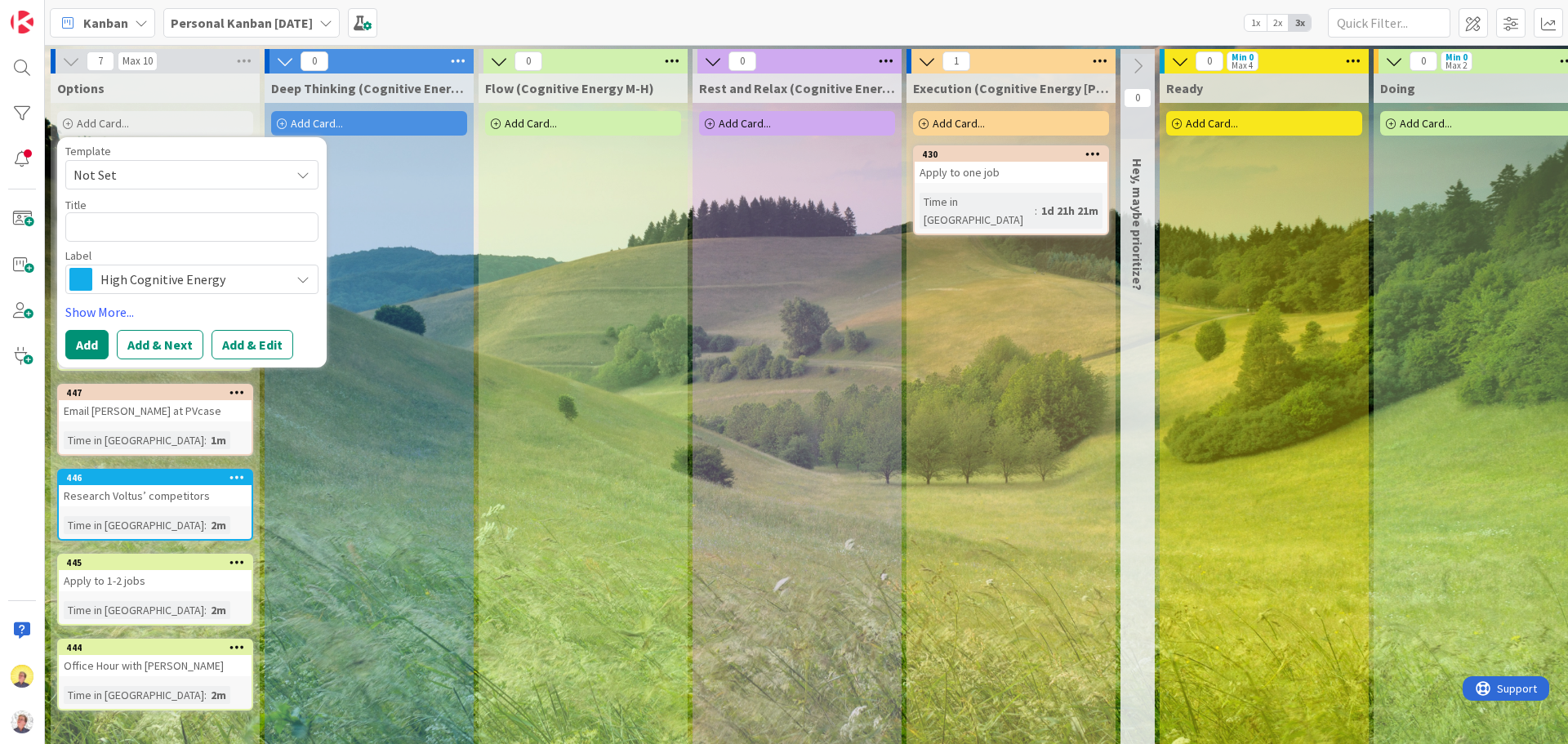
click at [147, 495] on div "Research Voltus’ competitors" at bounding box center [155, 495] width 192 height 21
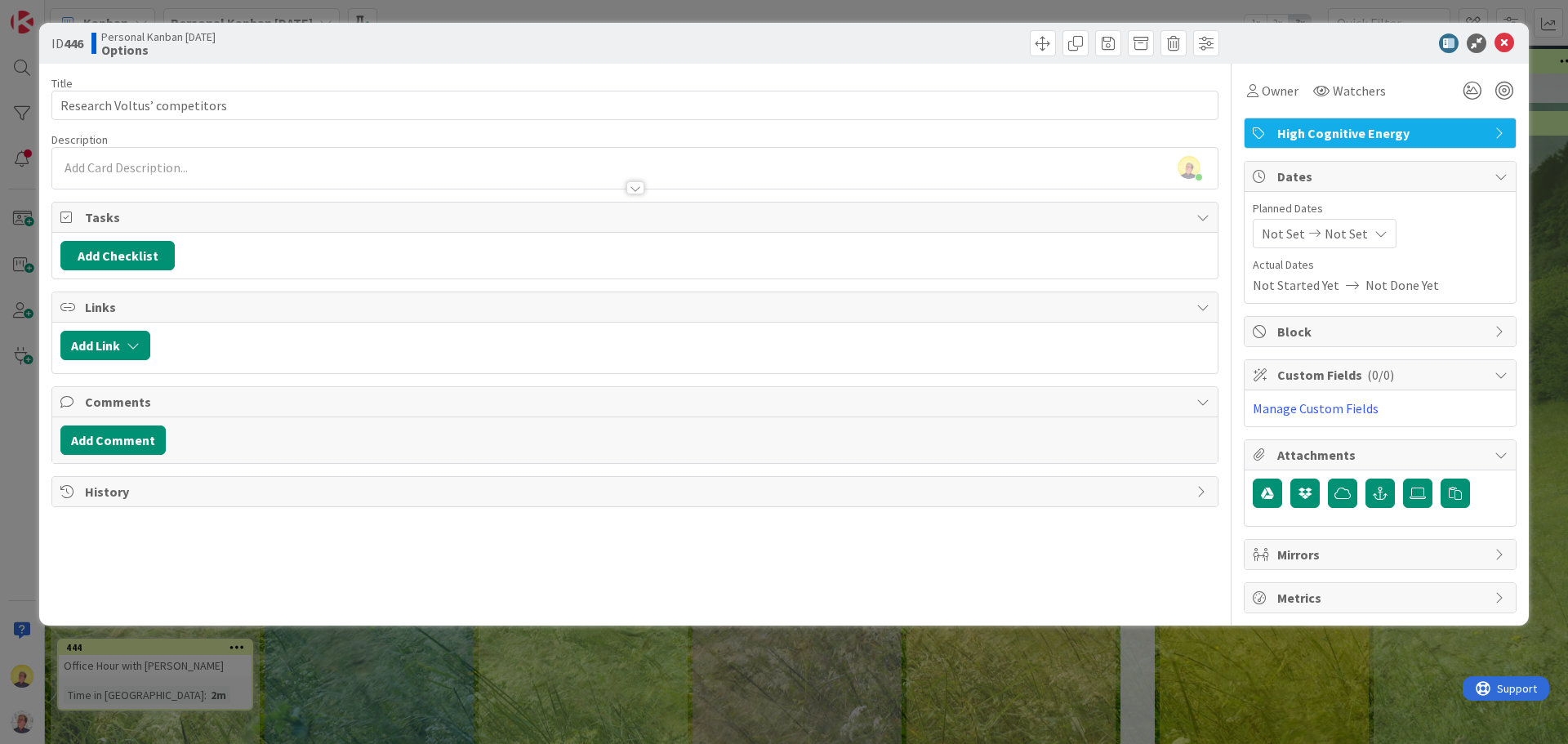
click at [1384, 137] on span "High Cognitive Energy" at bounding box center [1382, 132] width 209 height 19
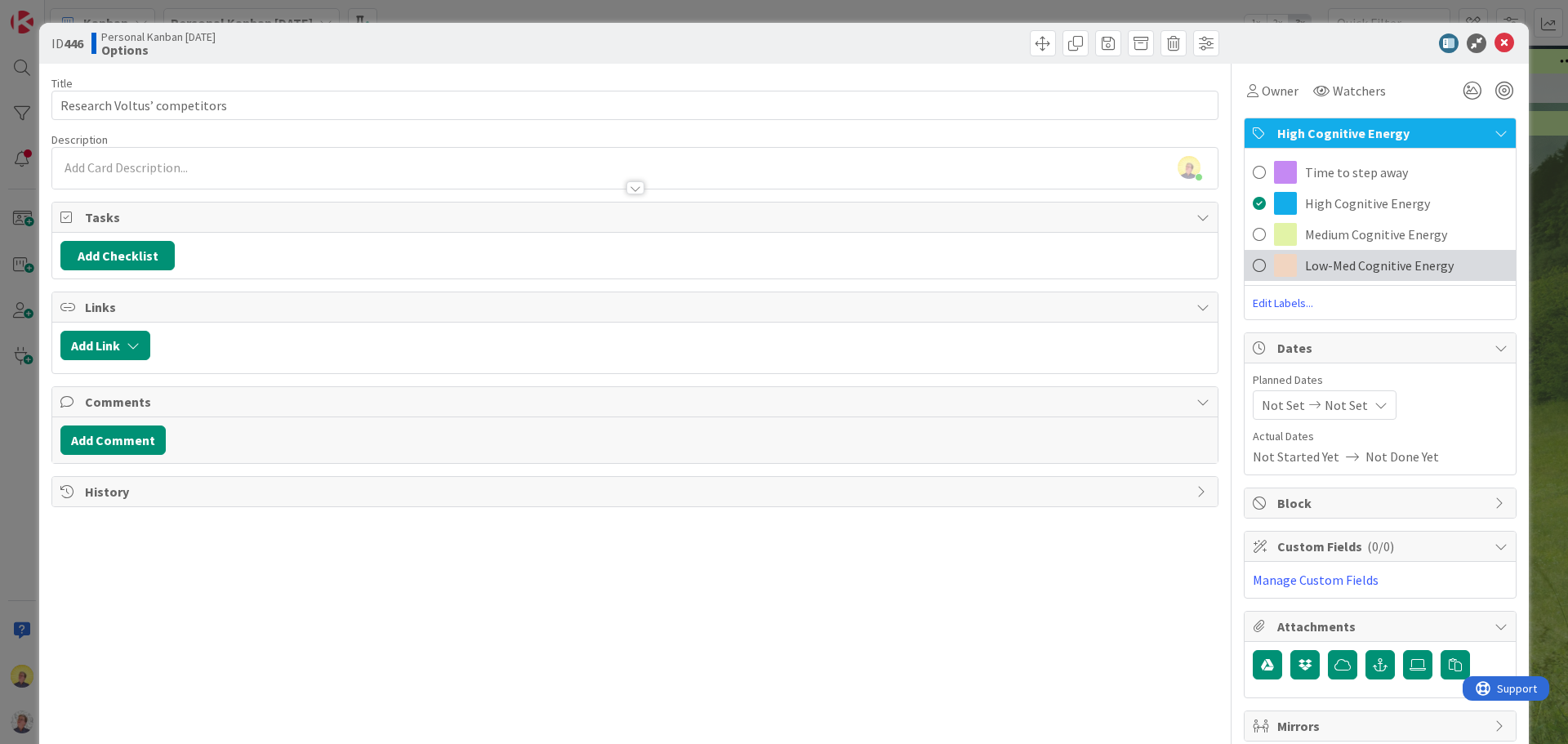
click at [1344, 256] on span "Low-Med Cognitive Energy" at bounding box center [1379, 265] width 148 height 19
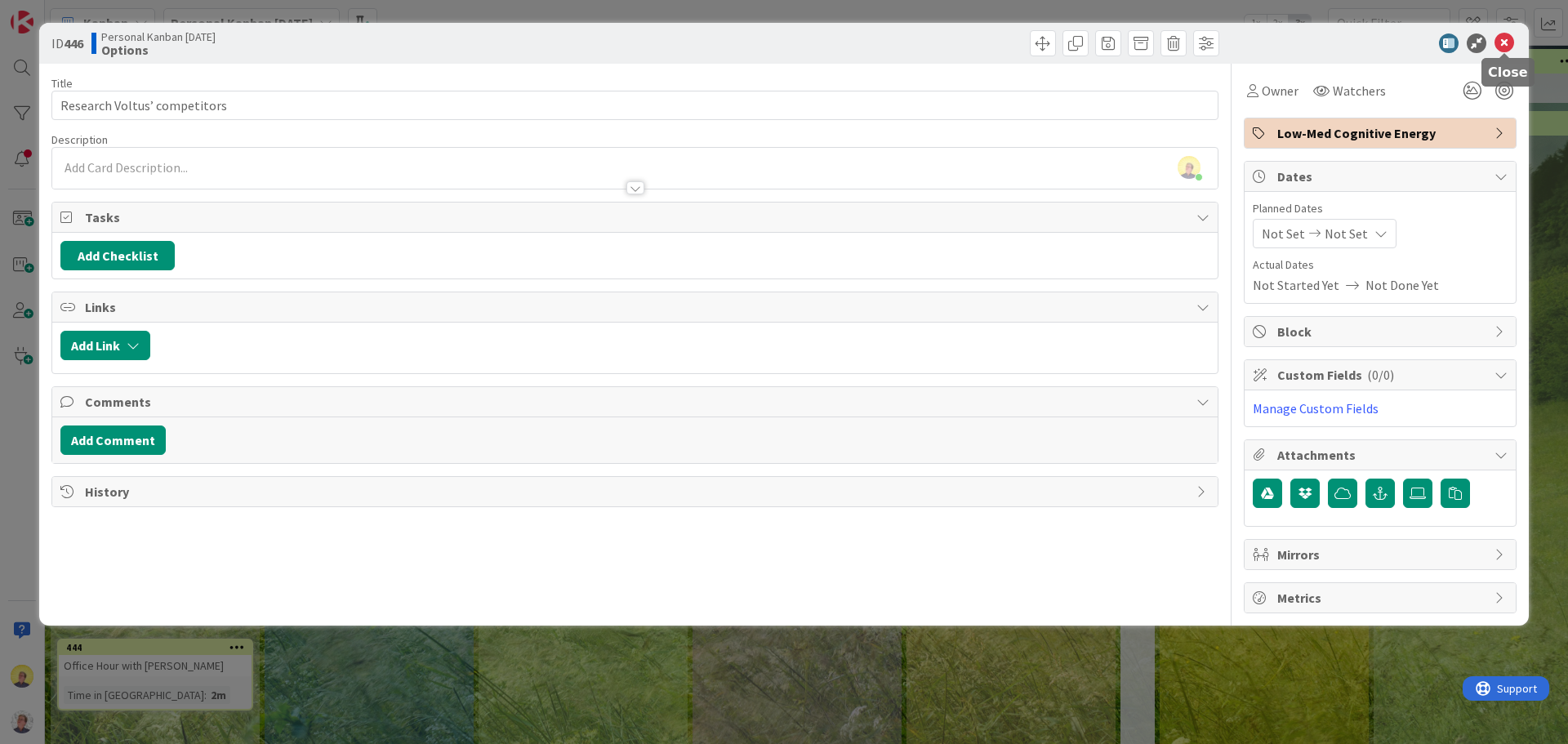
click at [1507, 42] on icon at bounding box center [1504, 43] width 19 height 19
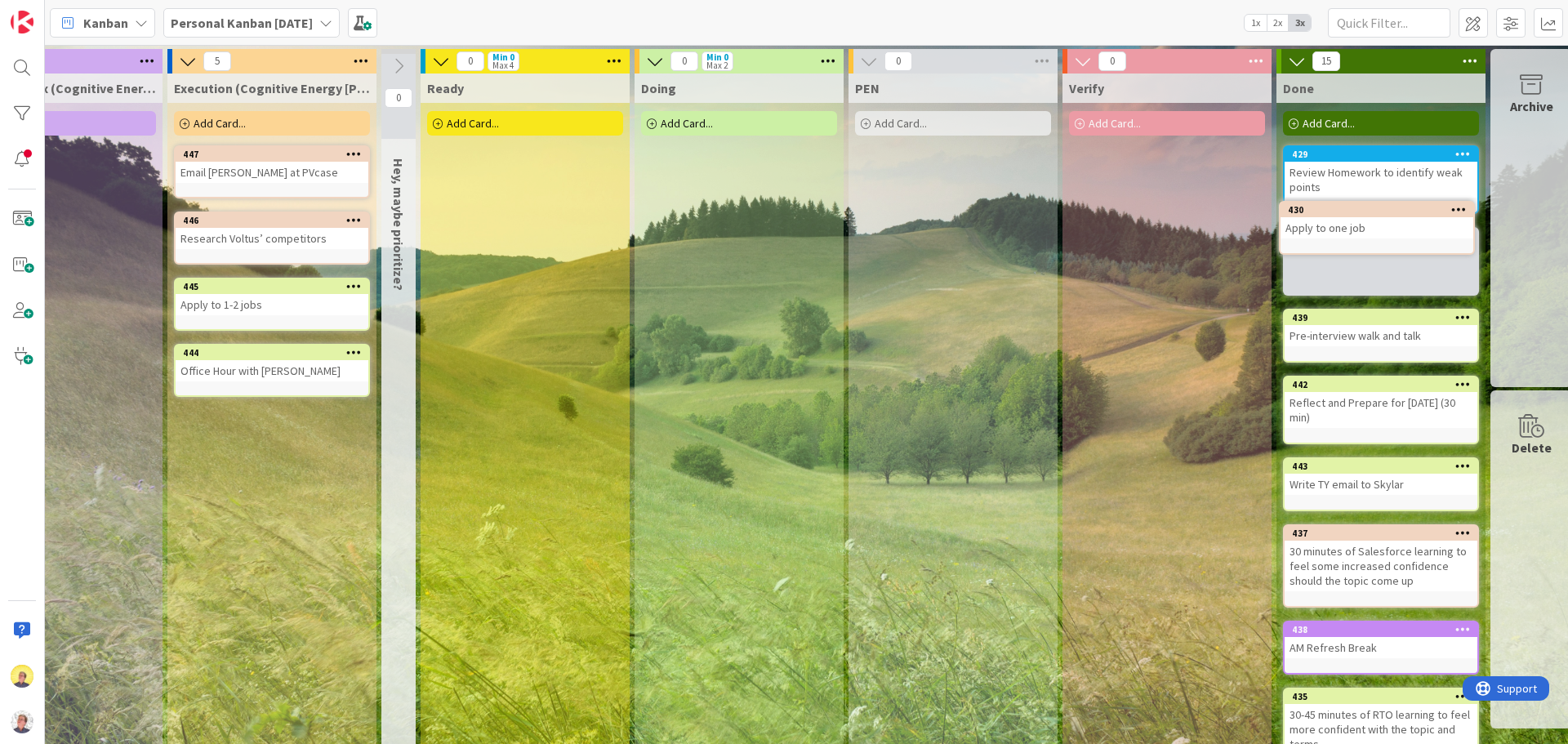
scroll to position [0, 761]
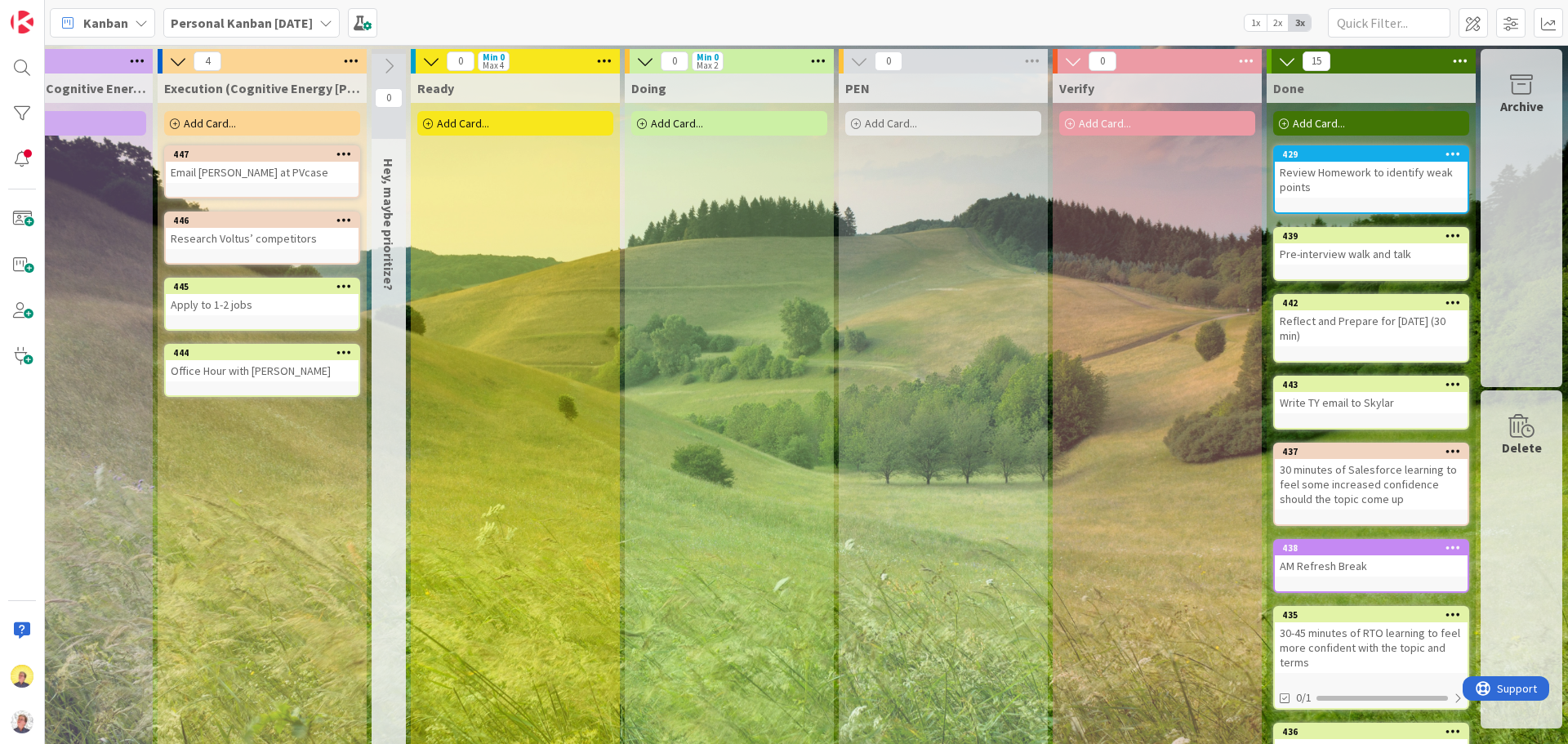
click at [1521, 226] on div "Archive" at bounding box center [1521, 218] width 82 height 338
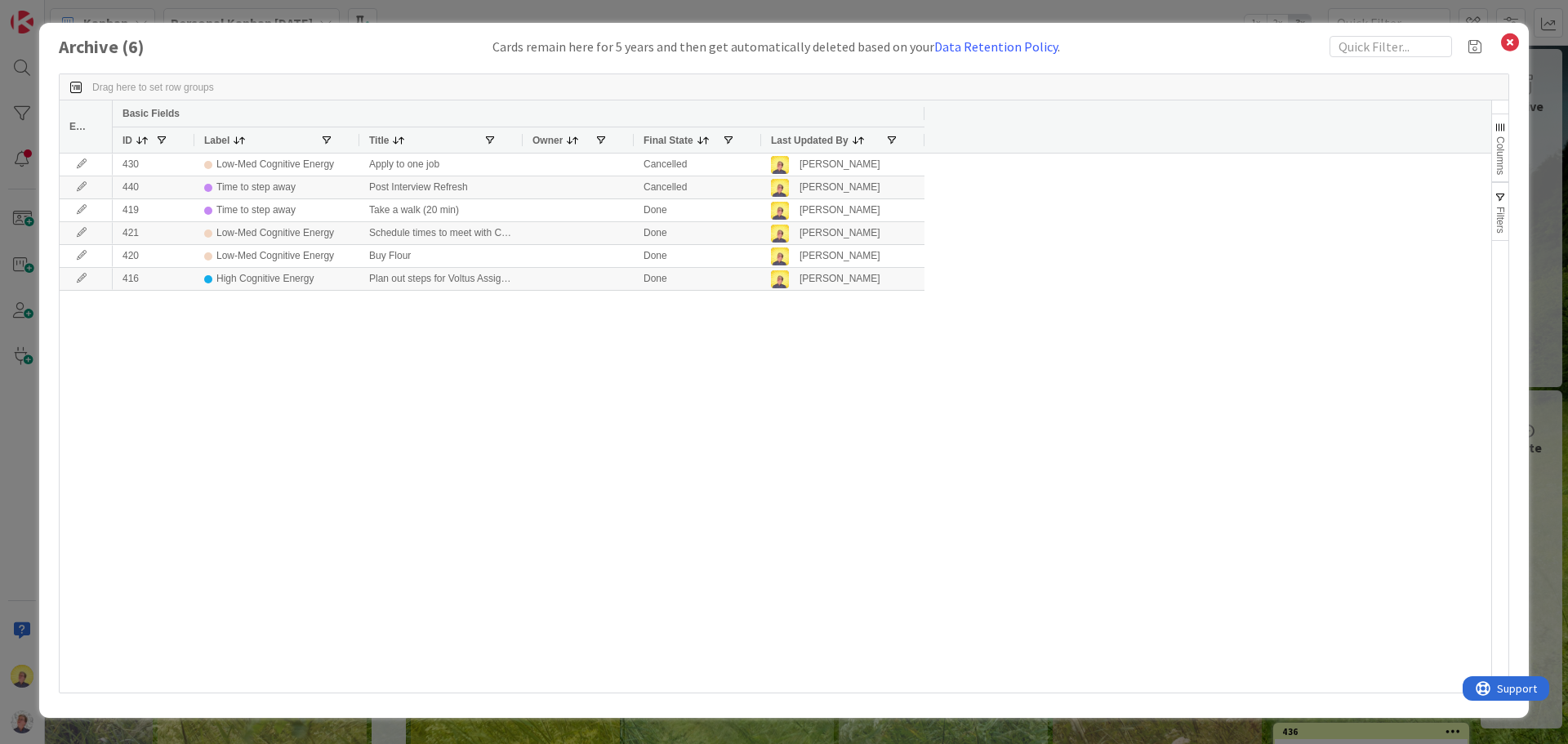
click at [1496, 164] on span "Columns" at bounding box center [1501, 155] width 12 height 38
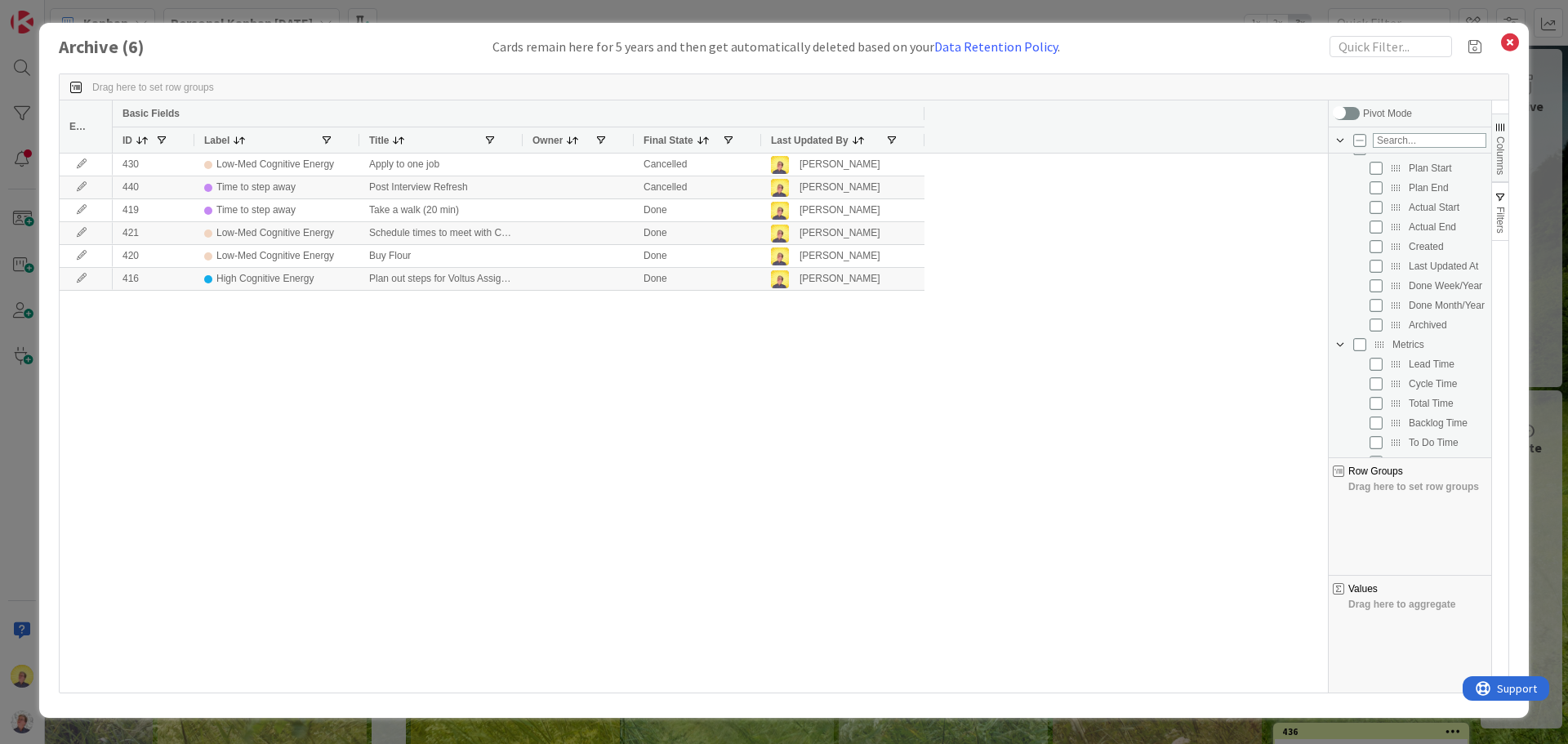
scroll to position [148, 0]
click at [1374, 313] on input "Press SPACE to toggle visibility (hidden)" at bounding box center [1375, 310] width 13 height 13
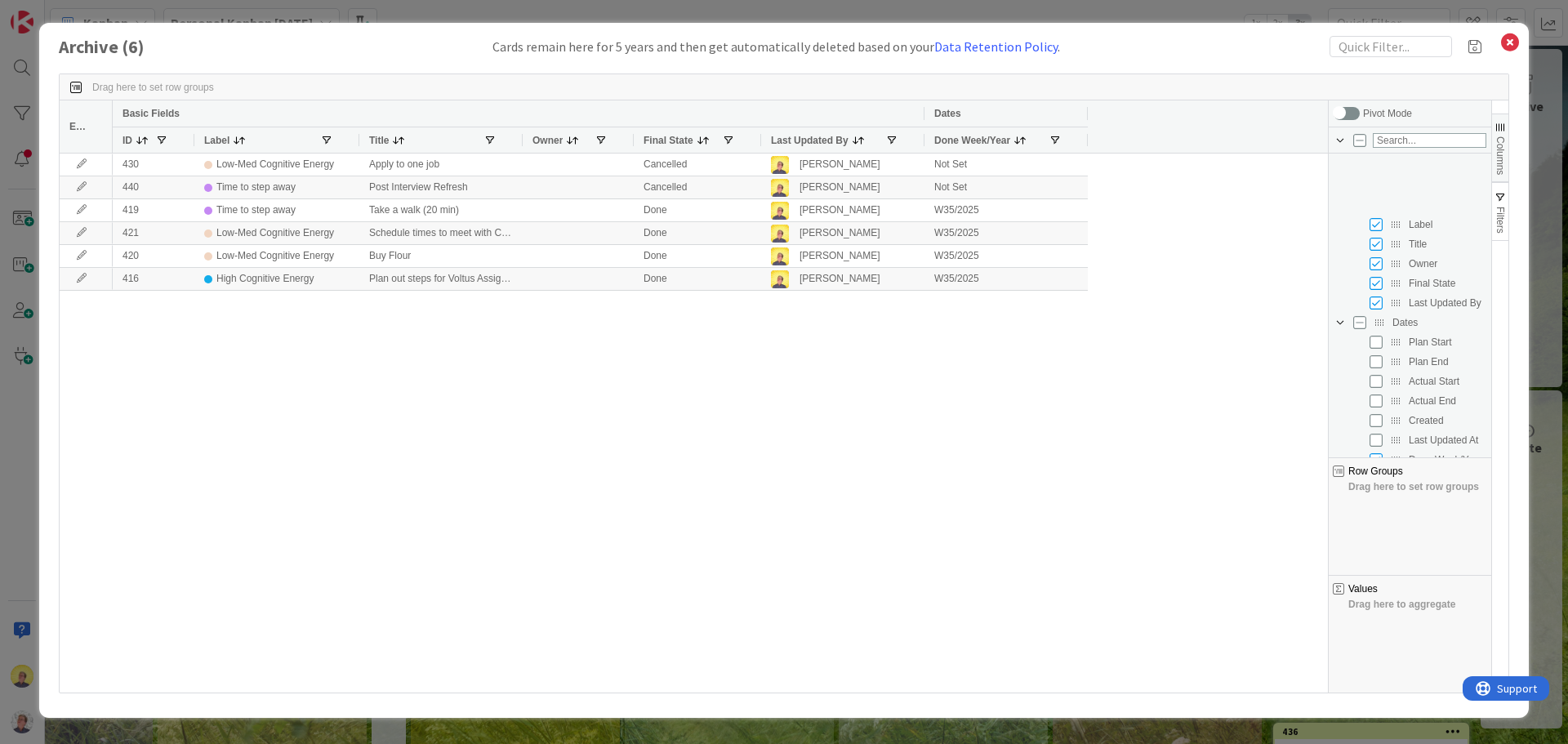
scroll to position [230, 0]
click at [1470, 46] on span at bounding box center [1480, 46] width 24 height 21
click at [1324, 100] on input at bounding box center [1390, 101] width 188 height 21
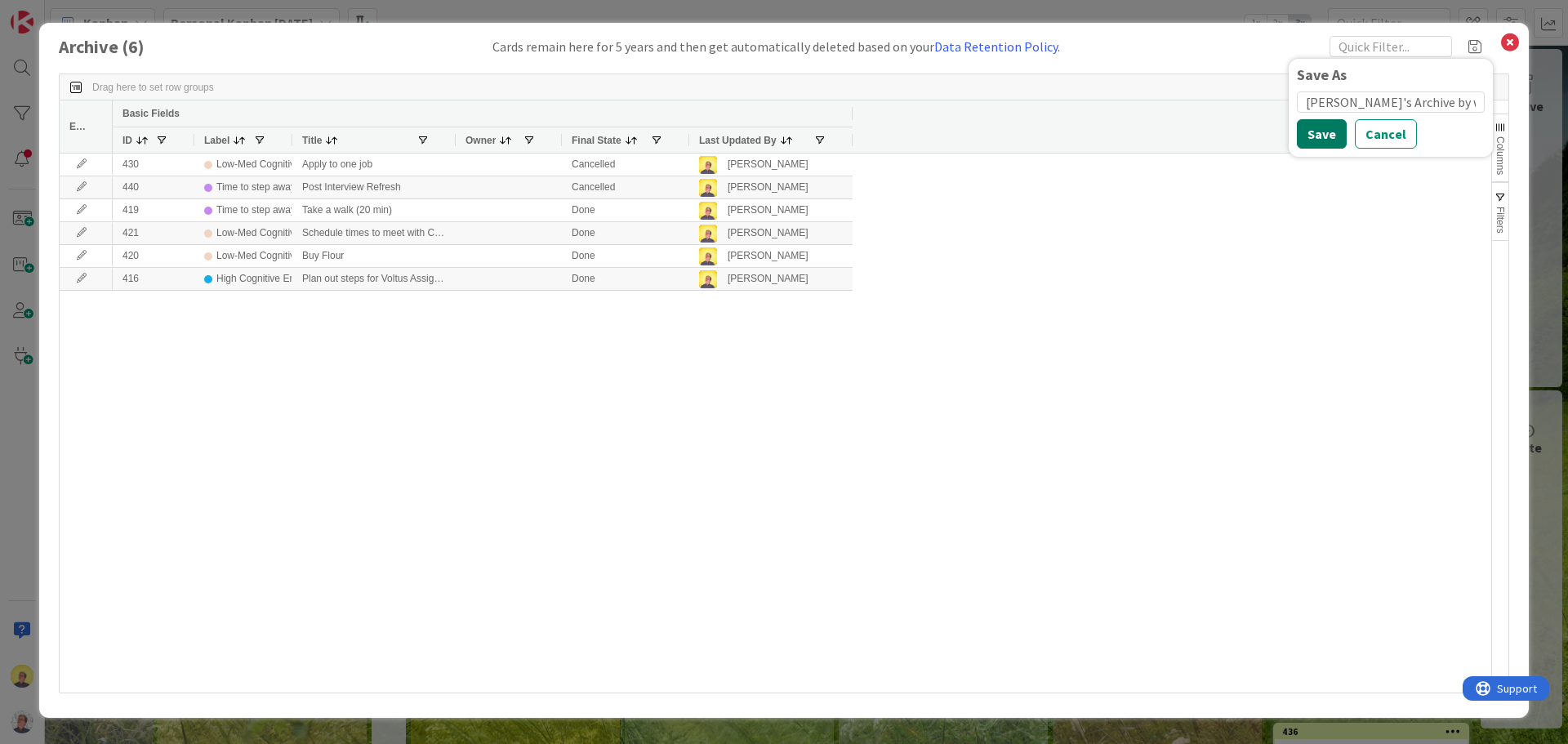
click at [1317, 133] on button "Save" at bounding box center [1321, 133] width 50 height 30
click at [1323, 268] on div "430 Low-Med Cognitive Energy Apply to one job Cancelled [PERSON_NAME] 440 Time …" at bounding box center [802, 423] width 1378 height 539
click at [1501, 164] on span "Columns" at bounding box center [1501, 155] width 12 height 38
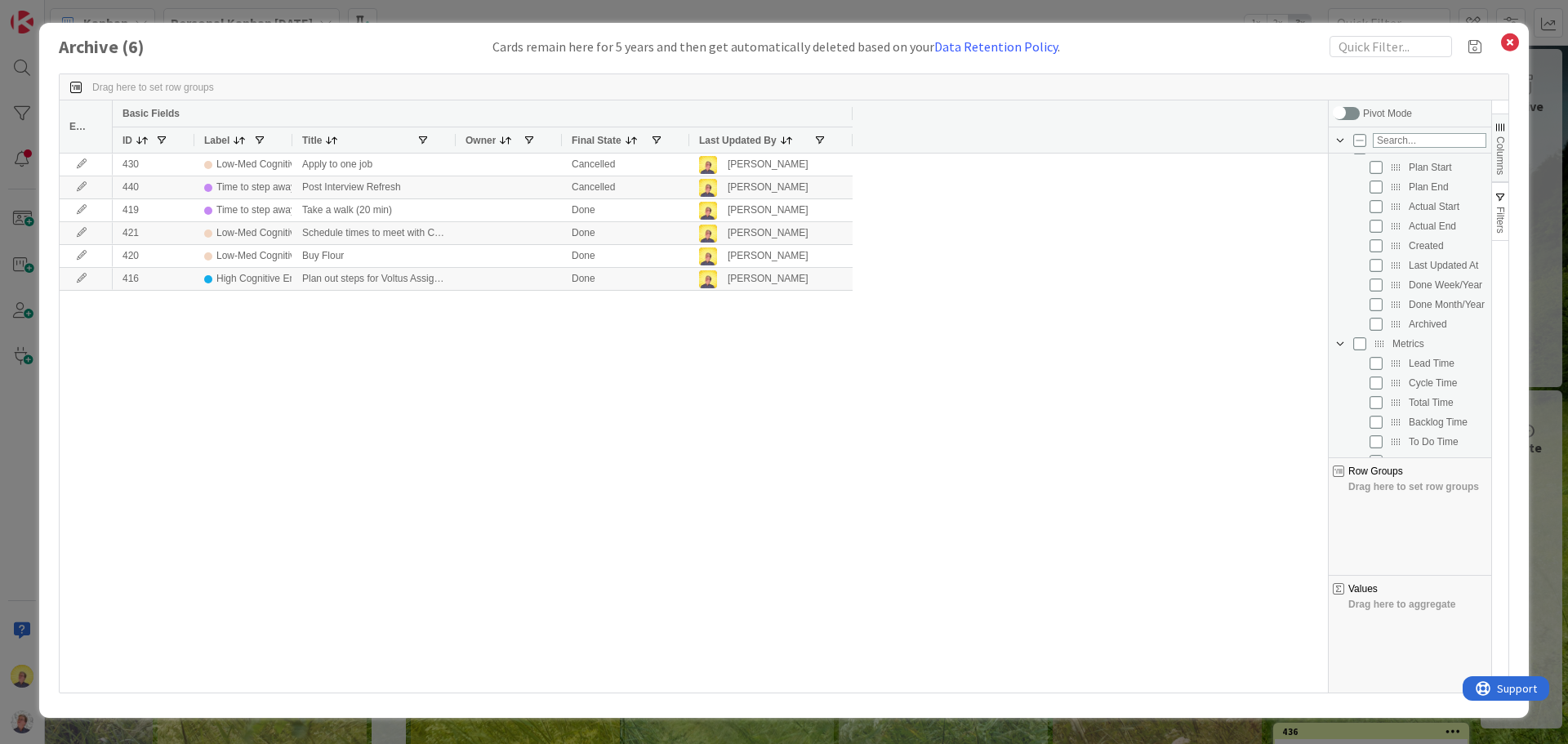
scroll to position [170, 0]
click at [1375, 291] on input "Press SPACE to toggle visibility (hidden)" at bounding box center [1375, 289] width 13 height 13
drag, startPoint x: 922, startPoint y: 138, endPoint x: 1112, endPoint y: 231, distance: 211.5
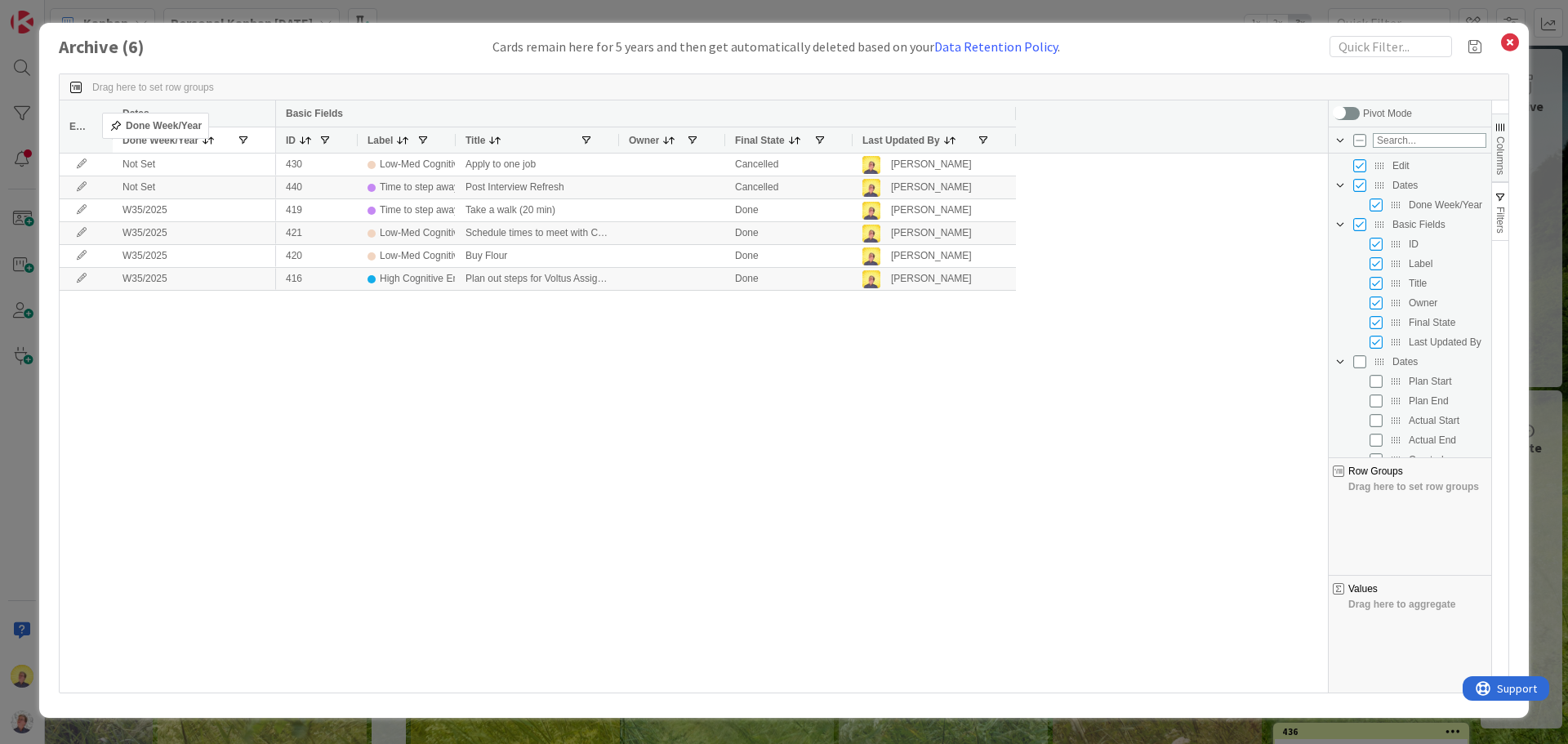
drag, startPoint x: 907, startPoint y: 137, endPoint x: 110, endPoint y: 119, distance: 797.2
click at [1506, 43] on icon at bounding box center [1509, 42] width 21 height 23
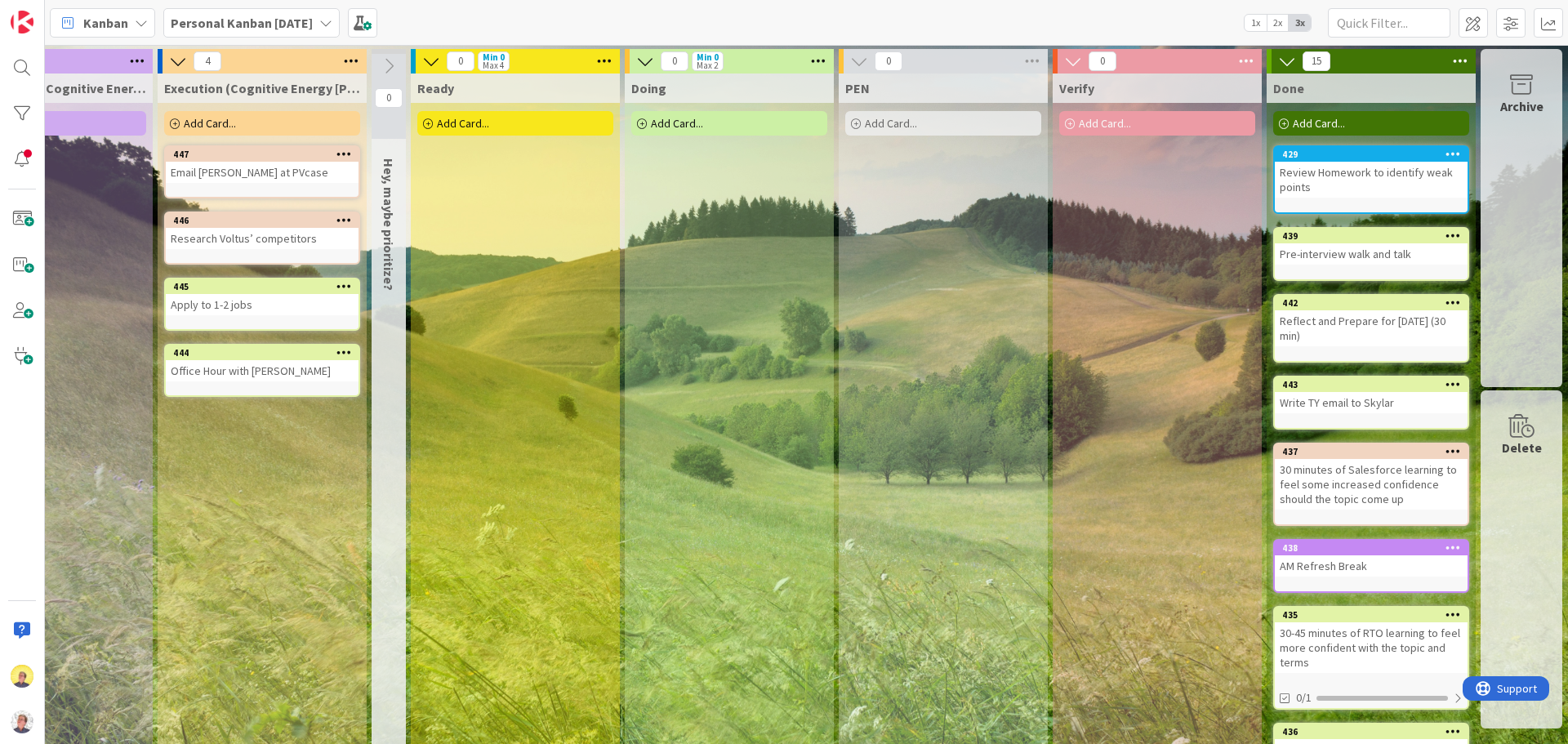
click at [1528, 202] on div "Archive" at bounding box center [1521, 218] width 82 height 338
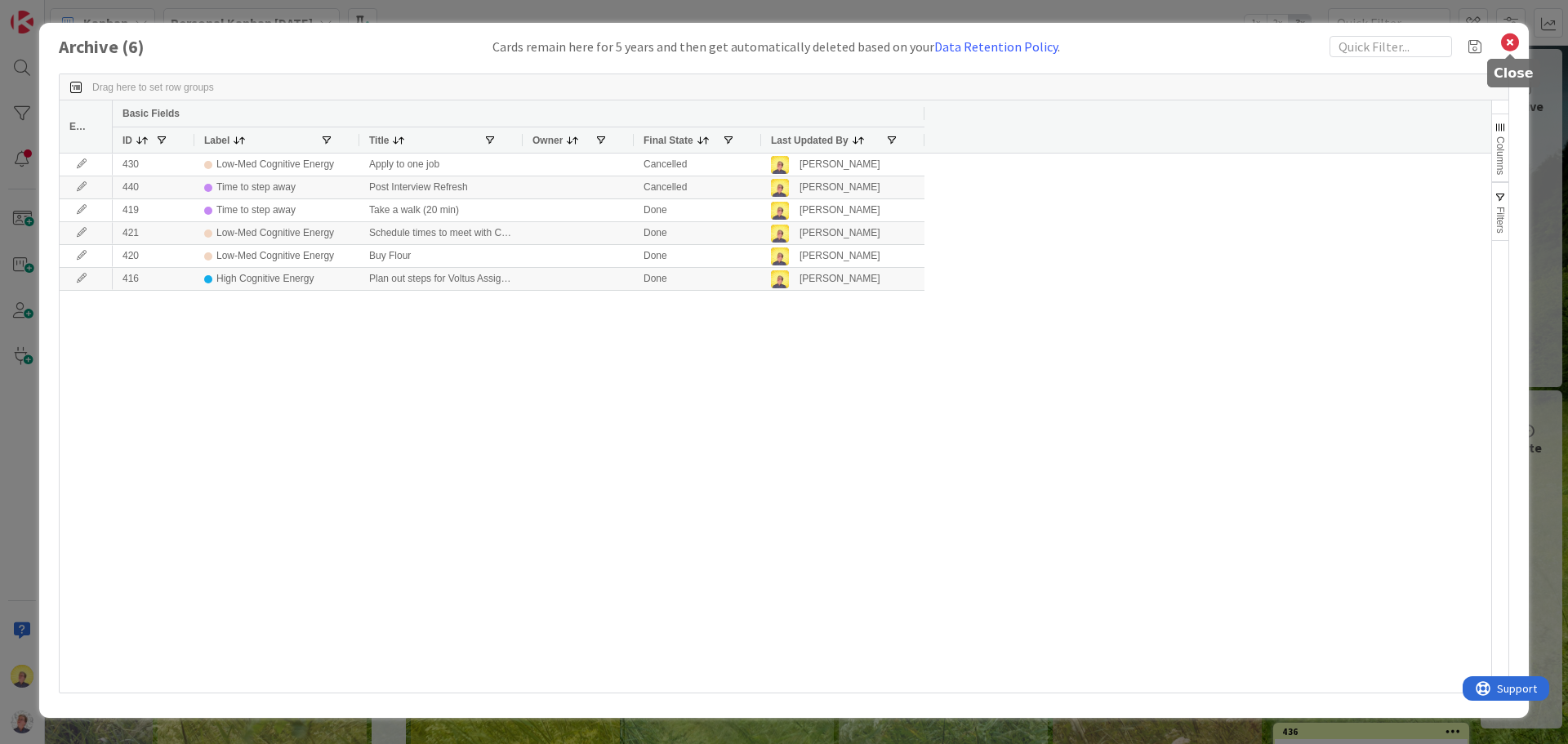
click at [1514, 46] on icon at bounding box center [1509, 42] width 21 height 23
